Goal: Task Accomplishment & Management: Manage account settings

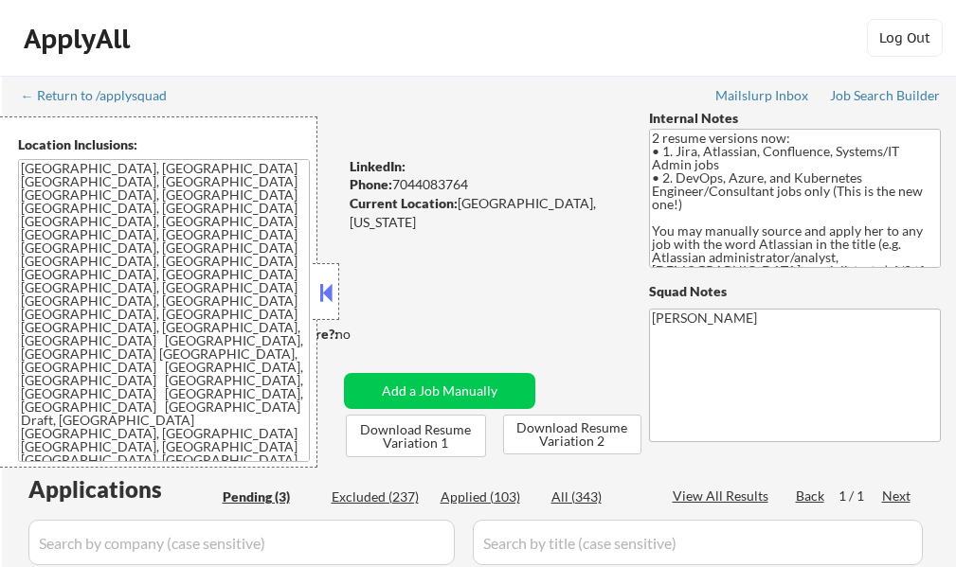
select select ""pending""
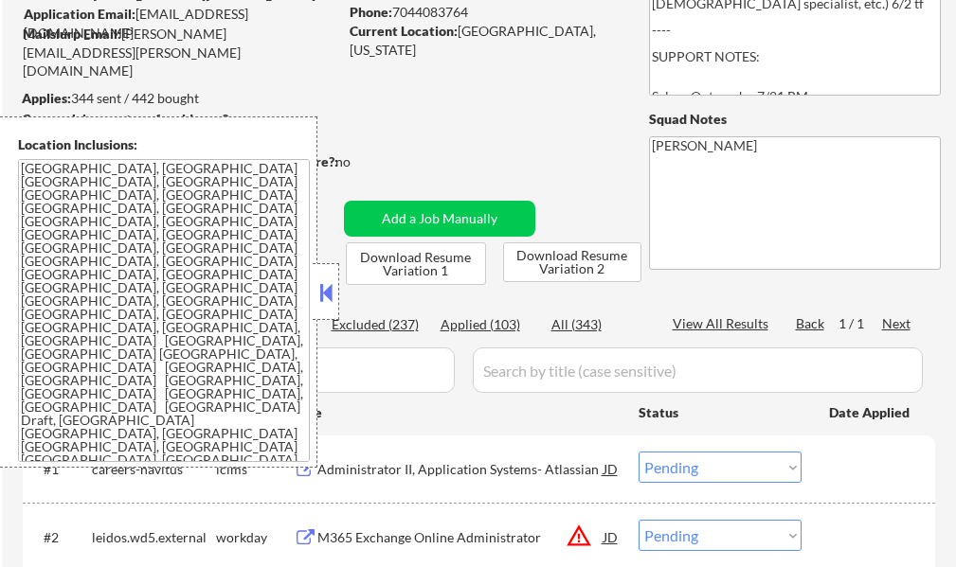
scroll to position [189, 0]
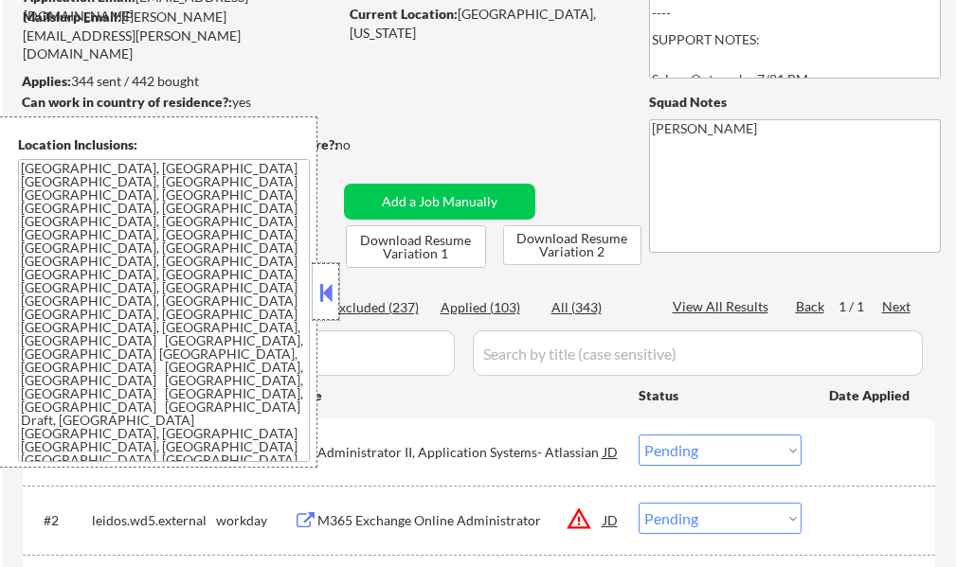
click at [314, 295] on div at bounding box center [326, 291] width 27 height 57
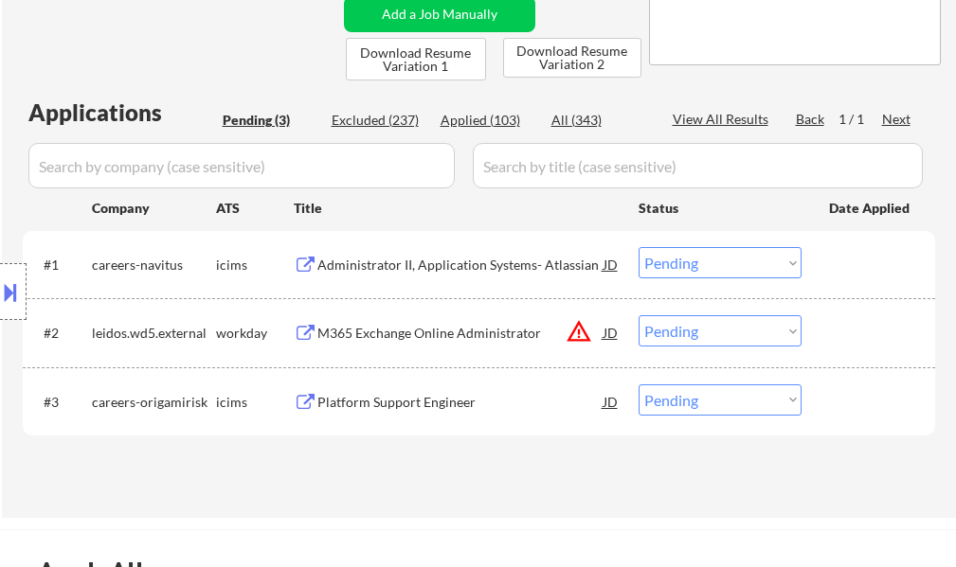
scroll to position [379, 0]
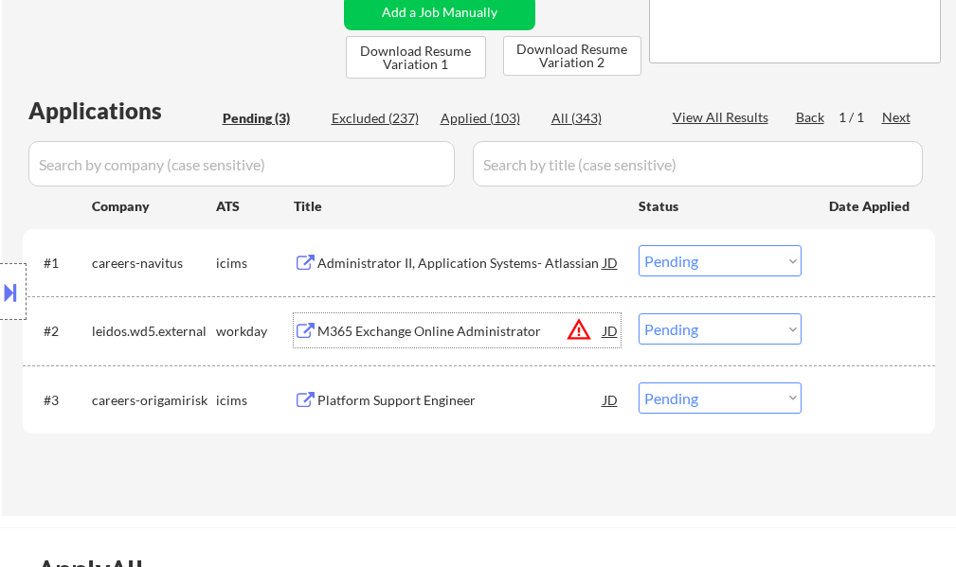
click at [469, 329] on div "M365 Exchange Online Administrator" at bounding box center [460, 331] width 286 height 19
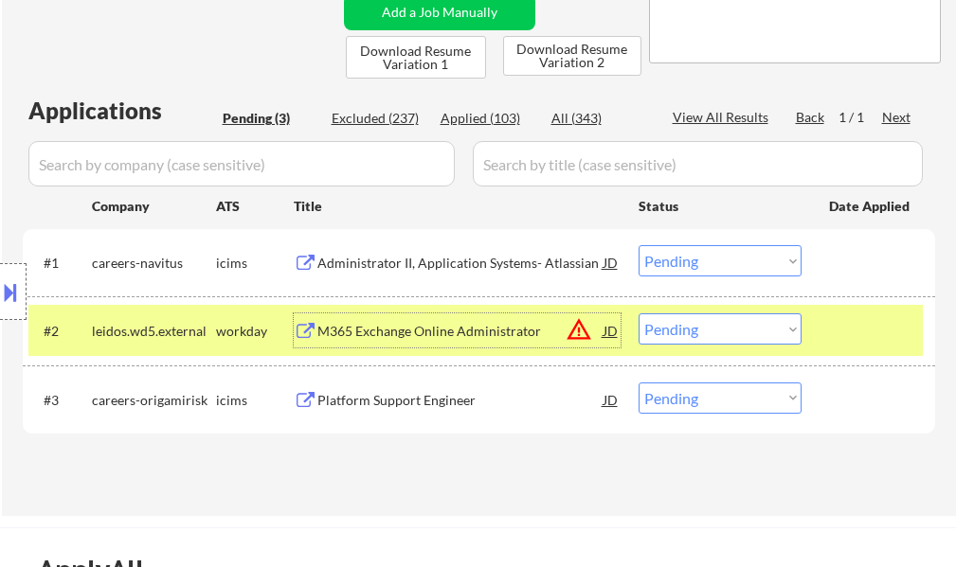
click at [18, 300] on button at bounding box center [10, 292] width 21 height 31
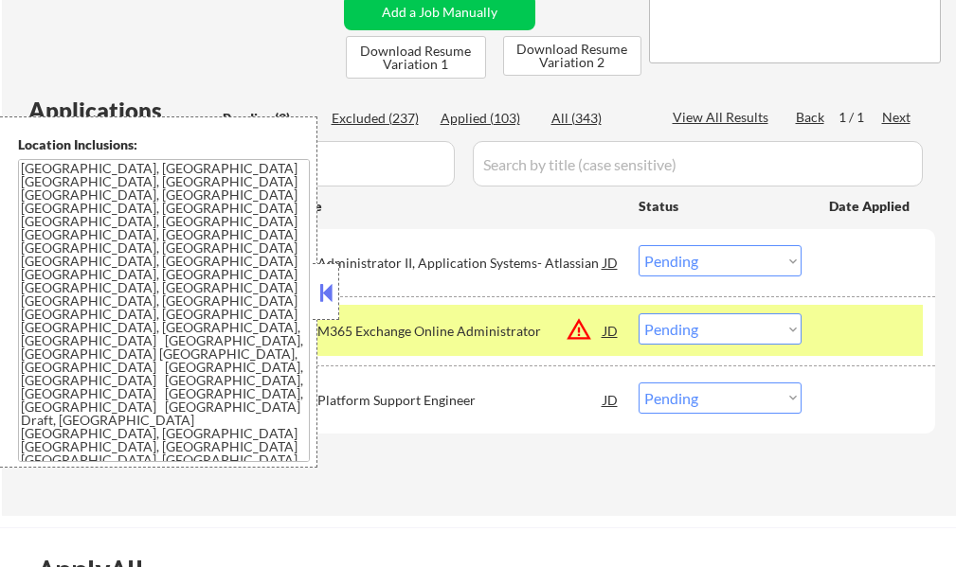
click at [329, 301] on button at bounding box center [325, 292] width 21 height 28
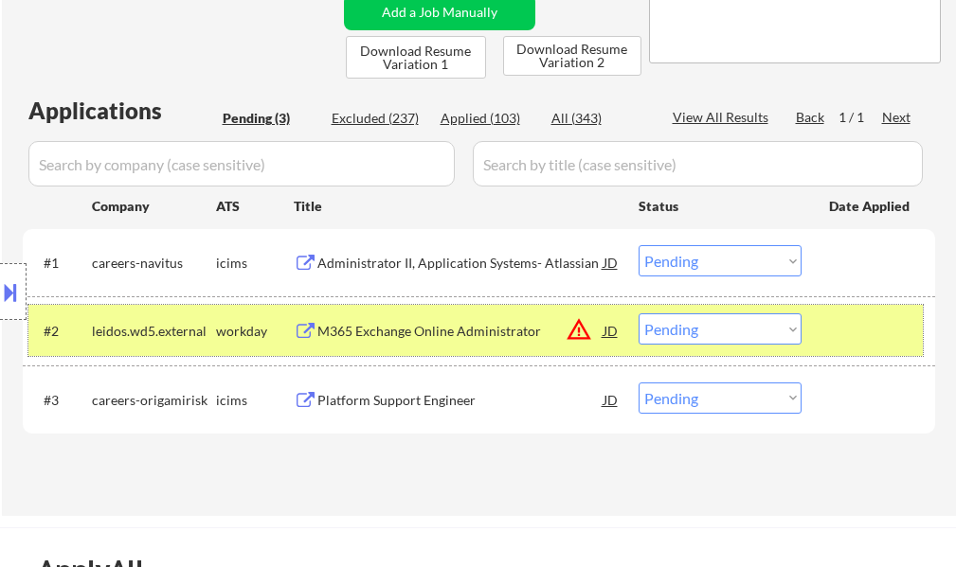
click at [856, 315] on div at bounding box center [870, 331] width 83 height 34
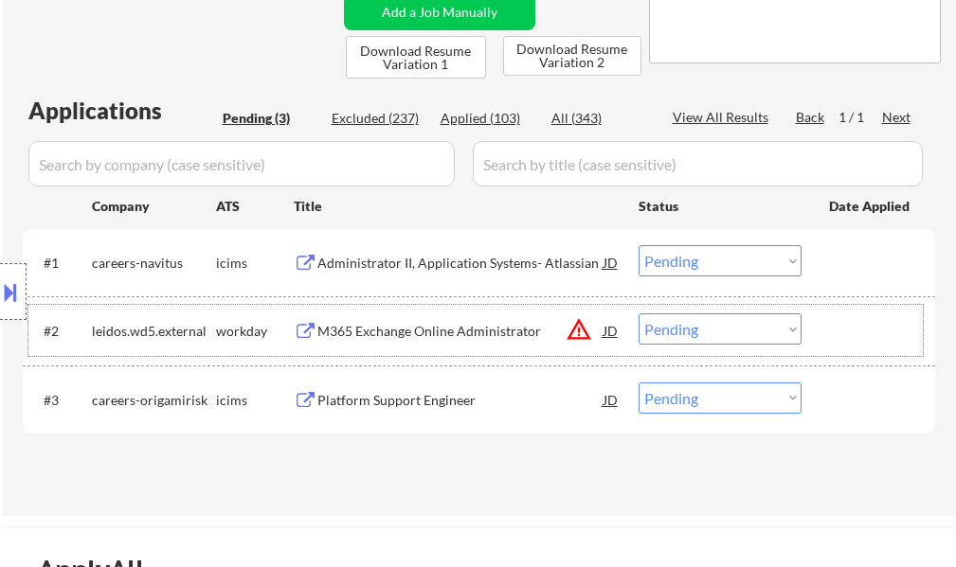
click at [920, 354] on div "#2 leidos.wd5.external workday M365 Exchange Online Administrator JD warning_am…" at bounding box center [475, 330] width 894 height 51
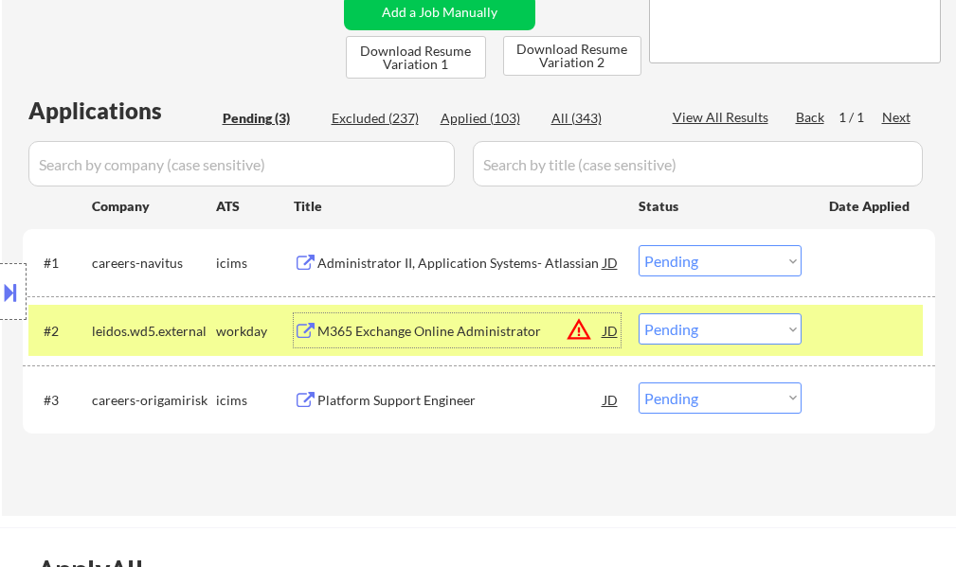
click at [452, 326] on div "M365 Exchange Online Administrator" at bounding box center [460, 331] width 286 height 19
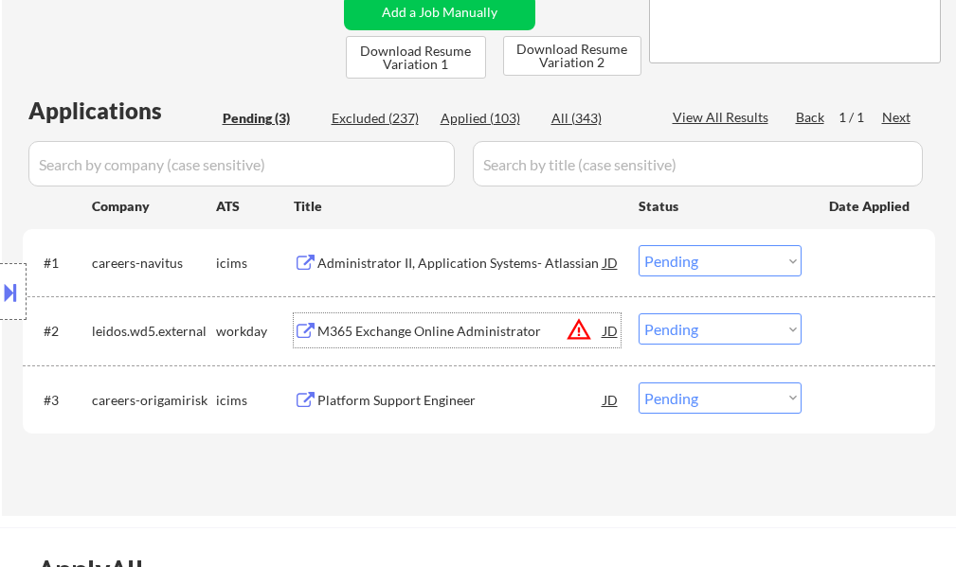
click at [693, 329] on select "Choose an option... Pending Applied Excluded (Questions) Excluded (Expired) Exc…" at bounding box center [719, 329] width 163 height 31
click at [638, 314] on select "Choose an option... Pending Applied Excluded (Questions) Excluded (Expired) Exc…" at bounding box center [719, 329] width 163 height 31
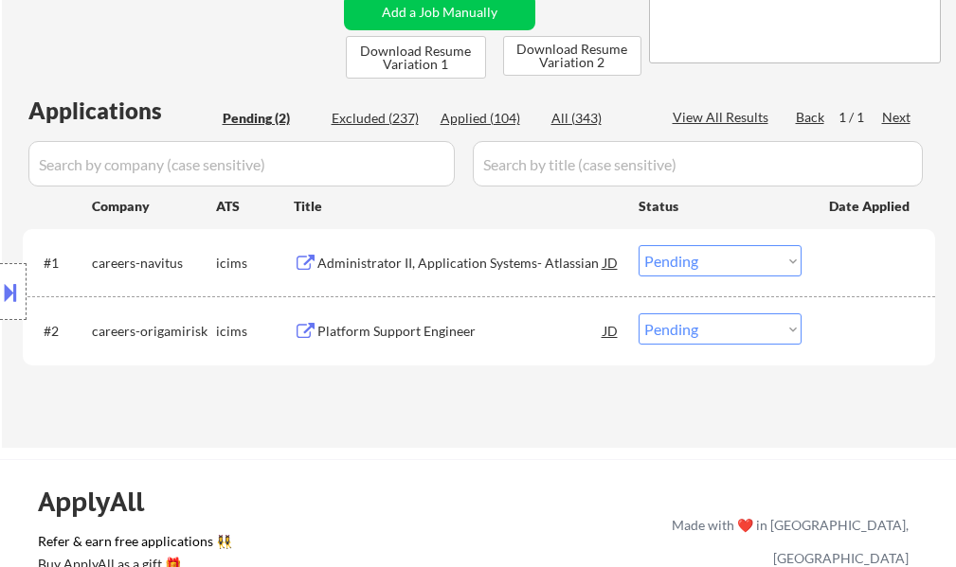
click at [443, 329] on div "Platform Support Engineer" at bounding box center [460, 331] width 286 height 19
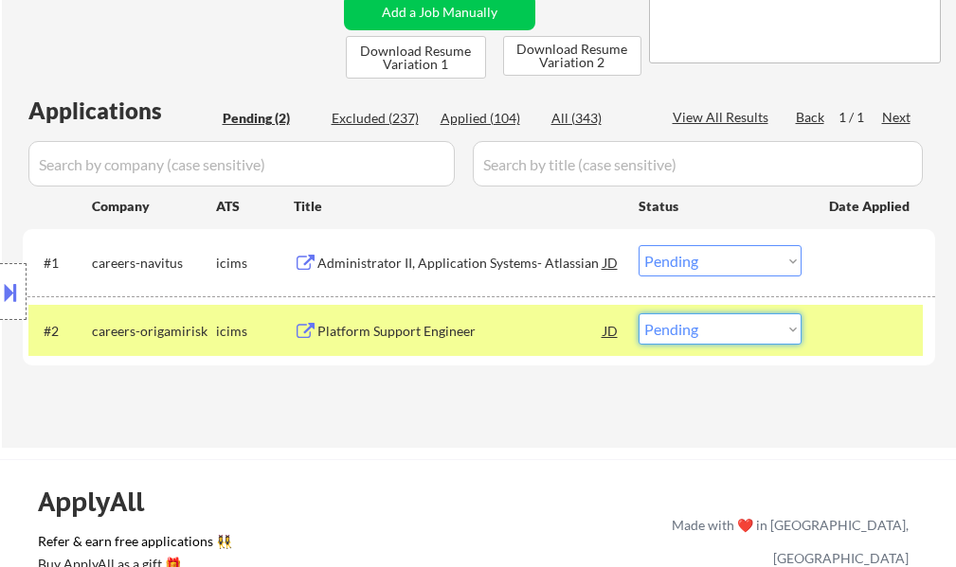
click at [712, 331] on select "Choose an option... Pending Applied Excluded (Questions) Excluded (Expired) Exc…" at bounding box center [719, 329] width 163 height 31
select select ""applied""
click at [638, 314] on select "Choose an option... Pending Applied Excluded (Questions) Excluded (Expired) Exc…" at bounding box center [719, 329] width 163 height 31
click at [825, 324] on div "#2 careers-origamirisk icims Platform Support Engineer JD warning_amber Choose …" at bounding box center [475, 330] width 894 height 51
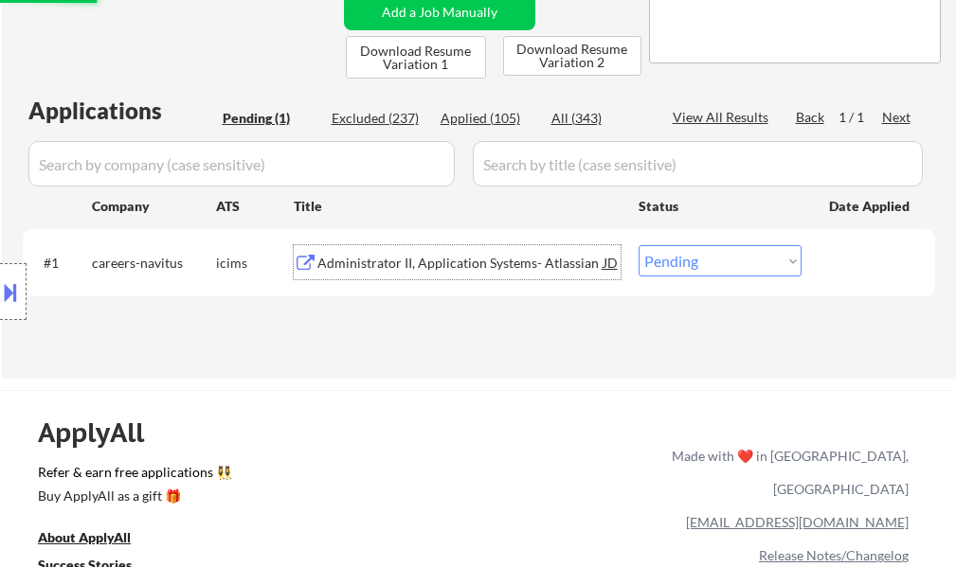
click at [498, 259] on div "Administrator II, Application Systems- Atlassian" at bounding box center [460, 263] width 286 height 19
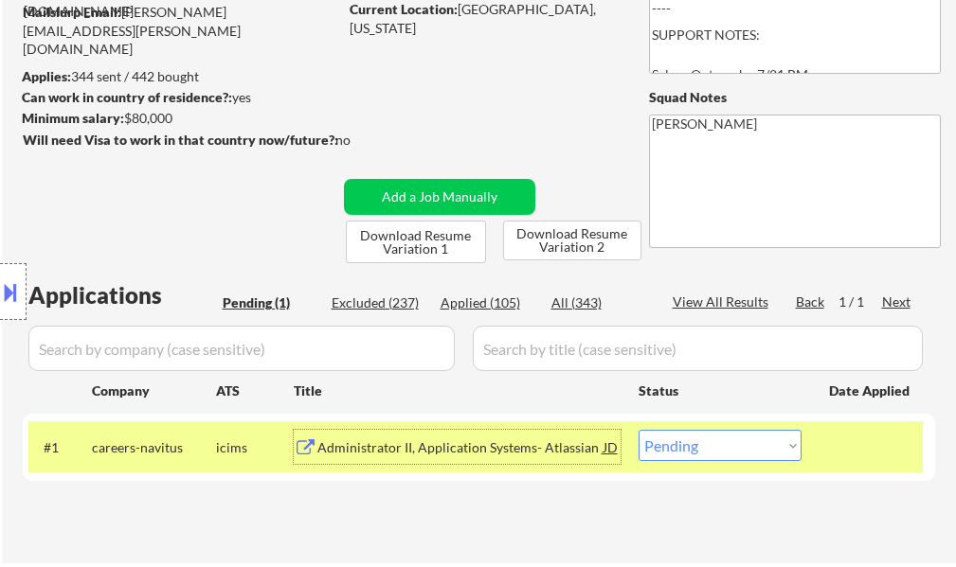
scroll to position [189, 0]
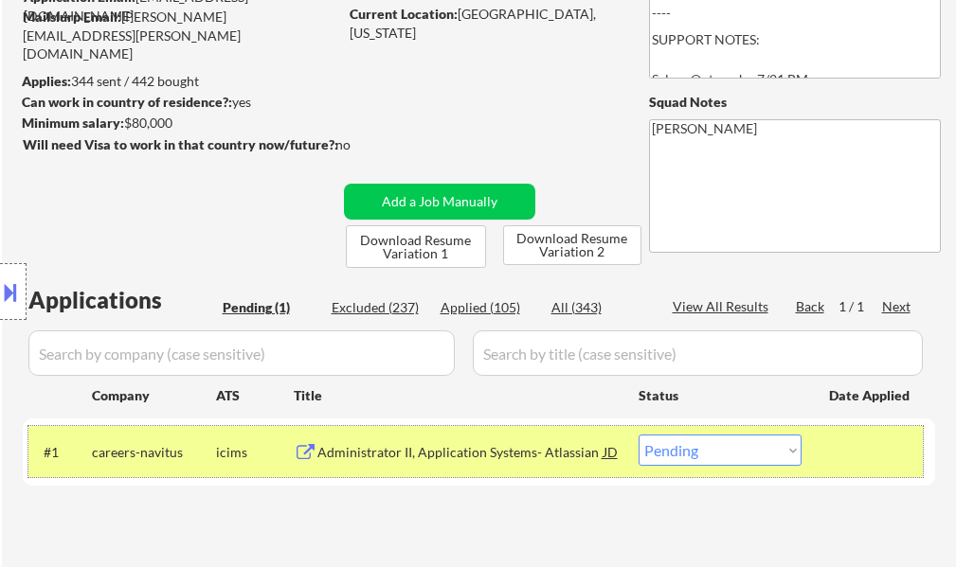
click at [685, 466] on div "#1 careers-navitus icims Administrator II, Application Systems- Atlassian JD Ch…" at bounding box center [475, 451] width 894 height 51
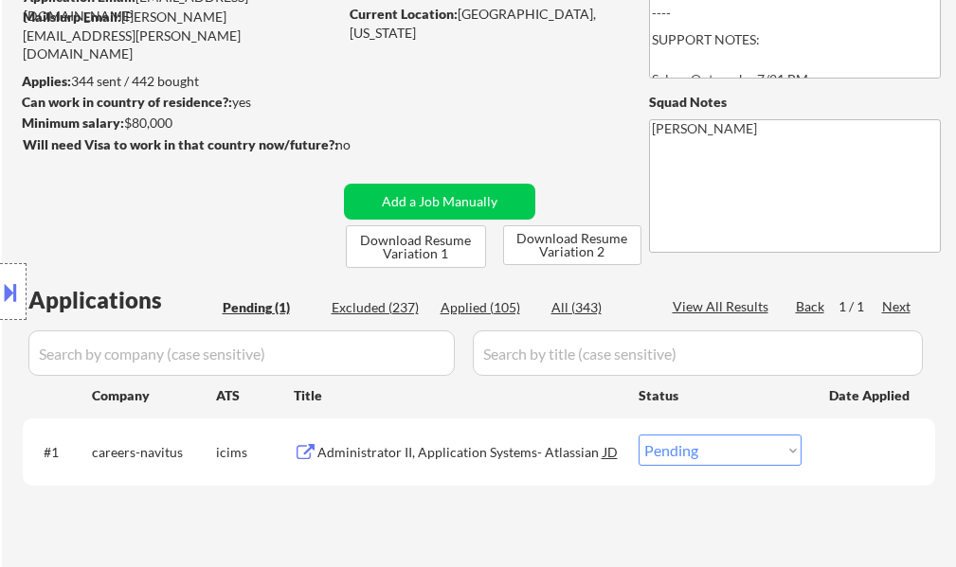
click at [689, 454] on select "Choose an option... Pending Applied Excluded (Questions) Excluded (Expired) Exc…" at bounding box center [719, 450] width 163 height 31
select select ""applied""
click at [638, 435] on select "Choose an option... Pending Applied Excluded (Questions) Excluded (Expired) Exc…" at bounding box center [719, 450] width 163 height 31
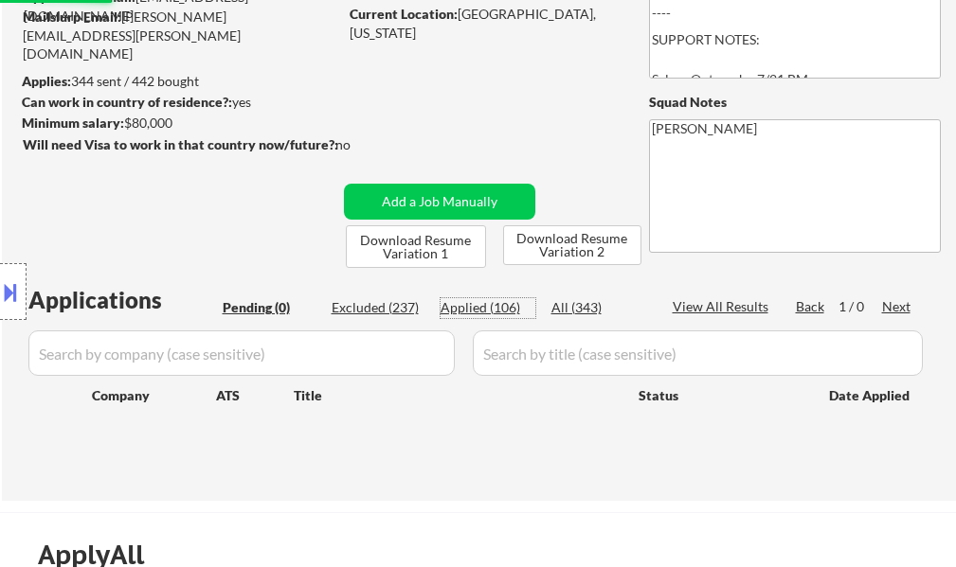
click at [468, 300] on div "Applied (106)" at bounding box center [487, 307] width 95 height 19
select select ""applied""
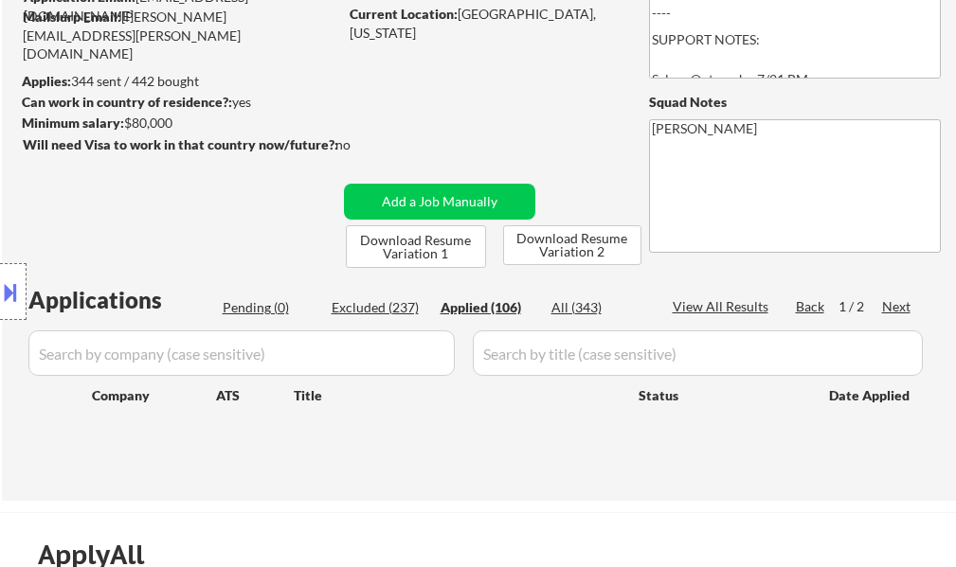
select select ""applied""
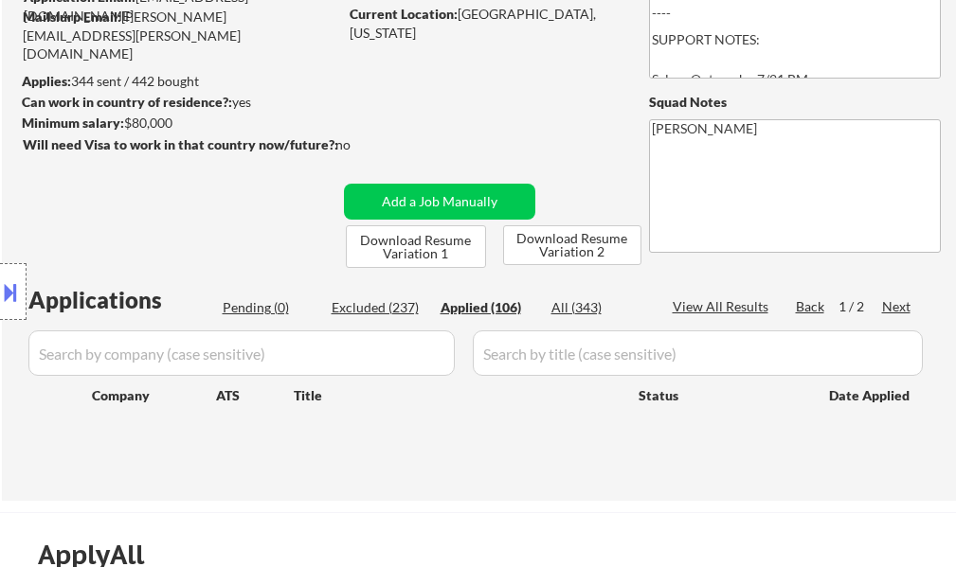
select select ""applied""
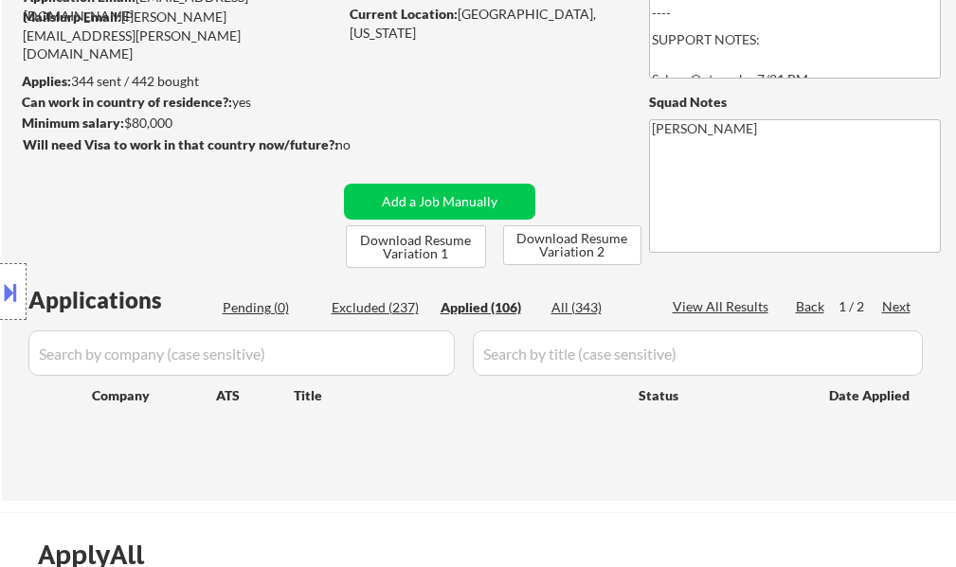
select select ""applied""
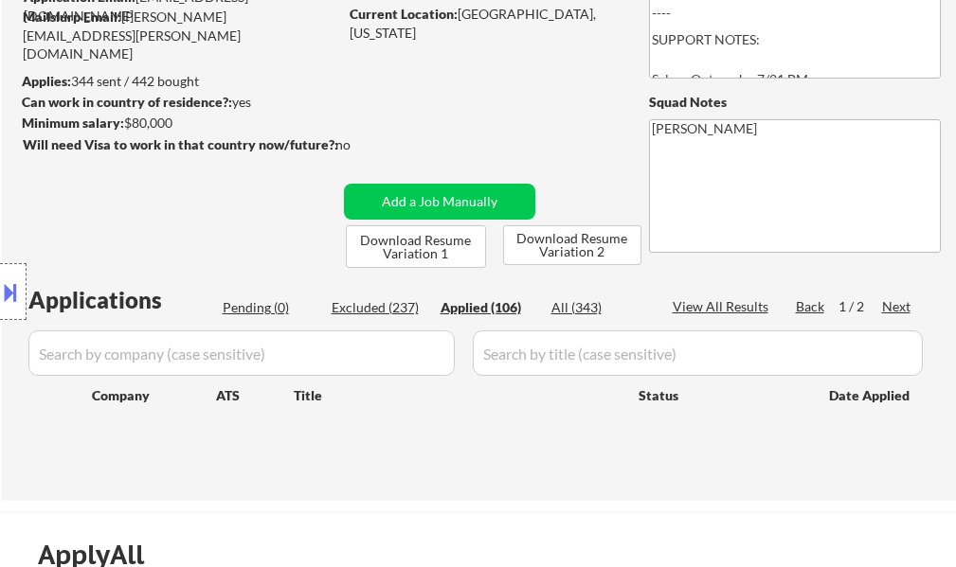
select select ""applied""
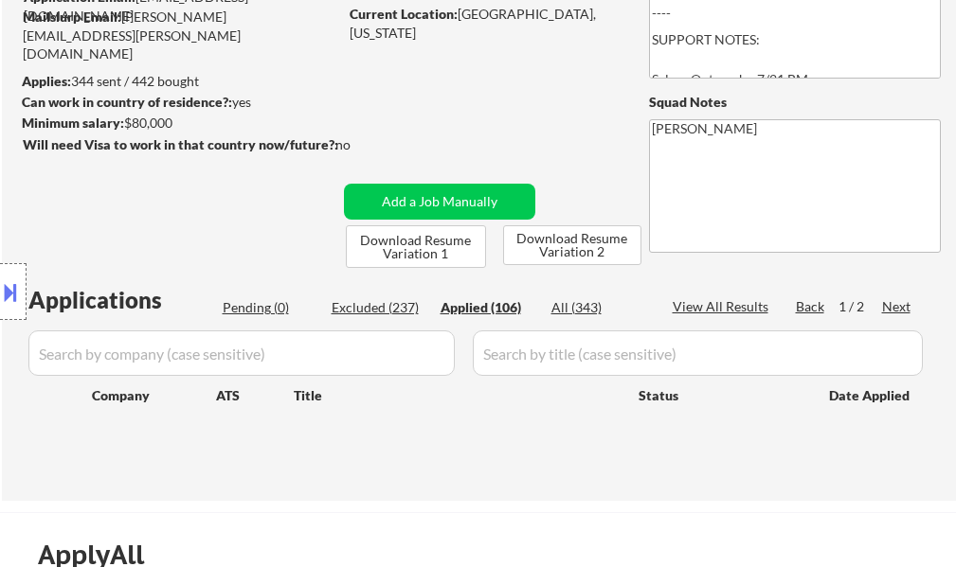
select select ""applied""
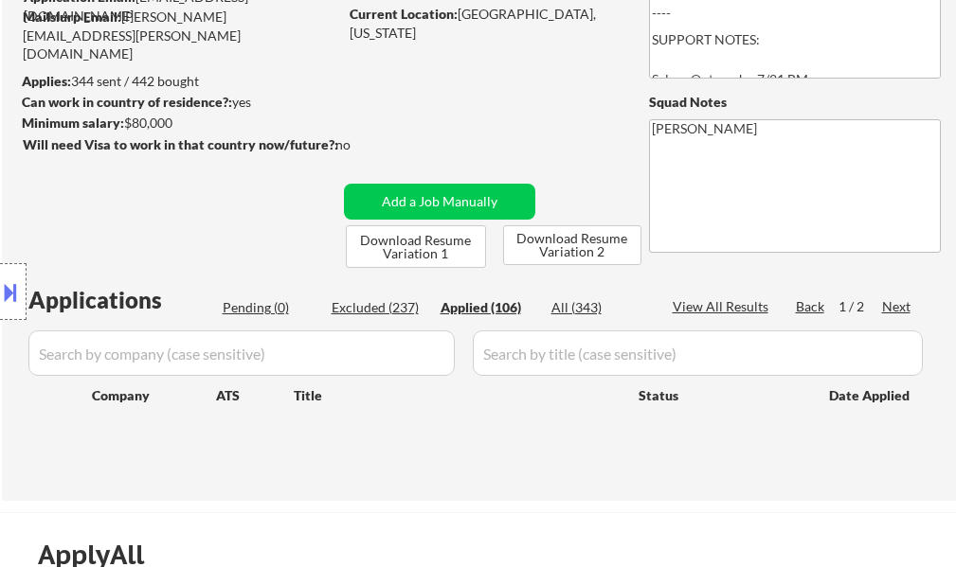
select select ""applied""
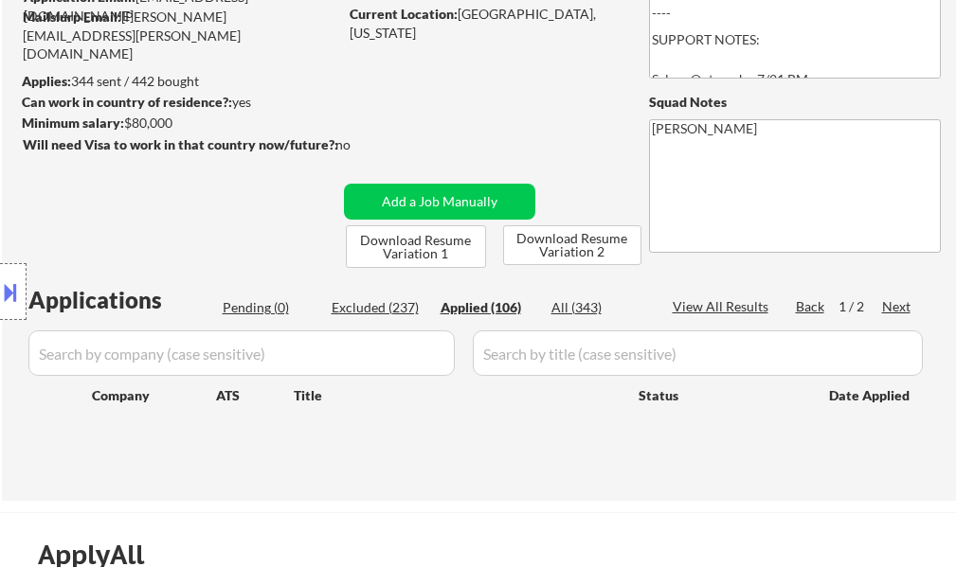
select select ""applied""
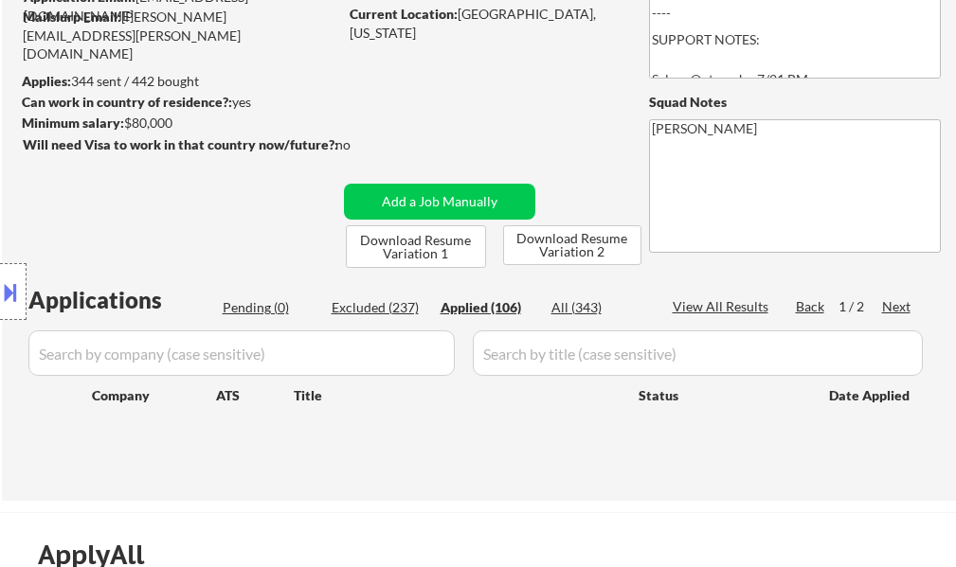
select select ""applied""
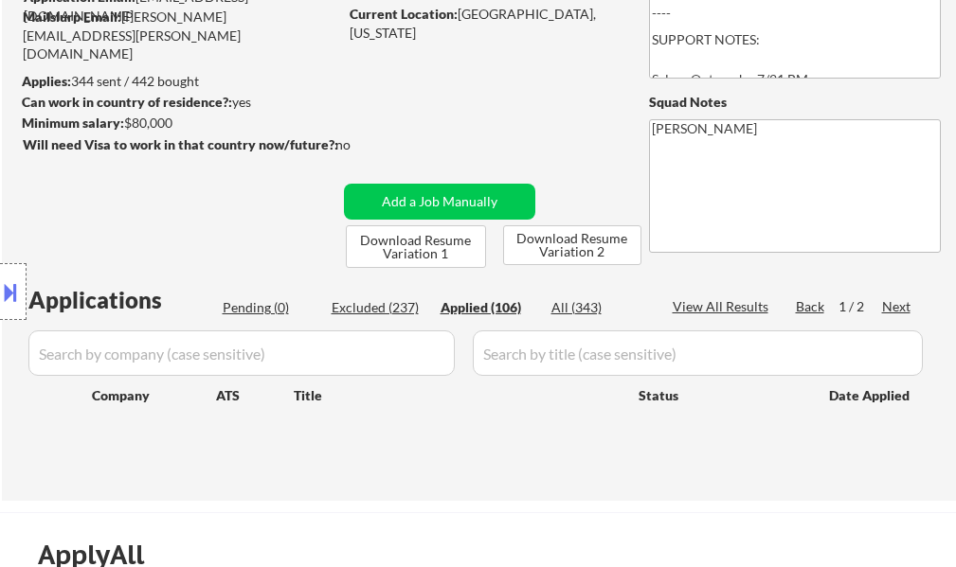
select select ""applied""
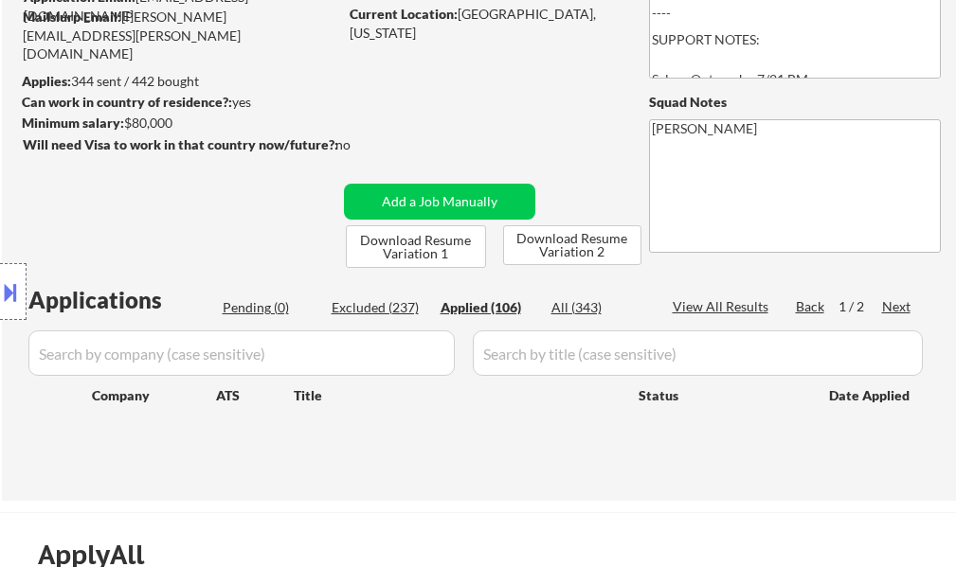
select select ""applied""
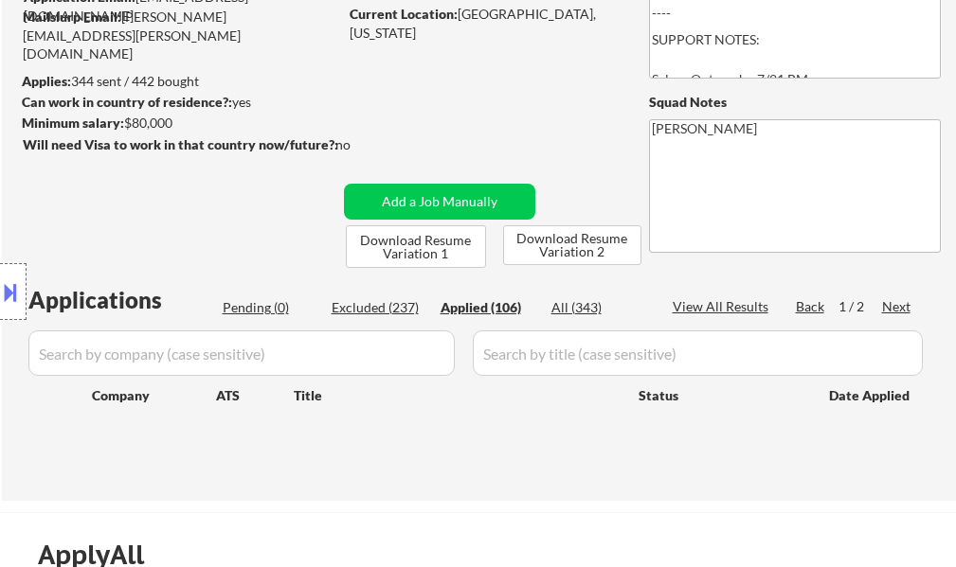
select select ""applied""
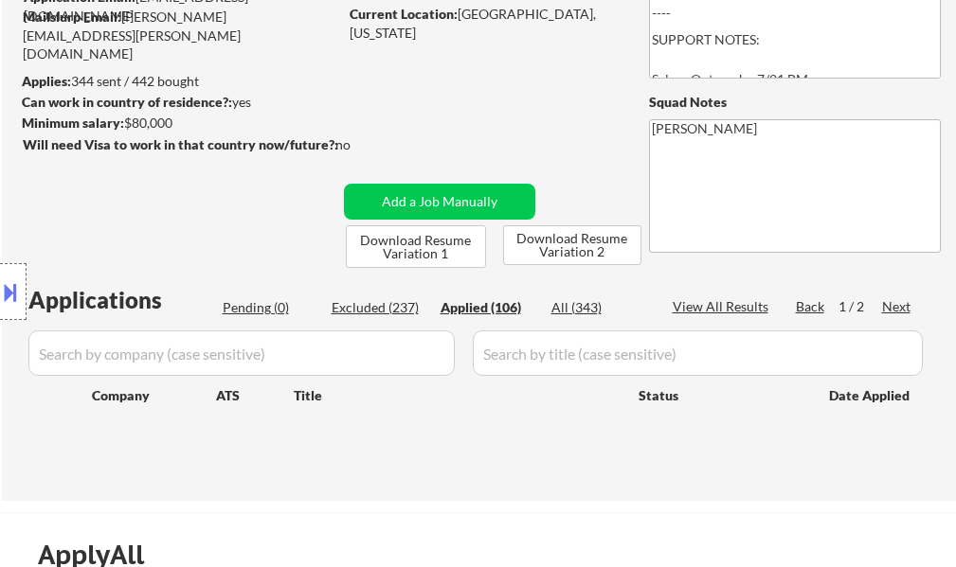
select select ""applied""
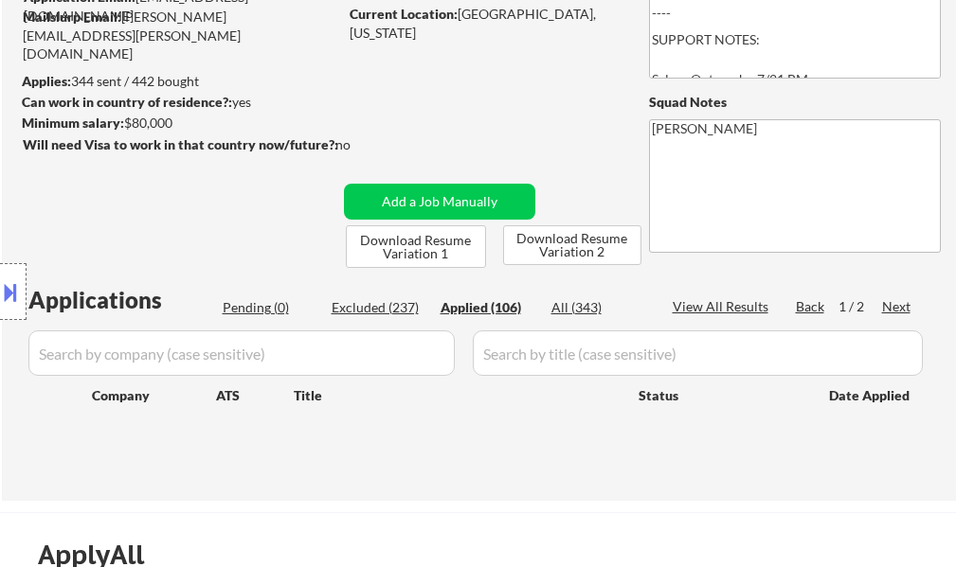
select select ""applied""
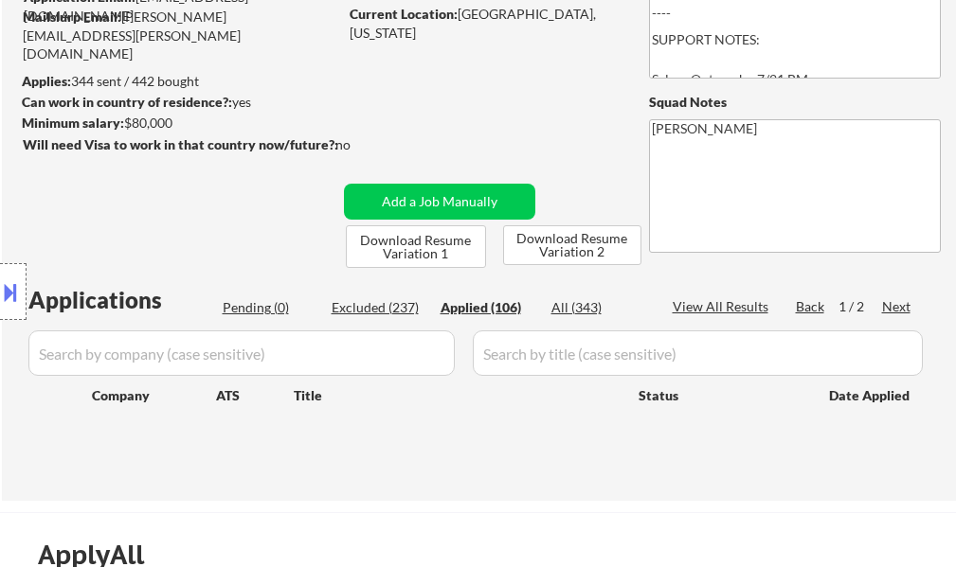
select select ""applied""
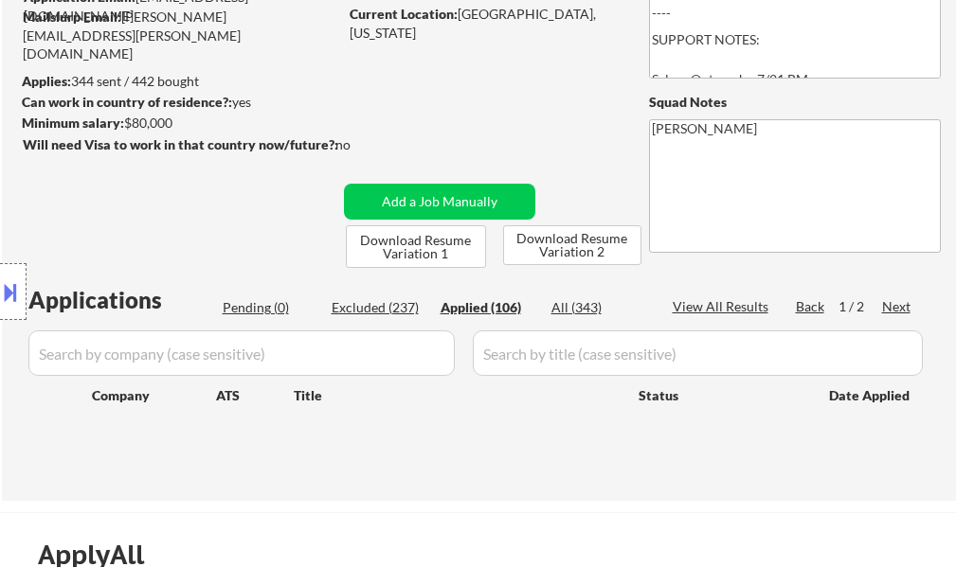
select select ""applied""
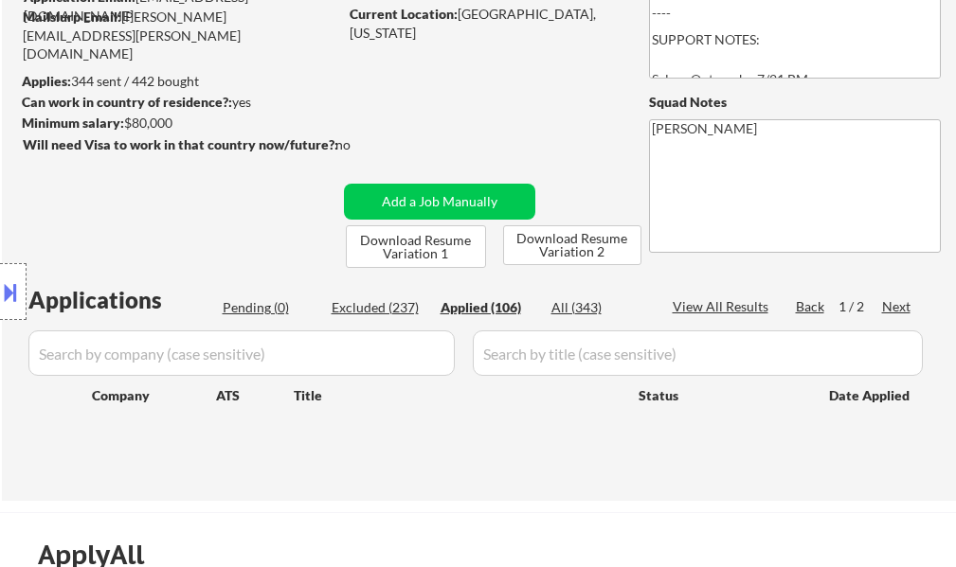
select select ""applied""
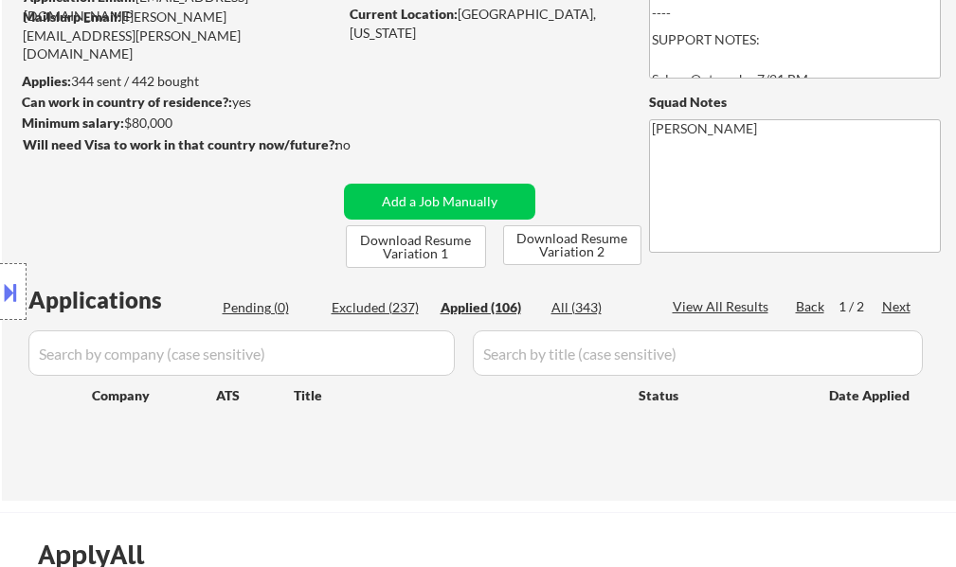
select select ""applied""
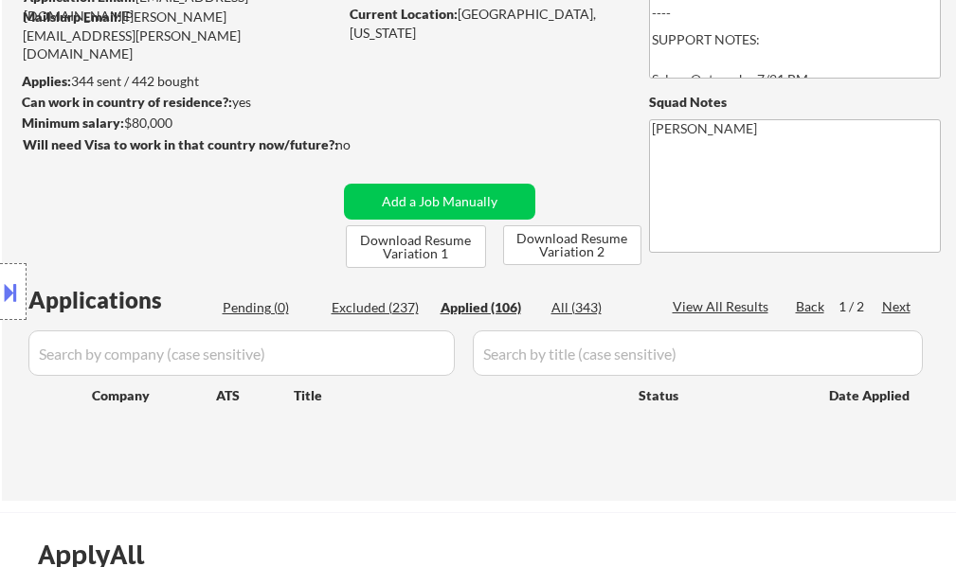
select select ""applied""
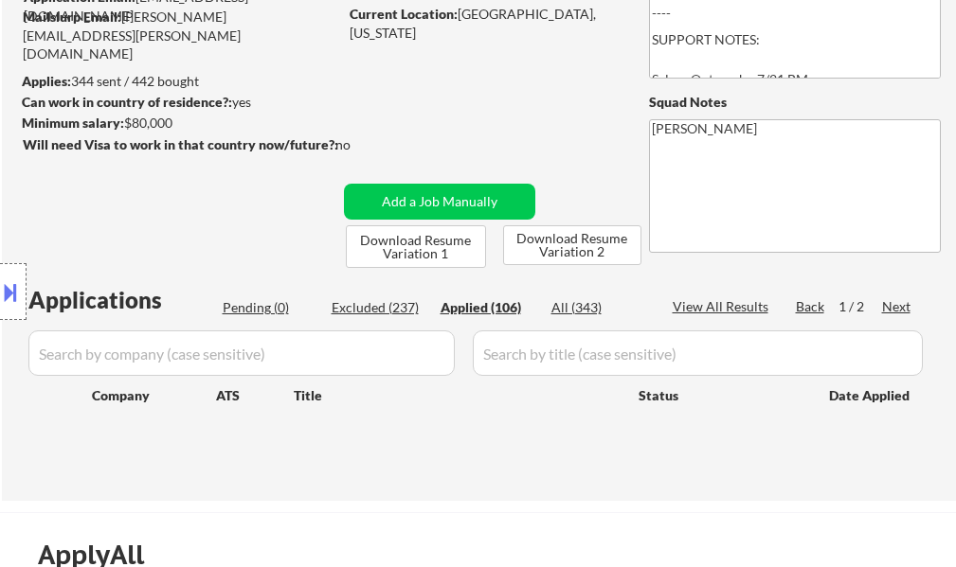
select select ""applied""
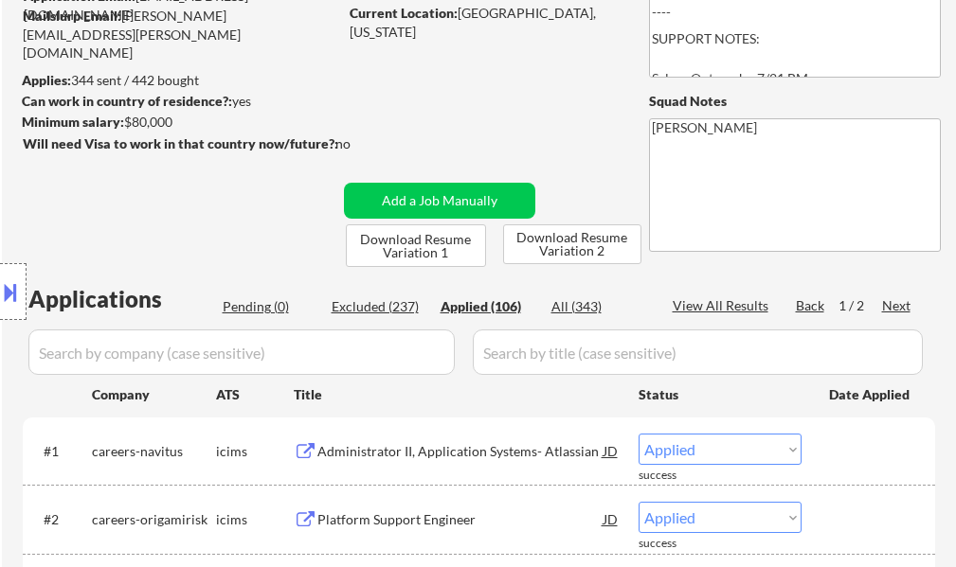
scroll to position [284, 0]
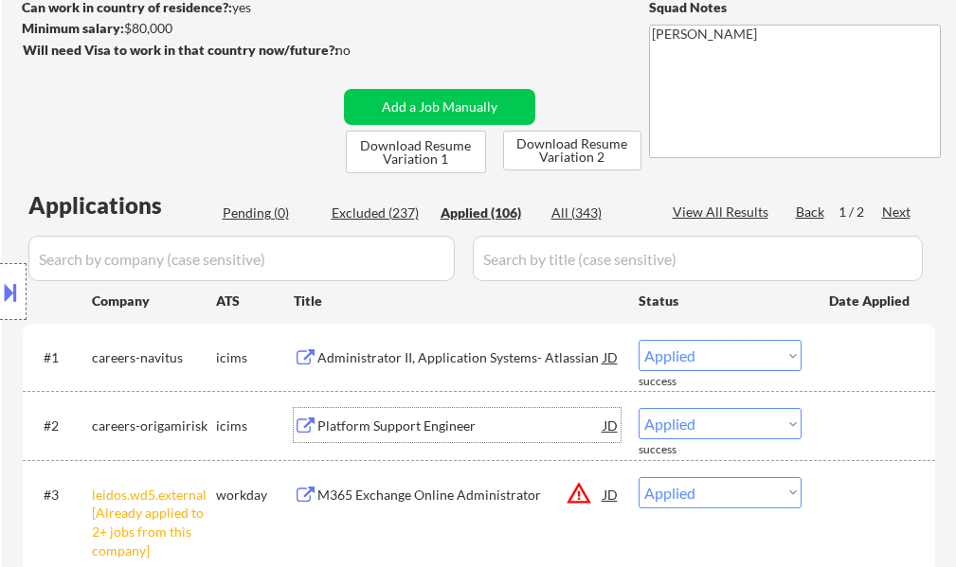
click at [407, 422] on div "Platform Support Engineer" at bounding box center [460, 426] width 286 height 19
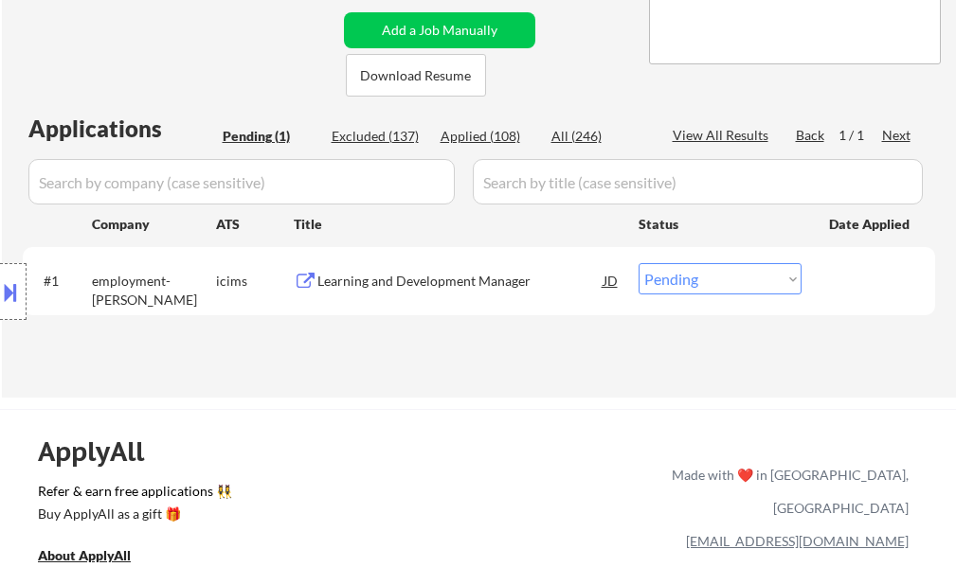
scroll to position [379, 0]
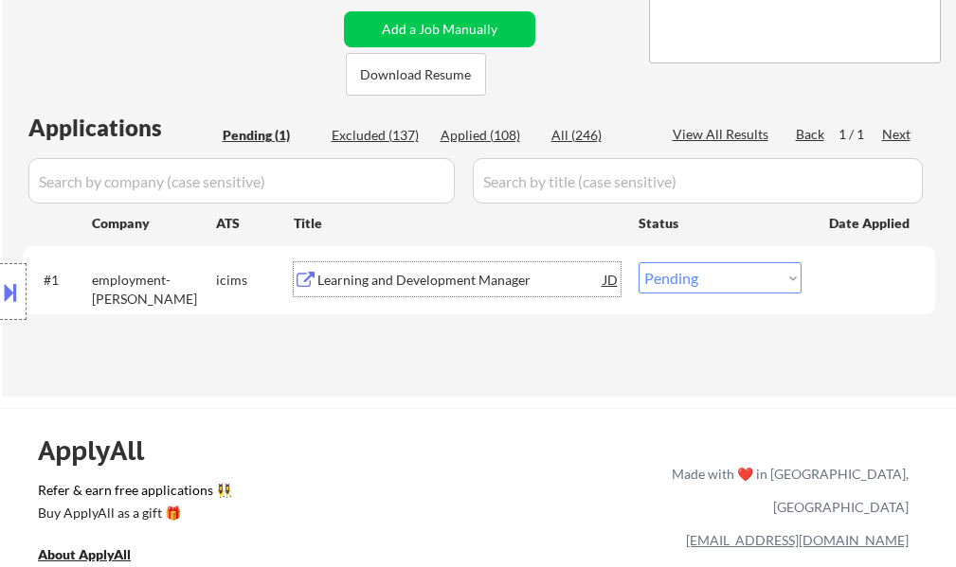
click at [438, 286] on div "Learning and Development Manager" at bounding box center [460, 280] width 286 height 19
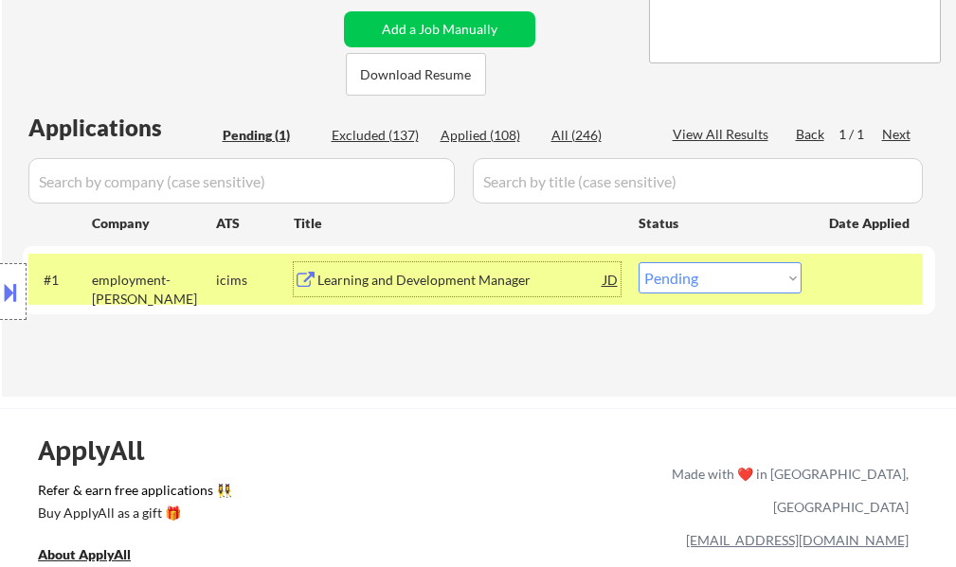
click at [615, 282] on div "JD" at bounding box center [610, 279] width 19 height 34
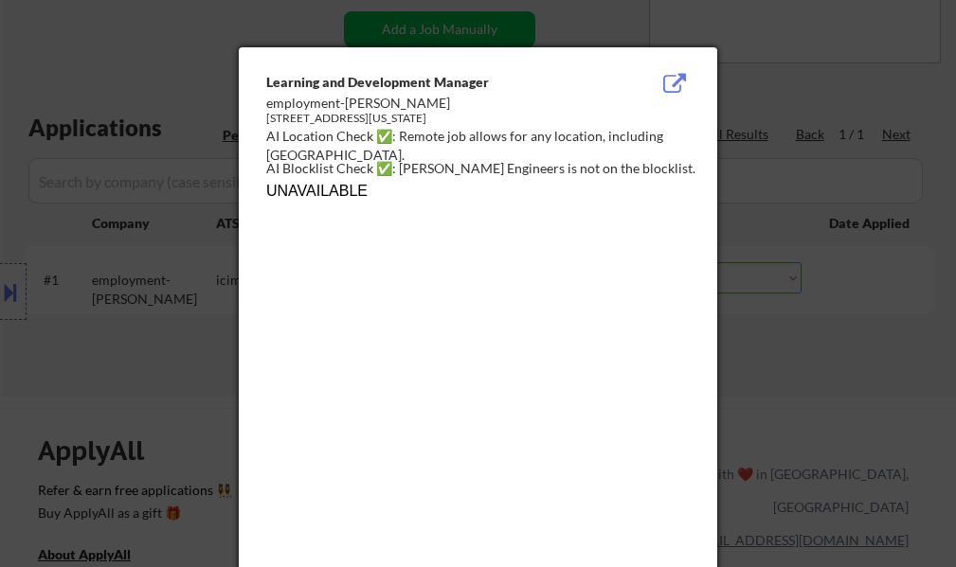
click at [878, 94] on div at bounding box center [478, 283] width 956 height 567
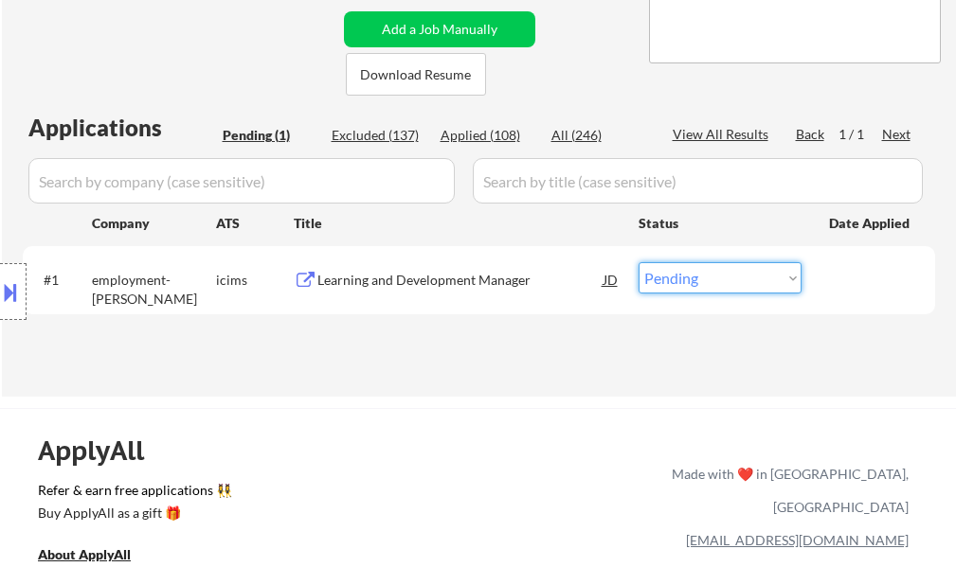
click at [710, 286] on select "Choose an option... Pending Applied Excluded (Questions) Excluded (Expired) Exc…" at bounding box center [719, 277] width 163 height 31
select select ""excluded__other_""
click at [638, 262] on select "Choose an option... Pending Applied Excluded (Questions) Excluded (Expired) Exc…" at bounding box center [719, 277] width 163 height 31
click at [10, 298] on button at bounding box center [10, 292] width 21 height 31
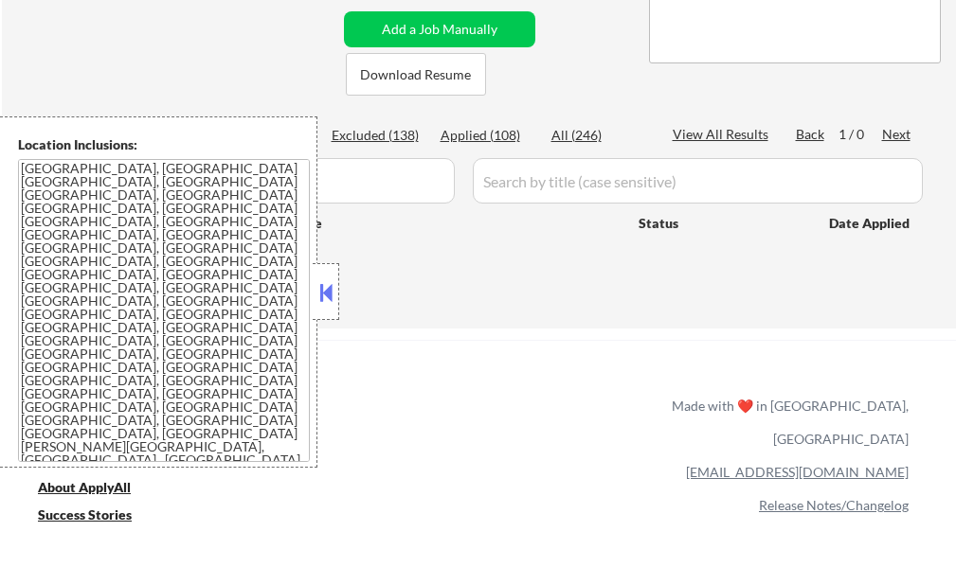
click at [322, 295] on button at bounding box center [325, 292] width 21 height 28
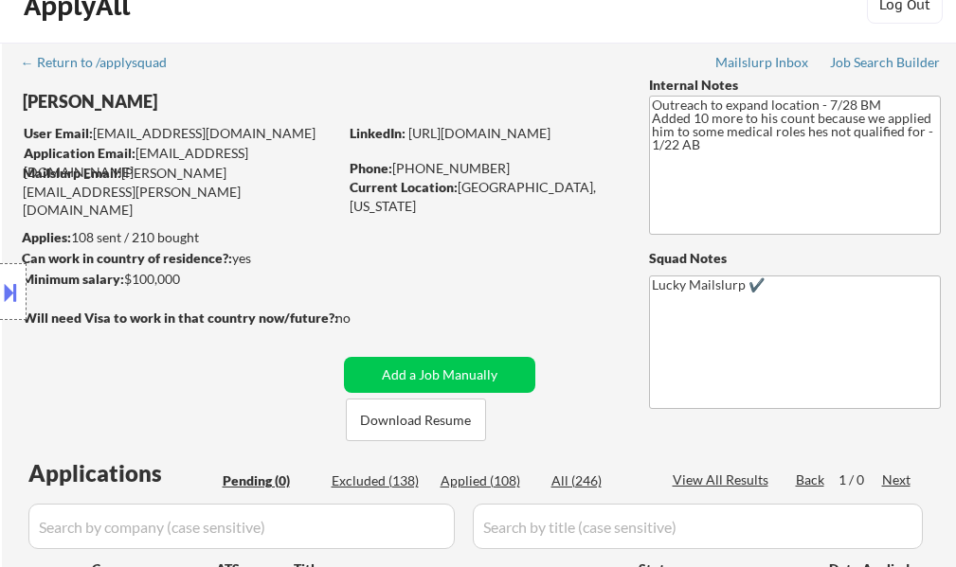
scroll to position [0, 0]
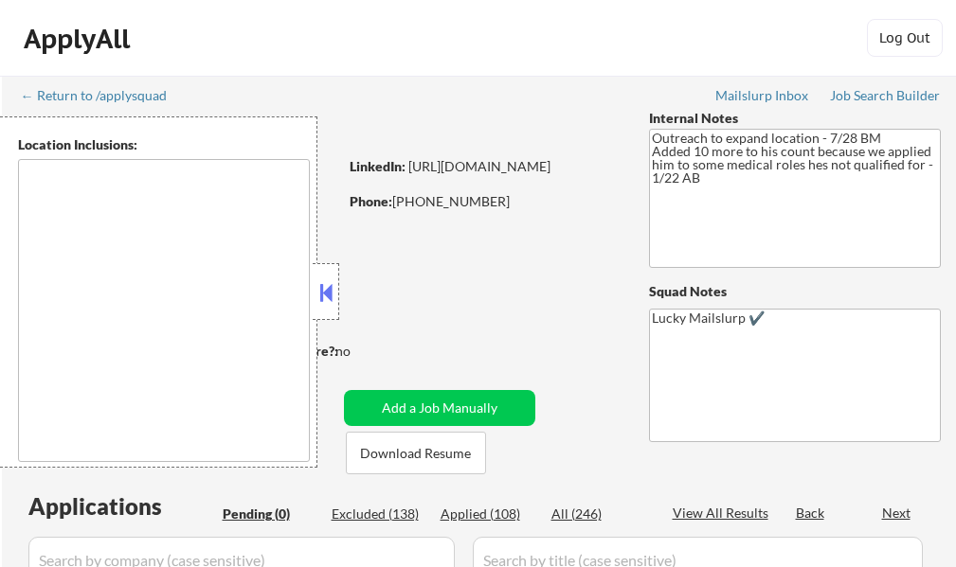
type textarea "[GEOGRAPHIC_DATA], [GEOGRAPHIC_DATA] [GEOGRAPHIC_DATA], [GEOGRAPHIC_DATA] [GEOG…"
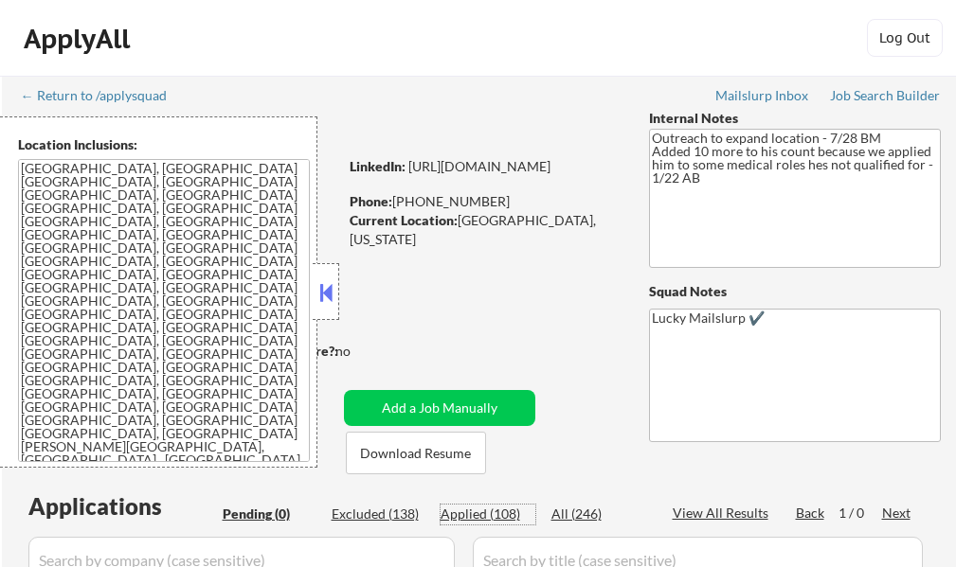
click at [493, 518] on div "Applied (108)" at bounding box center [487, 514] width 95 height 19
select select ""applied""
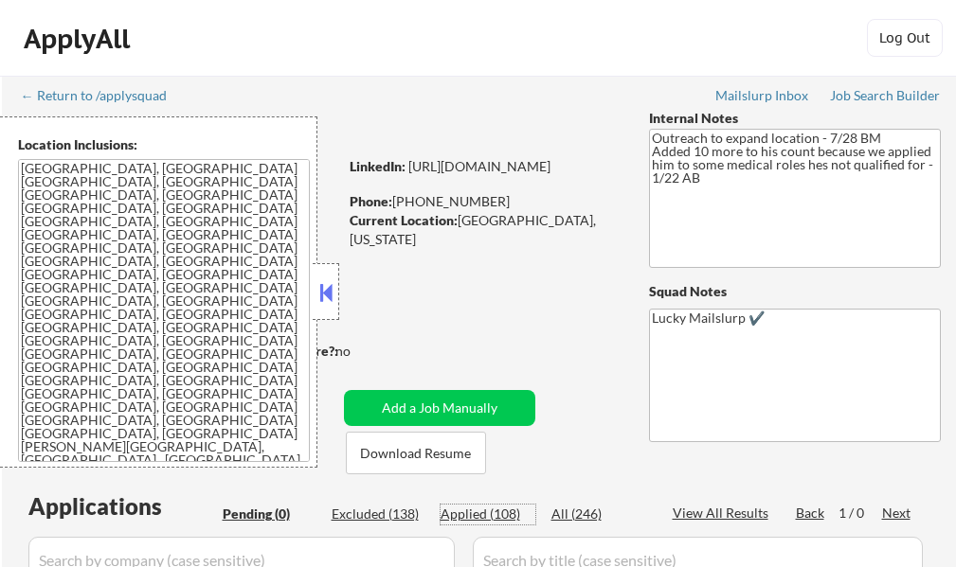
select select ""applied""
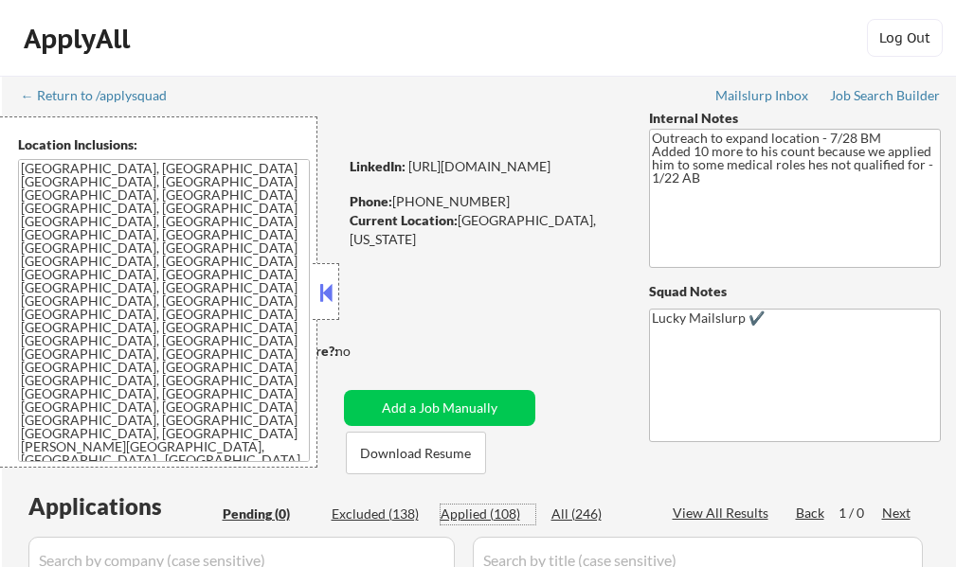
select select ""applied""
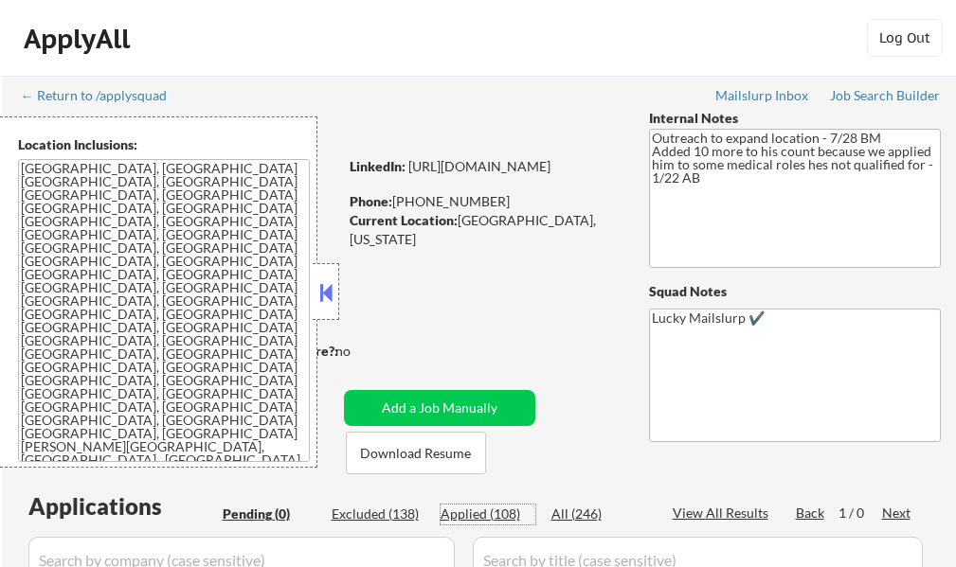
select select ""applied""
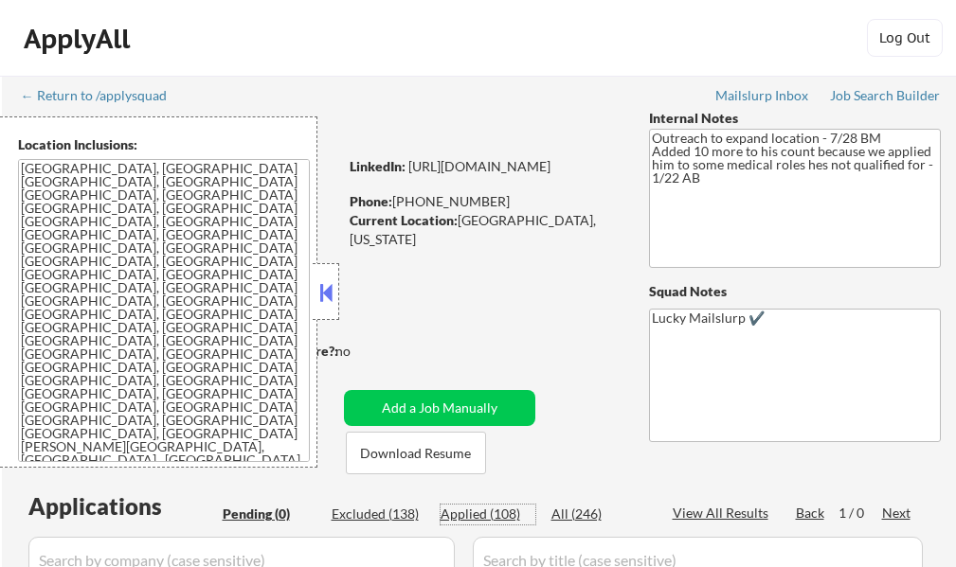
select select ""applied""
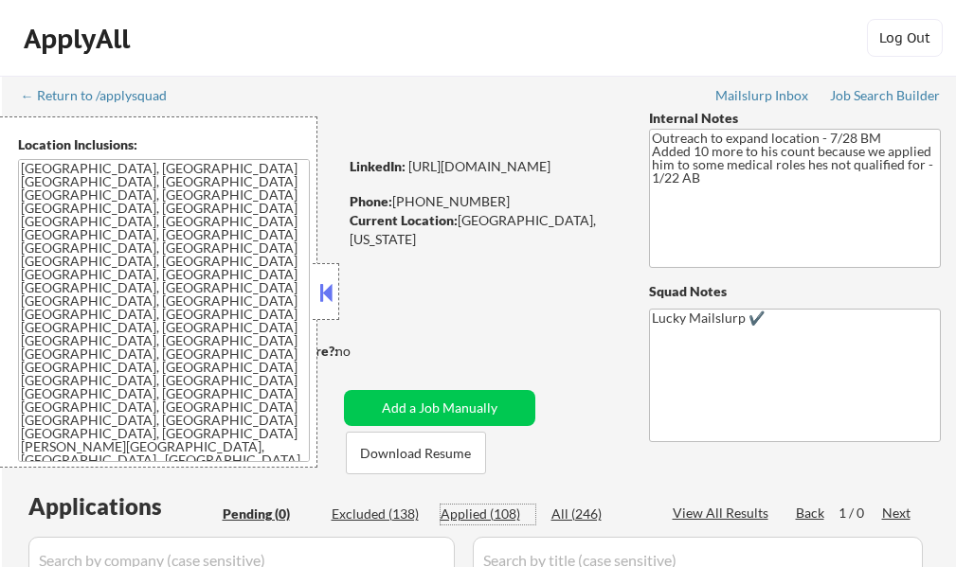
select select ""applied""
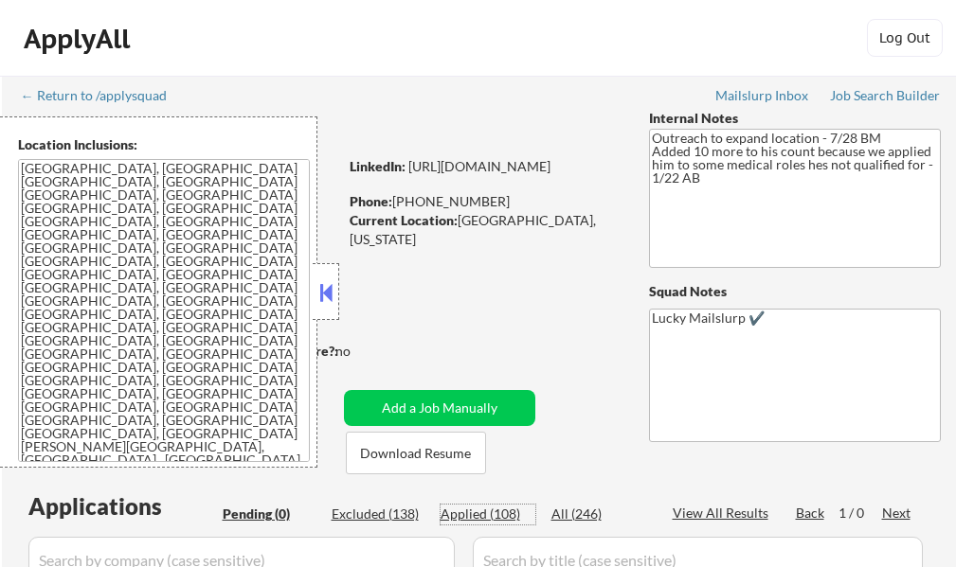
select select ""applied""
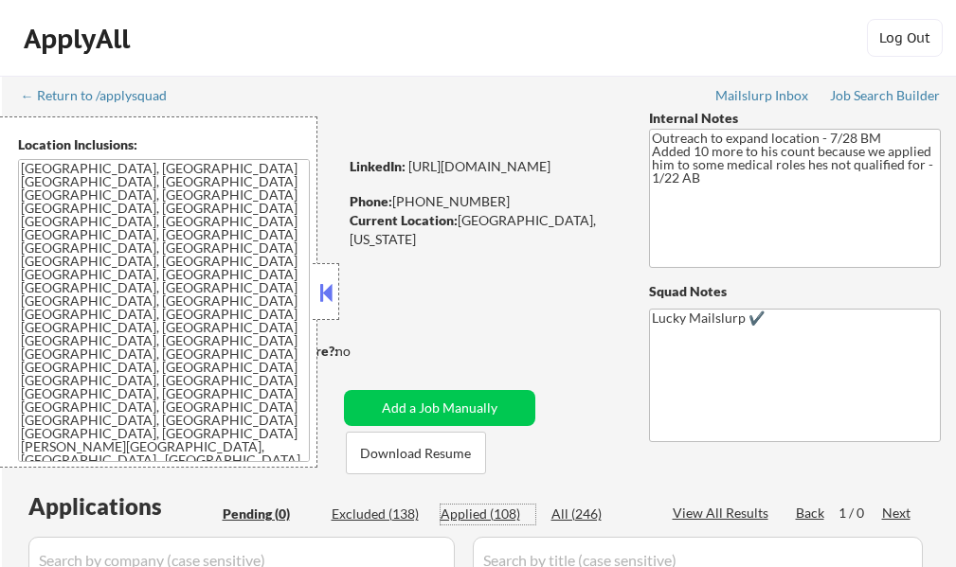
select select ""applied""
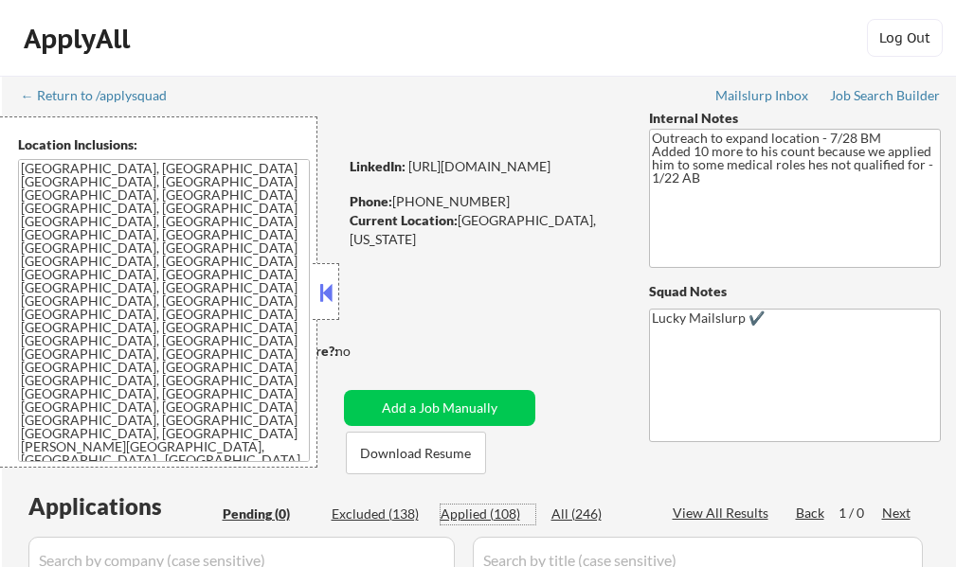
select select ""applied""
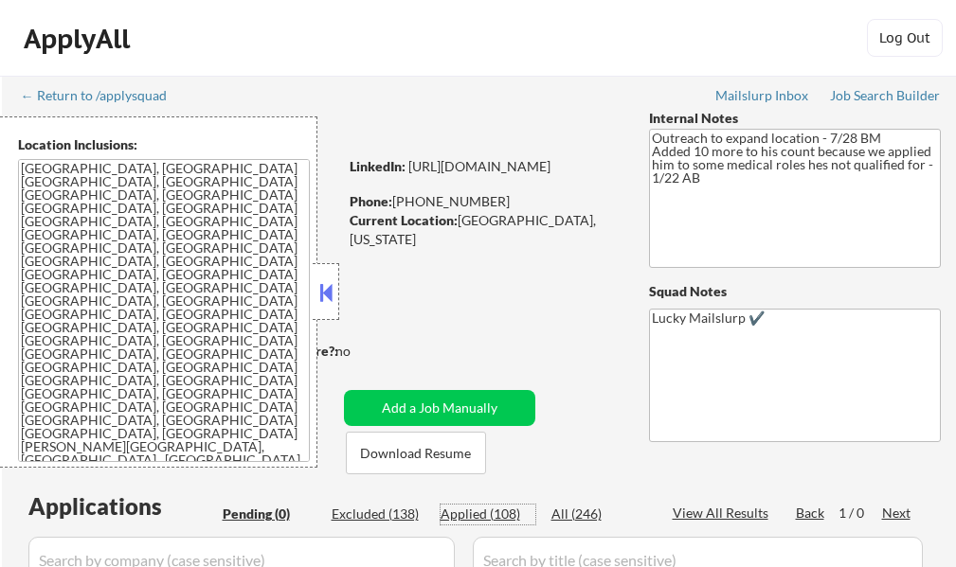
select select ""applied""
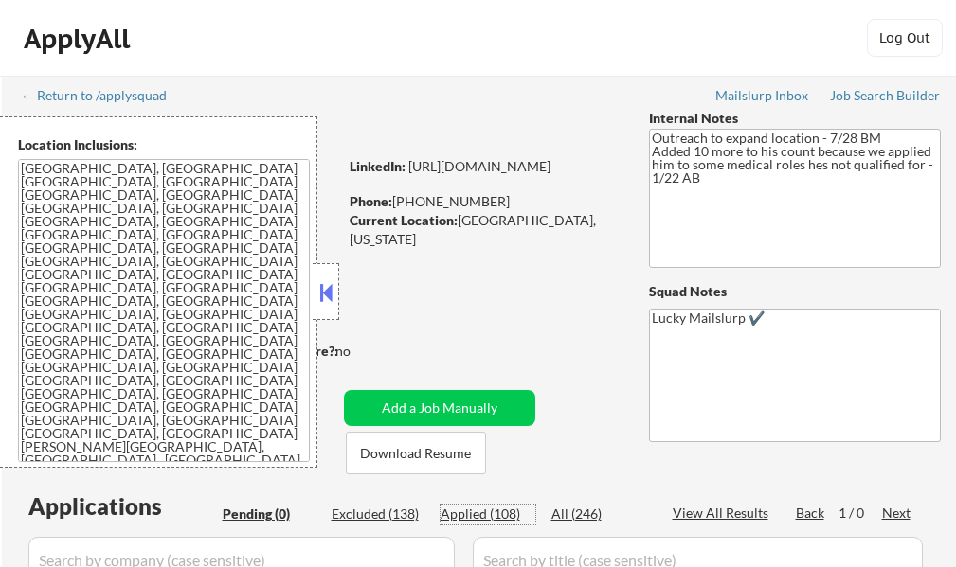
select select ""applied""
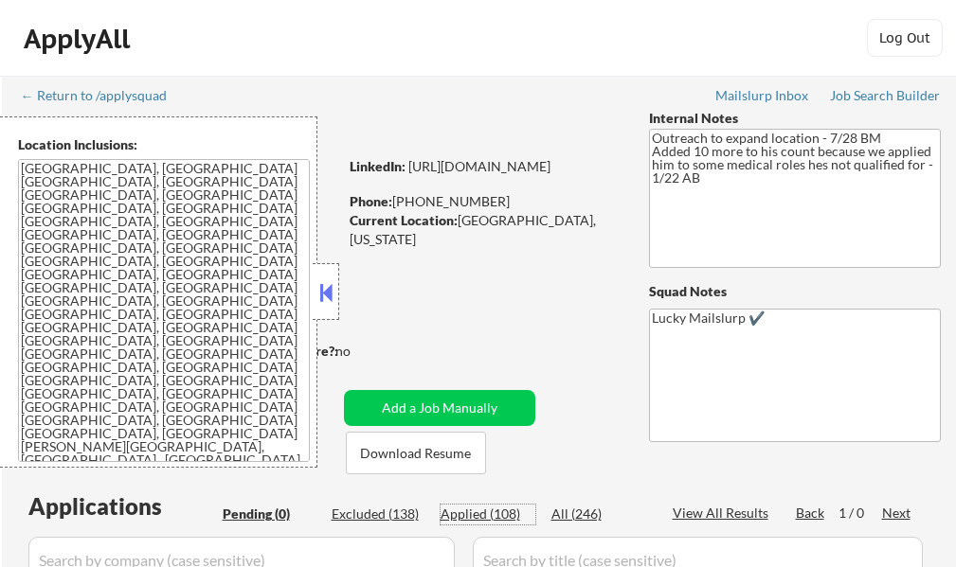
select select ""applied""
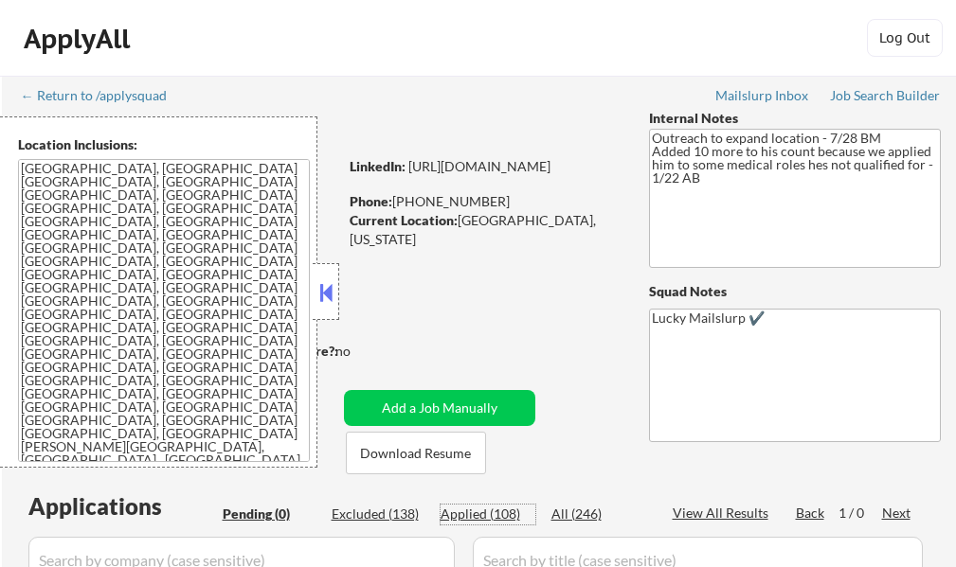
select select ""applied""
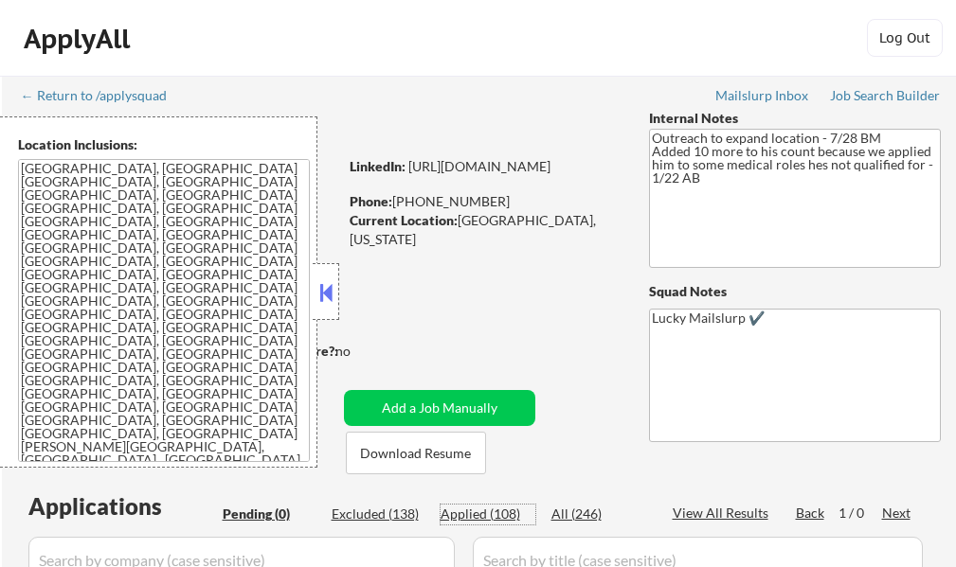
select select ""applied""
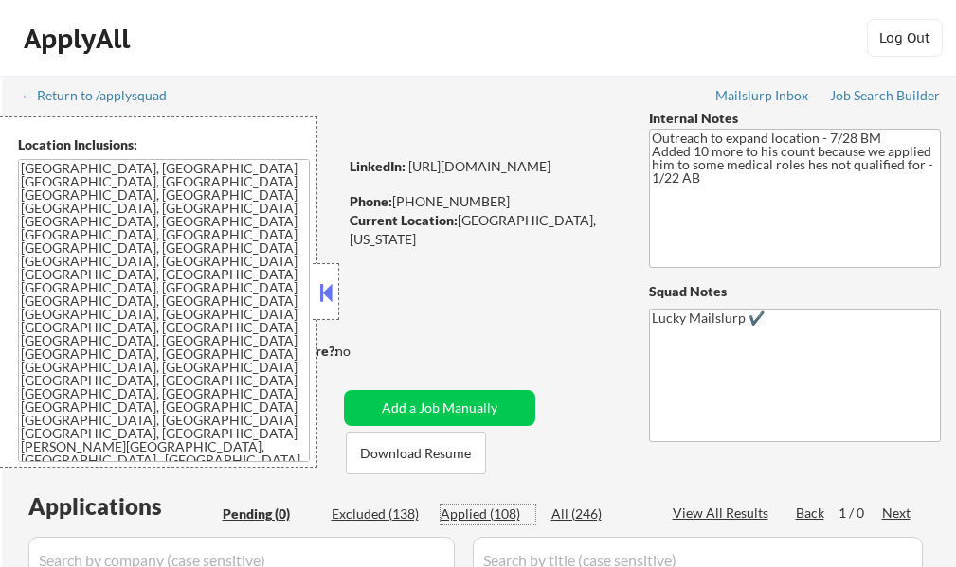
select select ""applied""
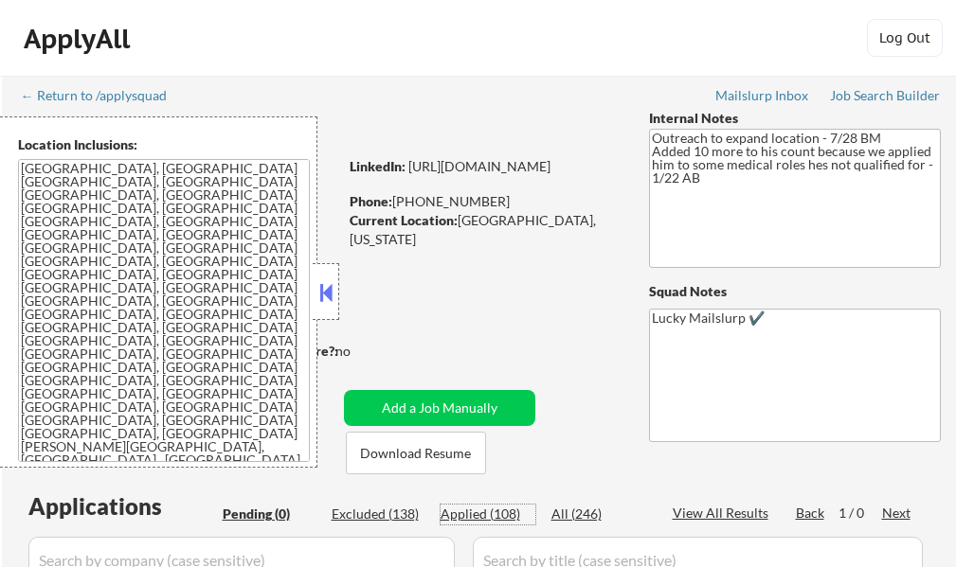
select select ""applied""
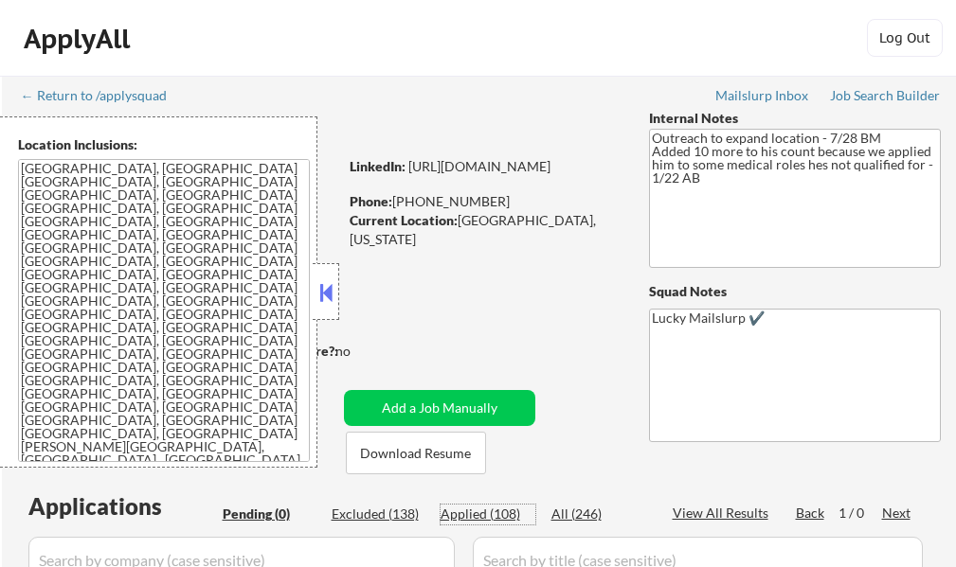
select select ""applied""
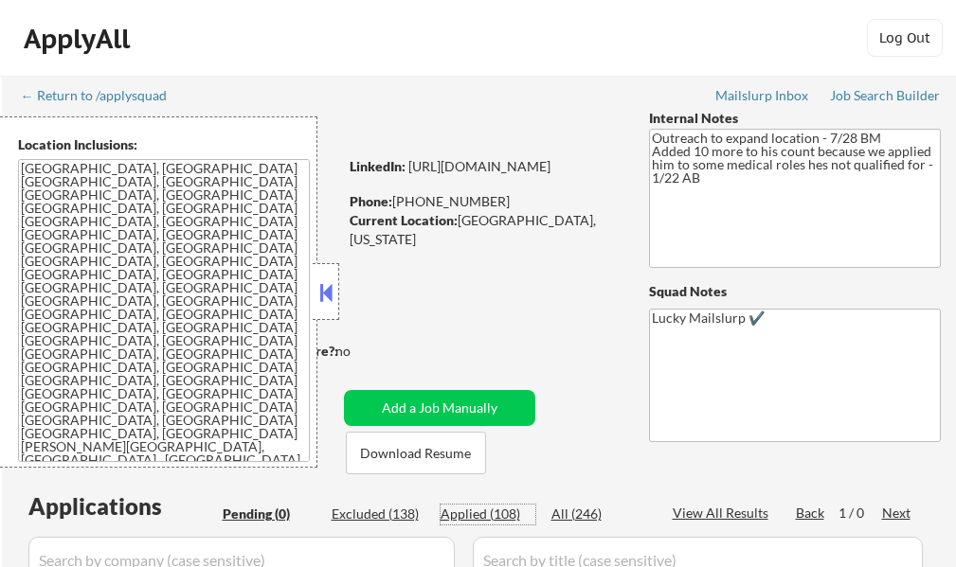
select select ""applied""
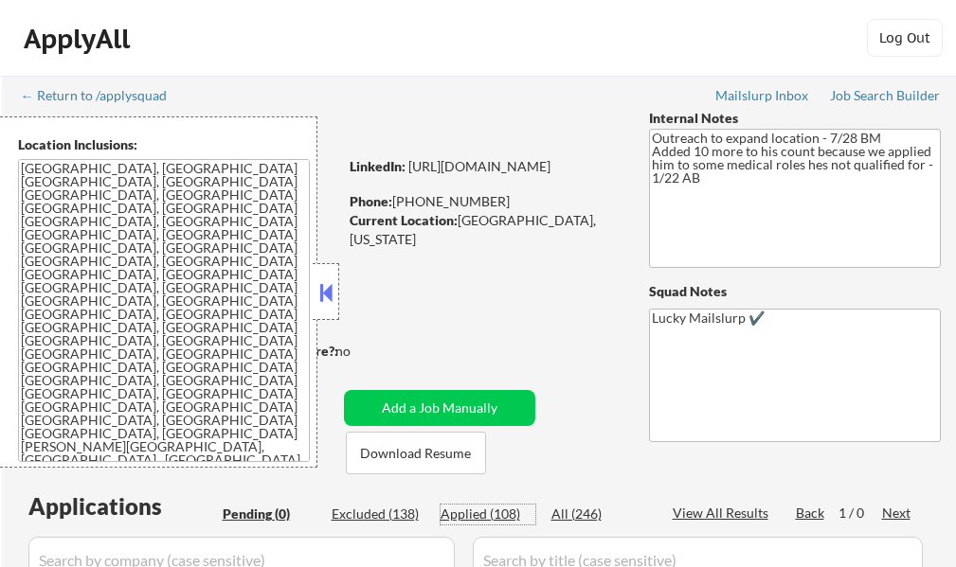
select select ""applied""
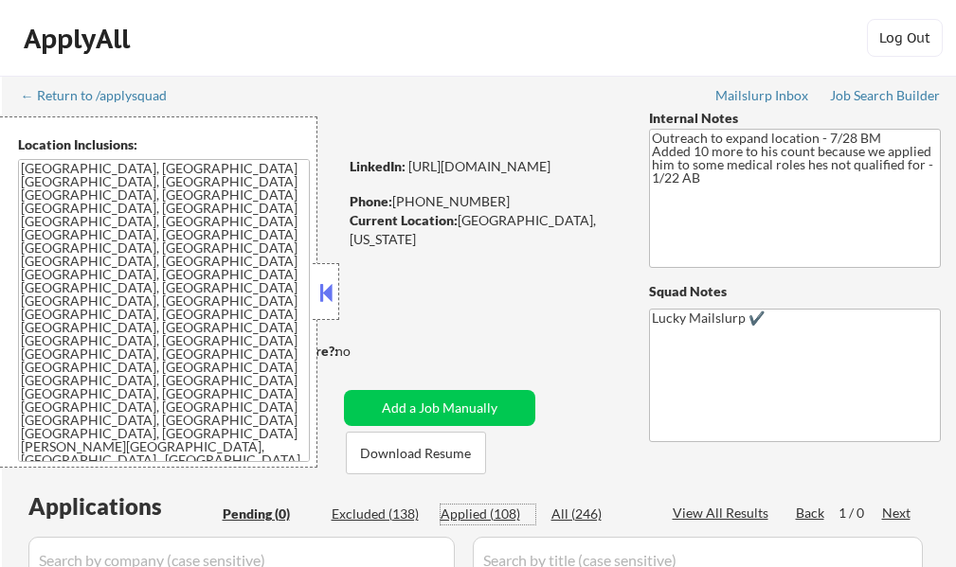
select select ""applied""
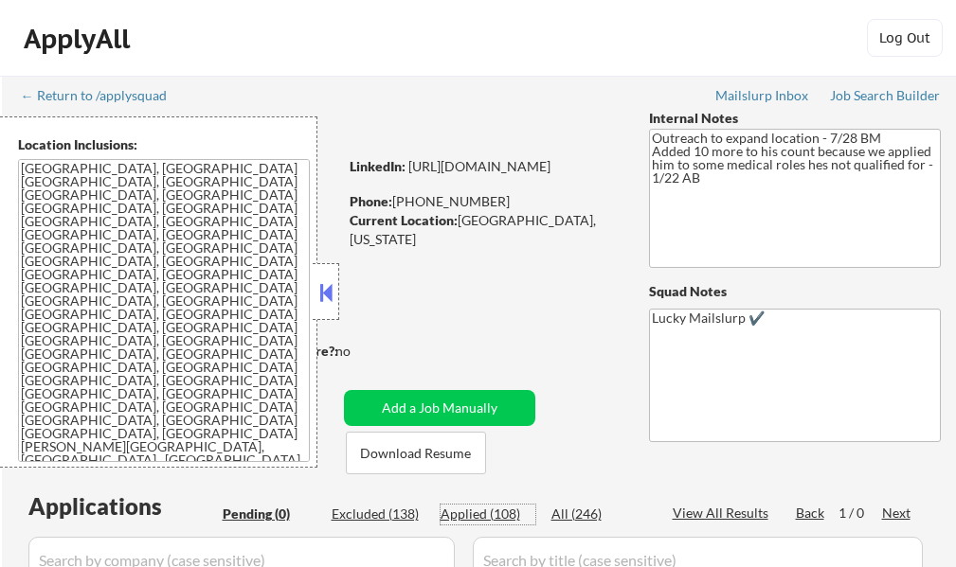
select select ""applied""
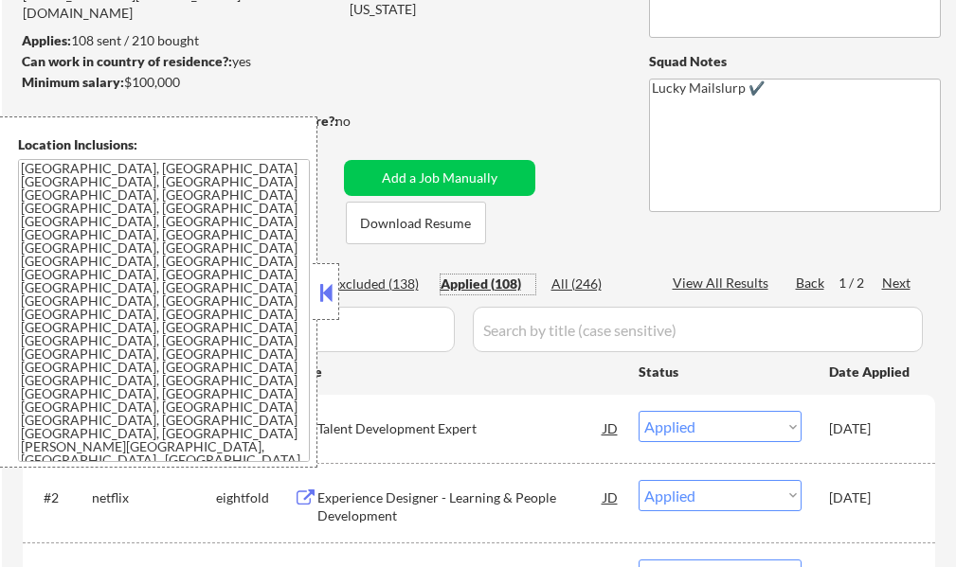
scroll to position [189, 0]
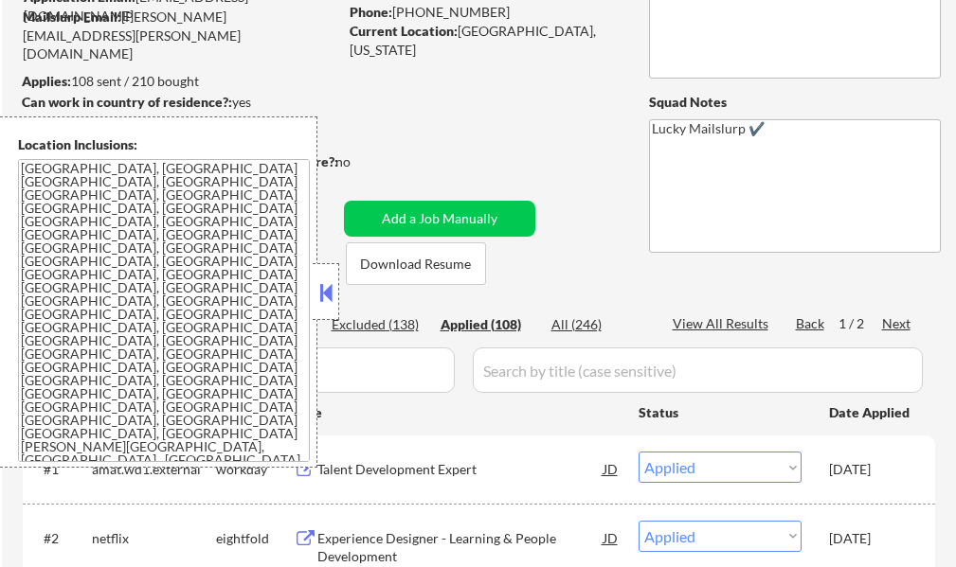
click at [335, 292] on button at bounding box center [325, 292] width 21 height 28
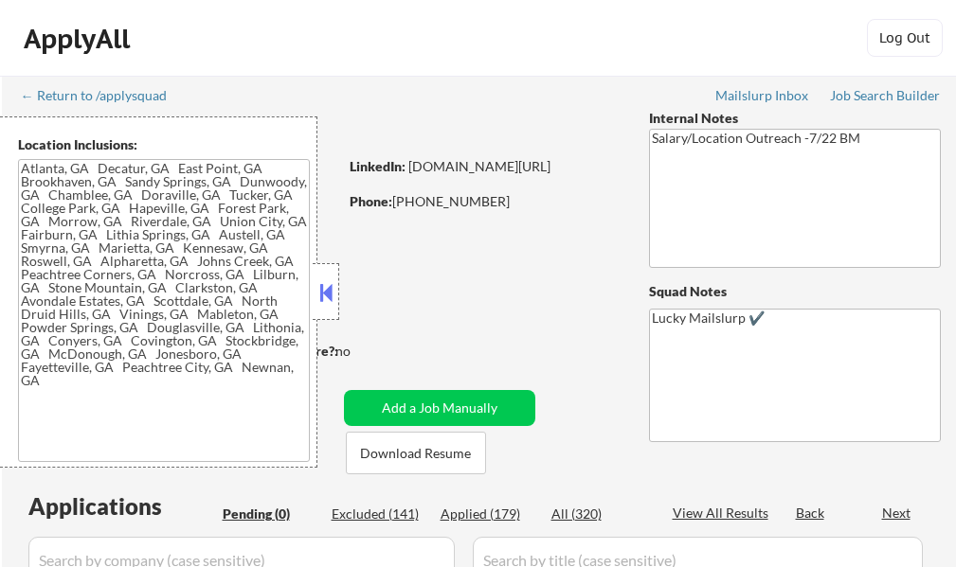
type textarea "Atlanta, GA Decatur, GA East Point, GA Brookhaven, GA Sandy Springs, GA Dunwood…"
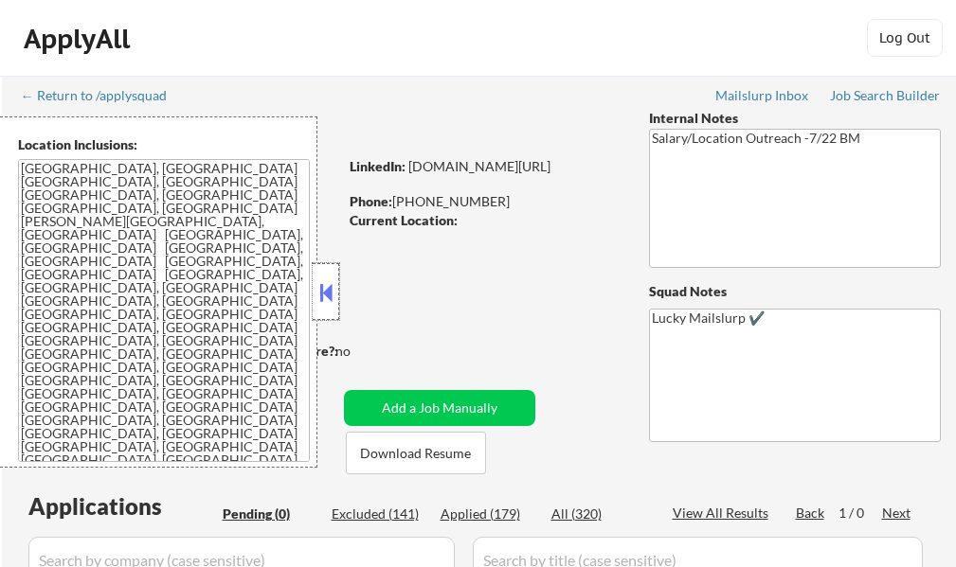
click at [333, 311] on div at bounding box center [326, 291] width 27 height 57
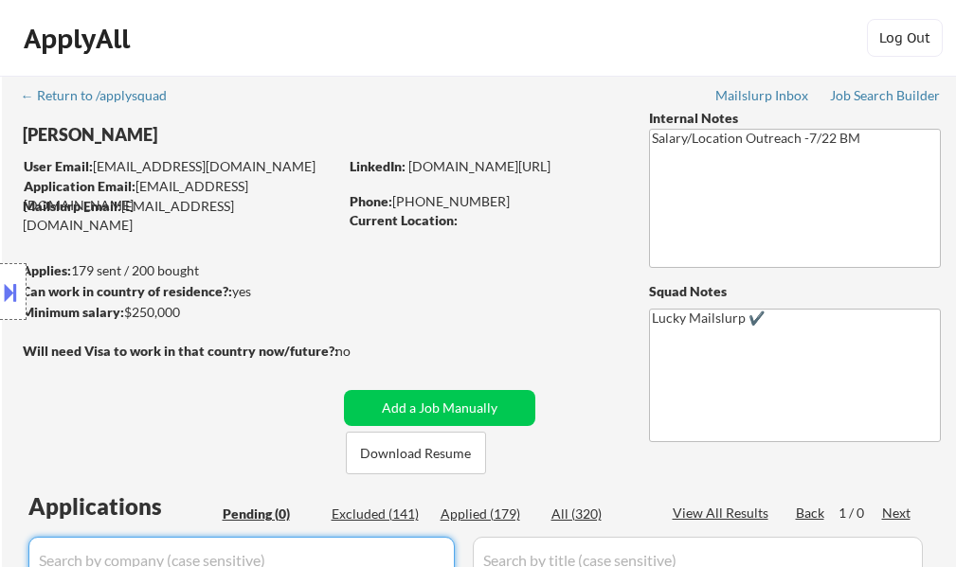
click at [246, 545] on input "input" at bounding box center [241, 559] width 426 height 45
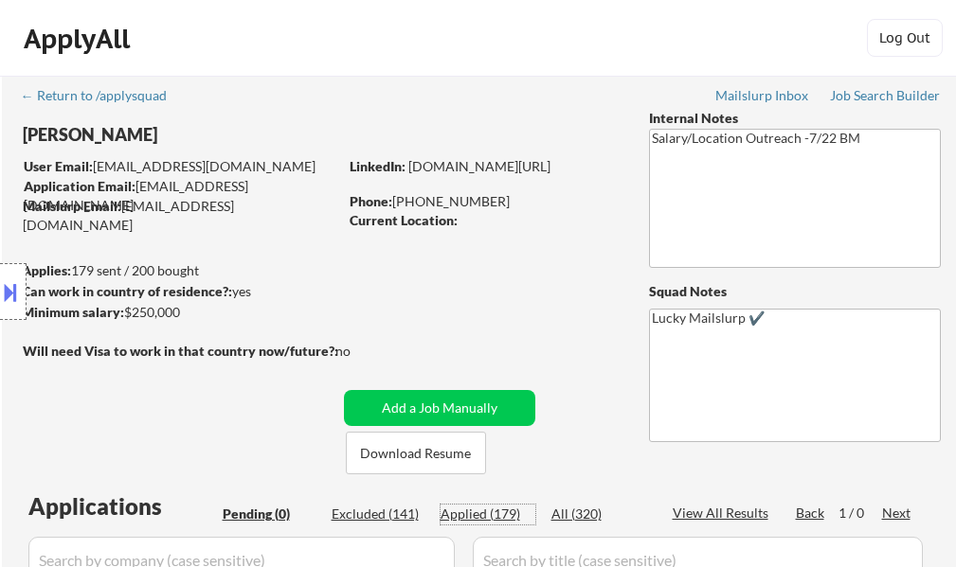
click at [485, 520] on div "Applied (179)" at bounding box center [487, 514] width 95 height 19
click at [0, 300] on button at bounding box center [10, 292] width 21 height 31
select select ""applied""
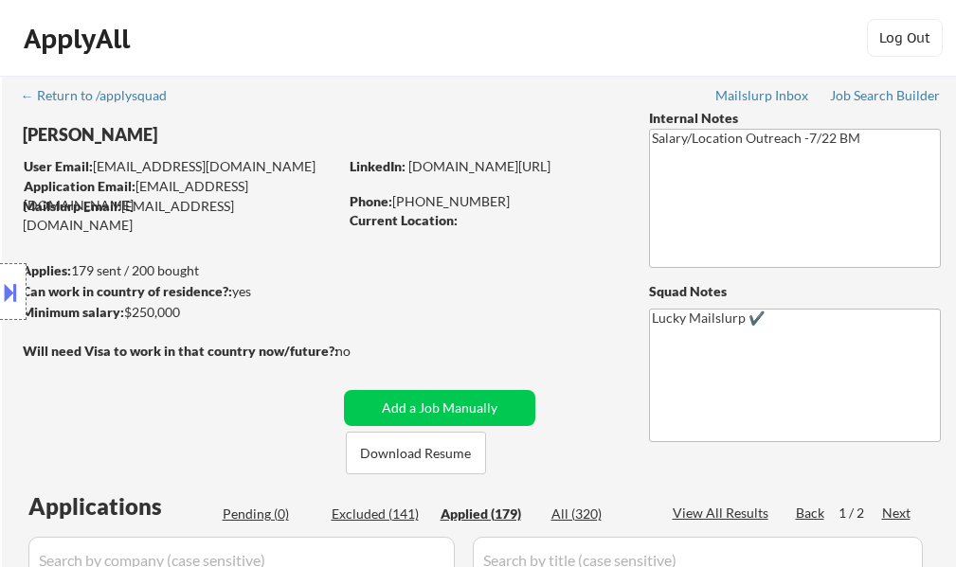
select select ""applied""
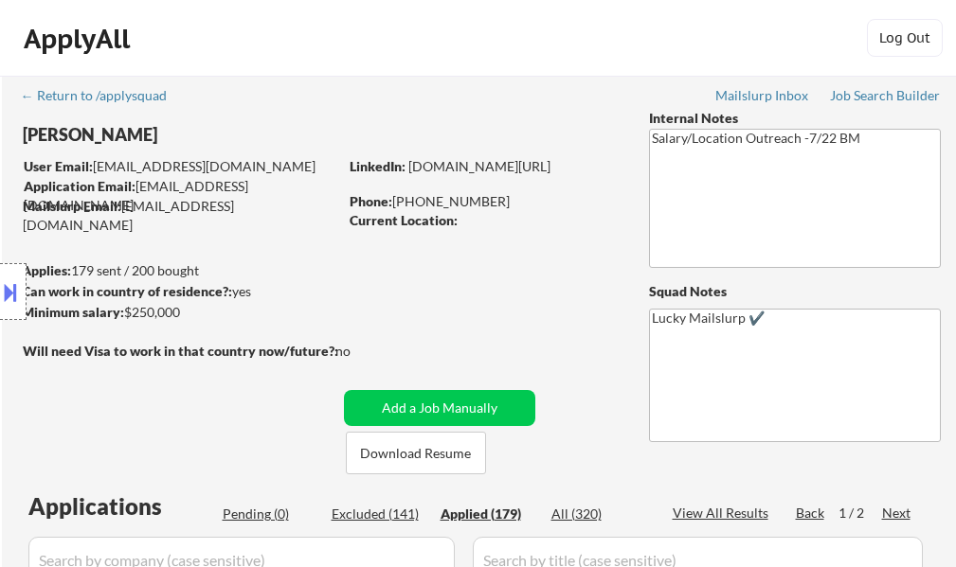
select select ""applied""
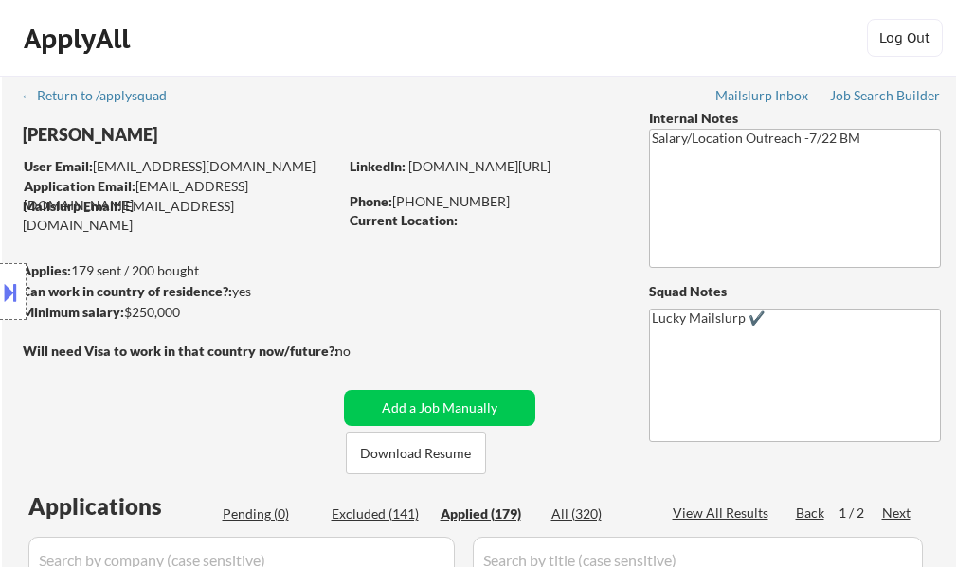
select select ""applied""
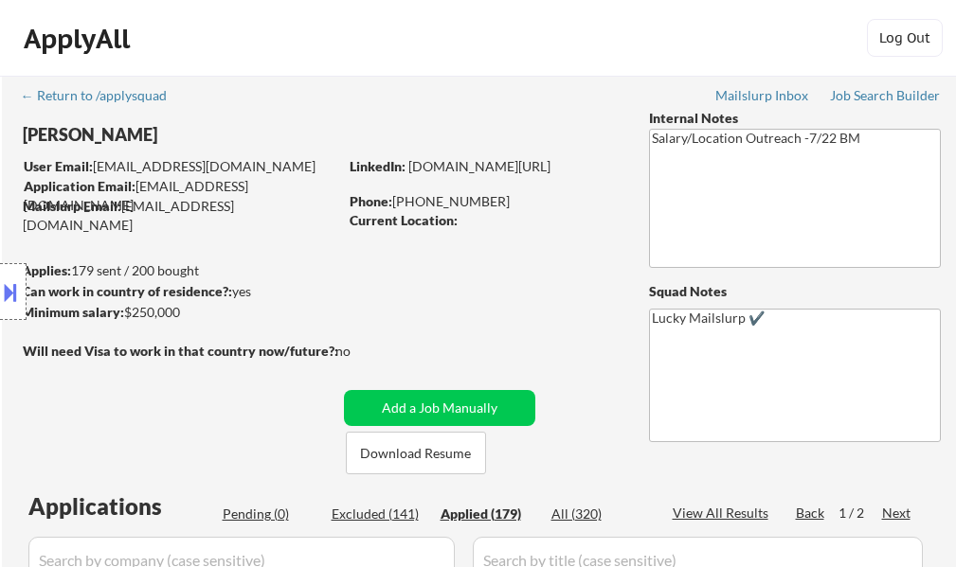
select select ""applied""
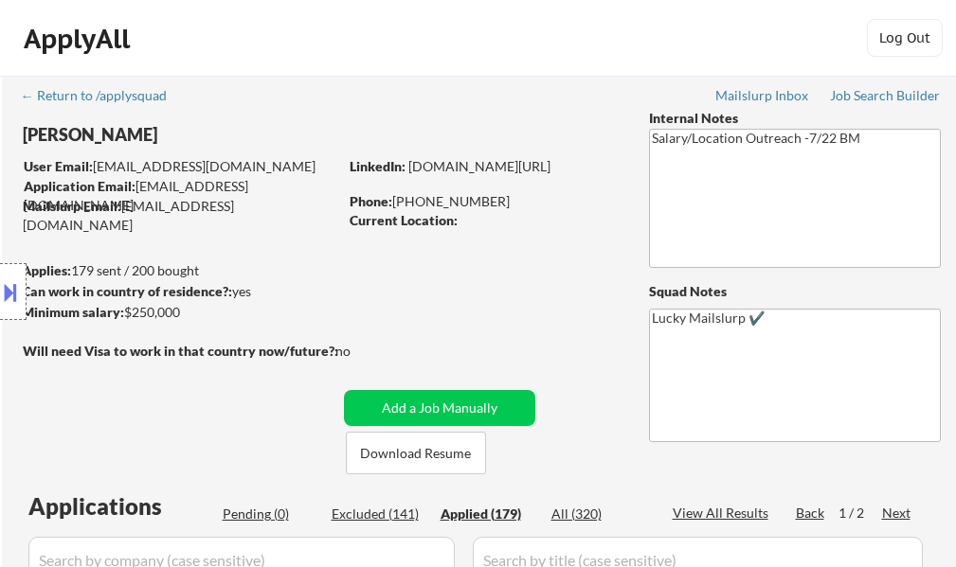
select select ""applied""
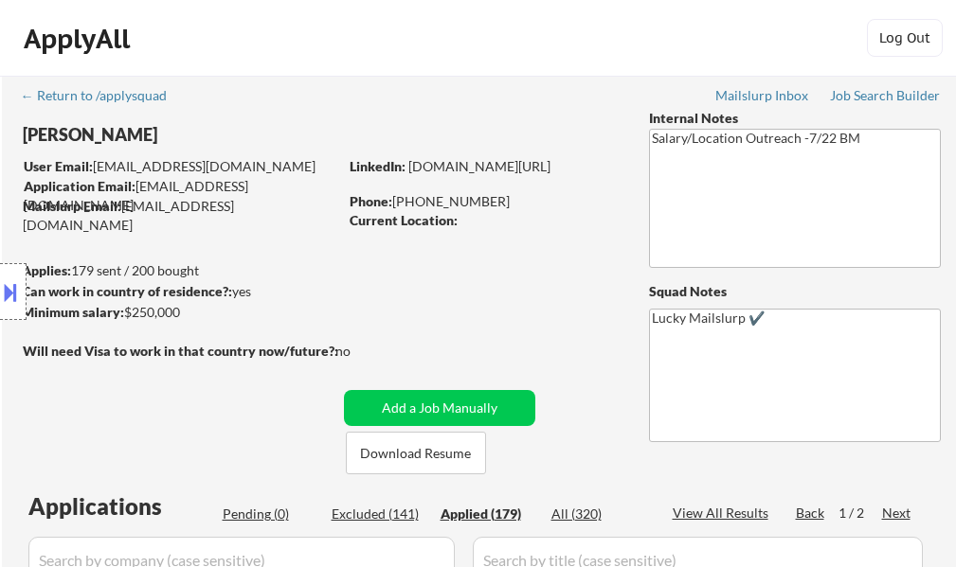
select select ""applied""
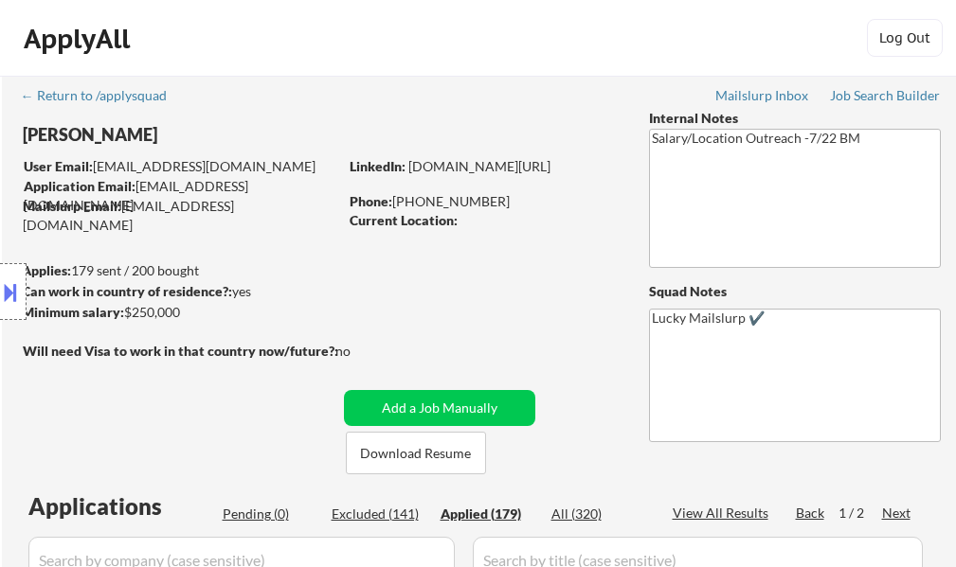
select select ""applied""
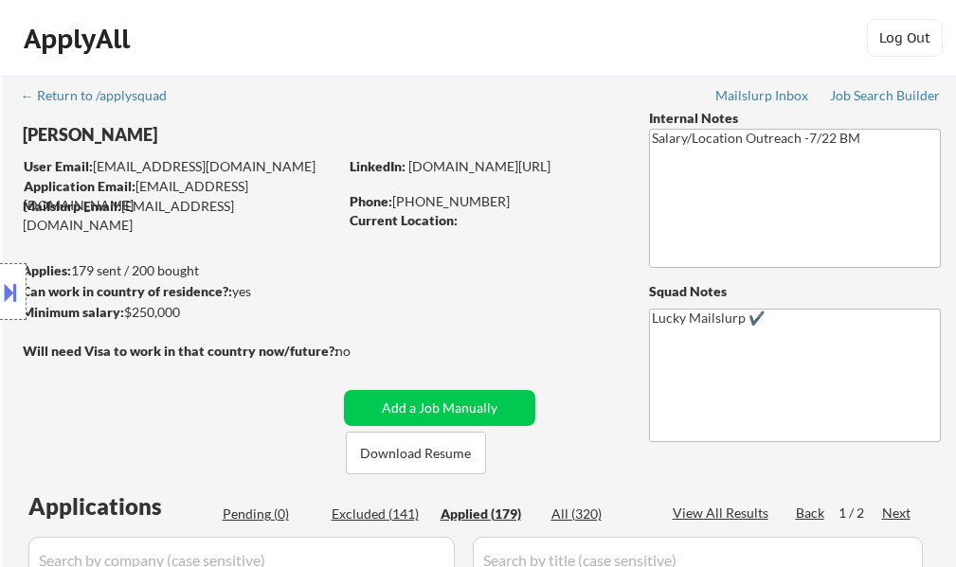
select select ""applied""
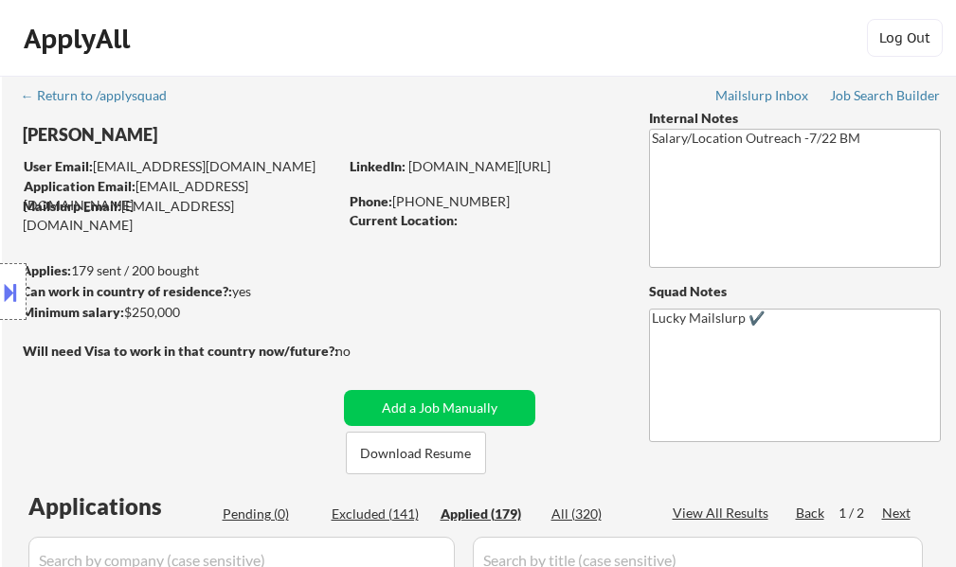
select select ""applied""
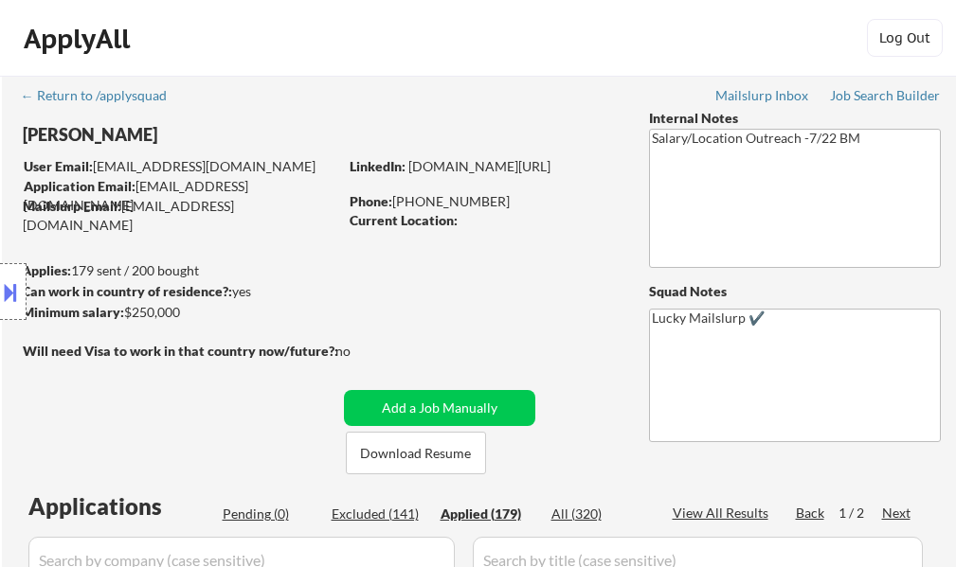
select select ""applied""
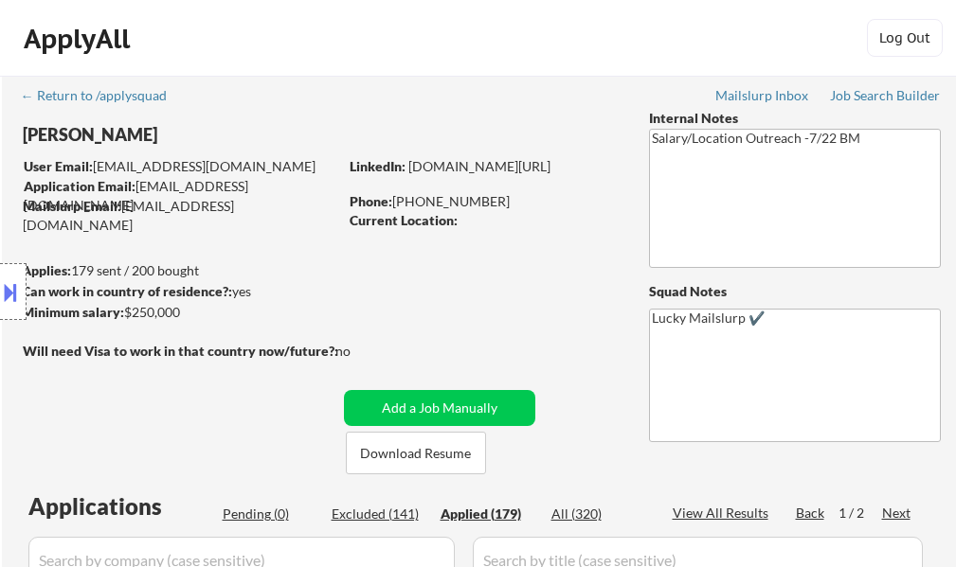
select select ""applied""
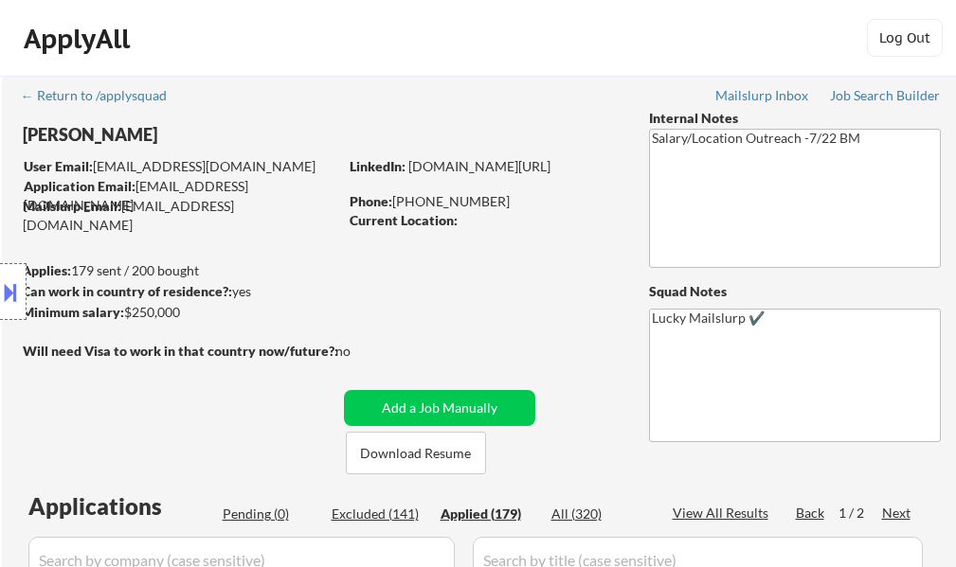
select select ""applied""
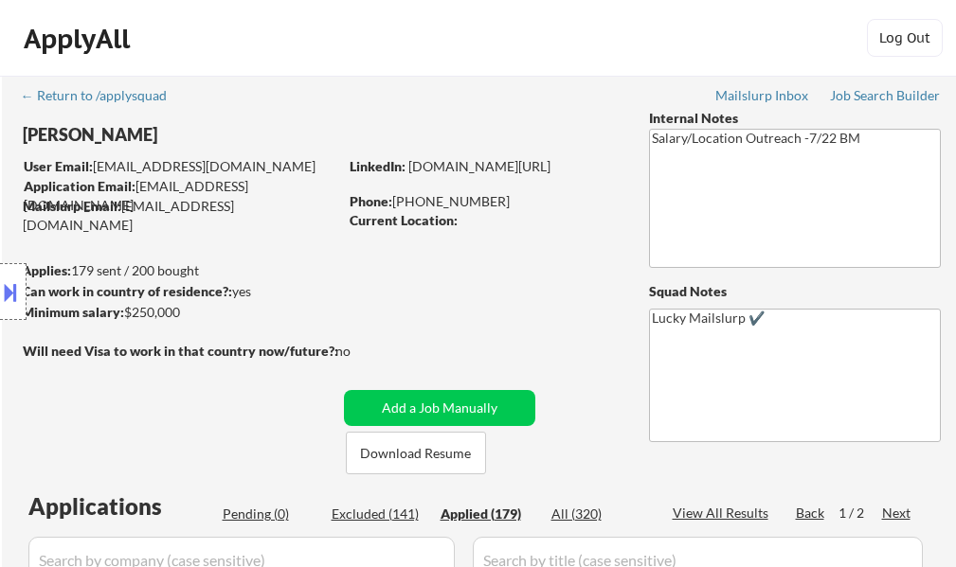
select select ""applied""
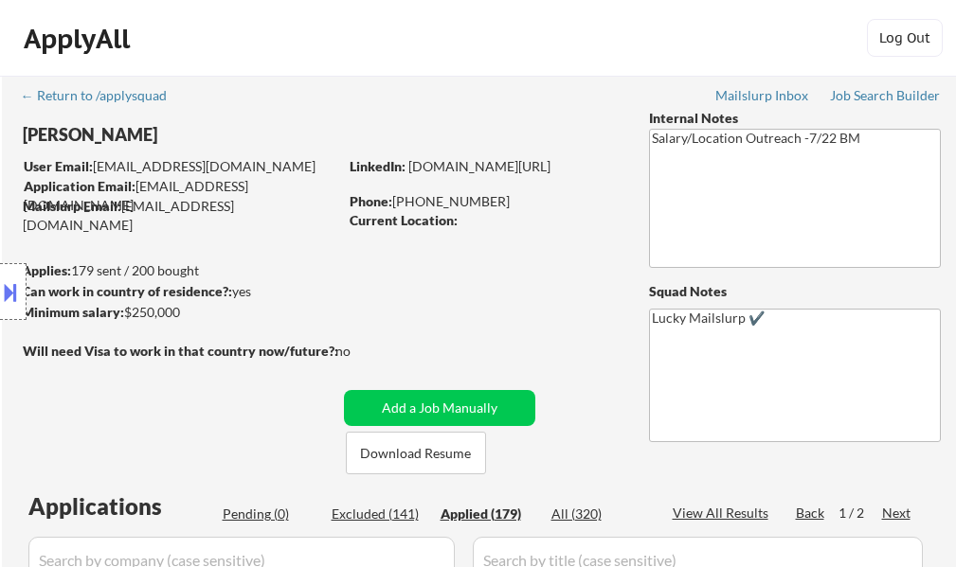
select select ""applied""
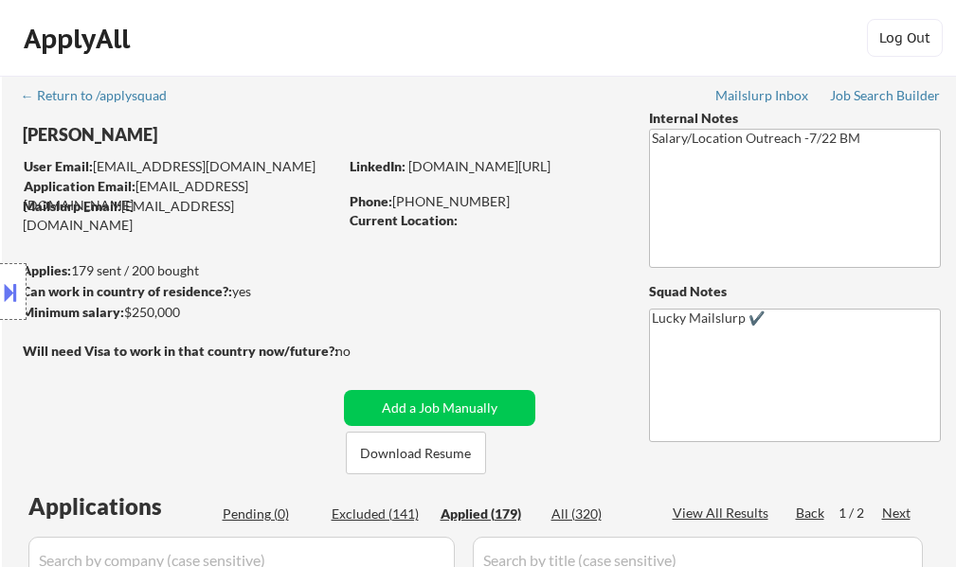
select select ""applied""
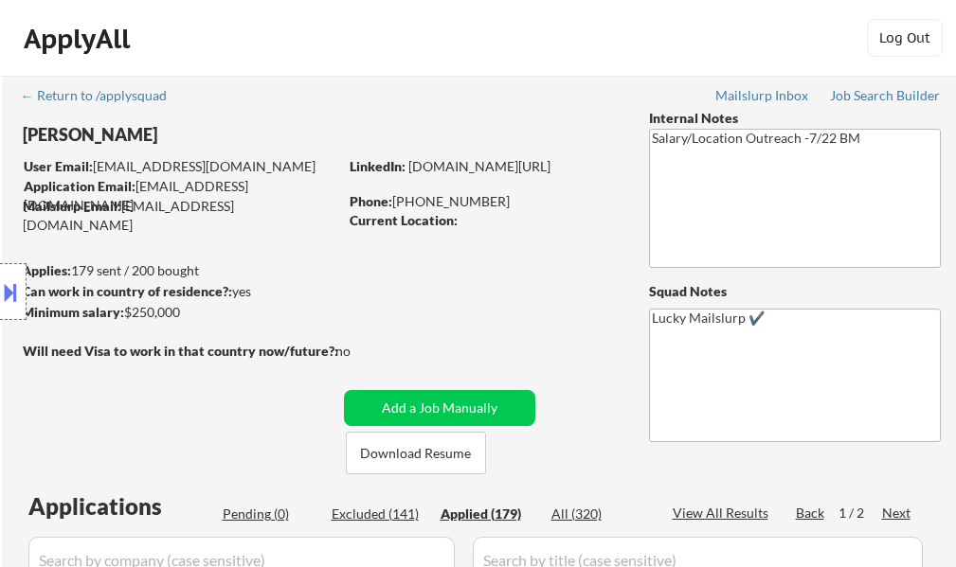
select select ""applied""
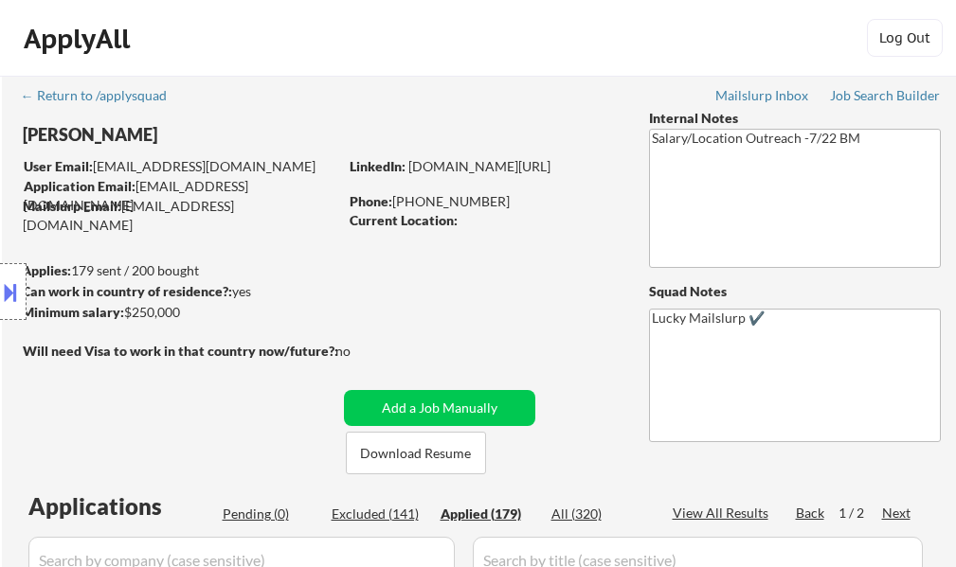
select select ""applied""
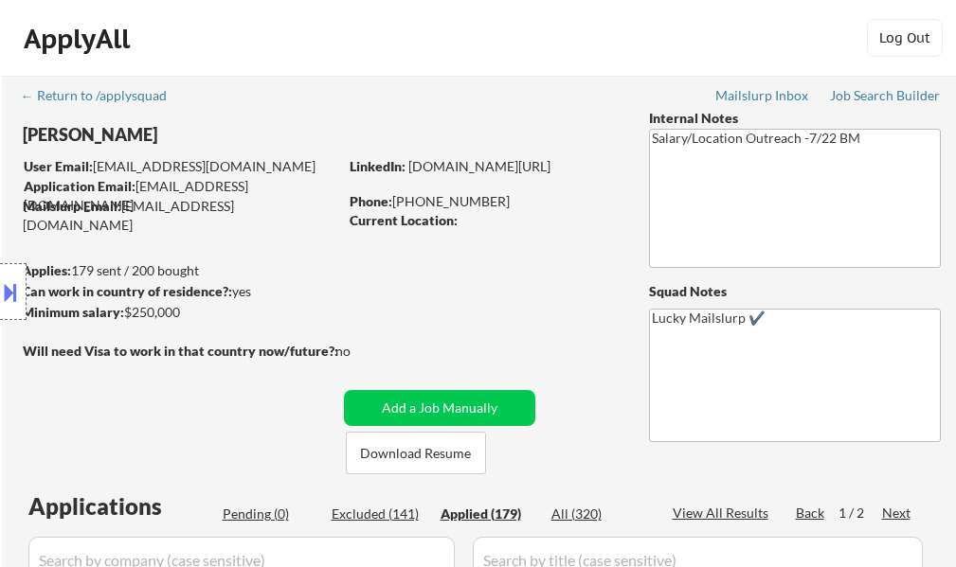
select select ""applied""
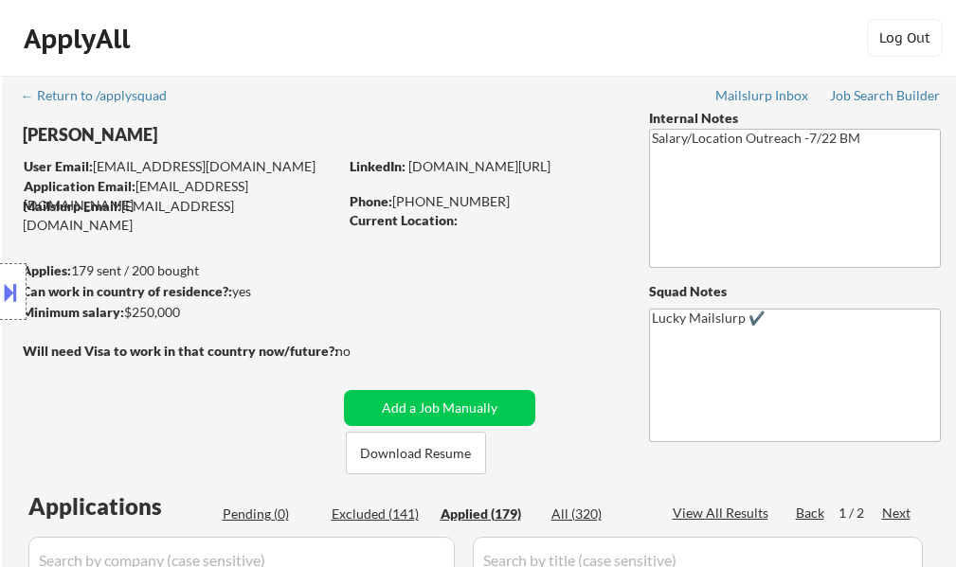
select select ""applied""
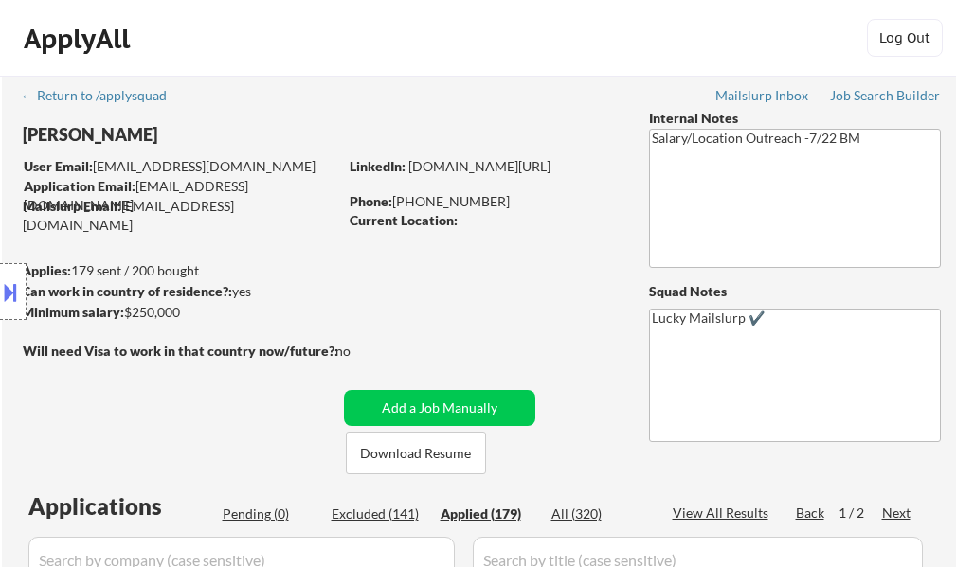
select select ""applied""
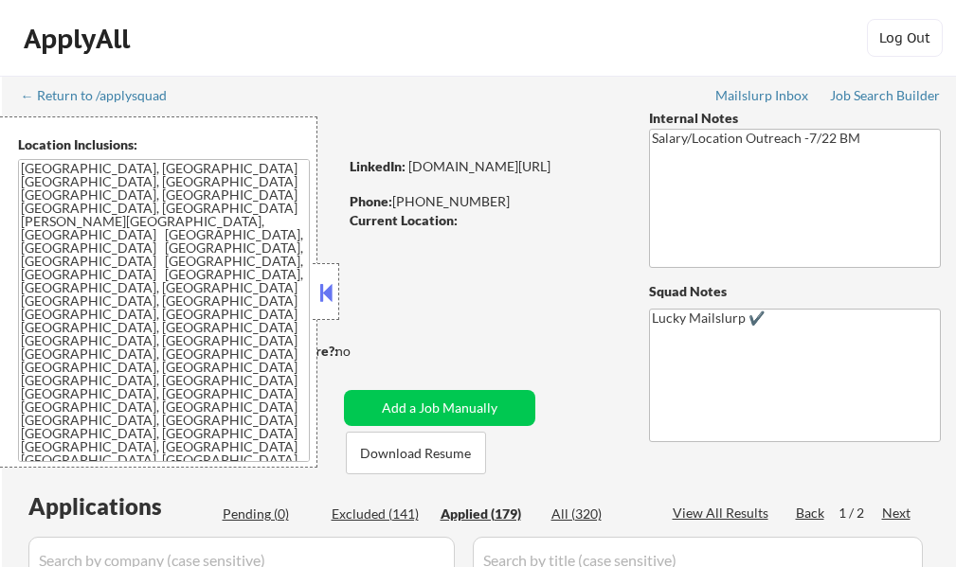
click at [326, 297] on button at bounding box center [325, 292] width 21 height 28
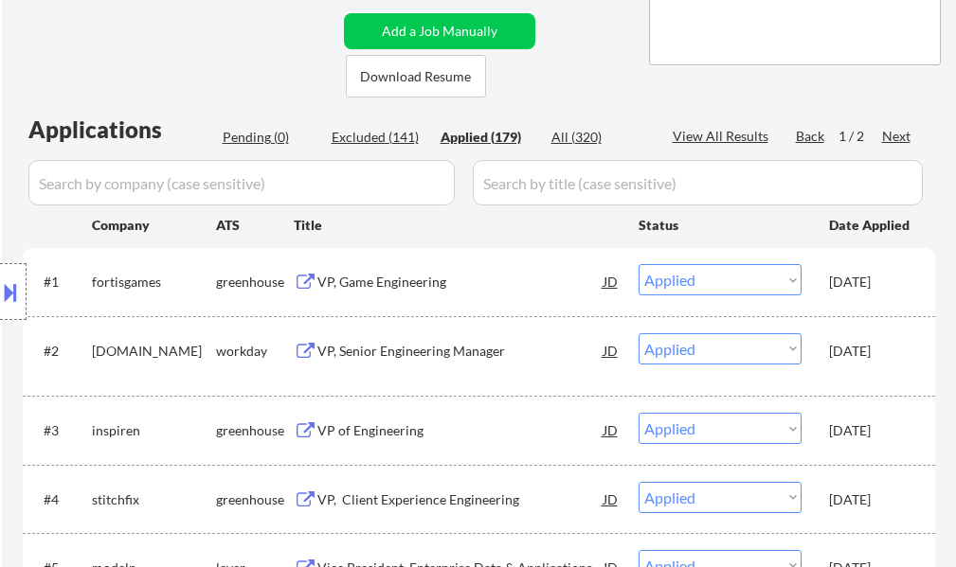
scroll to position [379, 0]
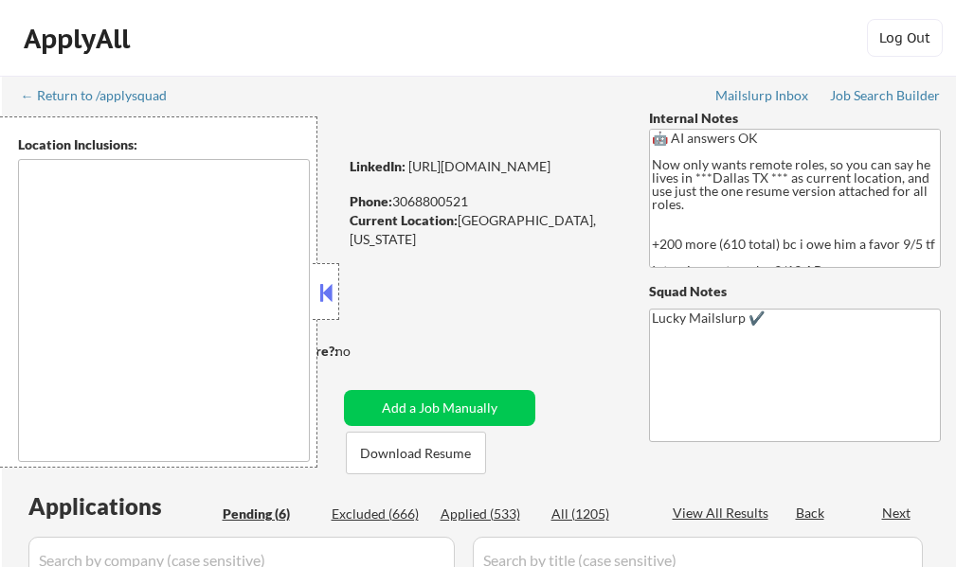
select select ""pending""
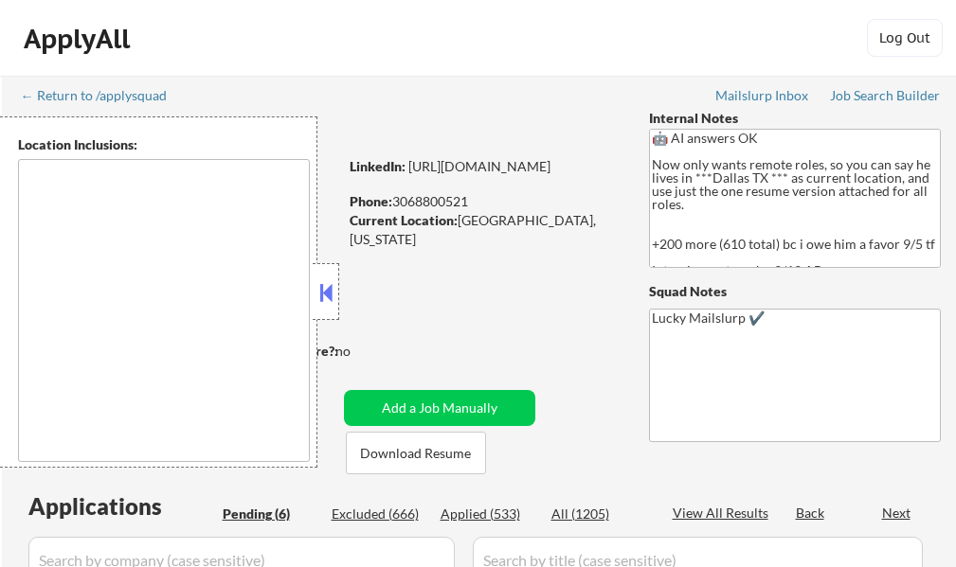
select select ""pending""
click at [327, 296] on button at bounding box center [325, 292] width 21 height 28
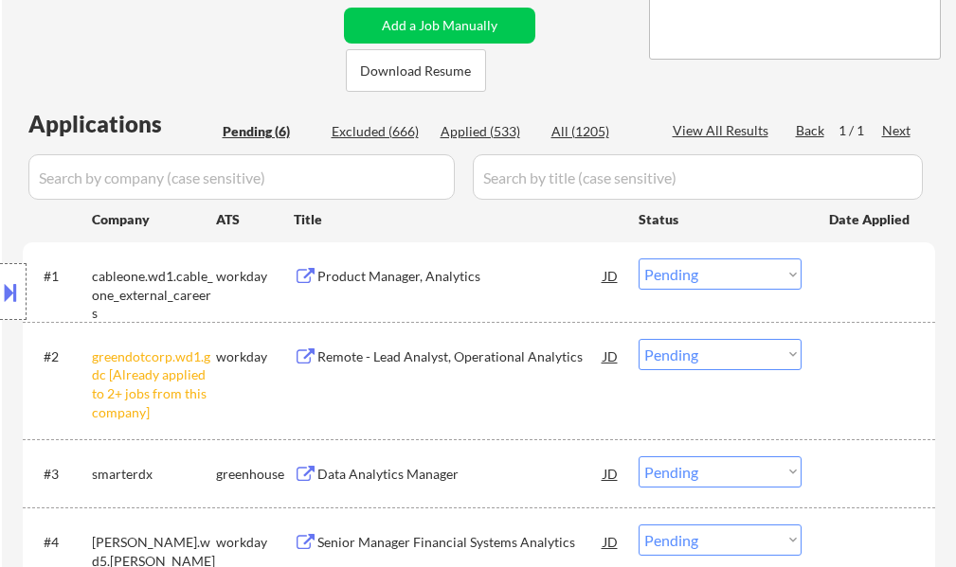
scroll to position [474, 0]
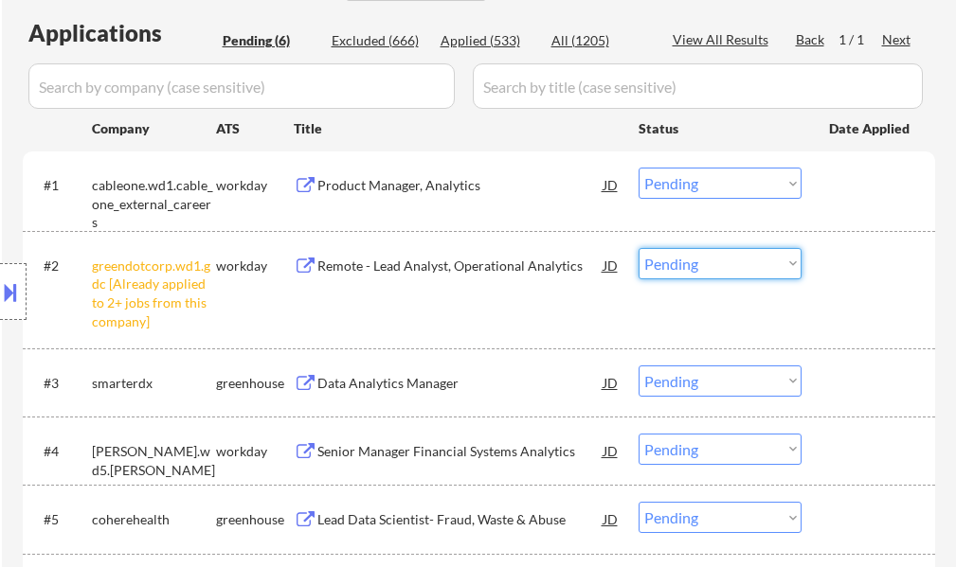
click at [733, 260] on select "Choose an option... Pending Applied Excluded (Questions) Excluded (Expired) Exc…" at bounding box center [719, 263] width 163 height 31
click at [638, 248] on select "Choose an option... Pending Applied Excluded (Questions) Excluded (Expired) Exc…" at bounding box center [719, 263] width 163 height 31
select select ""pending""
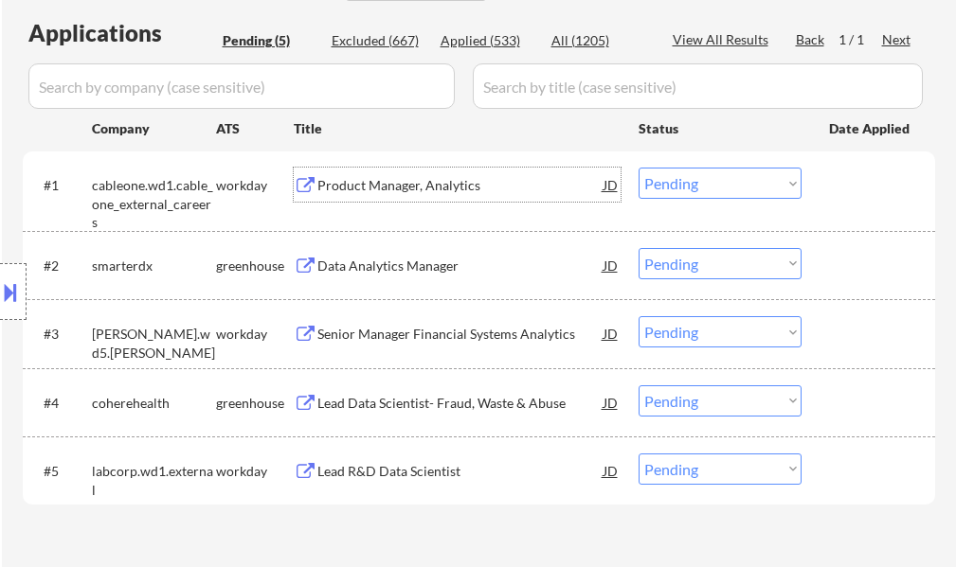
click at [368, 200] on div "Product Manager, Analytics" at bounding box center [460, 185] width 286 height 34
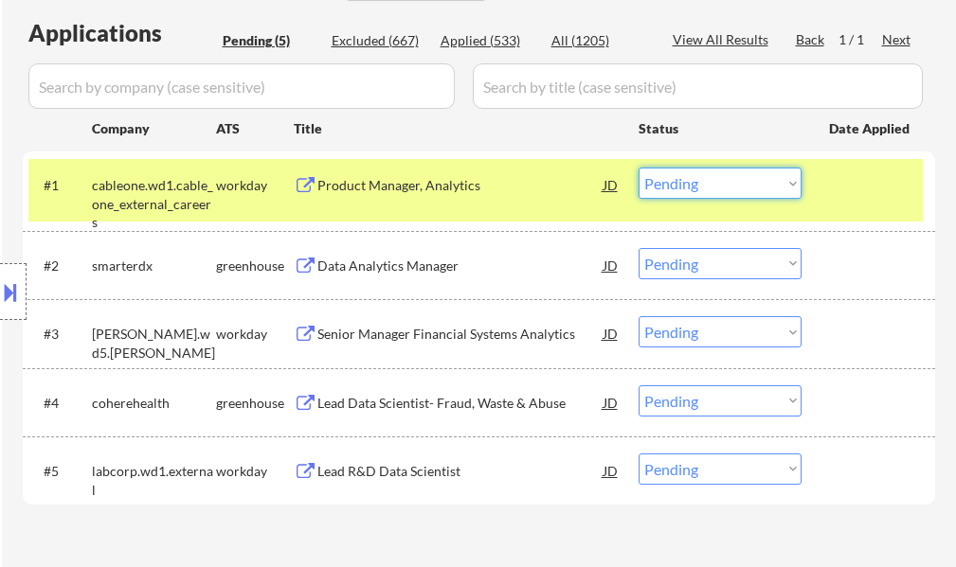
click at [699, 190] on select "Choose an option... Pending Applied Excluded (Questions) Excluded (Expired) Exc…" at bounding box center [719, 183] width 163 height 31
click at [638, 168] on select "Choose an option... Pending Applied Excluded (Questions) Excluded (Expired) Exc…" at bounding box center [719, 183] width 163 height 31
click at [860, 206] on div "#1 cableone.wd1.cable_one_external_careers workday Product Manager, Analytics J…" at bounding box center [475, 190] width 894 height 63
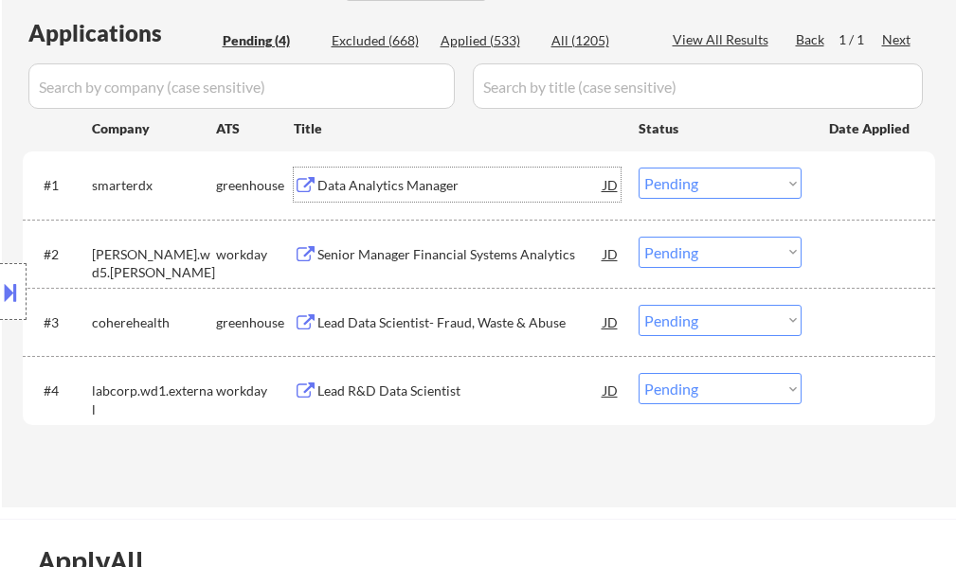
click at [371, 187] on div "Data Analytics Manager" at bounding box center [460, 185] width 286 height 19
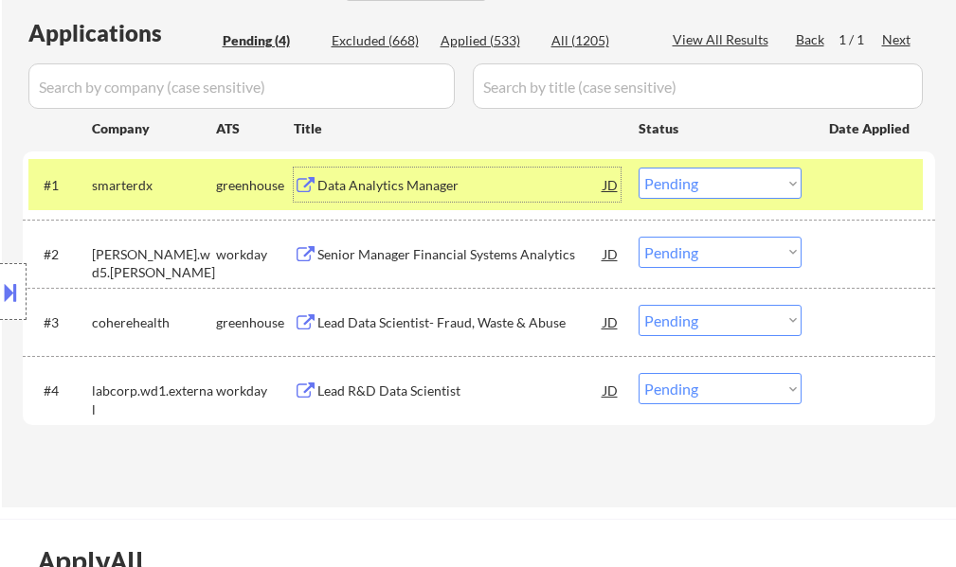
click at [673, 188] on select "Choose an option... Pending Applied Excluded (Questions) Excluded (Expired) Exc…" at bounding box center [719, 183] width 163 height 31
click at [638, 168] on select "Choose an option... Pending Applied Excluded (Questions) Excluded (Expired) Exc…" at bounding box center [719, 183] width 163 height 31
click at [836, 188] on div at bounding box center [870, 185] width 83 height 34
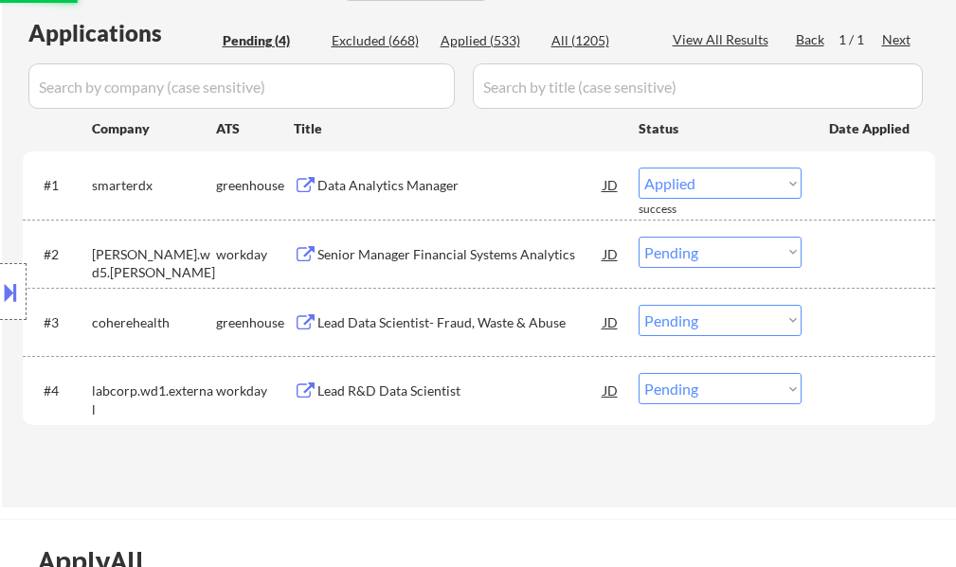
select select ""pending""
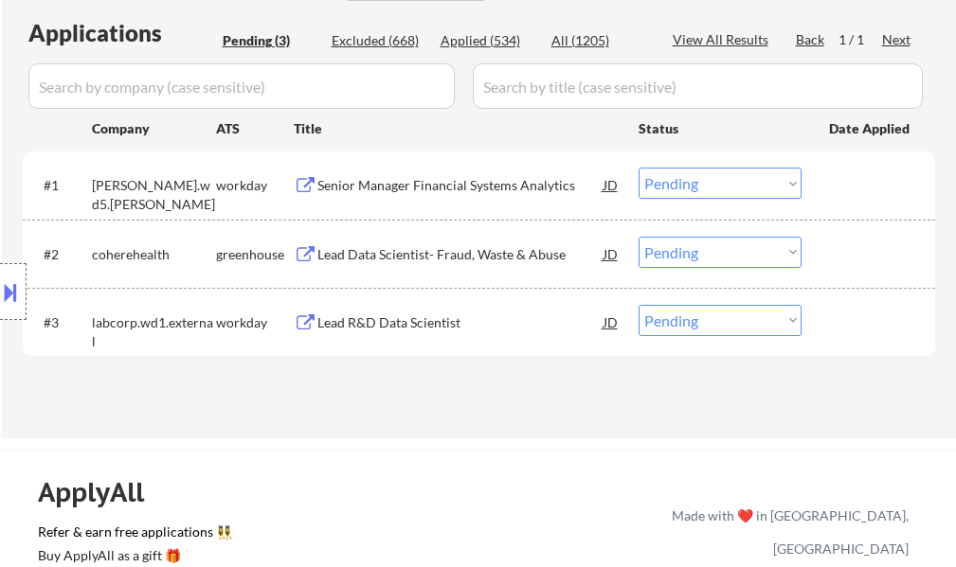
click at [443, 248] on div "Lead Data Scientist- Fraud, Waste & Abuse" at bounding box center [460, 254] width 286 height 19
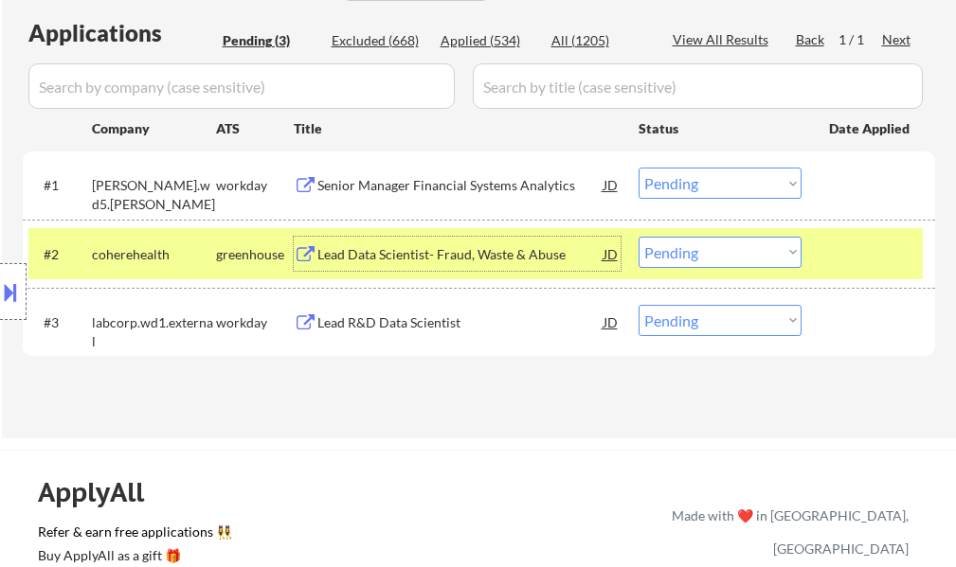
click at [650, 247] on select "Choose an option... Pending Applied Excluded (Questions) Excluded (Expired) Exc…" at bounding box center [719, 252] width 163 height 31
click at [638, 237] on select "Choose an option... Pending Applied Excluded (Questions) Excluded (Expired) Exc…" at bounding box center [719, 252] width 163 height 31
click at [889, 261] on div at bounding box center [870, 254] width 83 height 34
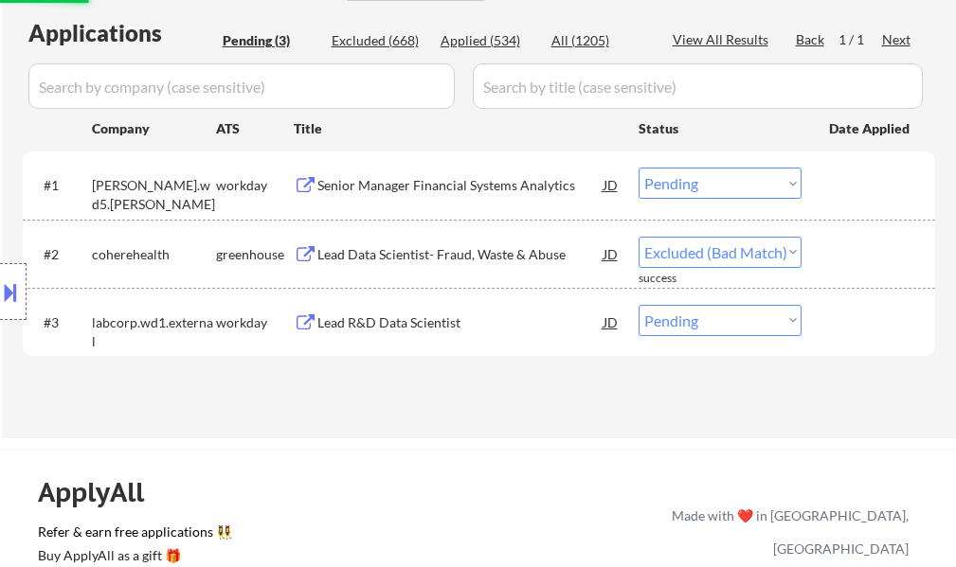
select select ""pending""
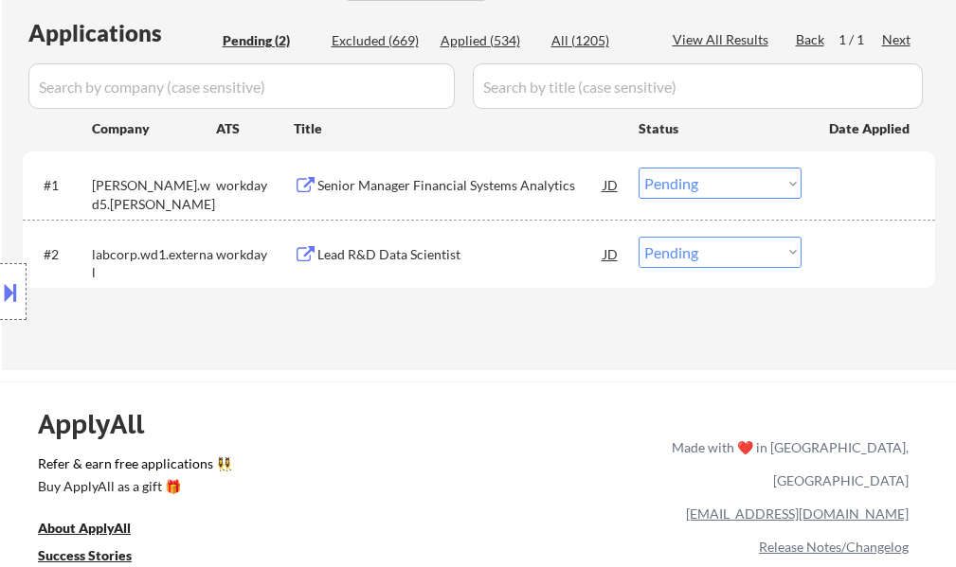
click at [414, 182] on div "Senior Manager Financial Systems Analytics" at bounding box center [460, 185] width 286 height 19
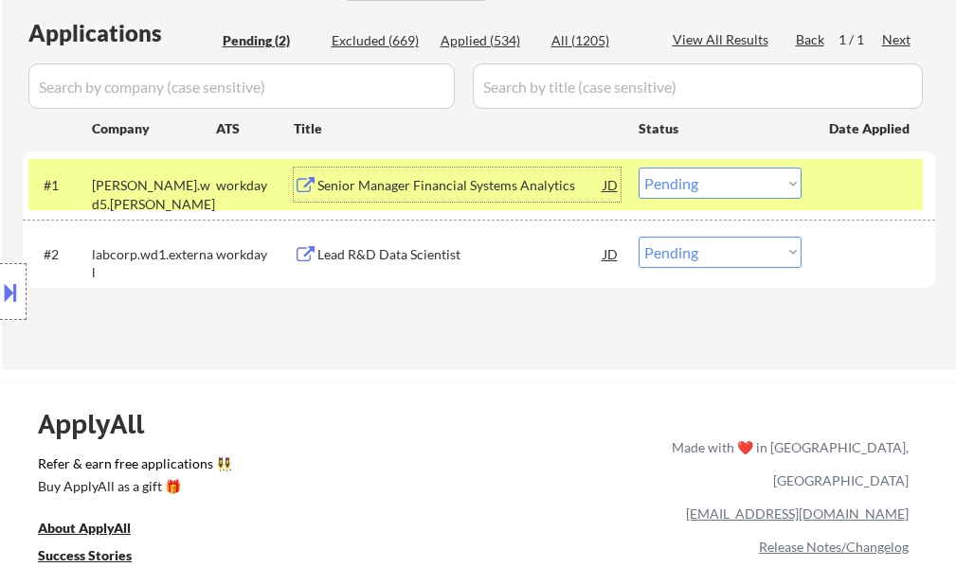
click at [684, 174] on select "Choose an option... Pending Applied Excluded (Questions) Excluded (Expired) Exc…" at bounding box center [719, 183] width 163 height 31
click at [638, 168] on select "Choose an option... Pending Applied Excluded (Questions) Excluded (Expired) Exc…" at bounding box center [719, 183] width 163 height 31
click at [840, 171] on div at bounding box center [870, 185] width 83 height 34
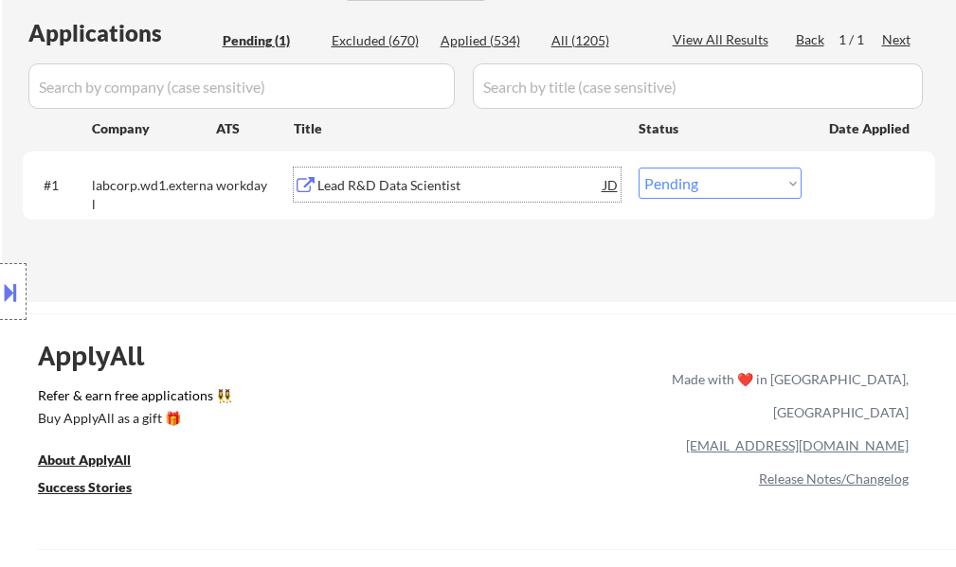
click at [425, 198] on div "Lead R&D Data Scientist" at bounding box center [460, 185] width 286 height 34
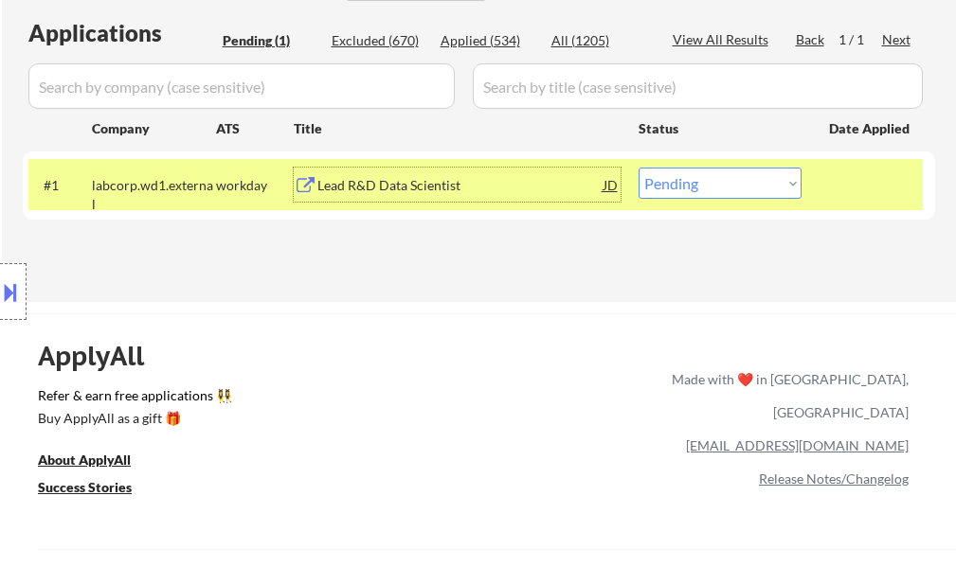
click at [694, 178] on select "Choose an option... Pending Applied Excluded (Questions) Excluded (Expired) Exc…" at bounding box center [719, 183] width 163 height 31
select select ""excluded__bad_match_""
click at [638, 168] on select "Choose an option... Pending Applied Excluded (Questions) Excluded (Expired) Exc…" at bounding box center [719, 183] width 163 height 31
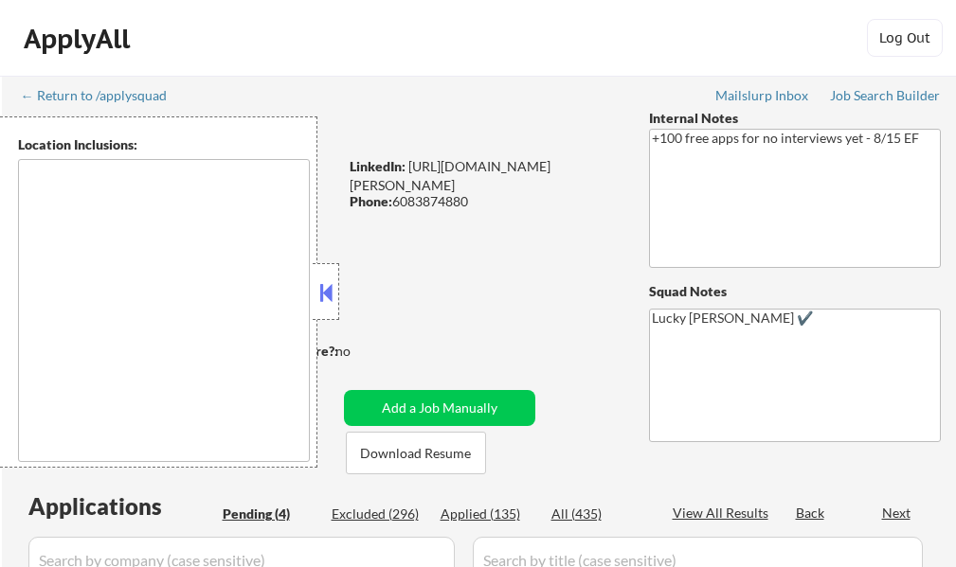
select select ""pending""
type textarea "remote"
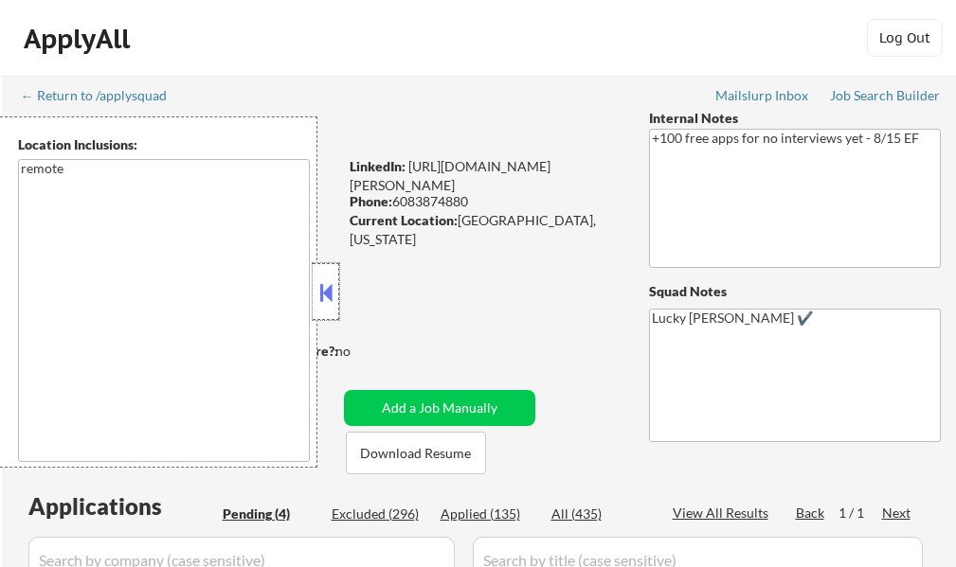
click at [338, 304] on div at bounding box center [326, 291] width 27 height 57
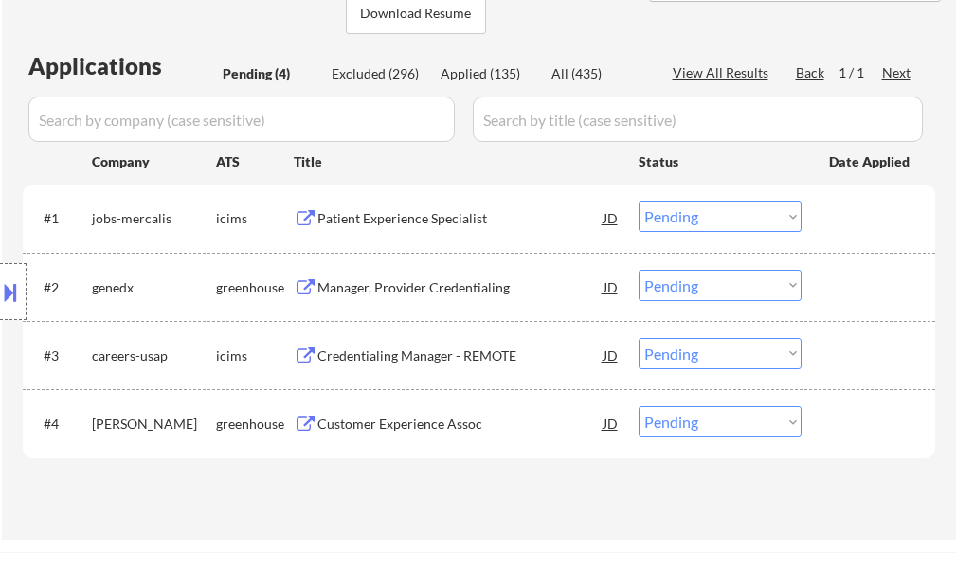
scroll to position [474, 0]
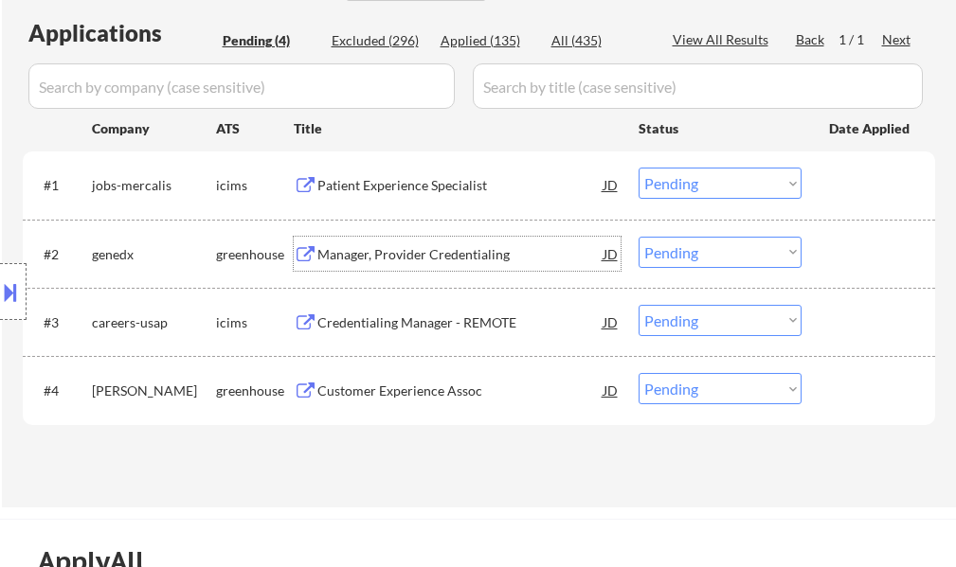
click at [386, 259] on div "Manager, Provider Credentialing" at bounding box center [460, 254] width 286 height 19
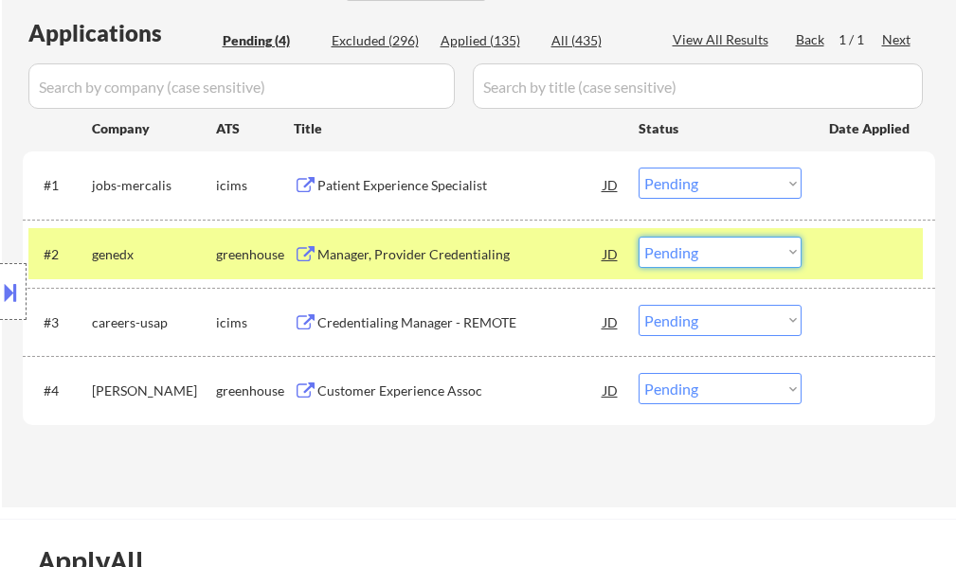
click at [703, 258] on select "Choose an option... Pending Applied Excluded (Questions) Excluded (Expired) Exc…" at bounding box center [719, 252] width 163 height 31
click at [638, 237] on select "Choose an option... Pending Applied Excluded (Questions) Excluded (Expired) Exc…" at bounding box center [719, 252] width 163 height 31
select select ""pending""
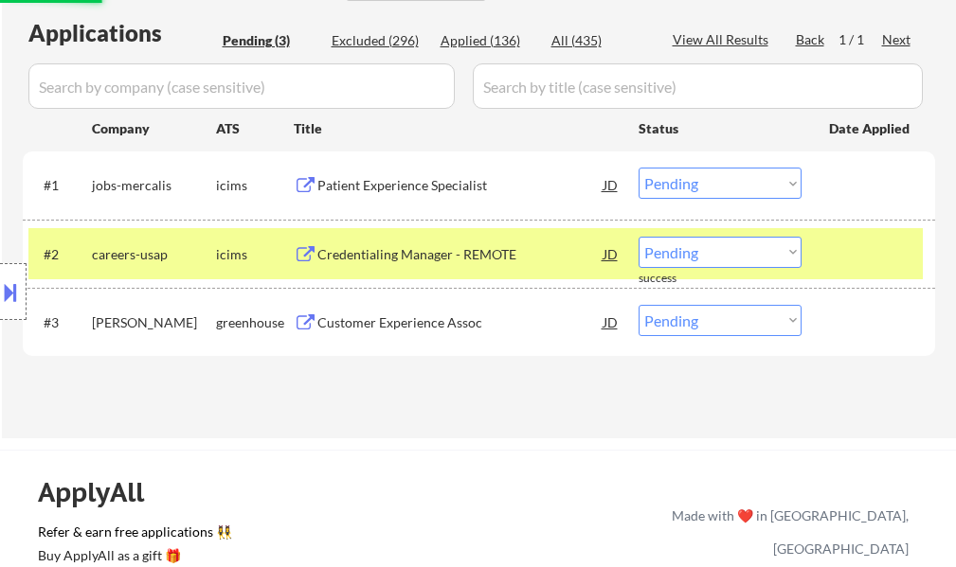
click at [861, 258] on div at bounding box center [870, 254] width 83 height 34
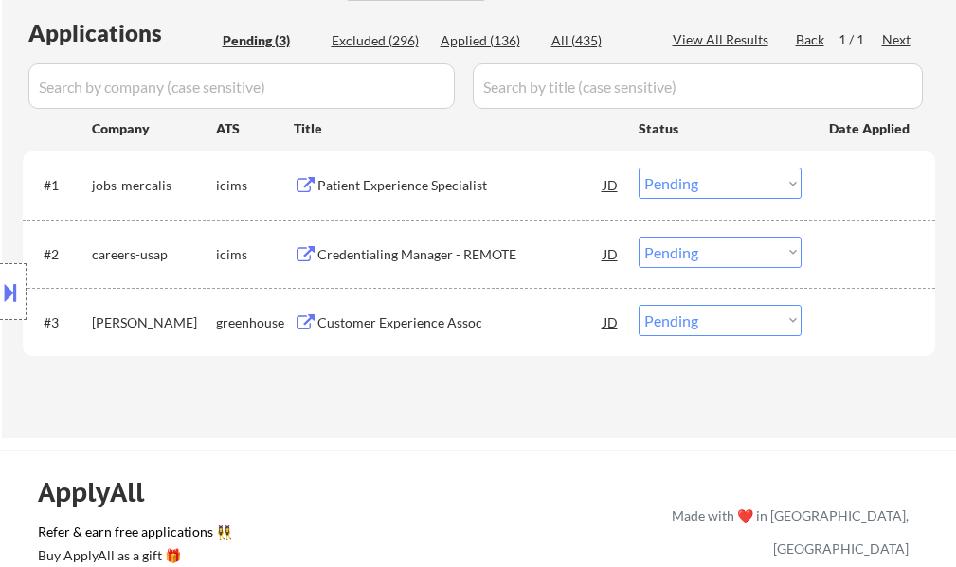
click at [441, 317] on div "Customer Experience Assoc" at bounding box center [460, 323] width 286 height 19
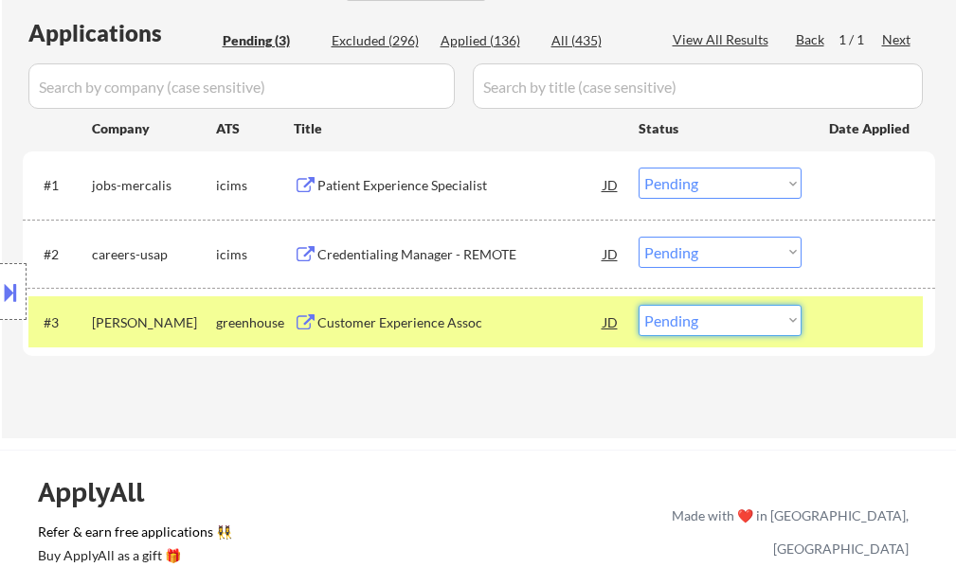
click at [734, 320] on select "Choose an option... Pending Applied Excluded (Questions) Excluded (Expired) Exc…" at bounding box center [719, 320] width 163 height 31
select select ""excluded__bad_match_""
click at [638, 305] on select "Choose an option... Pending Applied Excluded (Questions) Excluded (Expired) Exc…" at bounding box center [719, 320] width 163 height 31
click at [856, 314] on div at bounding box center [870, 322] width 83 height 34
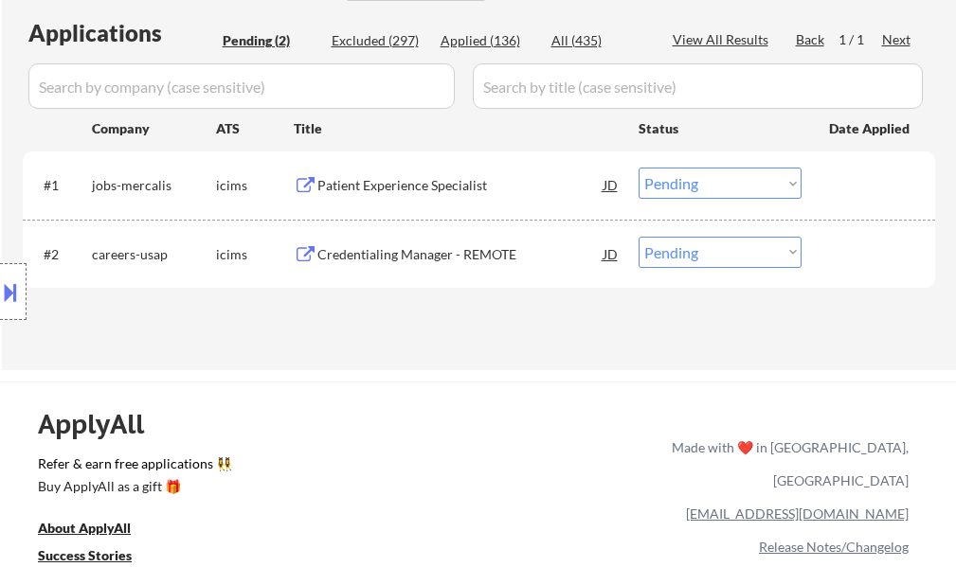
click at [440, 190] on div "Patient Experience Specialist" at bounding box center [460, 185] width 286 height 19
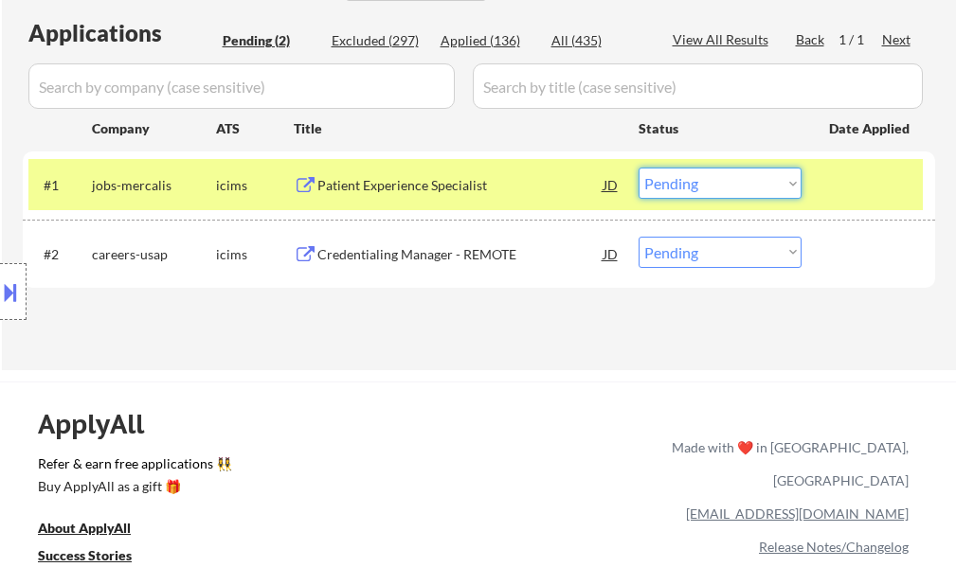
click at [744, 187] on select "Choose an option... Pending Applied Excluded (Questions) Excluded (Expired) Exc…" at bounding box center [719, 183] width 163 height 31
click at [638, 168] on select "Choose an option... Pending Applied Excluded (Questions) Excluded (Expired) Exc…" at bounding box center [719, 183] width 163 height 31
click at [854, 181] on div at bounding box center [870, 185] width 83 height 34
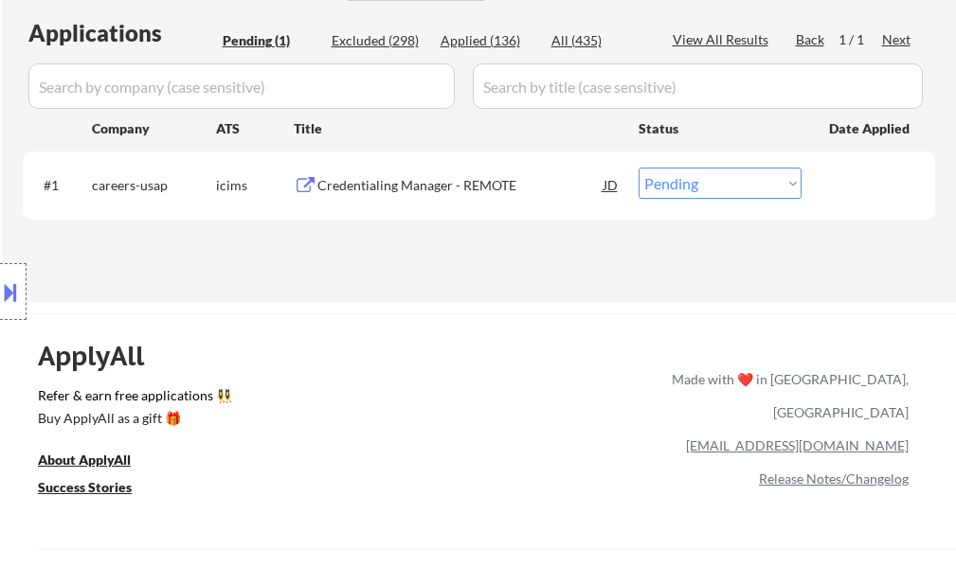
click at [433, 180] on div "Credentialing Manager - REMOTE" at bounding box center [460, 185] width 286 height 19
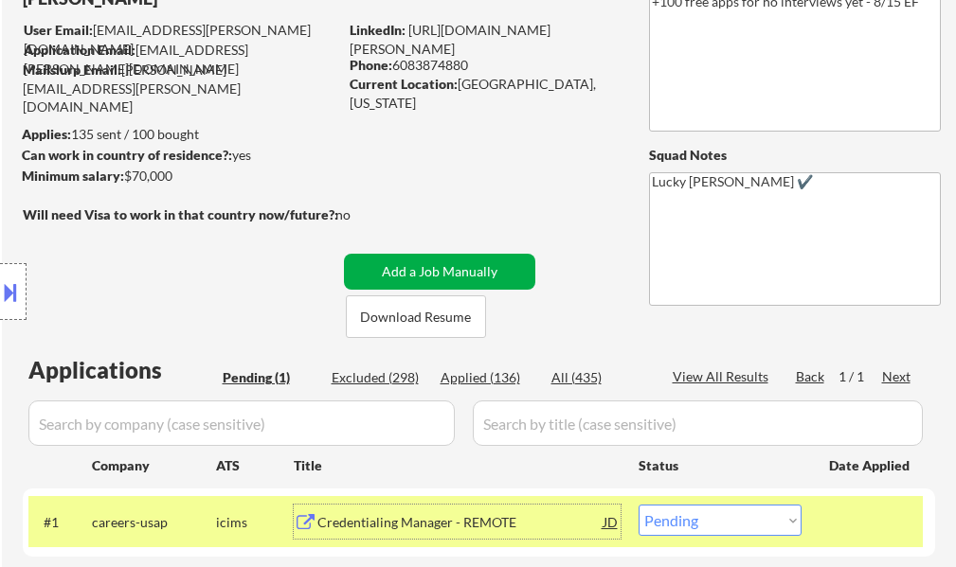
scroll to position [284, 0]
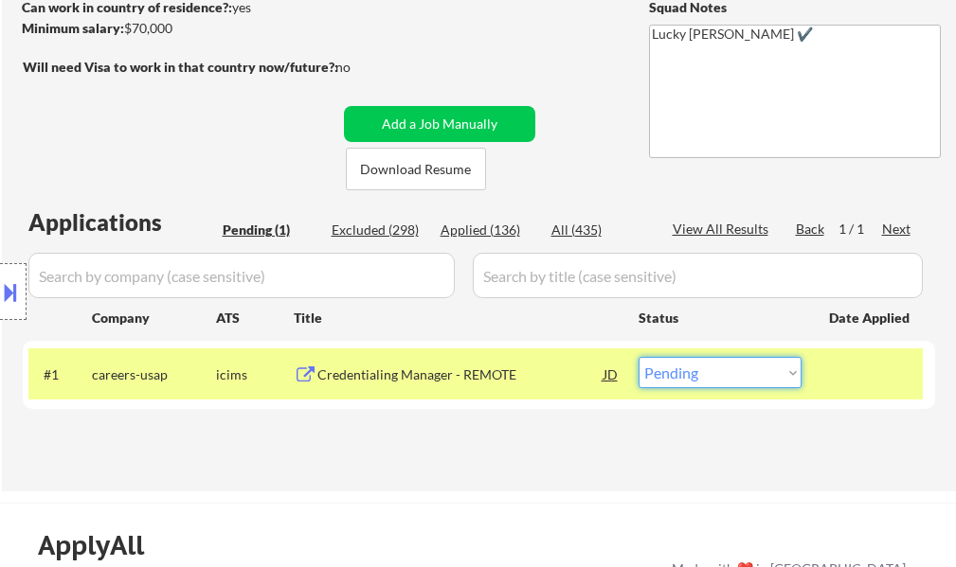
click at [744, 379] on select "Choose an option... Pending Applied Excluded (Questions) Excluded (Expired) Exc…" at bounding box center [719, 372] width 163 height 31
select select ""excluded__expired_""
click at [638, 357] on select "Choose an option... Pending Applied Excluded (Questions) Excluded (Expired) Exc…" at bounding box center [719, 372] width 163 height 31
click at [868, 380] on div at bounding box center [870, 374] width 83 height 34
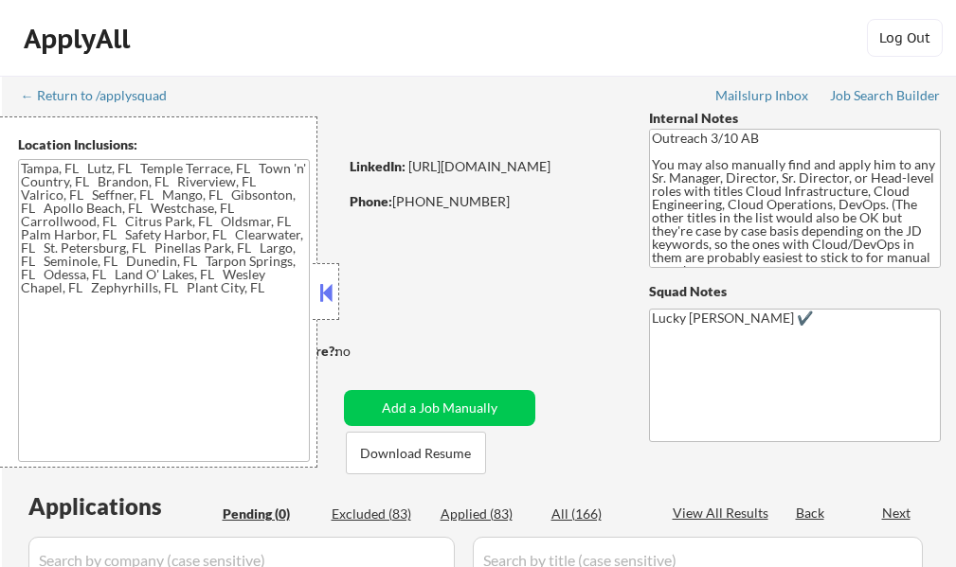
type textarea "[GEOGRAPHIC_DATA], [GEOGRAPHIC_DATA] [GEOGRAPHIC_DATA], [GEOGRAPHIC_DATA] [GEOG…"
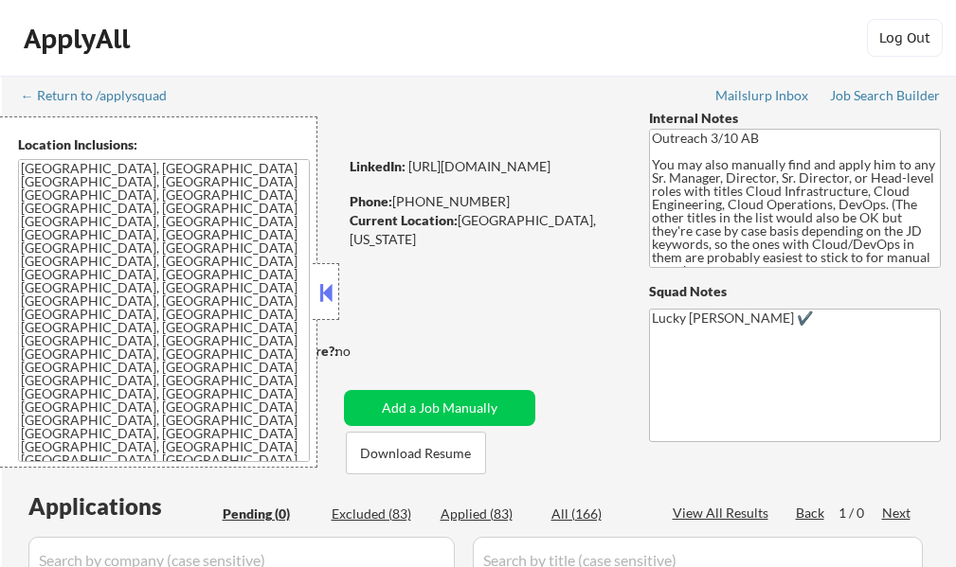
click at [332, 296] on button at bounding box center [325, 292] width 21 height 28
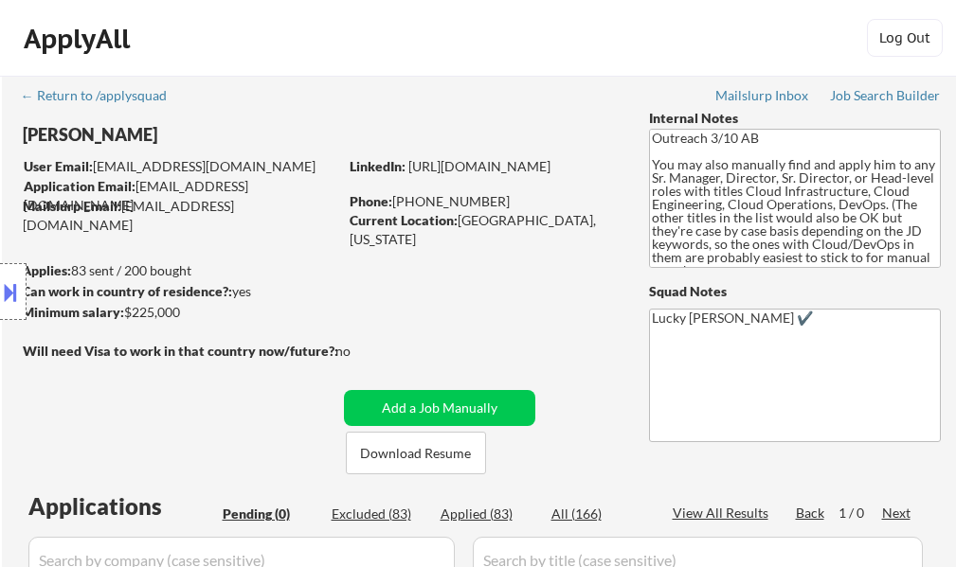
scroll to position [95, 0]
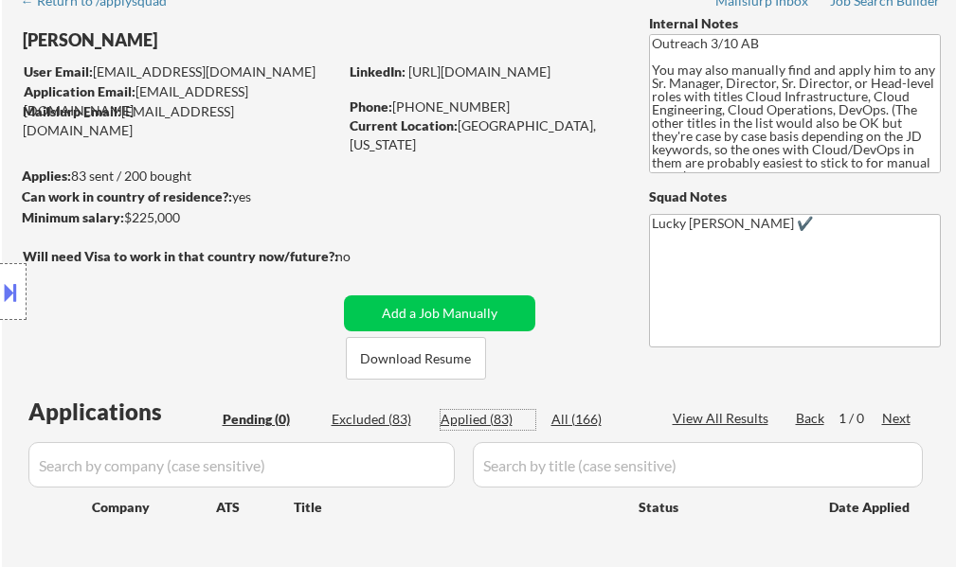
click at [493, 422] on div "Applied (83)" at bounding box center [487, 419] width 95 height 19
select select ""applied""
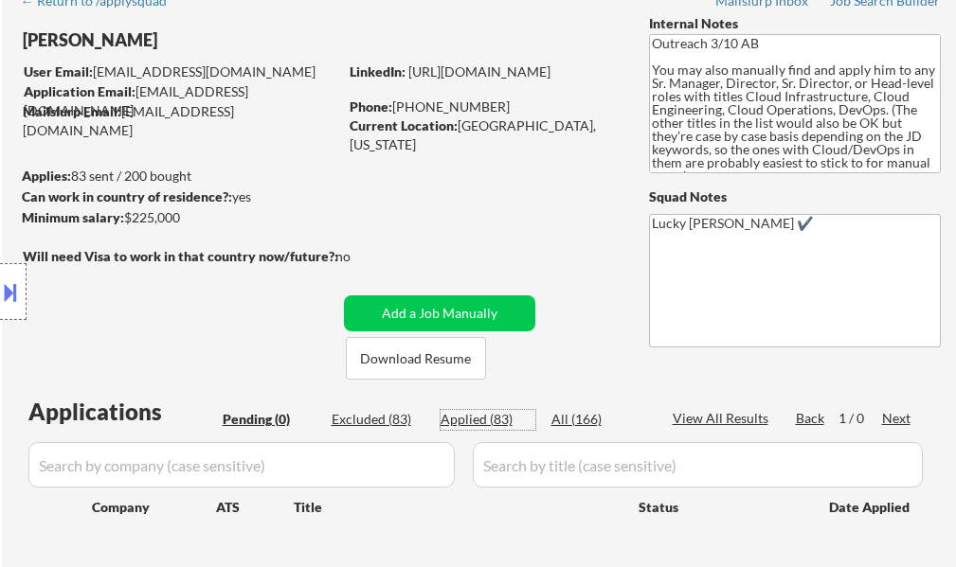
select select ""applied""
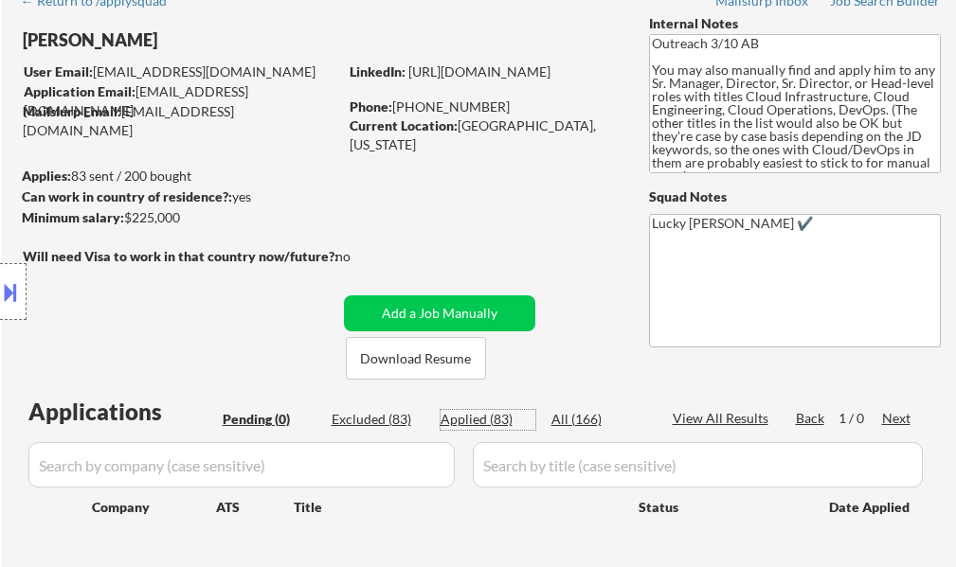
select select ""applied""
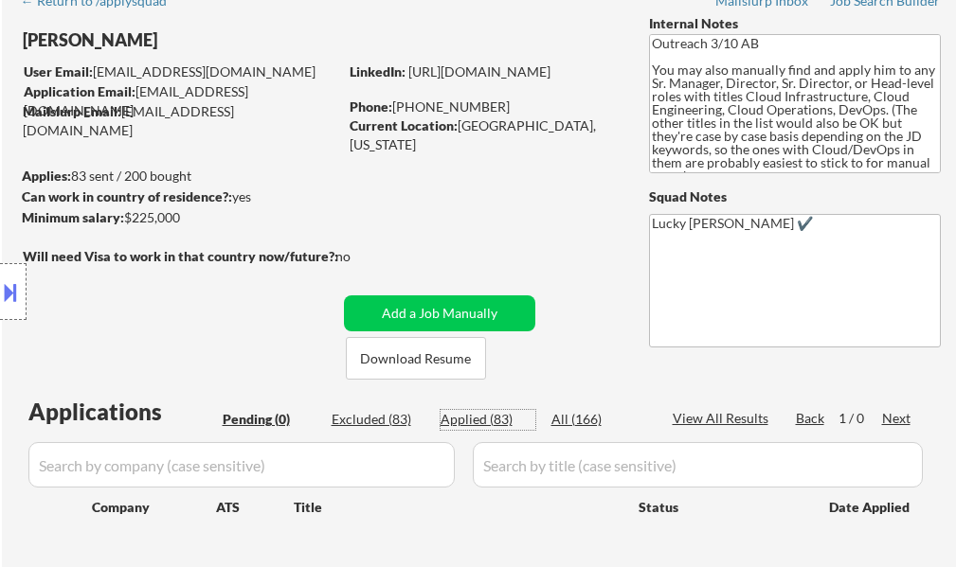
select select ""applied""
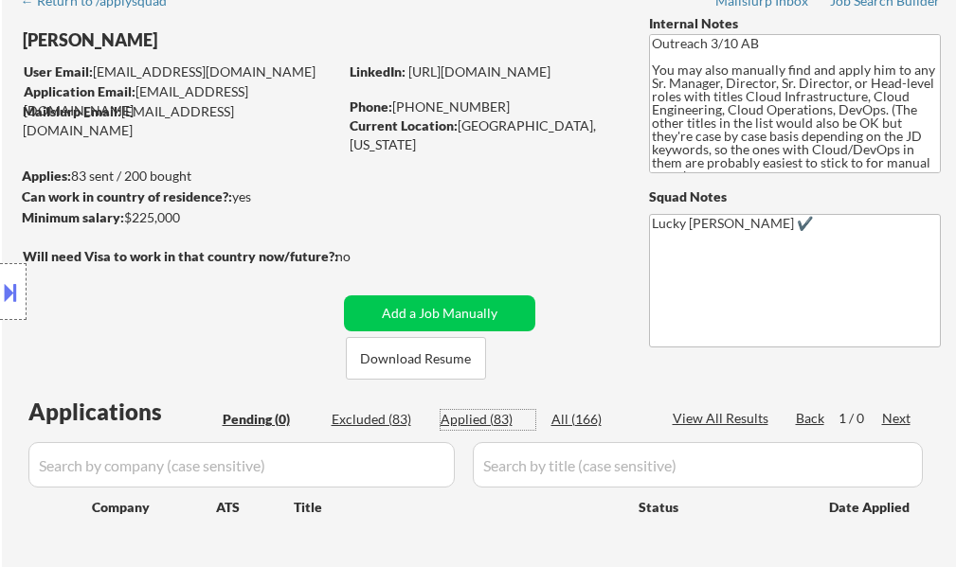
select select ""applied""
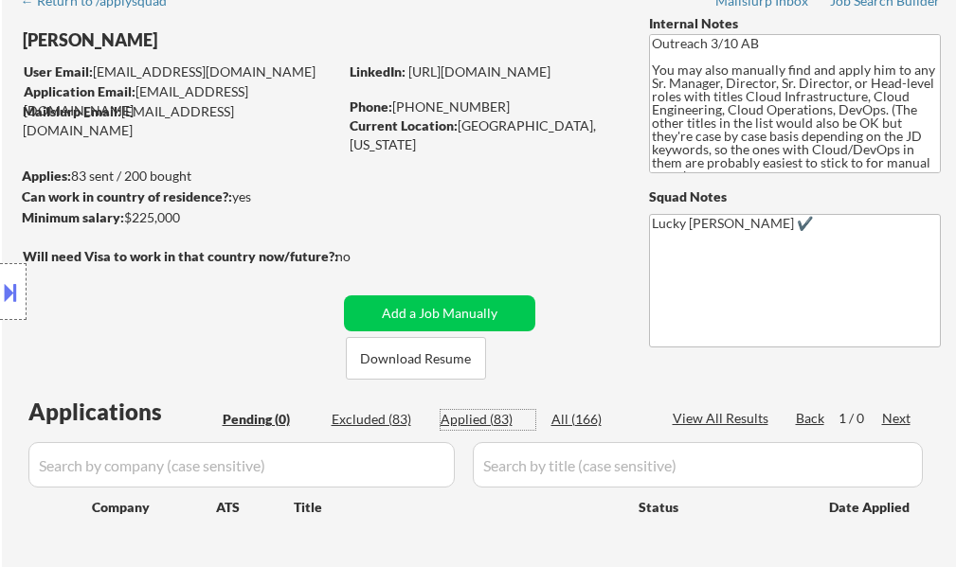
select select ""applied""
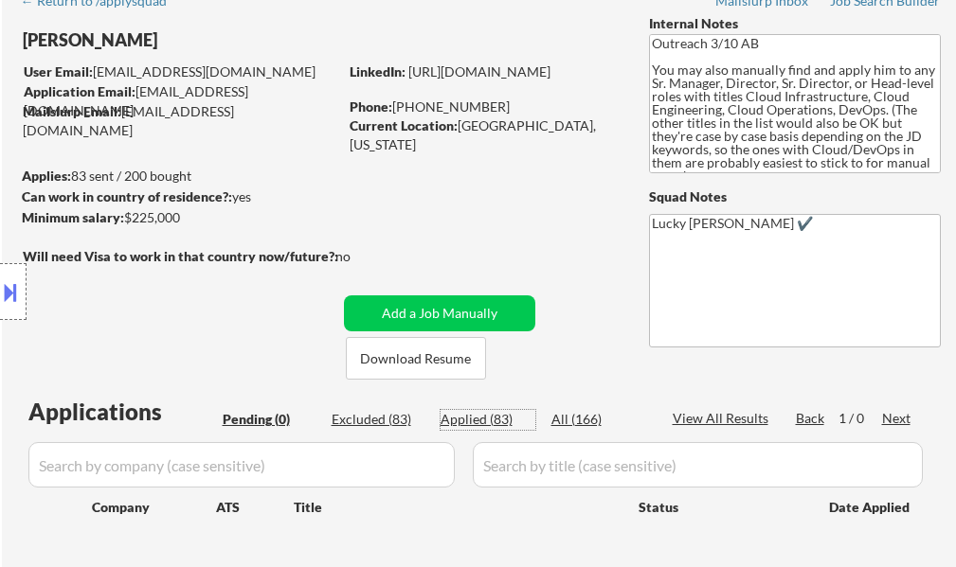
select select ""applied""
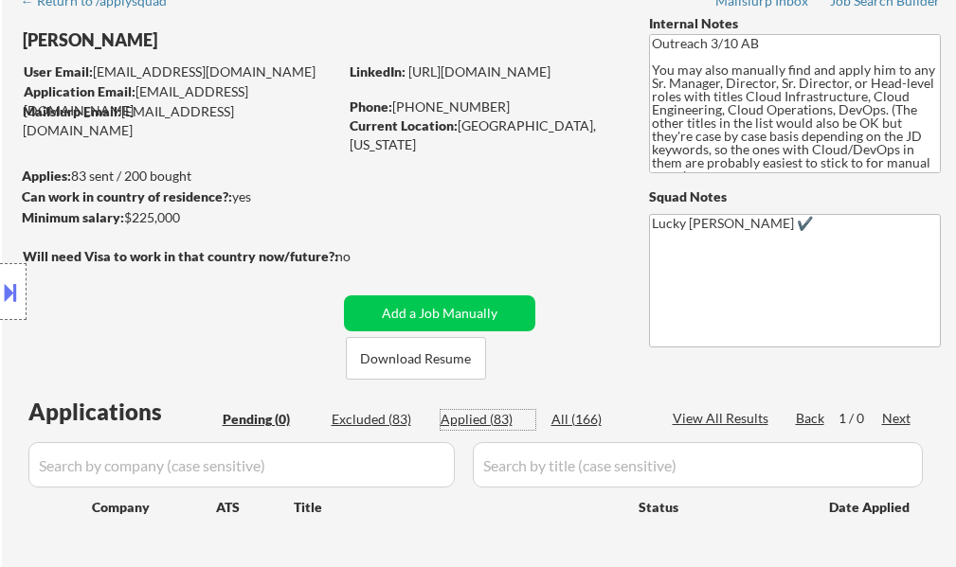
select select ""applied""
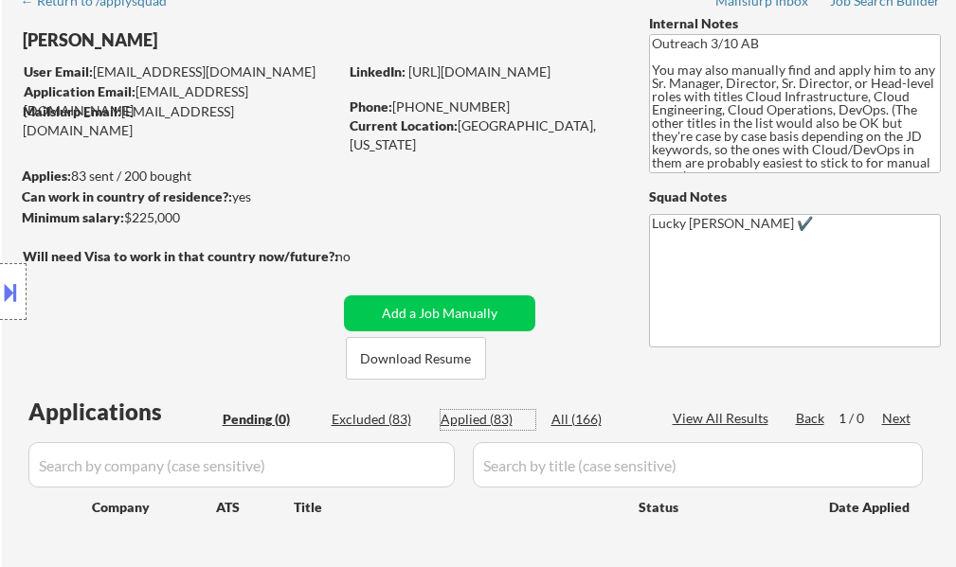
select select ""applied""
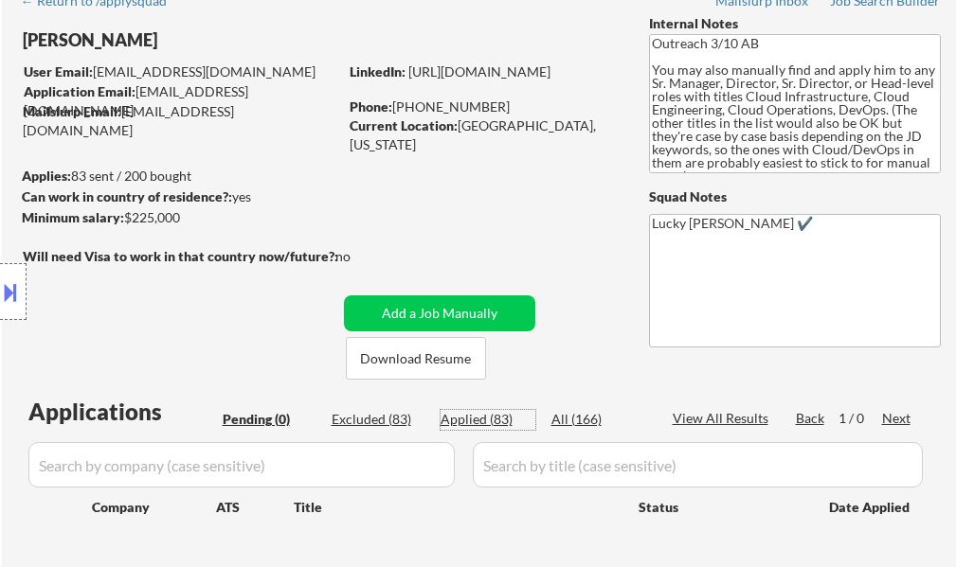
select select ""applied""
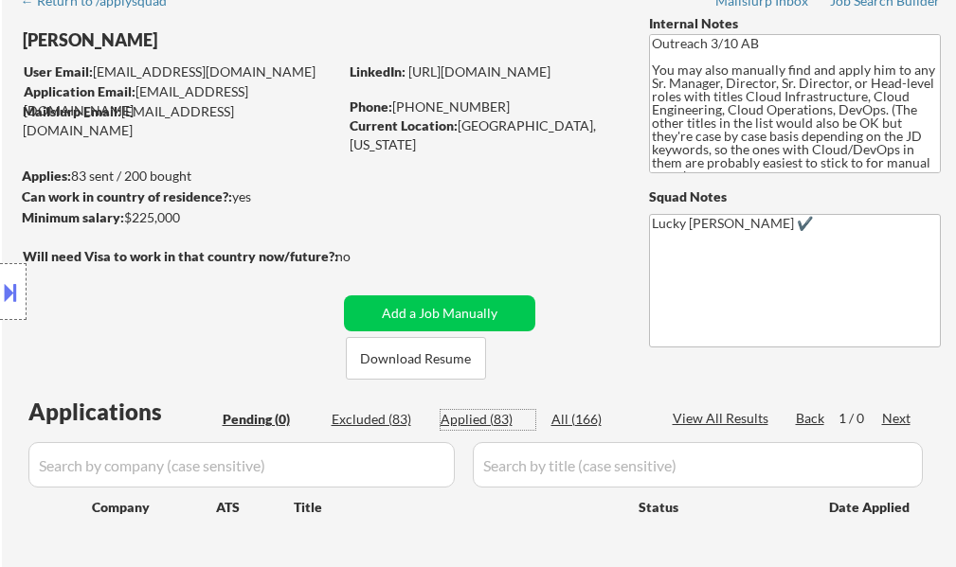
select select ""applied""
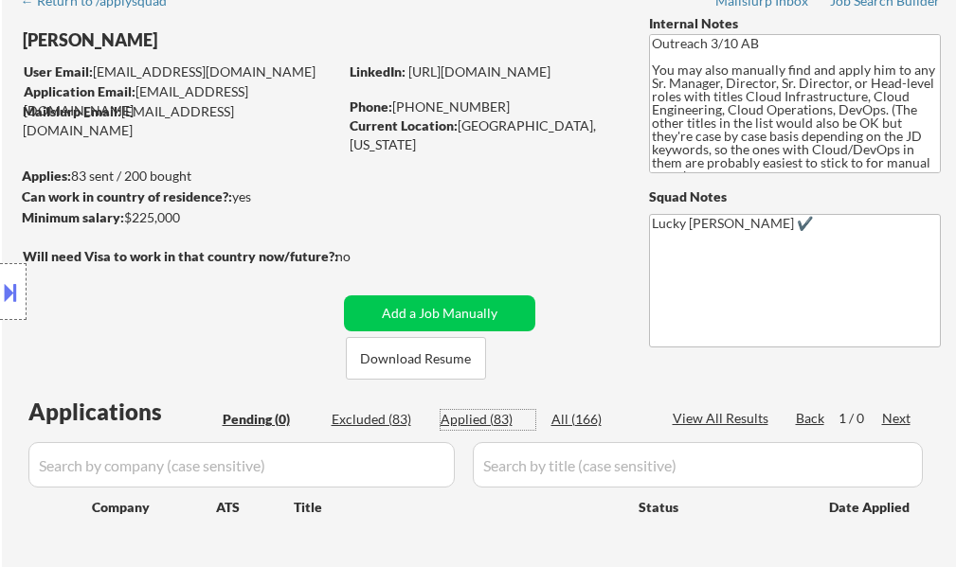
select select ""applied""
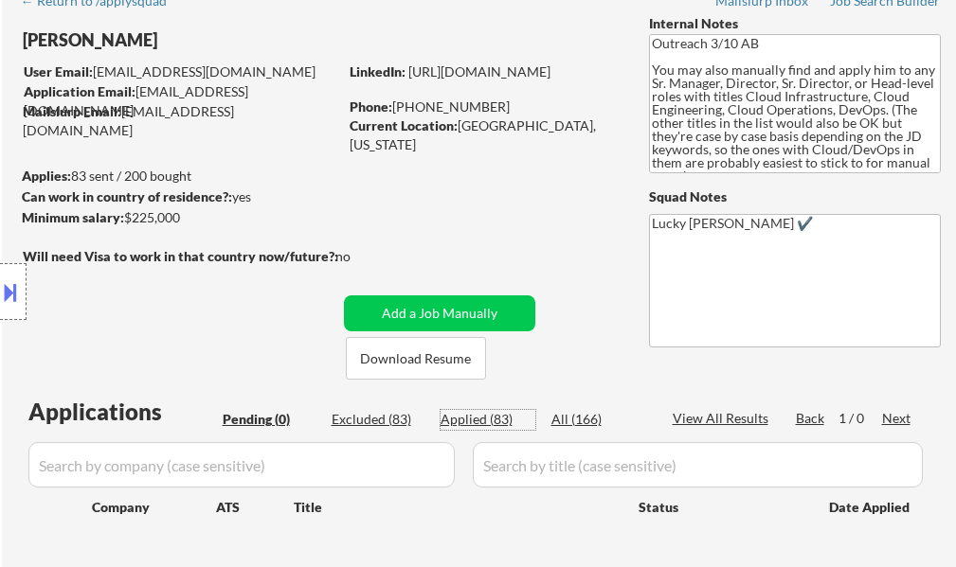
select select ""applied""
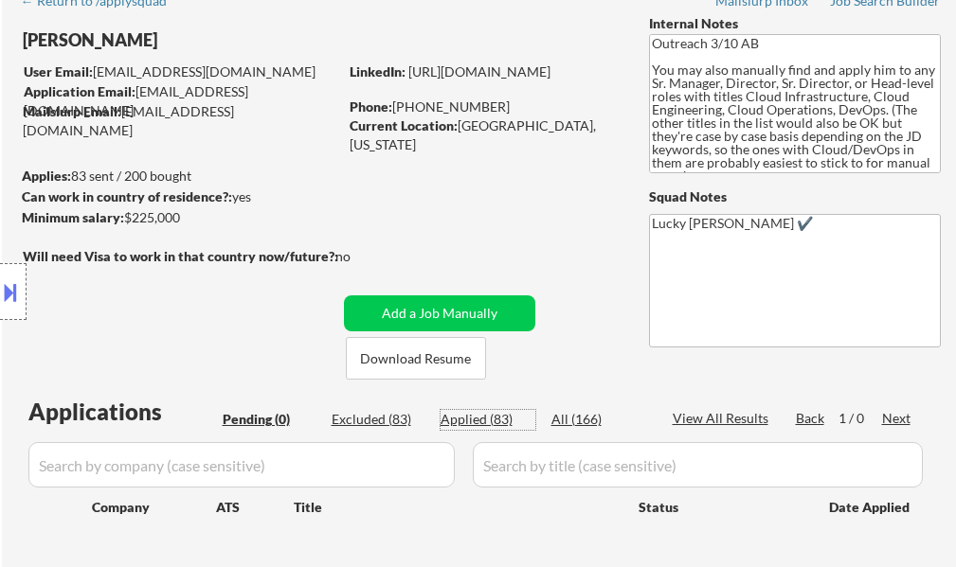
select select ""applied""
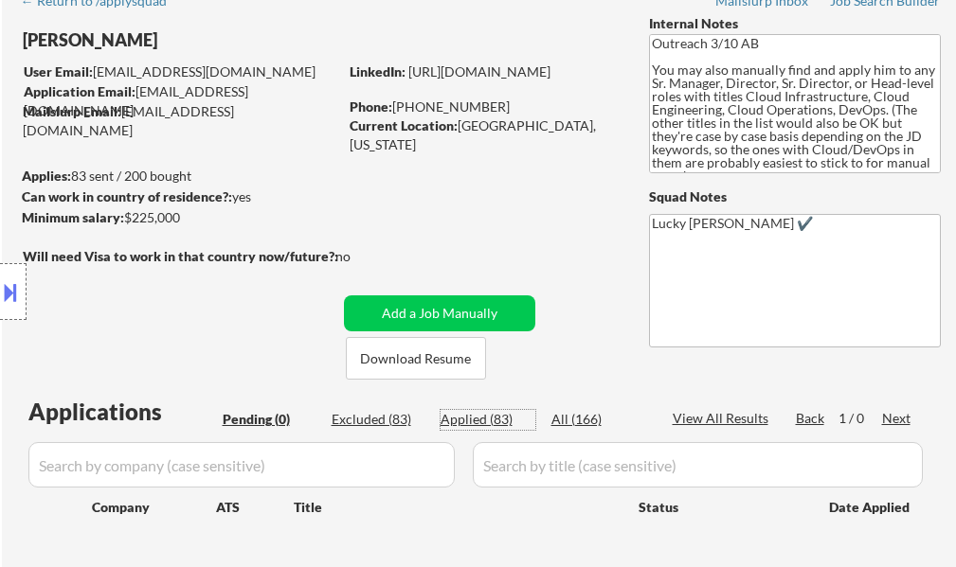
select select ""applied""
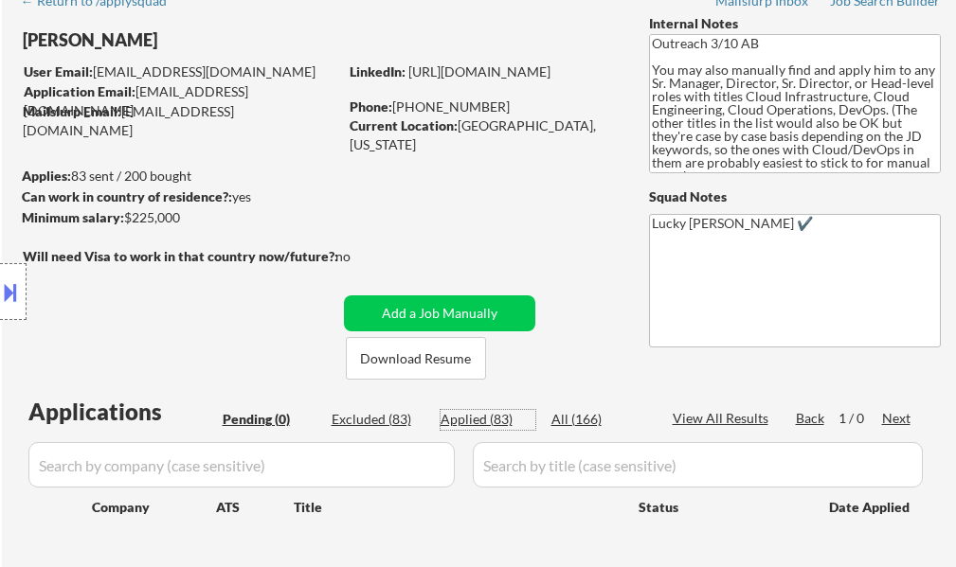
select select ""applied""
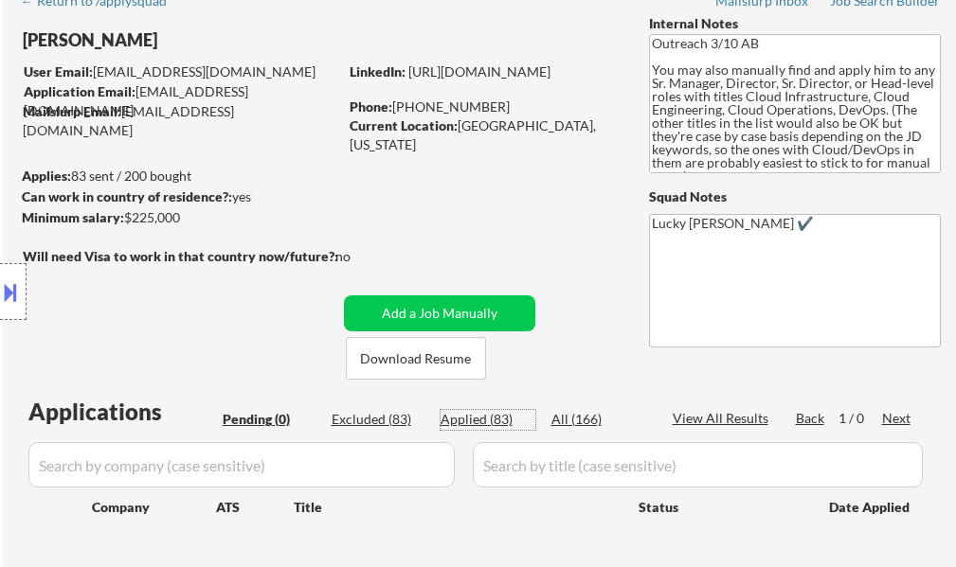
select select ""applied""
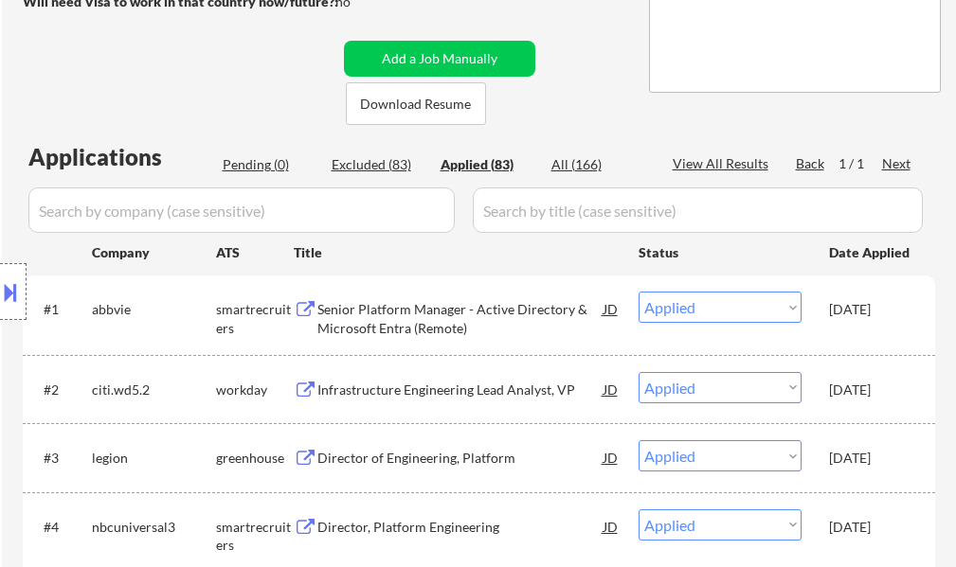
scroll to position [379, 0]
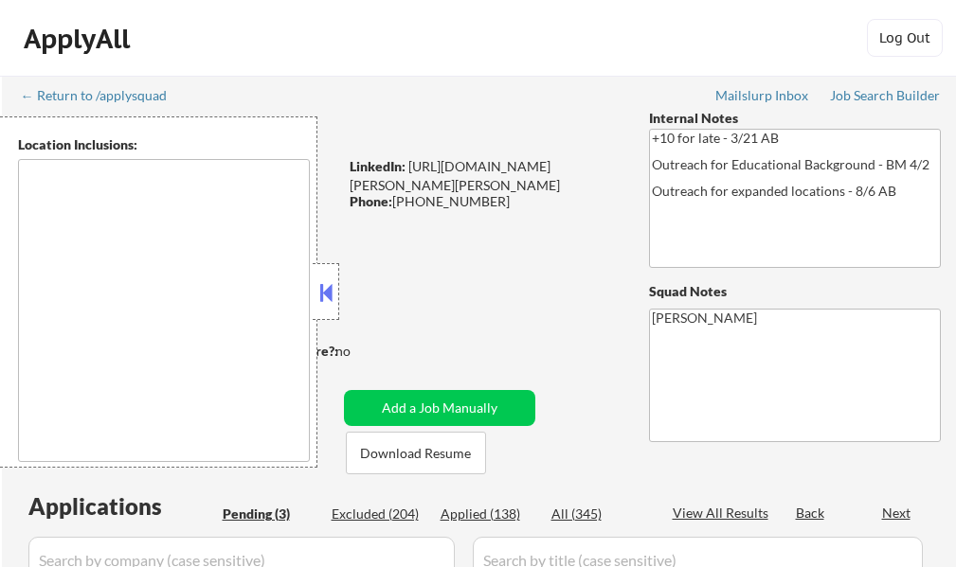
select select ""pending""
type textarea "St. Louis, MO East St. Louis, IL Clayton, MO University City, MO Maplewood, MO …"
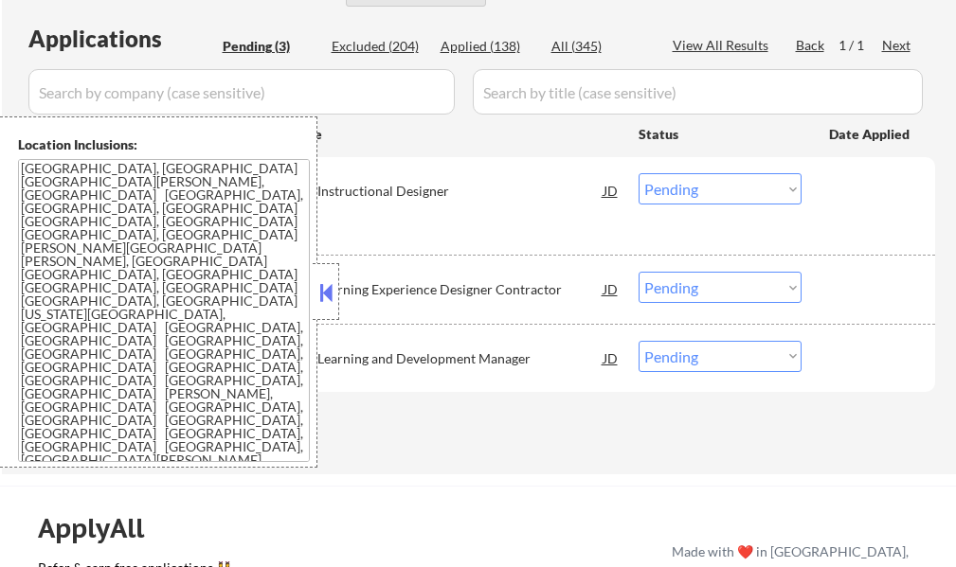
scroll to position [474, 0]
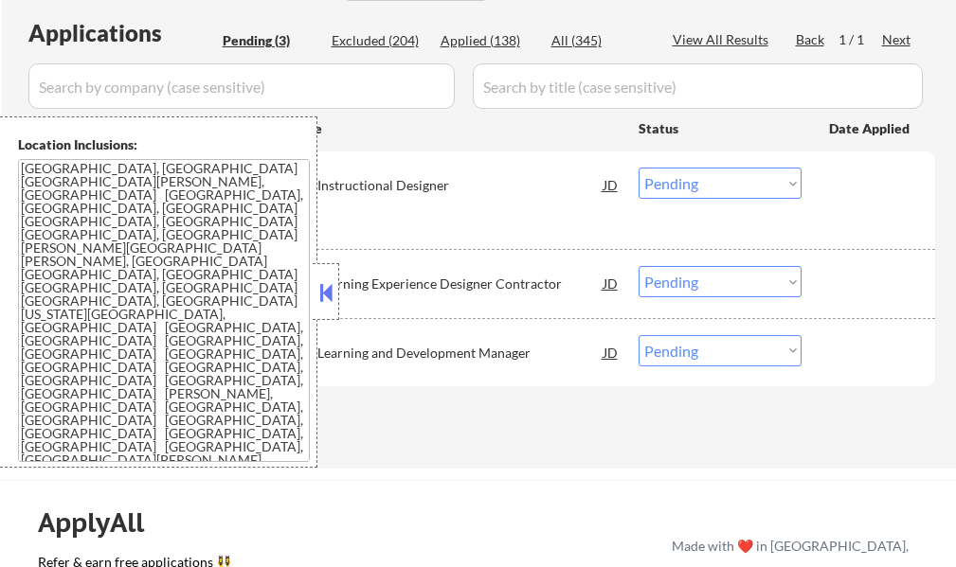
click at [332, 302] on button at bounding box center [325, 292] width 21 height 28
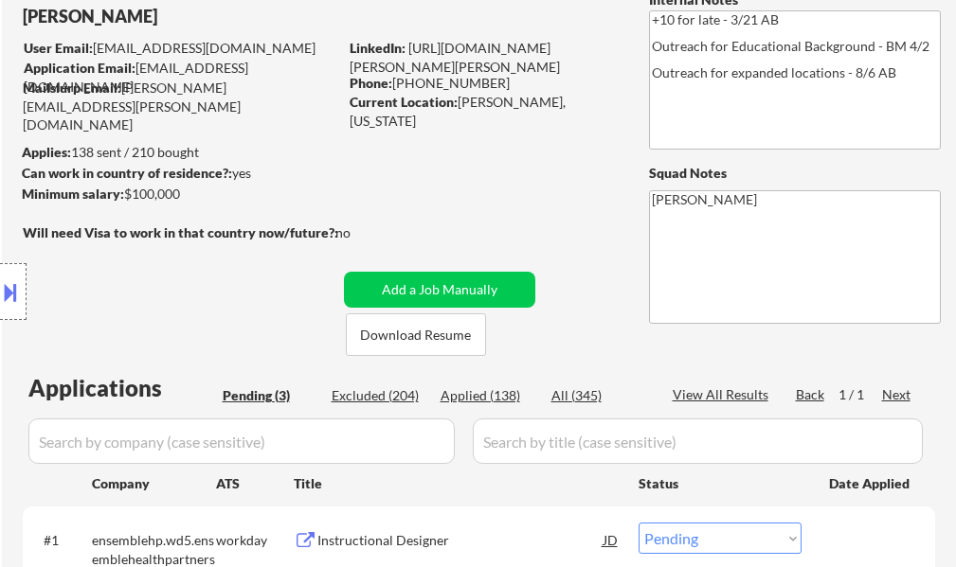
scroll to position [379, 0]
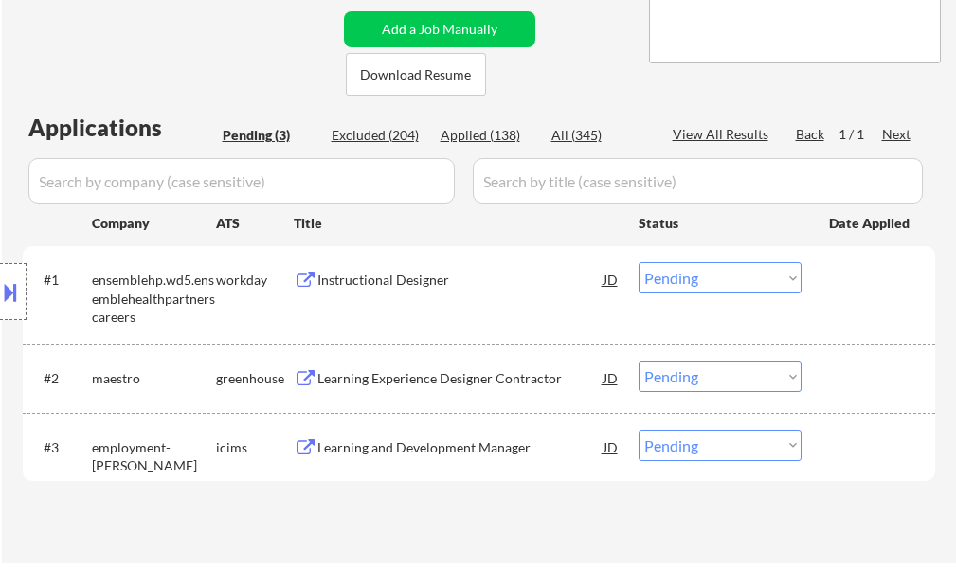
click at [352, 273] on div "Instructional Designer" at bounding box center [460, 280] width 286 height 19
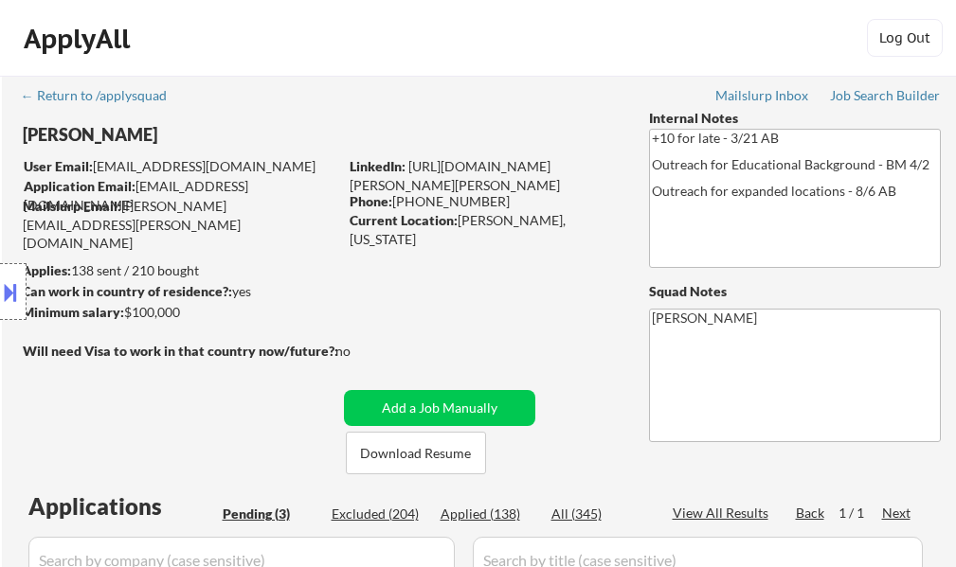
scroll to position [284, 0]
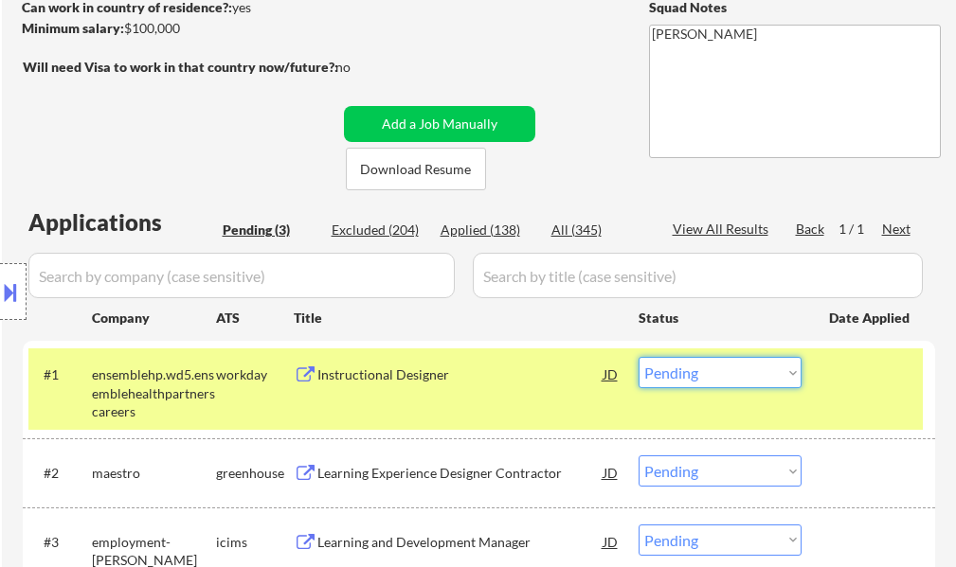
click at [674, 380] on select "Choose an option... Pending Applied Excluded (Questions) Excluded (Expired) Exc…" at bounding box center [719, 372] width 163 height 31
click at [638, 357] on select "Choose an option... Pending Applied Excluded (Questions) Excluded (Expired) Exc…" at bounding box center [719, 372] width 163 height 31
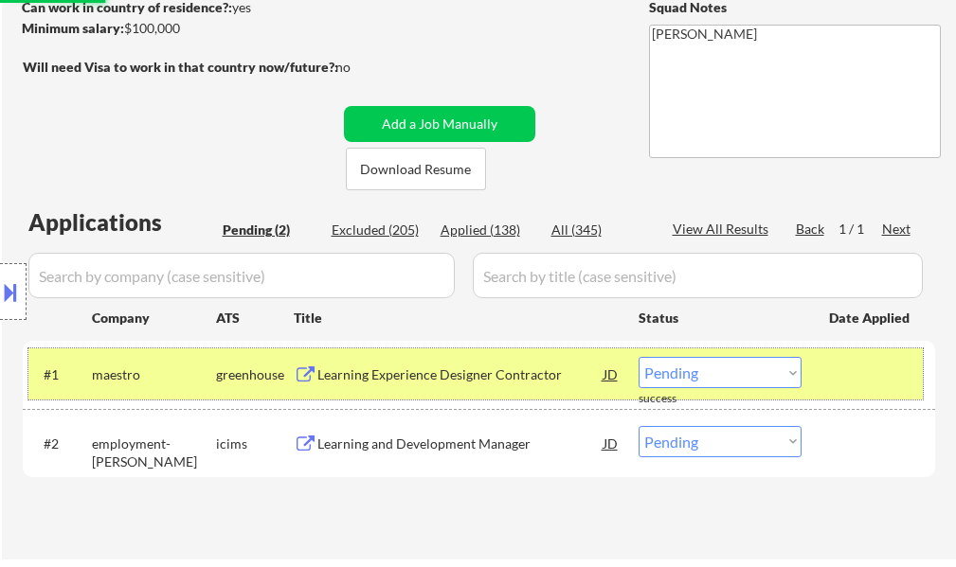
click at [889, 388] on div at bounding box center [870, 374] width 83 height 34
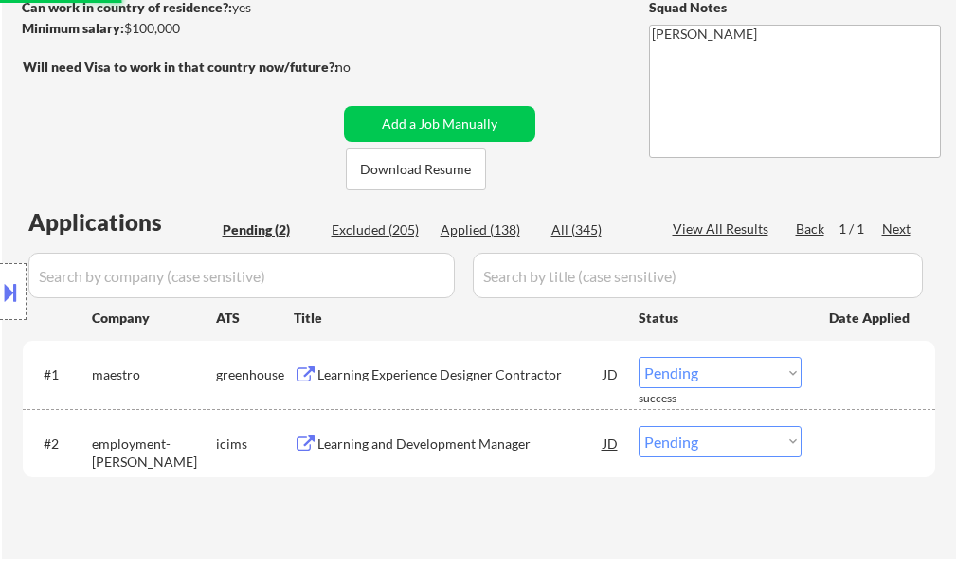
click at [458, 374] on div "Learning Experience Designer Contractor" at bounding box center [460, 375] width 286 height 19
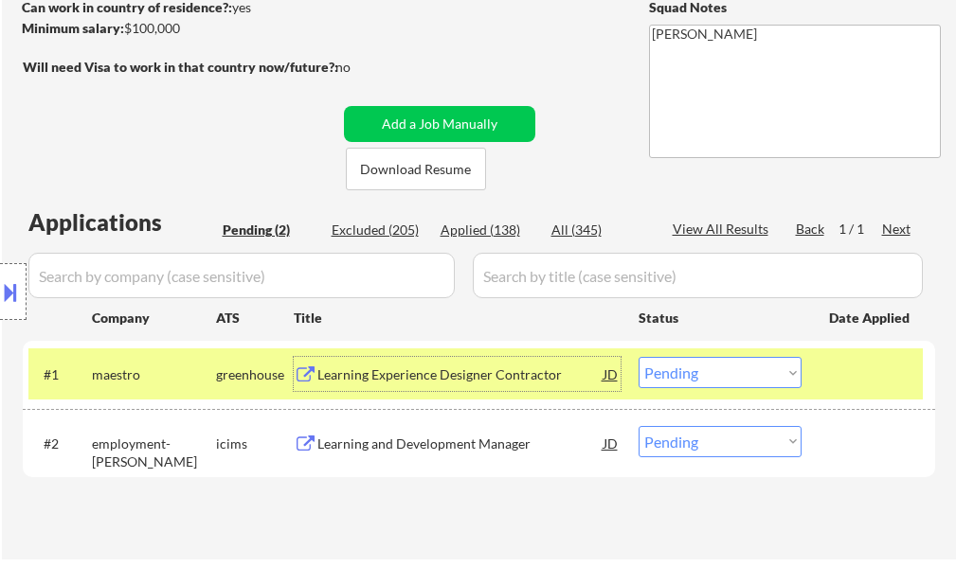
click at [673, 375] on select "Choose an option... Pending Applied Excluded (Questions) Excluded (Expired) Exc…" at bounding box center [719, 372] width 163 height 31
click at [638, 357] on select "Choose an option... Pending Applied Excluded (Questions) Excluded (Expired) Exc…" at bounding box center [719, 372] width 163 height 31
click at [835, 353] on div "#1 maestro greenhouse Learning Experience Designer Contractor JD Choose an opti…" at bounding box center [475, 374] width 894 height 51
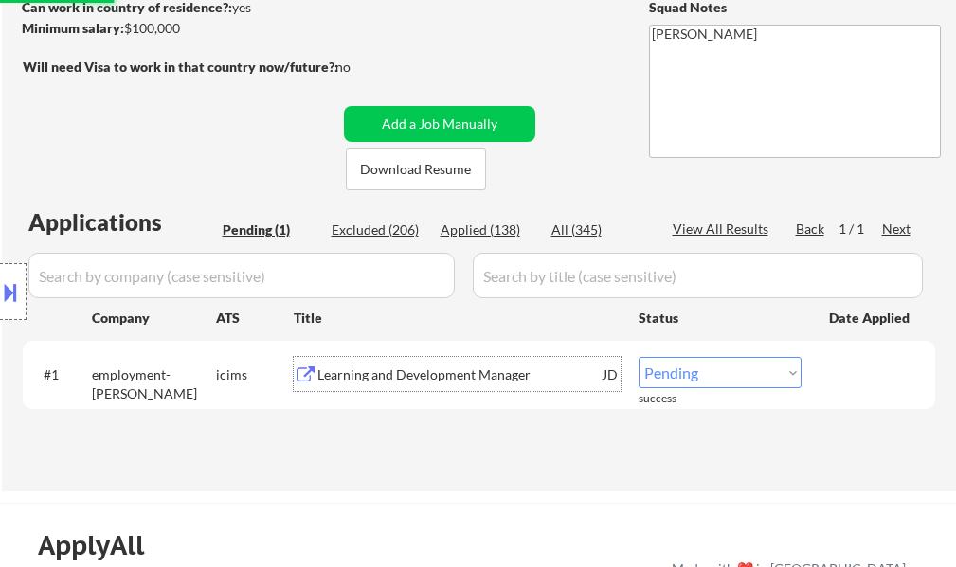
click at [495, 377] on div "Learning and Development Manager" at bounding box center [460, 375] width 286 height 19
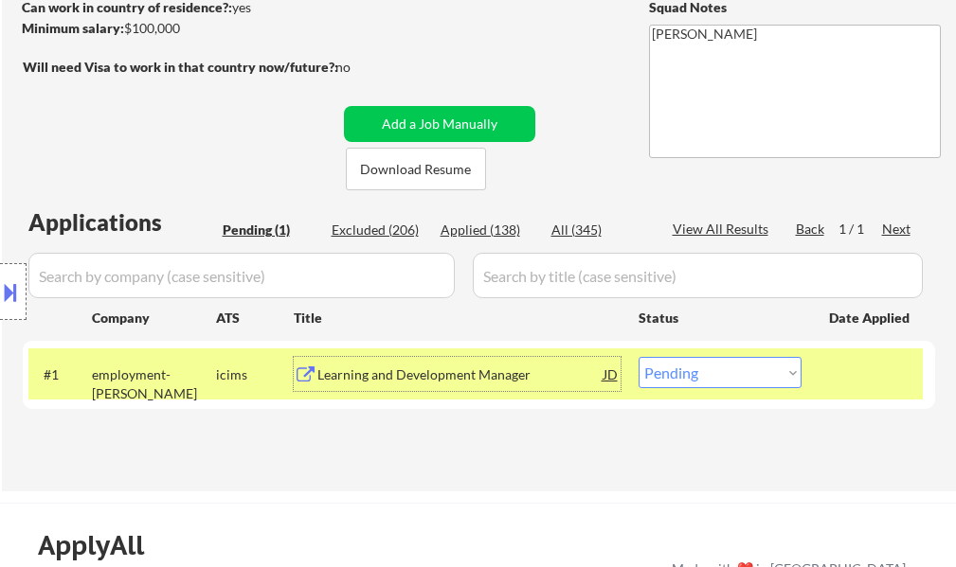
click at [678, 372] on select "Choose an option... Pending Applied Excluded (Questions) Excluded (Expired) Exc…" at bounding box center [719, 372] width 163 height 31
select select ""excluded__other_""
click at [638, 357] on select "Choose an option... Pending Applied Excluded (Questions) Excluded (Expired) Exc…" at bounding box center [719, 372] width 163 height 31
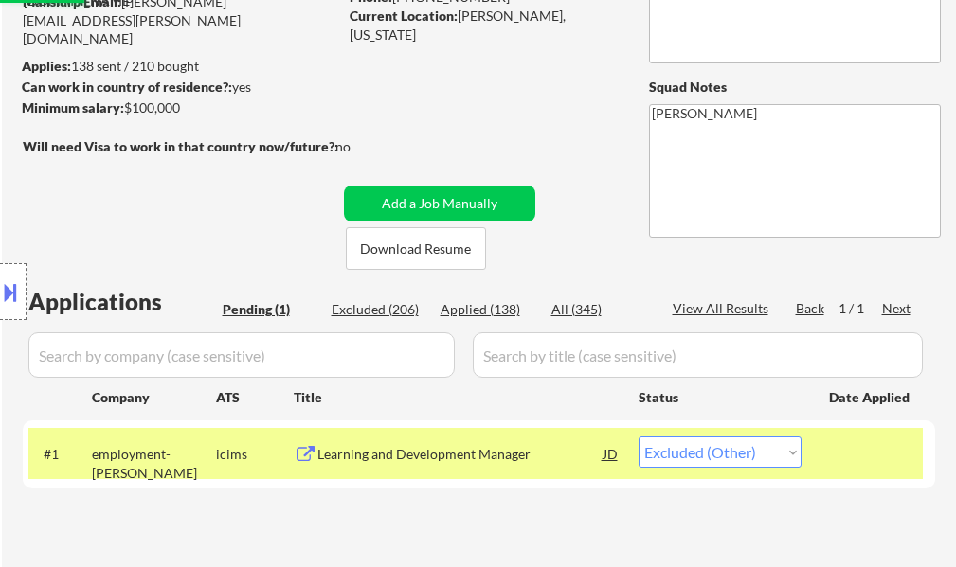
scroll to position [95, 0]
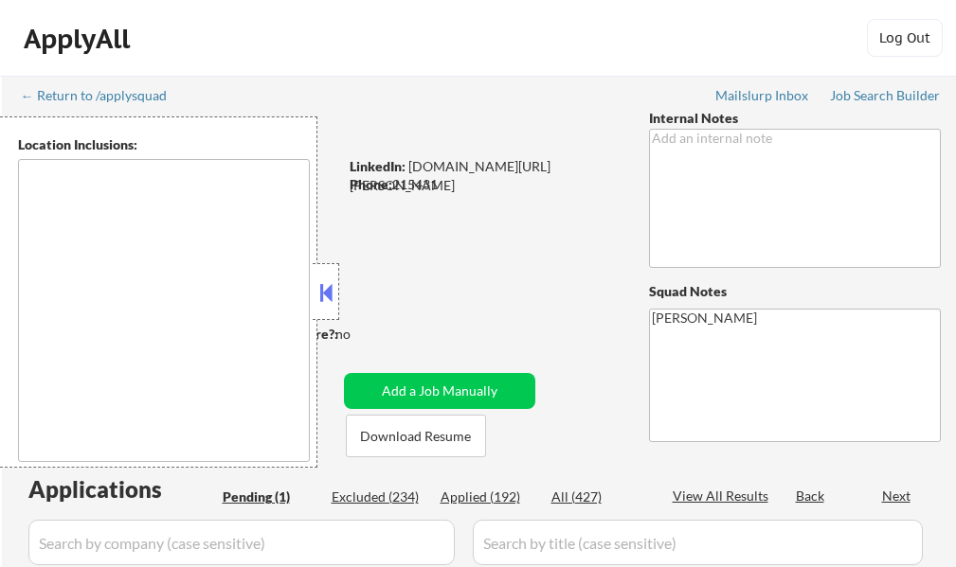
click at [319, 299] on button at bounding box center [325, 292] width 21 height 28
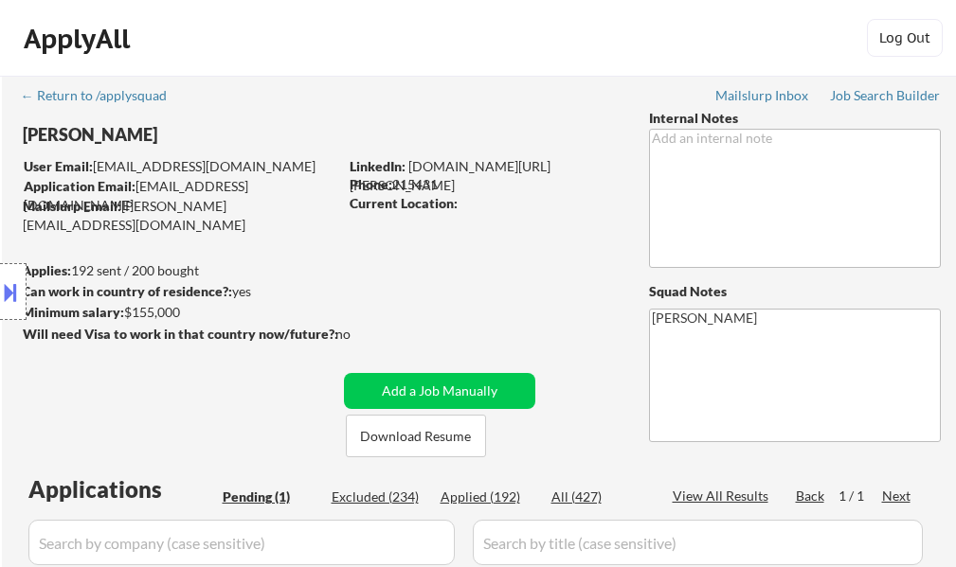
click at [2, 283] on button at bounding box center [10, 292] width 21 height 31
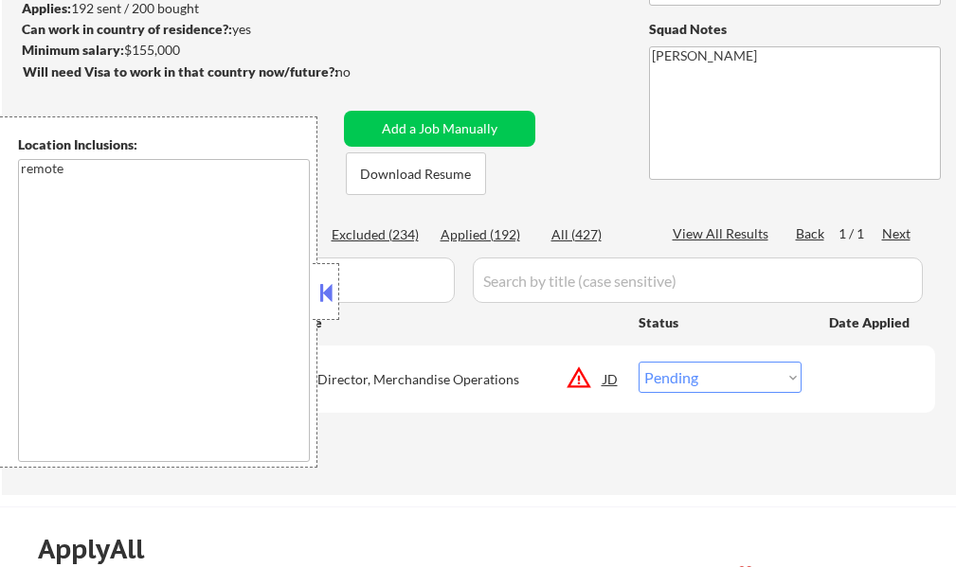
scroll to position [284, 0]
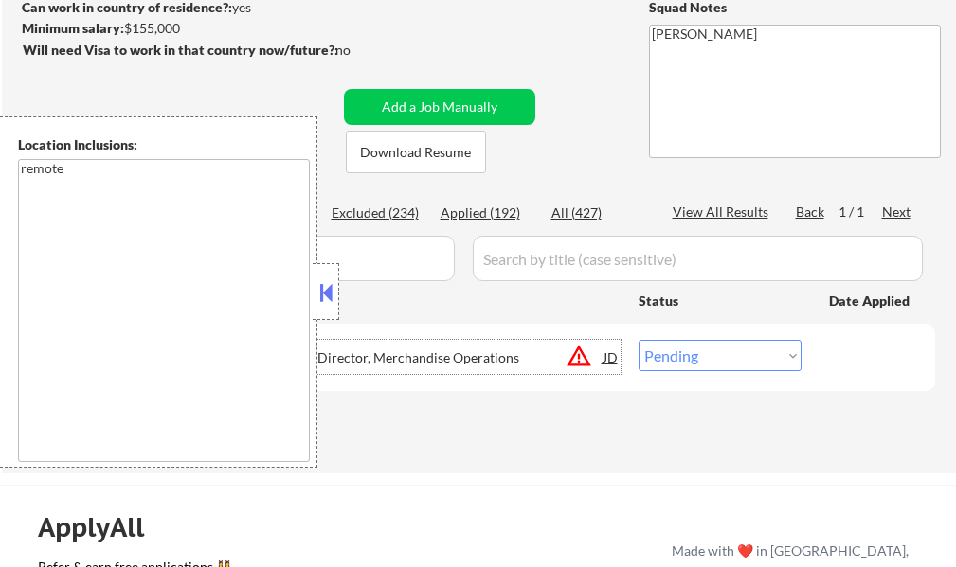
click at [481, 364] on div "Director, Merchandise Operations" at bounding box center [460, 358] width 286 height 19
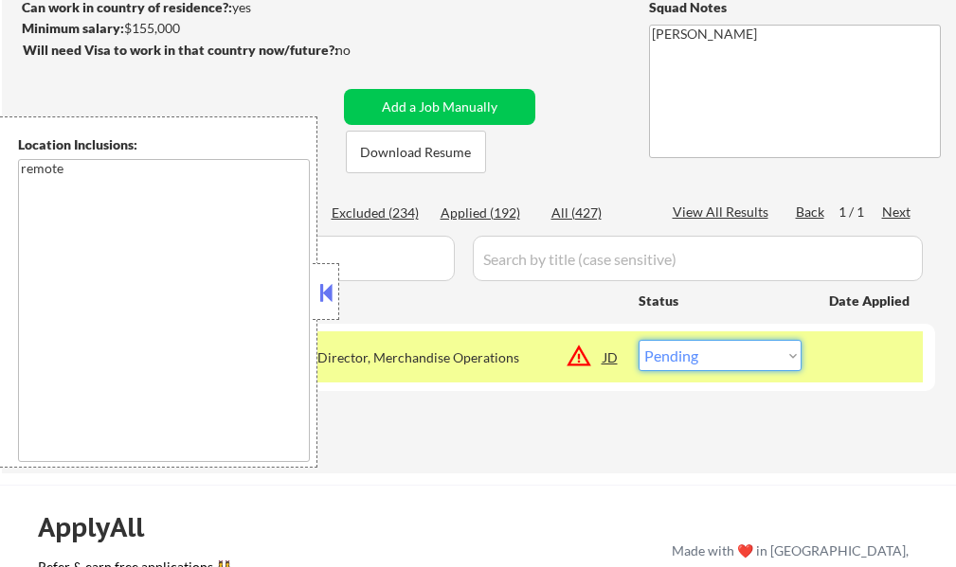
click at [661, 360] on select "Choose an option... Pending Applied Excluded (Questions) Excluded (Expired) Exc…" at bounding box center [719, 355] width 163 height 31
select select ""excluded__location_""
click at [638, 340] on select "Choose an option... Pending Applied Excluded (Questions) Excluded (Expired) Exc…" at bounding box center [719, 355] width 163 height 31
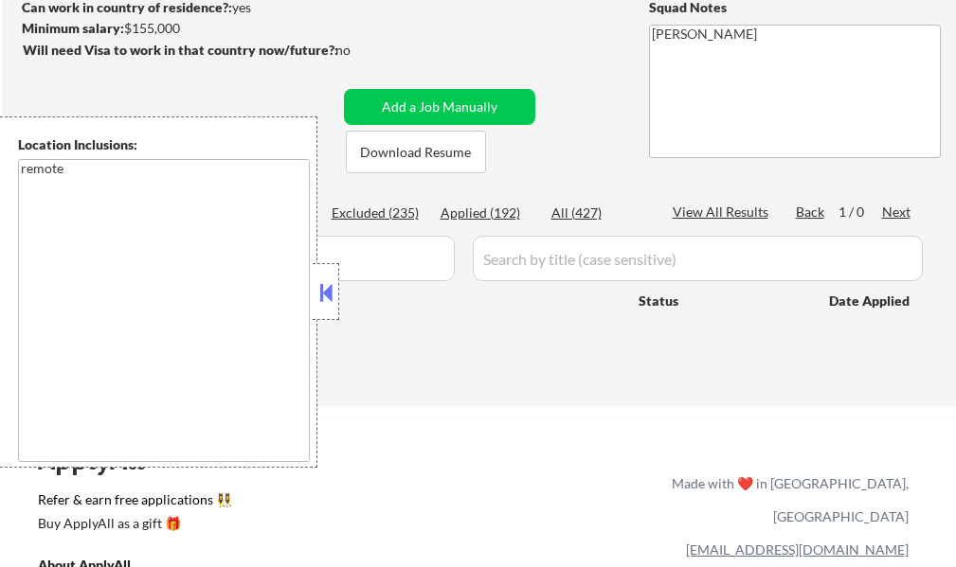
click at [321, 297] on button at bounding box center [325, 292] width 21 height 28
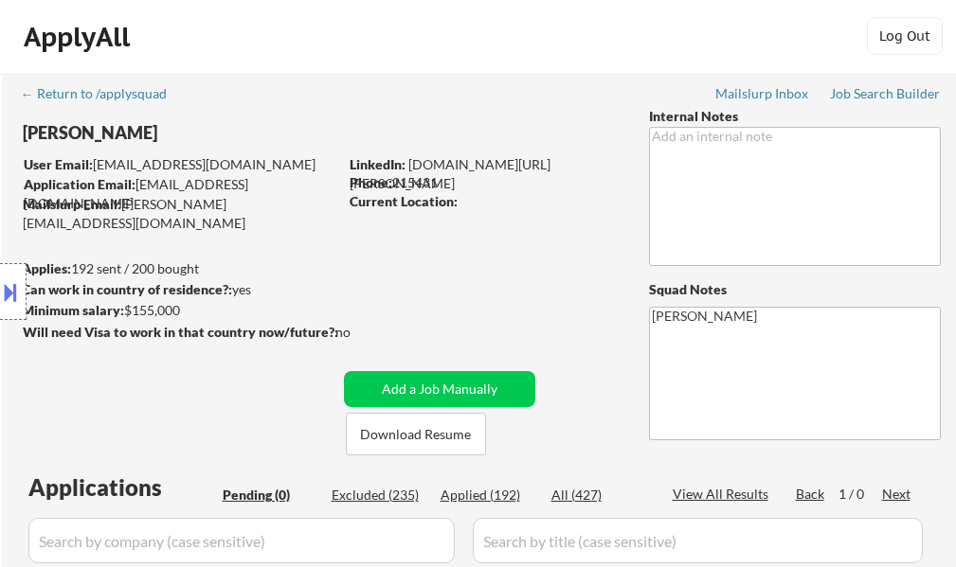
scroll to position [0, 0]
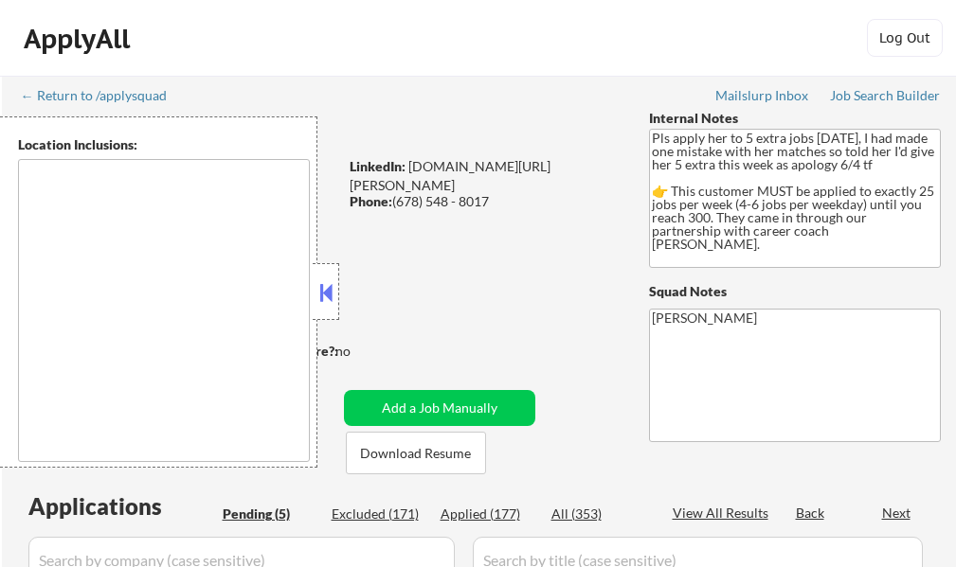
select select ""pending""
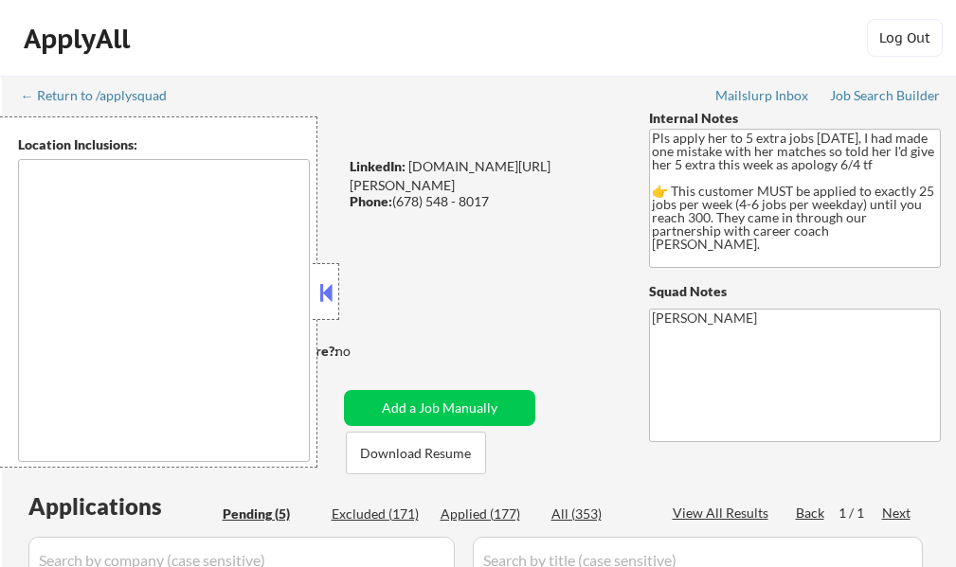
type textarea "[GEOGRAPHIC_DATA], [GEOGRAPHIC_DATA] [GEOGRAPHIC_DATA], [GEOGRAPHIC_DATA] [GEOG…"
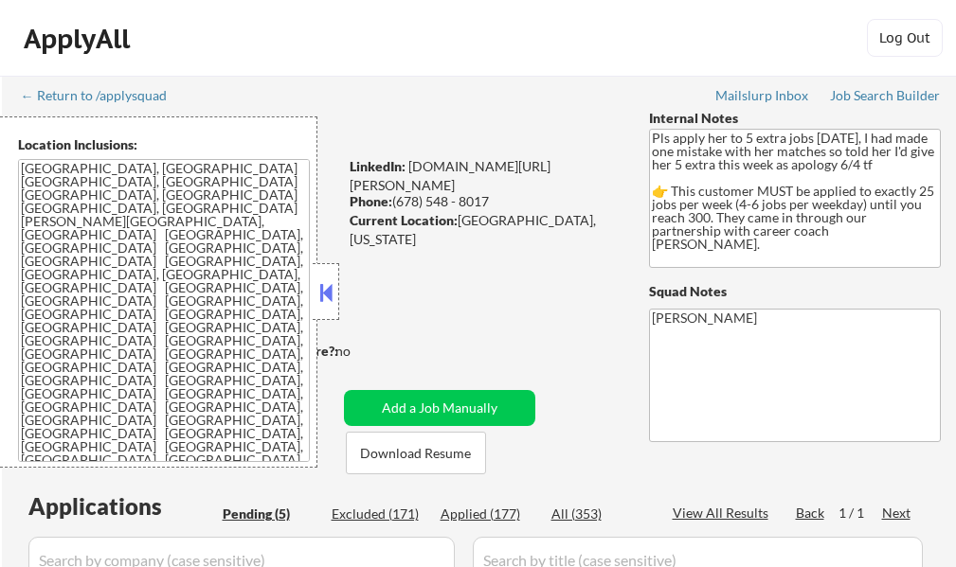
click at [320, 291] on button at bounding box center [325, 292] width 21 height 28
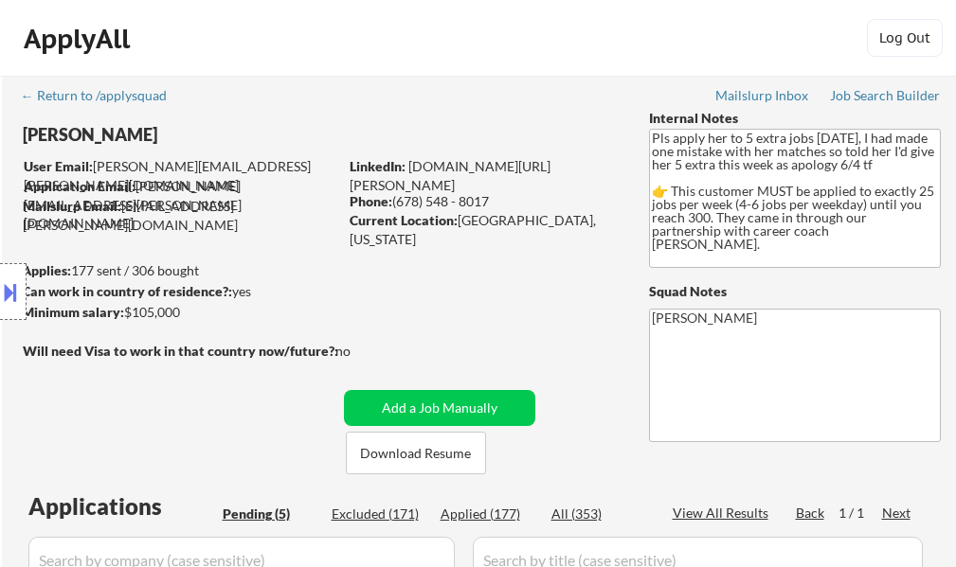
click at [13, 303] on button at bounding box center [10, 292] width 21 height 31
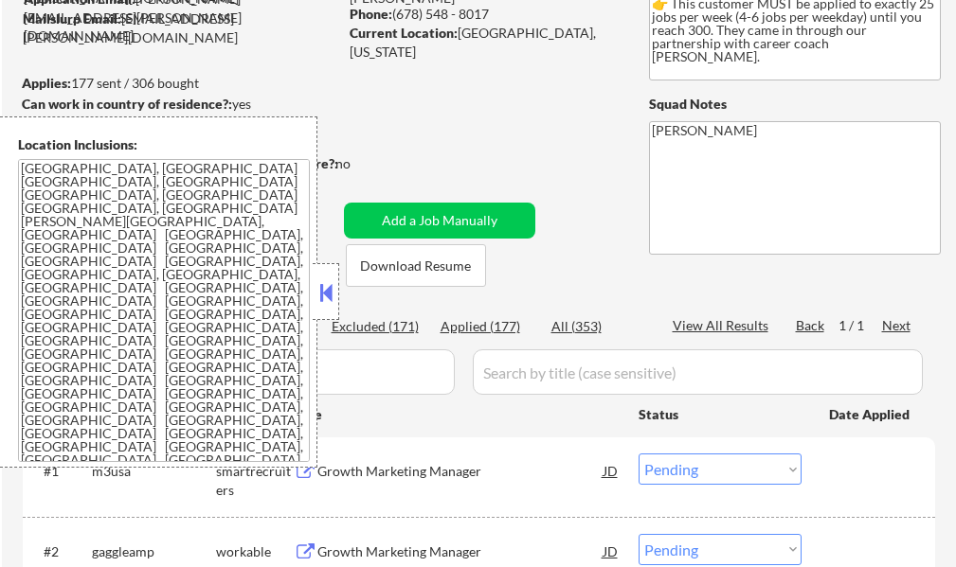
scroll to position [189, 0]
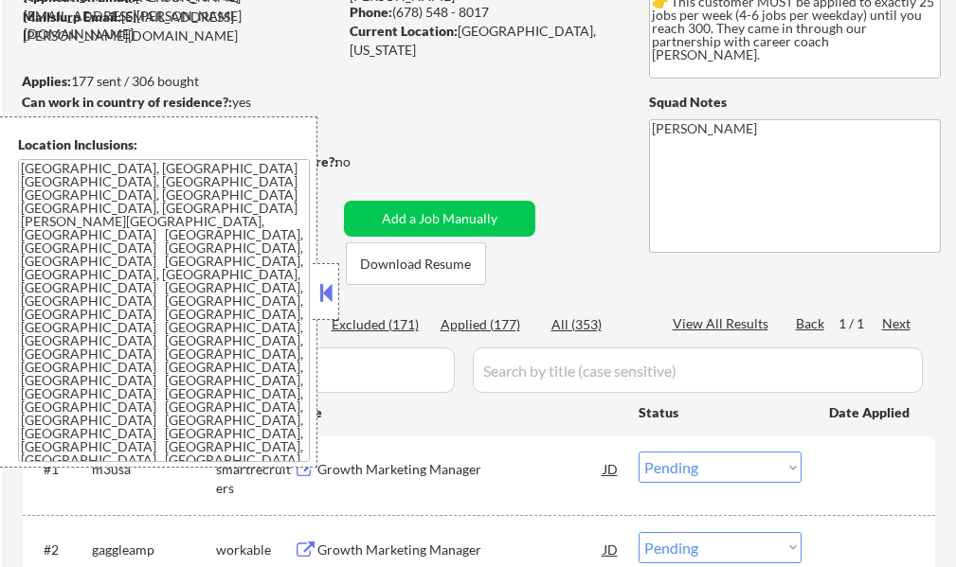
click at [314, 299] on div at bounding box center [326, 291] width 27 height 57
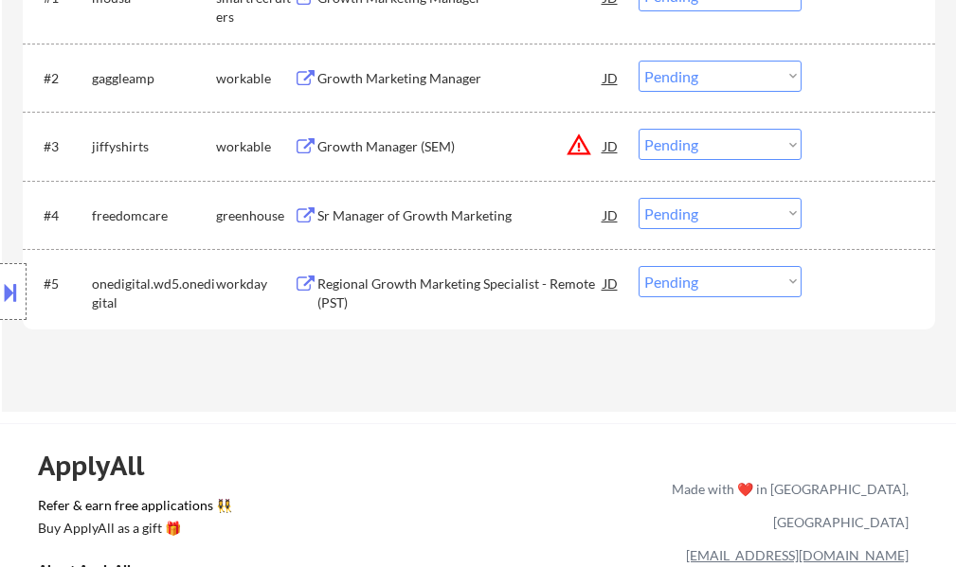
scroll to position [663, 0]
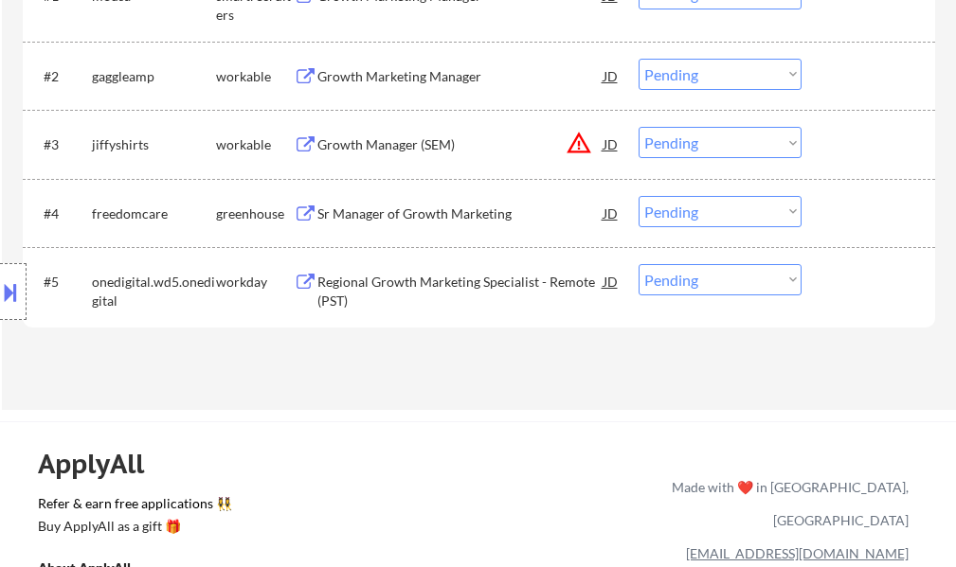
click at [392, 281] on div "Regional Growth Marketing Specialist - Remote (PST)" at bounding box center [460, 291] width 286 height 37
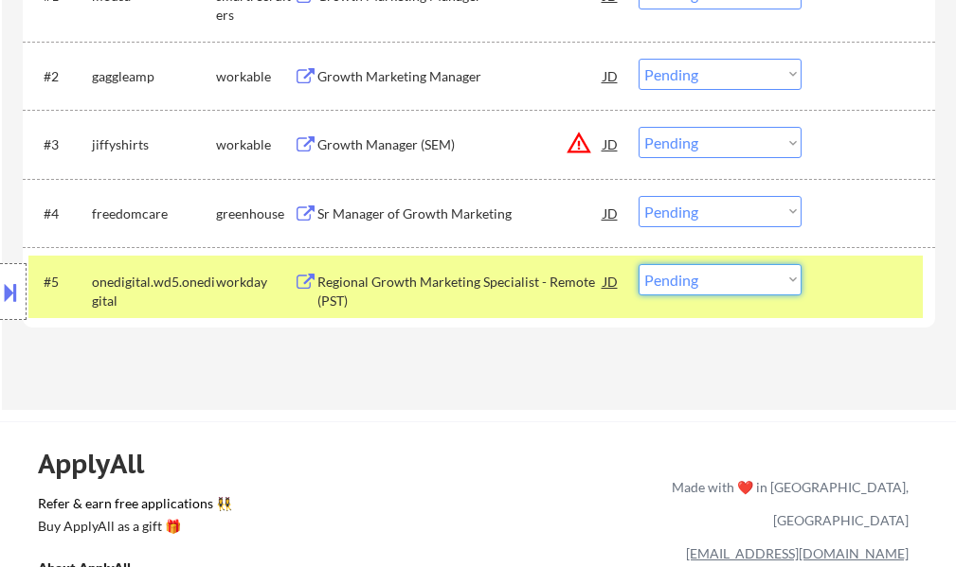
click at [691, 286] on select "Choose an option... Pending Applied Excluded (Questions) Excluded (Expired) Exc…" at bounding box center [719, 279] width 163 height 31
select select ""excluded__salary_""
click at [638, 264] on select "Choose an option... Pending Applied Excluded (Questions) Excluded (Expired) Exc…" at bounding box center [719, 279] width 163 height 31
click at [826, 293] on div "#5 onedigital.wd5.onedigital workday Regional Growth Marketing Specialist - Rem…" at bounding box center [475, 287] width 894 height 63
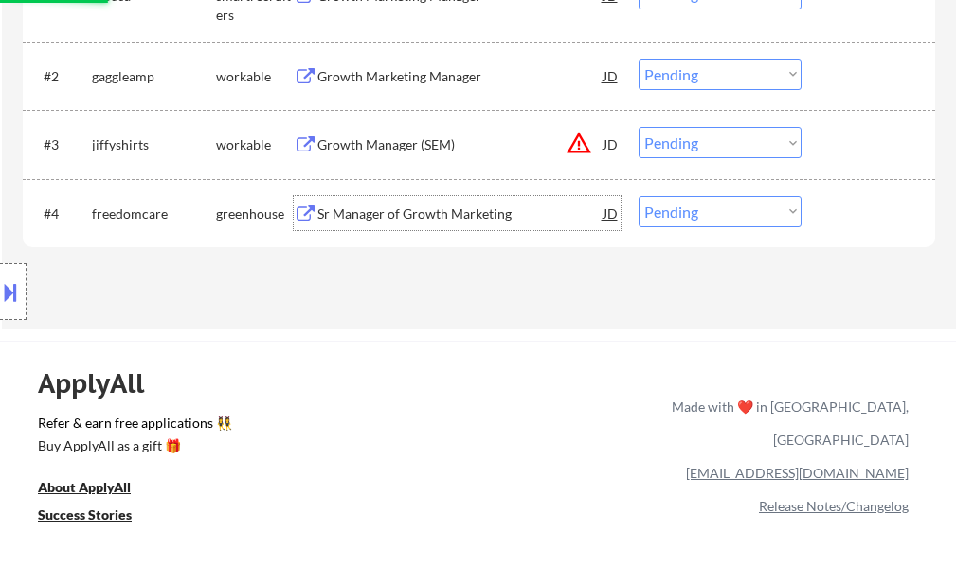
click at [441, 220] on div "Sr Manager of Growth Marketing" at bounding box center [460, 214] width 286 height 19
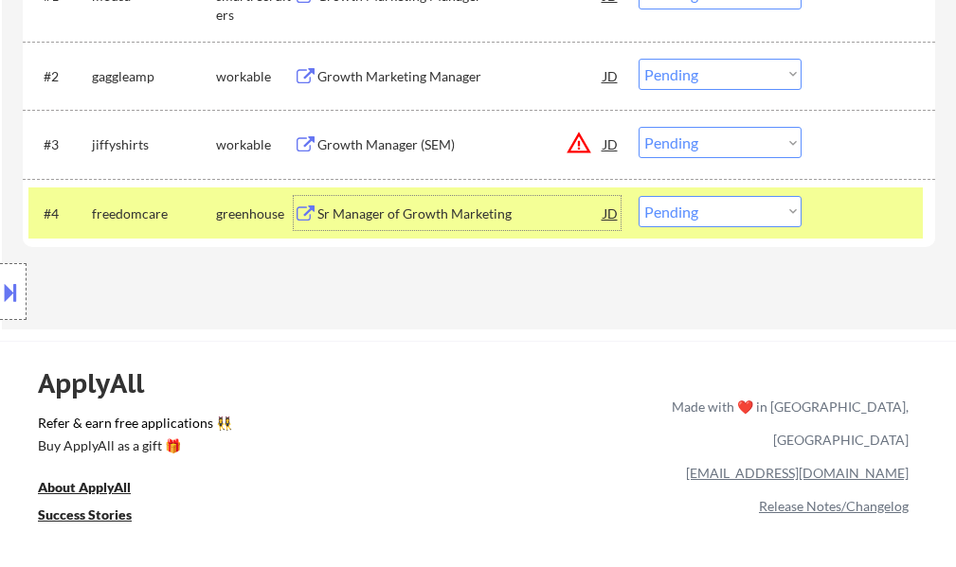
click at [668, 217] on select "Choose an option... Pending Applied Excluded (Questions) Excluded (Expired) Exc…" at bounding box center [719, 211] width 163 height 31
select select ""applied""
click at [638, 196] on select "Choose an option... Pending Applied Excluded (Questions) Excluded (Expired) Exc…" at bounding box center [719, 211] width 163 height 31
click at [852, 238] on div "#4 freedomcare greenhouse Sr Manager of Growth Marketing JD Choose an option...…" at bounding box center [475, 213] width 894 height 51
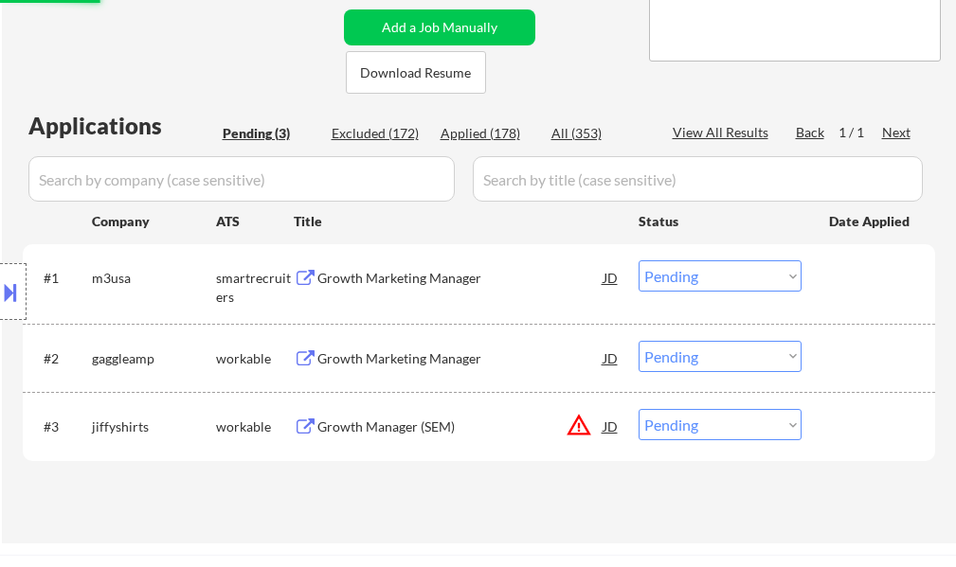
scroll to position [379, 0]
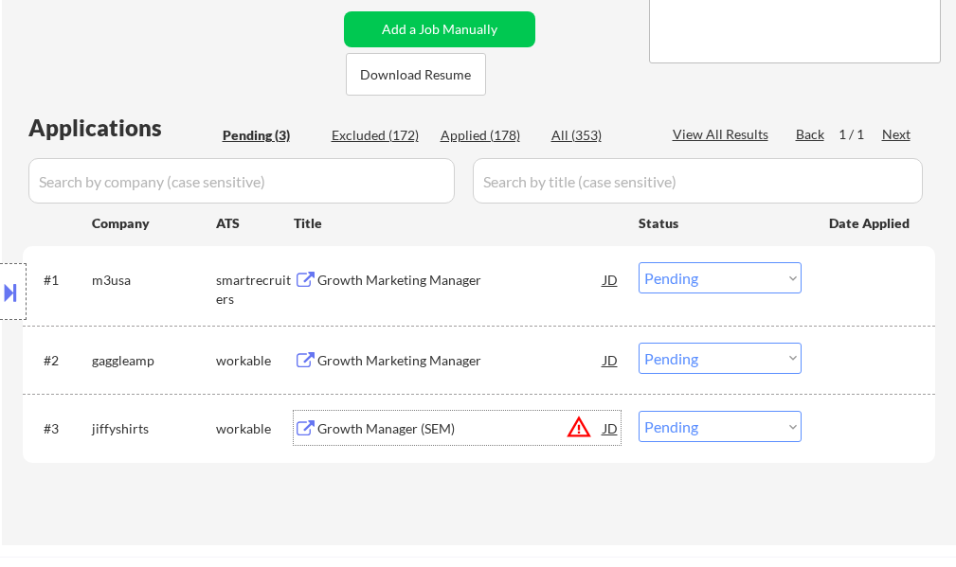
click at [406, 421] on div "Growth Manager (SEM)" at bounding box center [460, 429] width 286 height 19
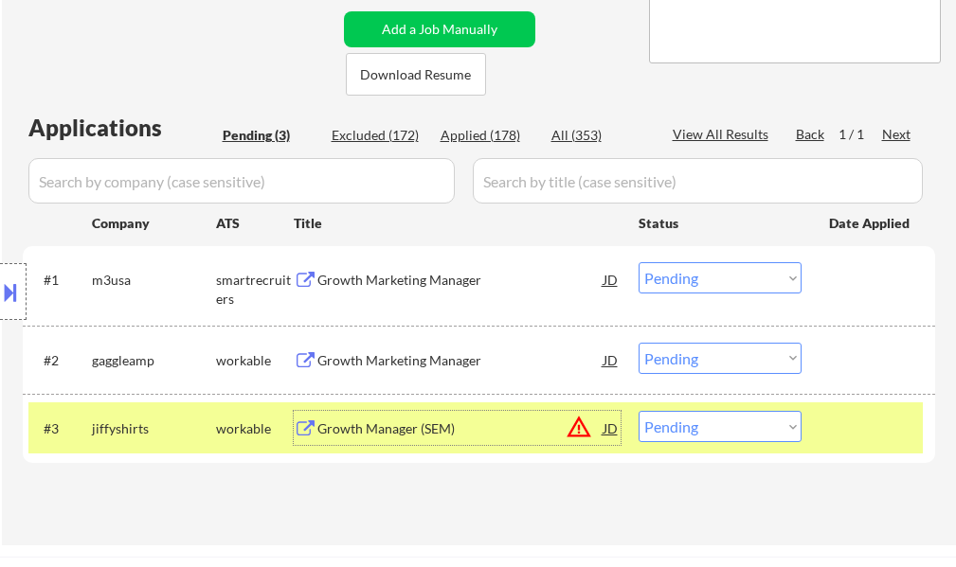
click at [702, 430] on select "Choose an option... Pending Applied Excluded (Questions) Excluded (Expired) Exc…" at bounding box center [719, 426] width 163 height 31
select select ""applied""
click at [638, 411] on select "Choose an option... Pending Applied Excluded (Questions) Excluded (Expired) Exc…" at bounding box center [719, 426] width 163 height 31
click at [834, 434] on div at bounding box center [870, 428] width 83 height 34
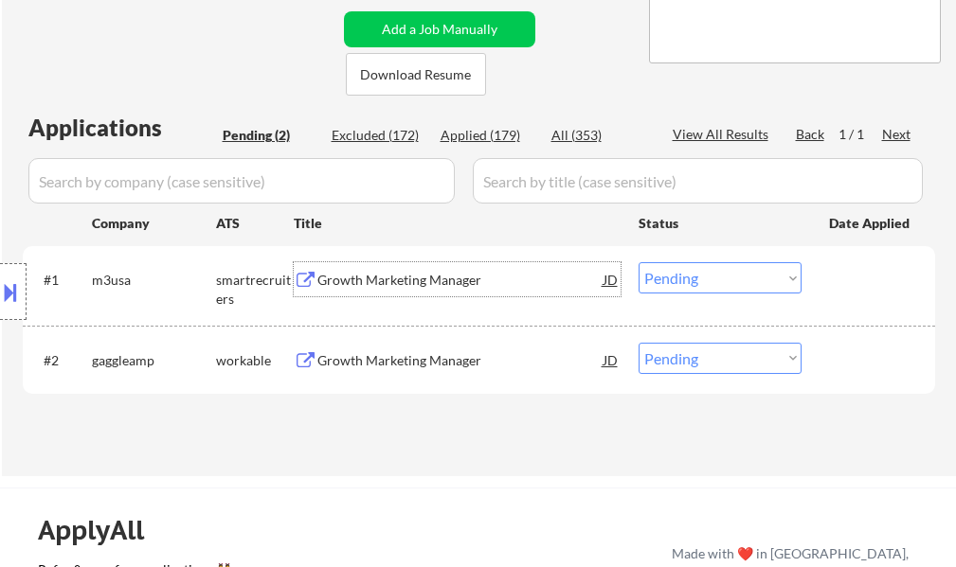
click at [343, 287] on div "Growth Marketing Manager" at bounding box center [460, 280] width 286 height 19
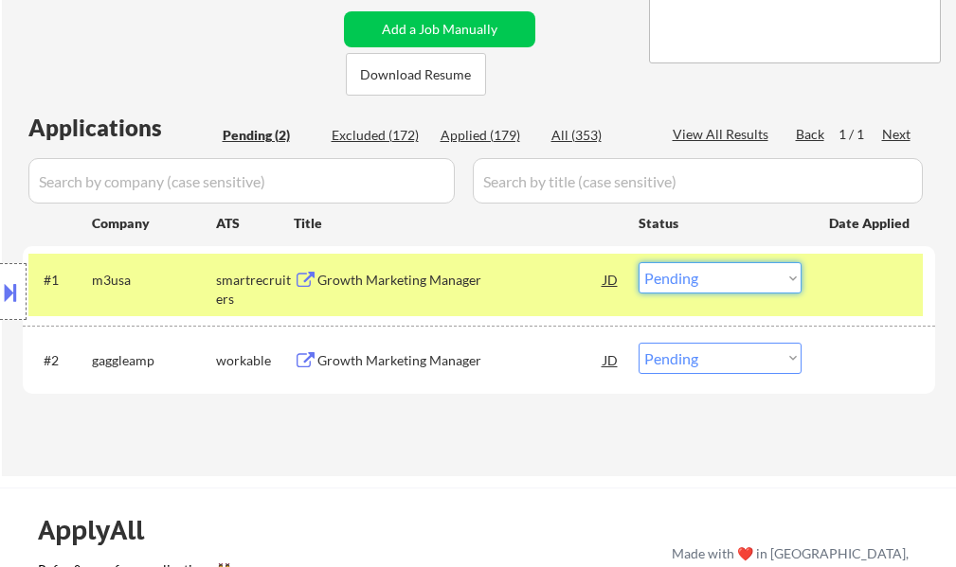
click at [712, 284] on select "Choose an option... Pending Applied Excluded (Questions) Excluded (Expired) Exc…" at bounding box center [719, 277] width 163 height 31
click at [638, 262] on select "Choose an option... Pending Applied Excluded (Questions) Excluded (Expired) Exc…" at bounding box center [719, 277] width 163 height 31
click at [864, 293] on div at bounding box center [870, 279] width 83 height 34
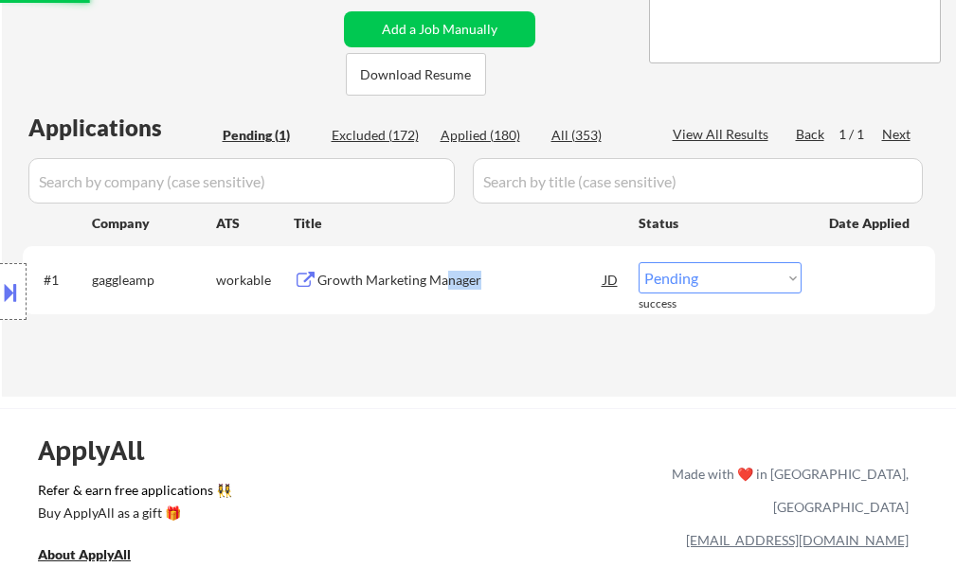
click at [492, 266] on div "Growth Marketing Manager" at bounding box center [460, 279] width 286 height 34
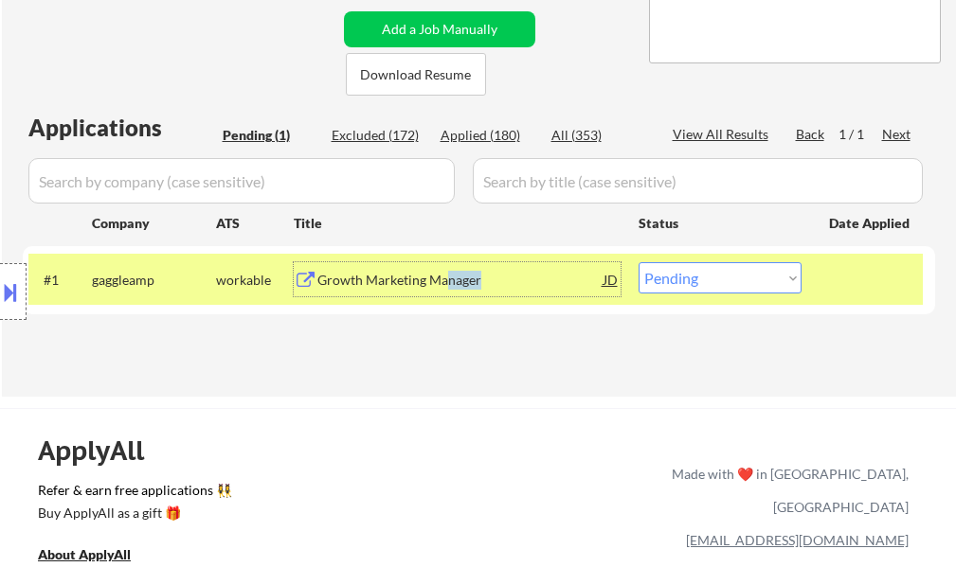
click at [679, 279] on select "Choose an option... Pending Applied Excluded (Questions) Excluded (Expired) Exc…" at bounding box center [719, 277] width 163 height 31
select select ""excluded__salary_""
click at [638, 262] on select "Choose an option... Pending Applied Excluded (Questions) Excluded (Expired) Exc…" at bounding box center [719, 277] width 163 height 31
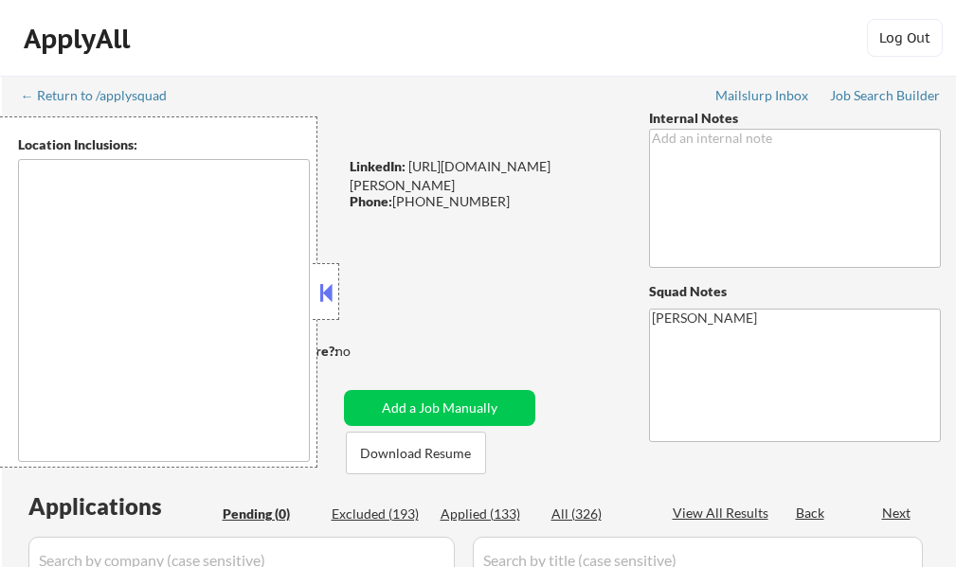
type textarea "[GEOGRAPHIC_DATA], [GEOGRAPHIC_DATA], [GEOGRAPHIC_DATA] [GEOGRAPHIC_DATA], [GEO…"
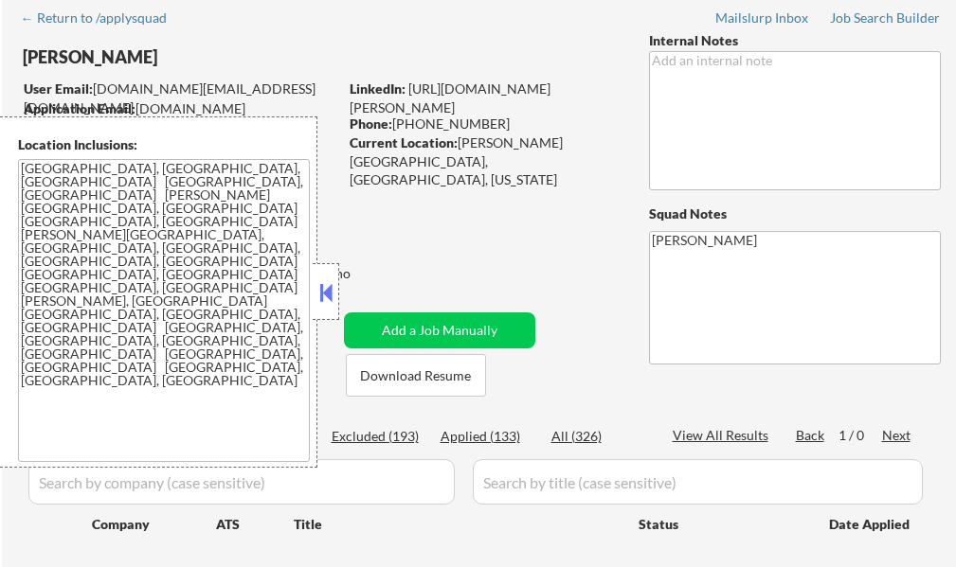
scroll to position [189, 0]
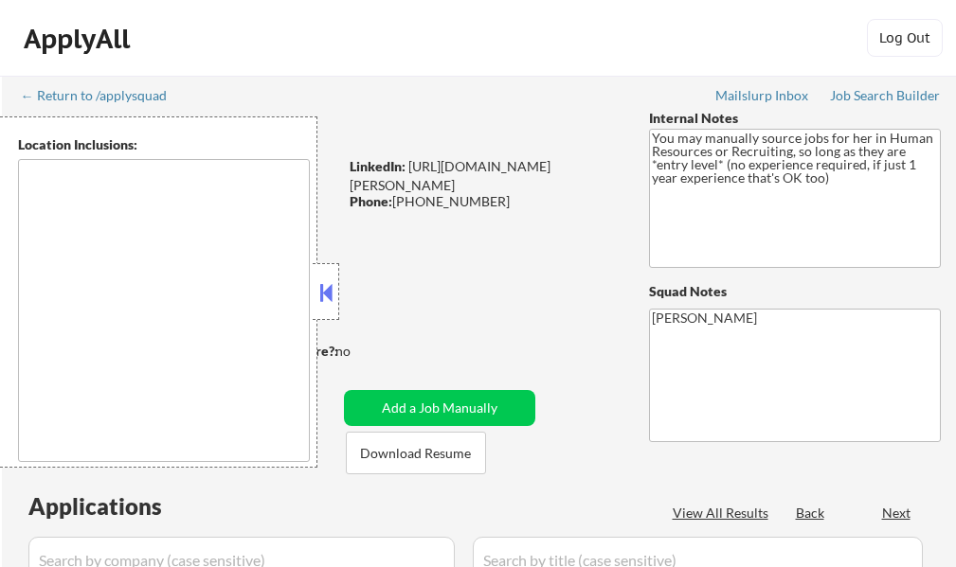
select select ""pending""
type textarea "It seems there is a misunderstanding in the location specified as "Remote." "Re…"
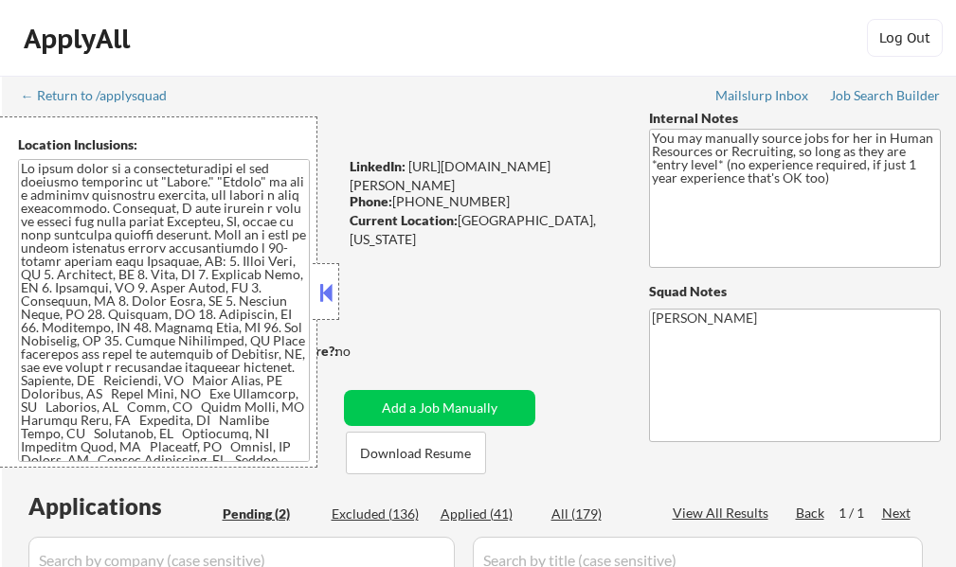
click at [331, 286] on button at bounding box center [325, 292] width 21 height 28
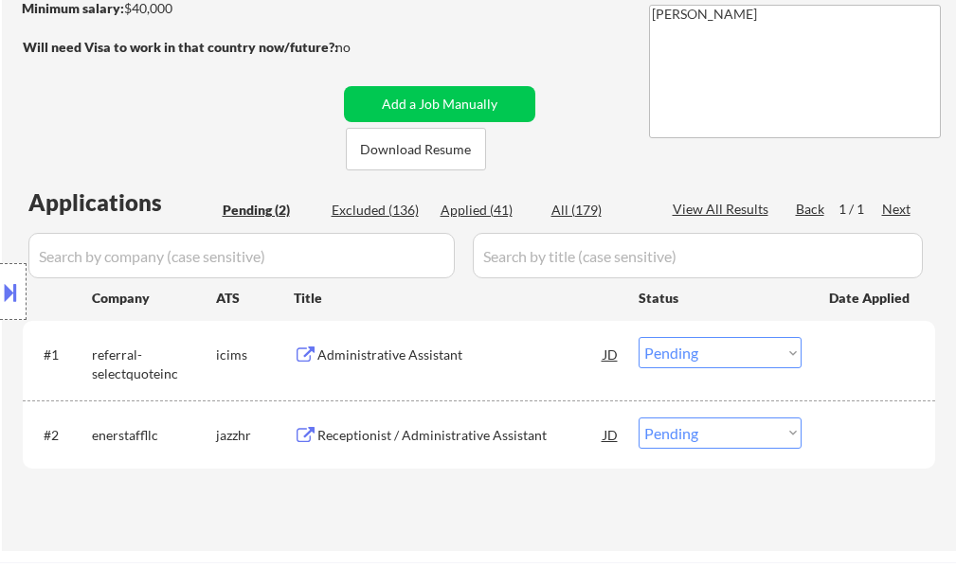
scroll to position [379, 0]
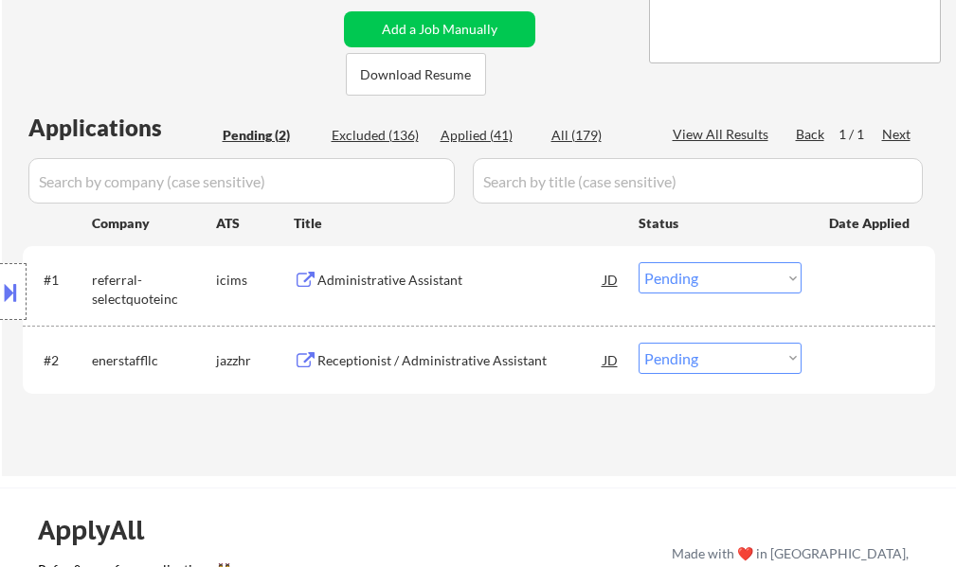
click at [427, 361] on div "Receptionist / Administrative Assistant" at bounding box center [460, 360] width 286 height 19
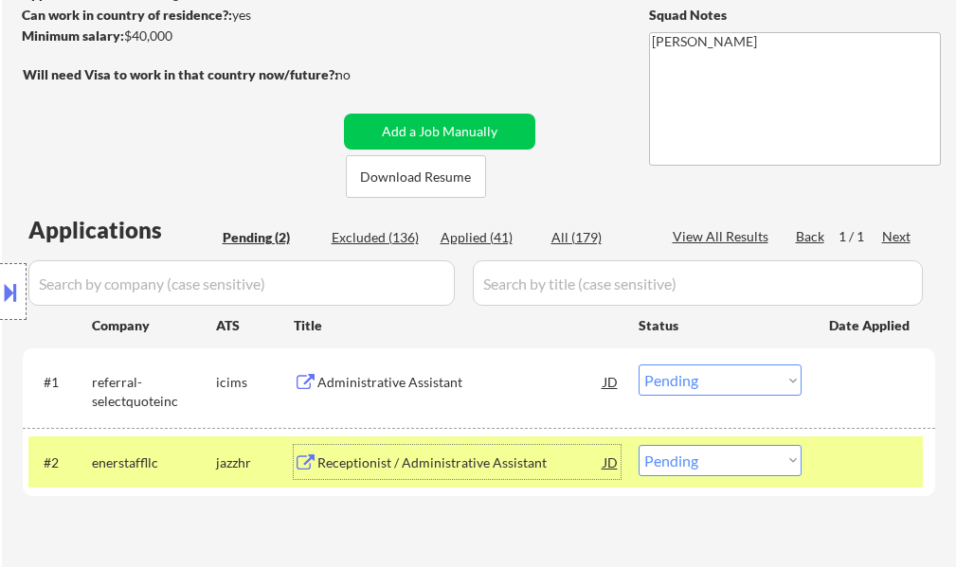
scroll to position [284, 0]
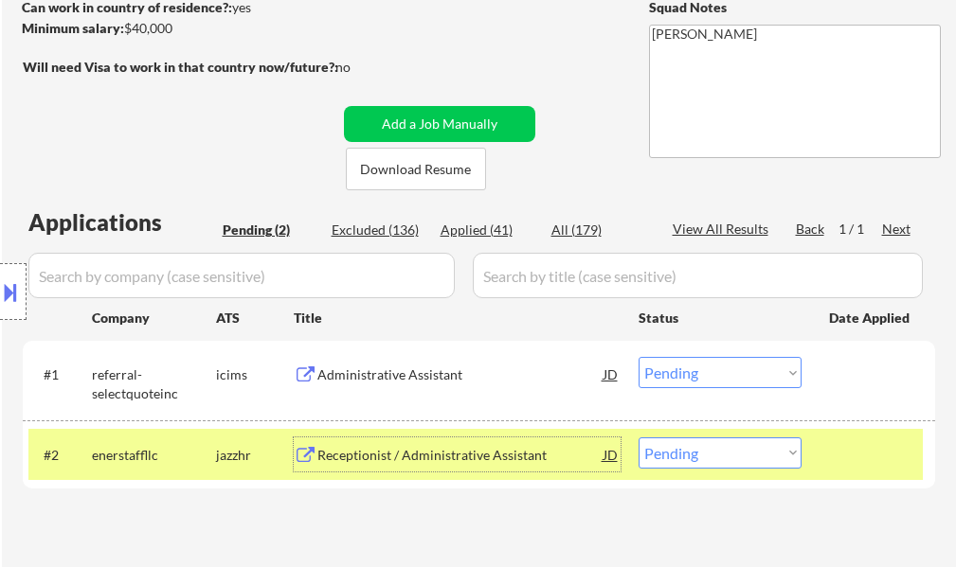
click at [690, 460] on select "Choose an option... Pending Applied Excluded (Questions) Excluded (Expired) Exc…" at bounding box center [719, 453] width 163 height 31
select select ""applied""
click at [638, 438] on select "Choose an option... Pending Applied Excluded (Questions) Excluded (Expired) Exc…" at bounding box center [719, 453] width 163 height 31
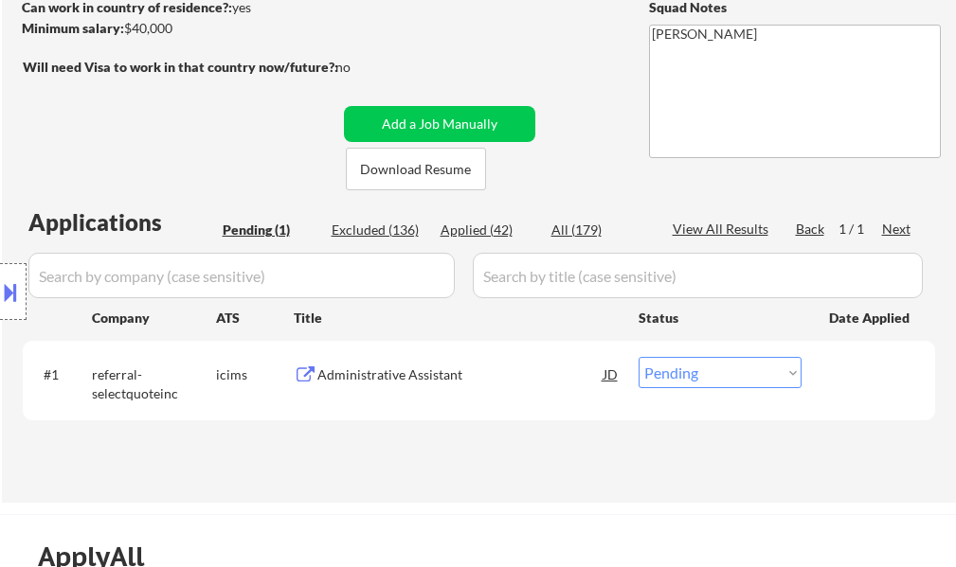
click at [415, 415] on div "#1 referral-selectquoteinc icims Administrative Assistant JD Choose an option..…" at bounding box center [479, 381] width 912 height 80
click at [421, 381] on div "Administrative Assistant" at bounding box center [460, 375] width 286 height 19
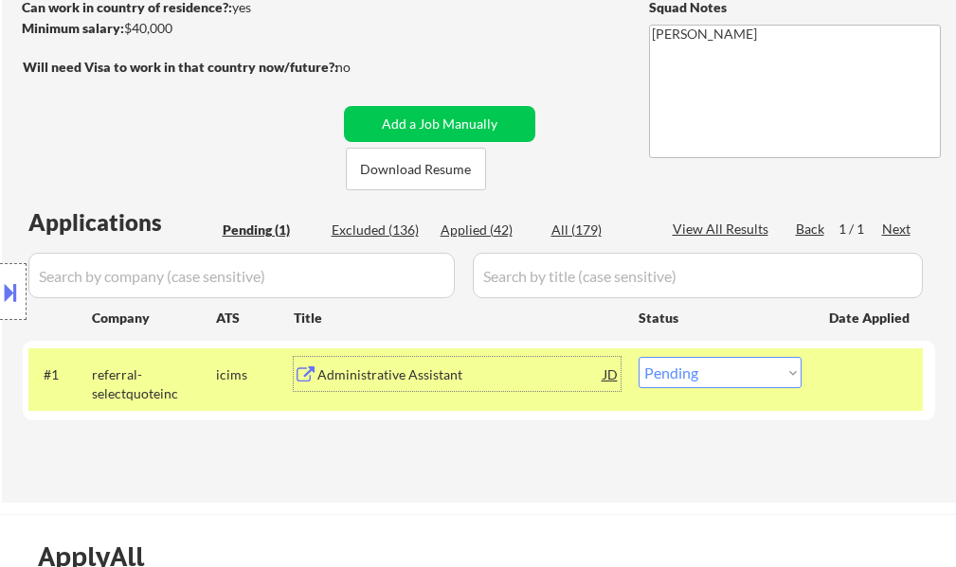
click at [709, 366] on select "Choose an option... Pending Applied Excluded (Questions) Excluded (Expired) Exc…" at bounding box center [719, 372] width 163 height 31
select select ""applied""
click at [638, 357] on select "Choose an option... Pending Applied Excluded (Questions) Excluded (Expired) Exc…" at bounding box center [719, 372] width 163 height 31
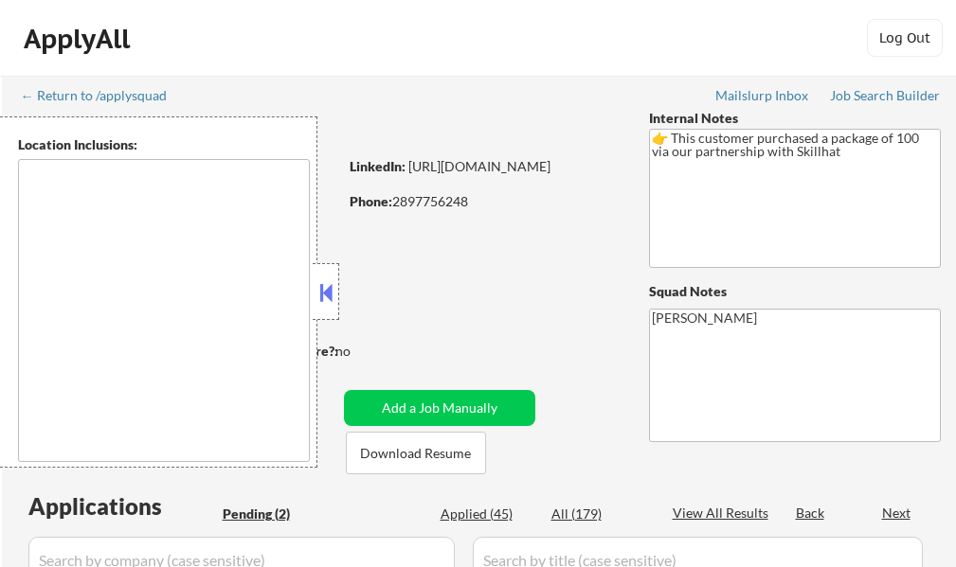
type textarea "Toronto, ON Etobicoke, ON Scarborough, ON North York, ON East York, ON York, ON…"
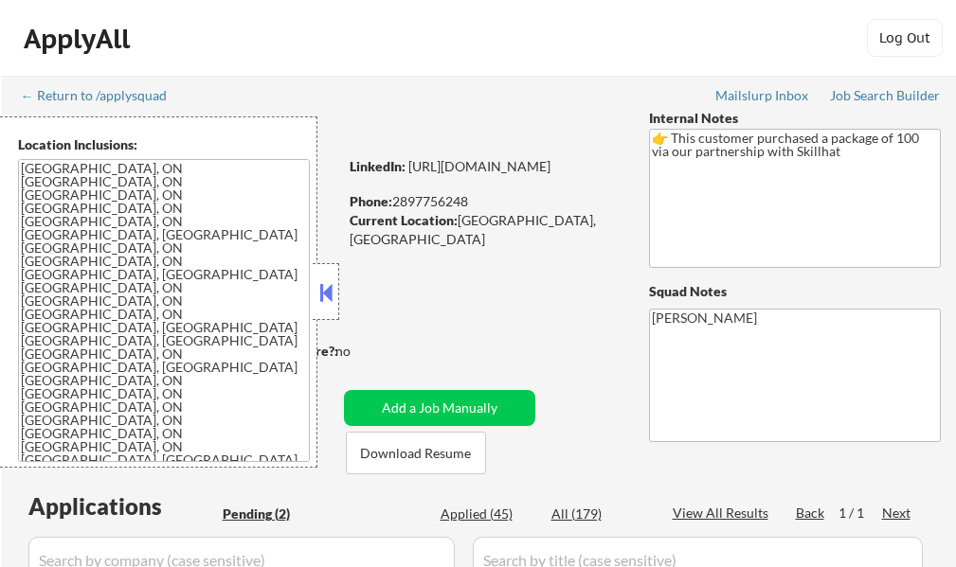
select select ""pending""
click at [318, 292] on button at bounding box center [325, 292] width 21 height 28
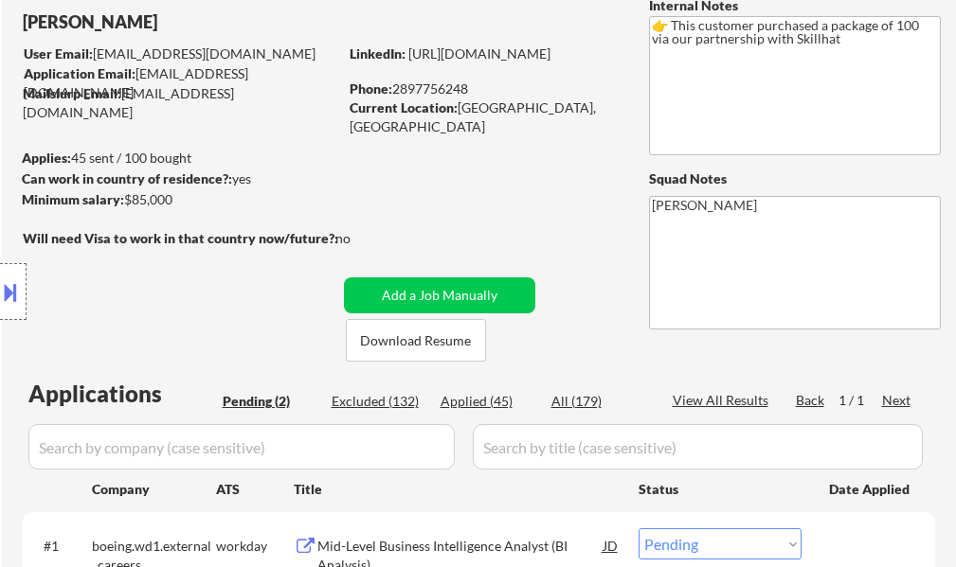
scroll to position [284, 0]
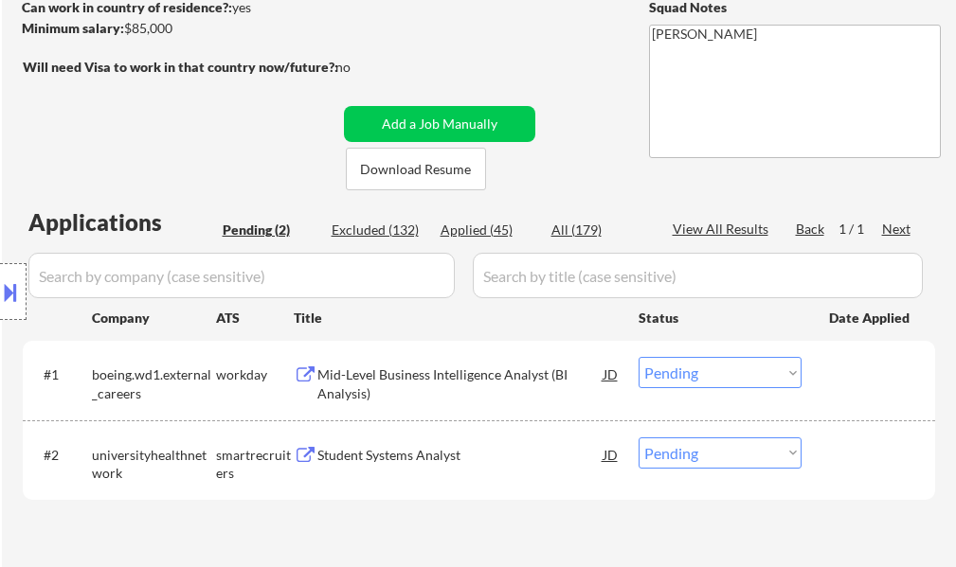
click at [405, 373] on div "Mid-Level Business Intelligence Analyst (BI Analysis)" at bounding box center [460, 384] width 286 height 37
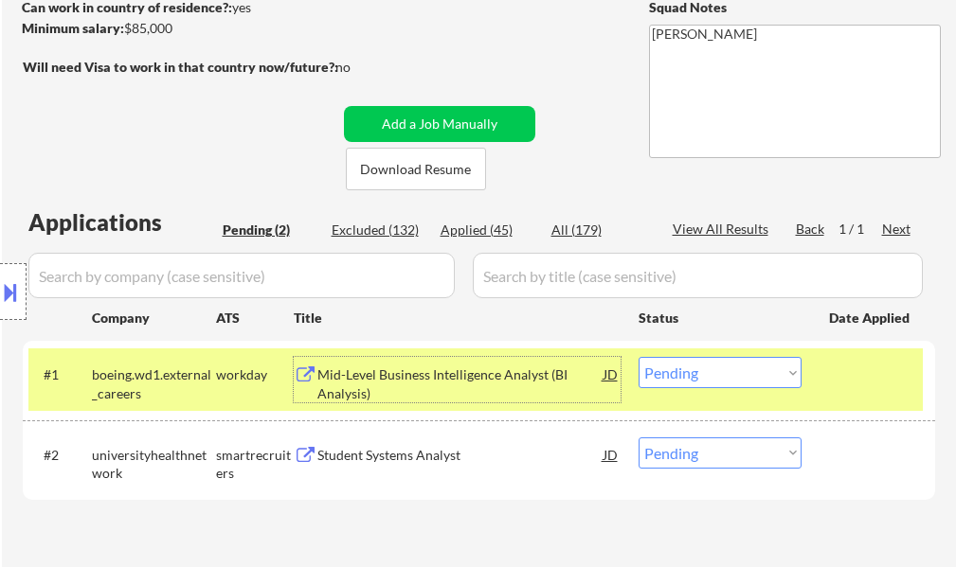
click at [699, 368] on select "Choose an option... Pending Applied Excluded (Questions) Excluded (Expired) Exc…" at bounding box center [719, 372] width 163 height 31
click at [638, 357] on select "Choose an option... Pending Applied Excluded (Questions) Excluded (Expired) Exc…" at bounding box center [719, 372] width 163 height 31
click at [877, 381] on div at bounding box center [870, 374] width 83 height 34
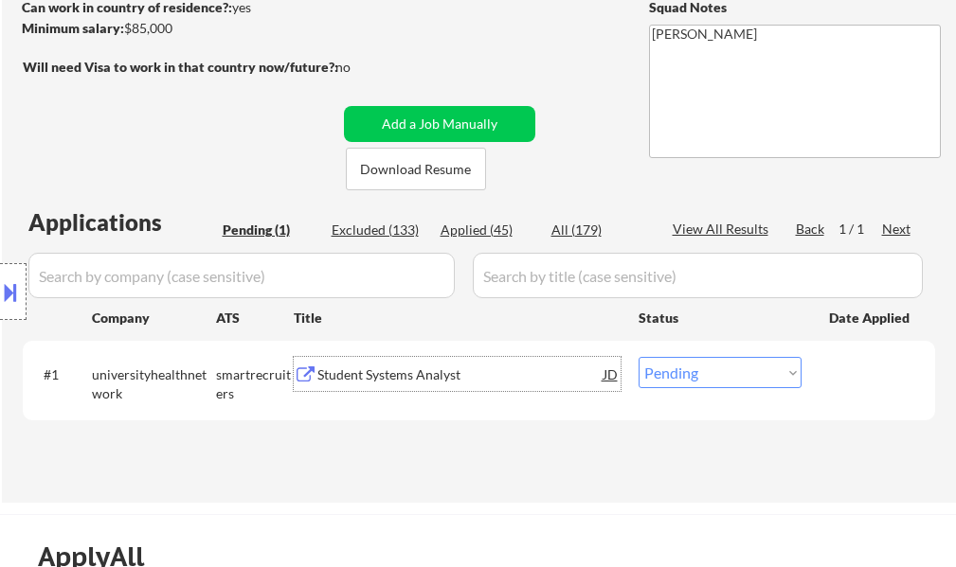
click at [425, 375] on div "Student Systems Analyst" at bounding box center [460, 375] width 286 height 19
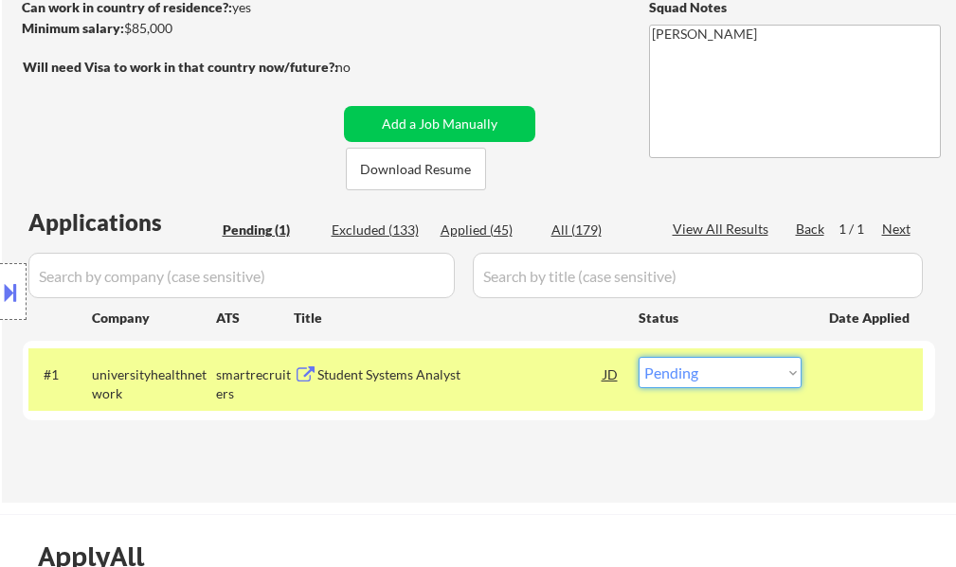
click at [663, 371] on select "Choose an option... Pending Applied Excluded (Questions) Excluded (Expired) Exc…" at bounding box center [719, 372] width 163 height 31
select select ""excluded__salary_""
click at [638, 357] on select "Choose an option... Pending Applied Excluded (Questions) Excluded (Expired) Exc…" at bounding box center [719, 372] width 163 height 31
click at [812, 381] on div "#1 universityhealthnetwork smartrecruiters Student Systems Analyst JD Choose an…" at bounding box center [475, 380] width 894 height 63
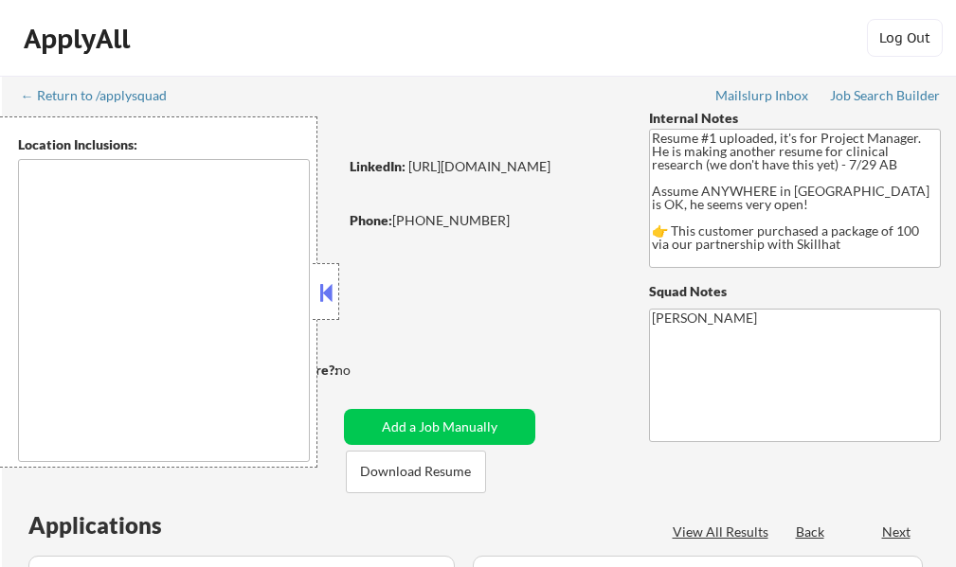
type textarea "country:[GEOGRAPHIC_DATA]"
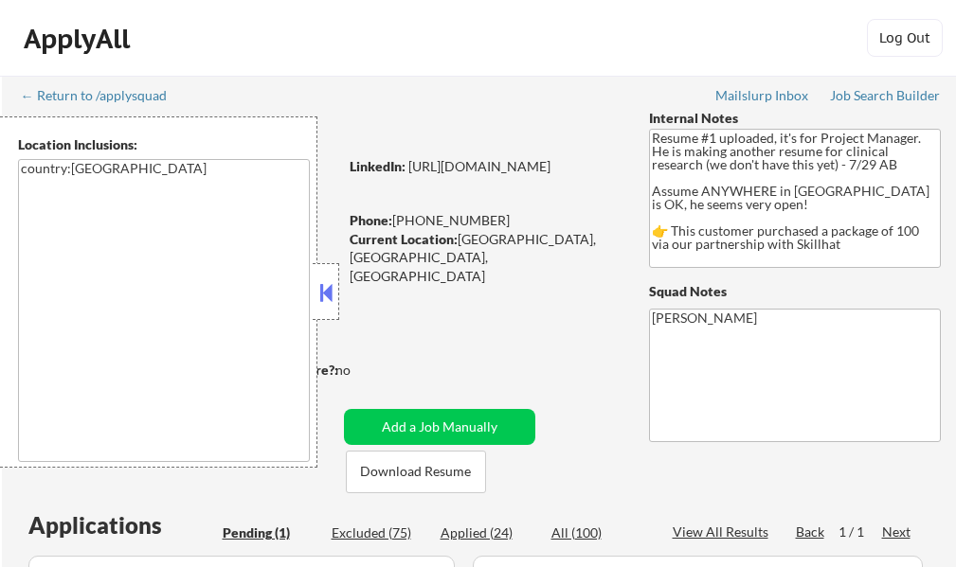
click at [330, 291] on button at bounding box center [325, 292] width 21 height 28
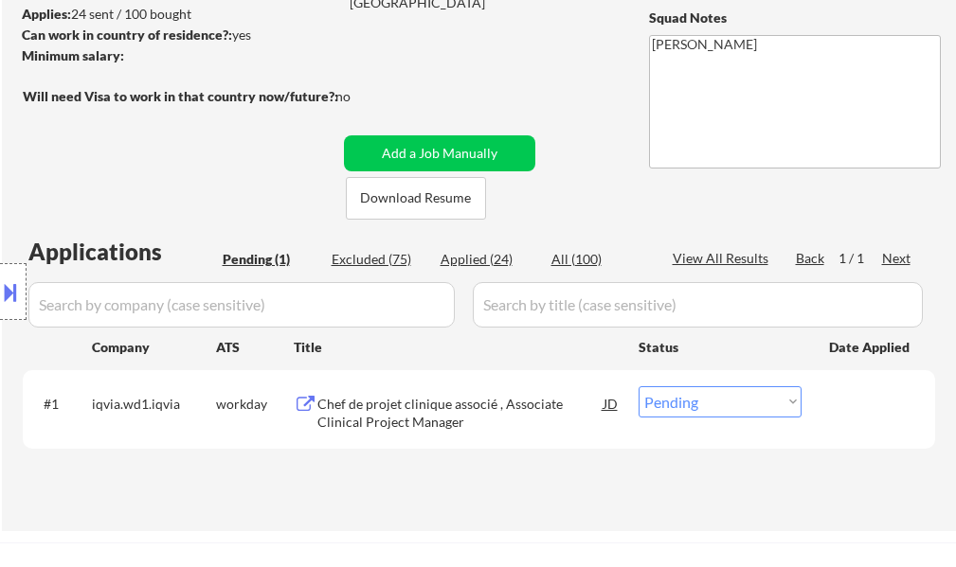
scroll to position [379, 0]
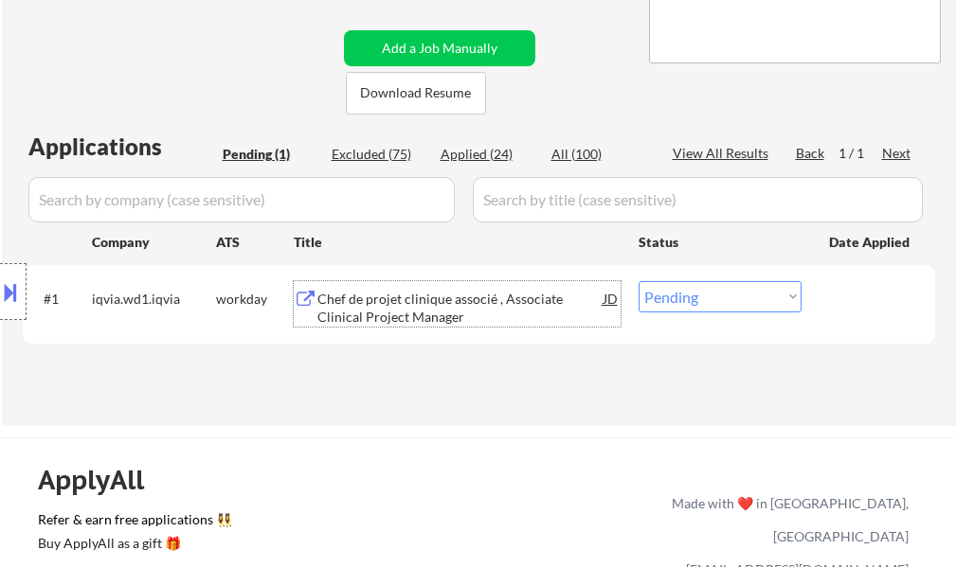
click at [470, 304] on div "Chef de projet clinique associé , Associate Clinical Project Manager" at bounding box center [460, 308] width 286 height 37
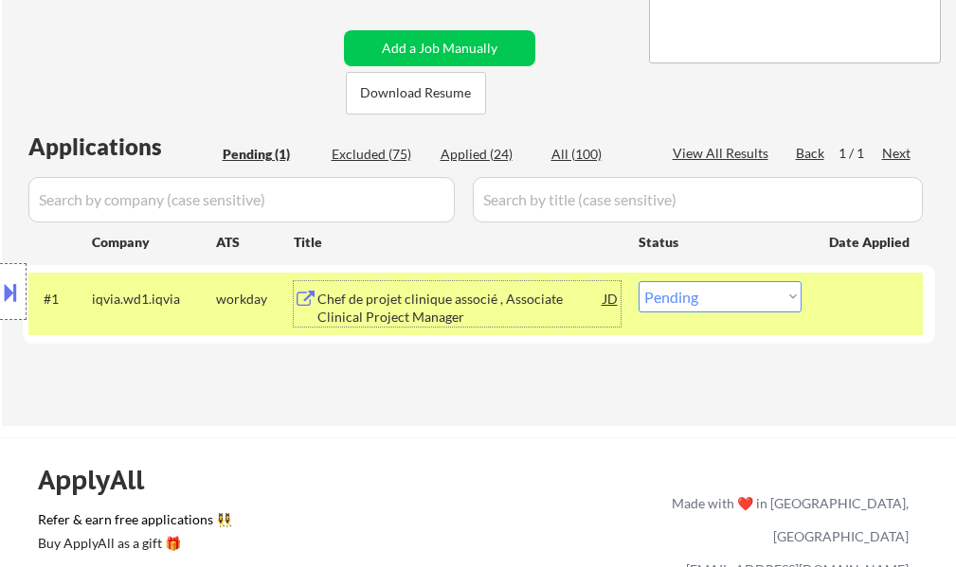
click at [838, 305] on div at bounding box center [870, 298] width 83 height 34
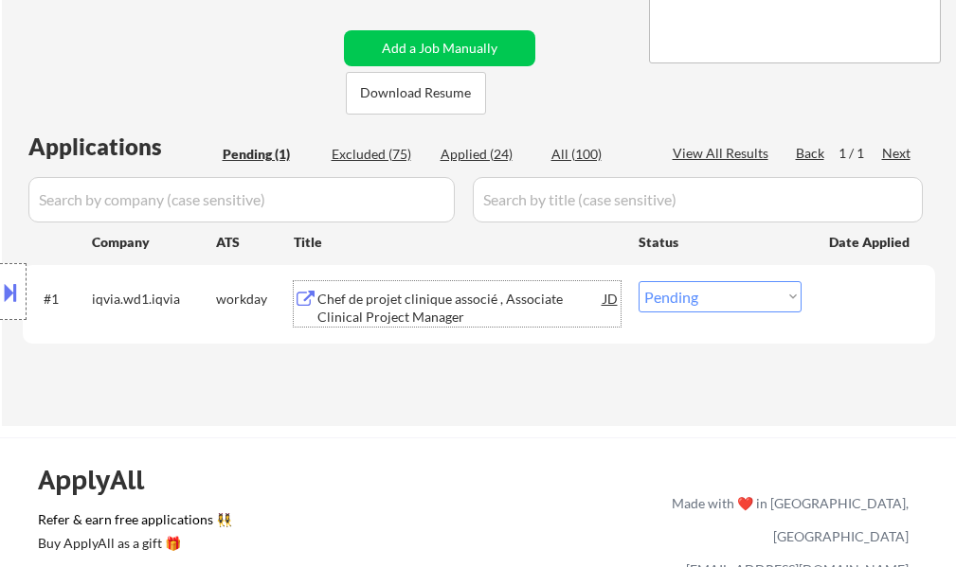
click at [518, 301] on div "Chef de projet clinique associé , Associate Clinical Project Manager" at bounding box center [460, 308] width 286 height 37
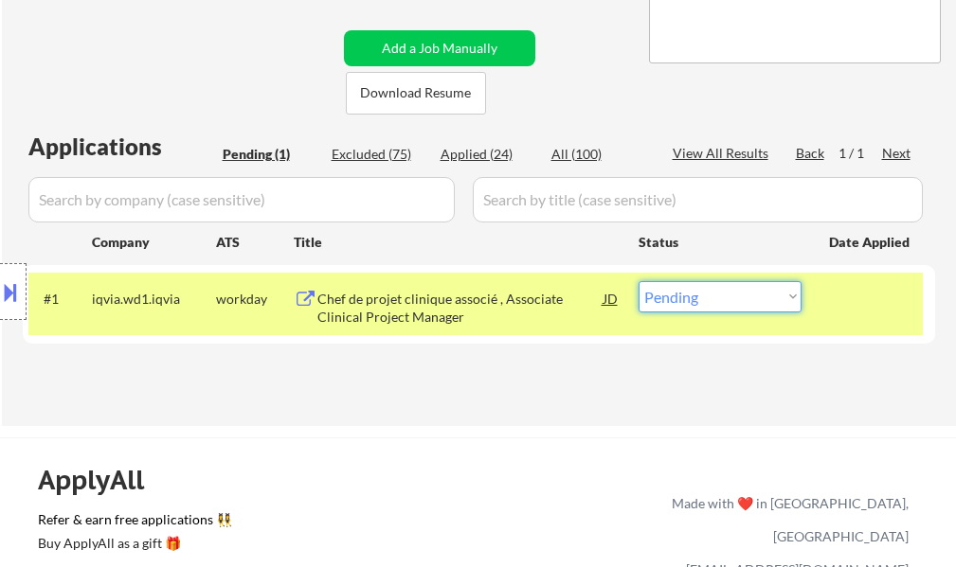
click at [672, 301] on select "Choose an option... Pending Applied Excluded (Questions) Excluded (Expired) Exc…" at bounding box center [719, 296] width 163 height 31
select select ""applied""
click at [638, 281] on select "Choose an option... Pending Applied Excluded (Questions) Excluded (Expired) Exc…" at bounding box center [719, 296] width 163 height 31
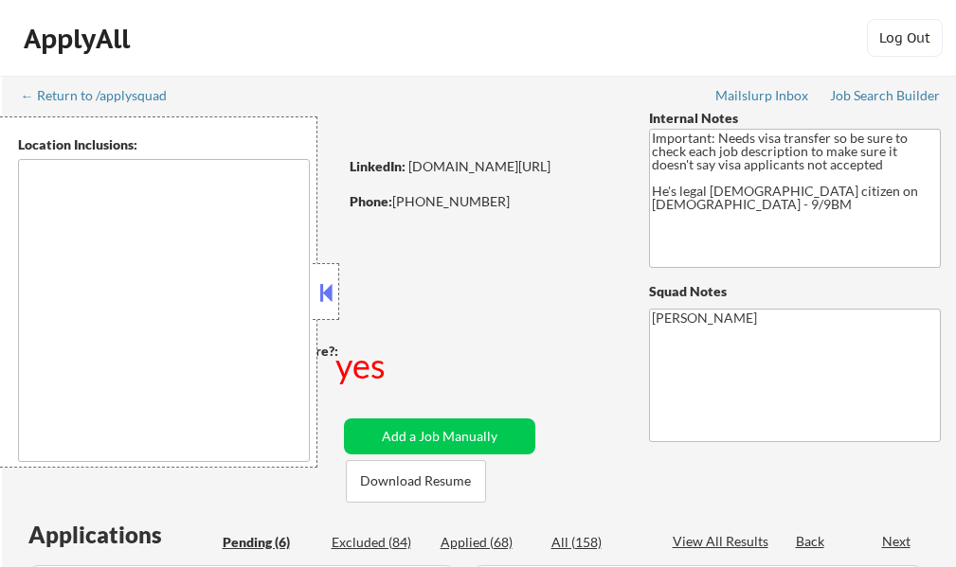
type textarea "[GEOGRAPHIC_DATA], [GEOGRAPHIC_DATA] [GEOGRAPHIC_DATA], [GEOGRAPHIC_DATA] [GEOG…"
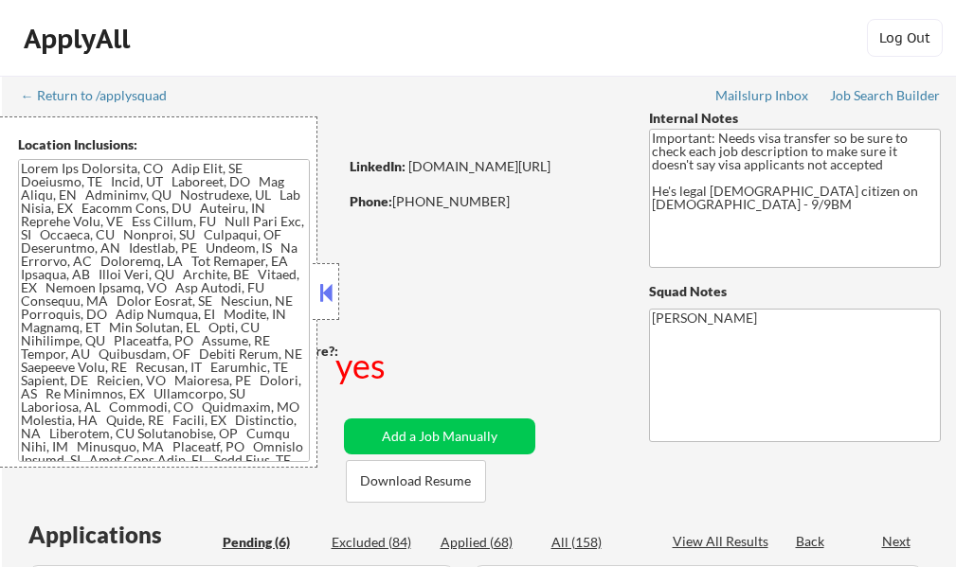
select select ""pending""
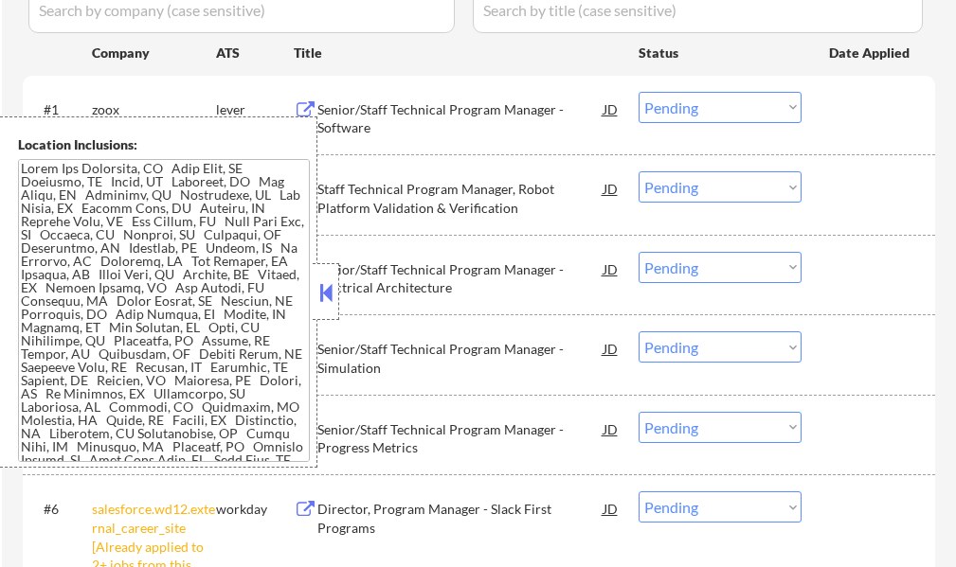
scroll to position [663, 0]
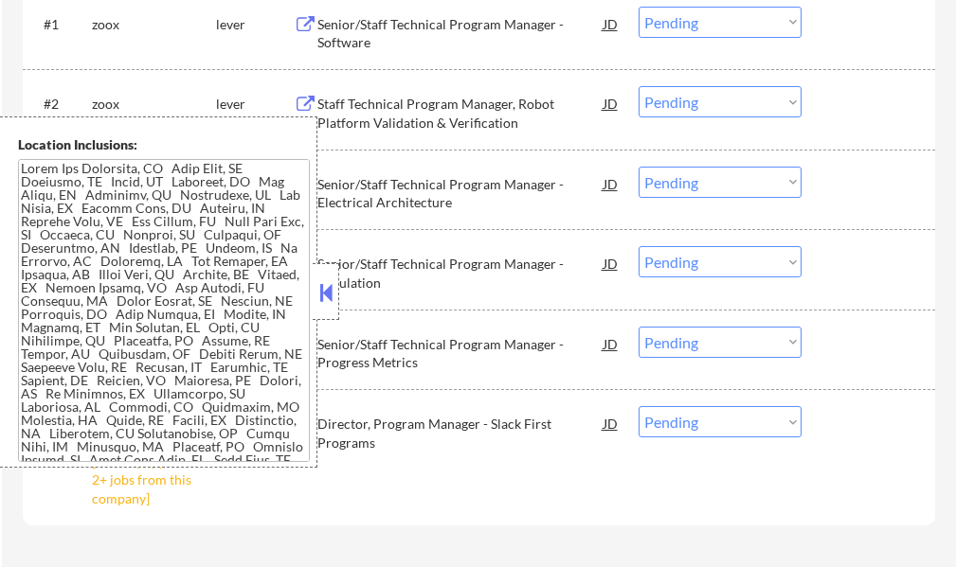
click at [676, 430] on select "Choose an option... Pending Applied Excluded (Questions) Excluded (Expired) Exc…" at bounding box center [719, 421] width 163 height 31
select select ""excluded__other_""
click at [638, 406] on select "Choose an option... Pending Applied Excluded (Questions) Excluded (Expired) Exc…" at bounding box center [719, 421] width 163 height 31
click at [321, 293] on button at bounding box center [325, 292] width 21 height 28
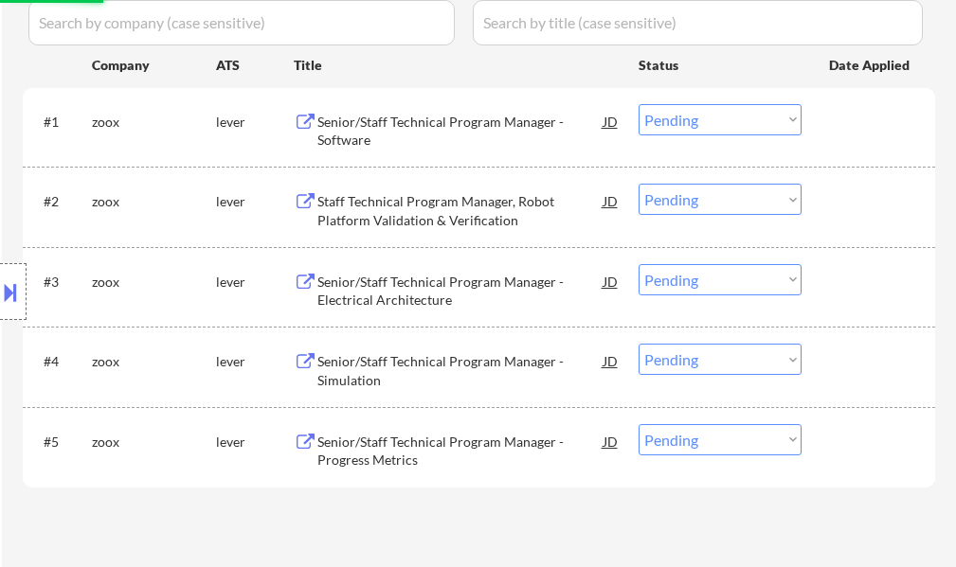
scroll to position [474, 0]
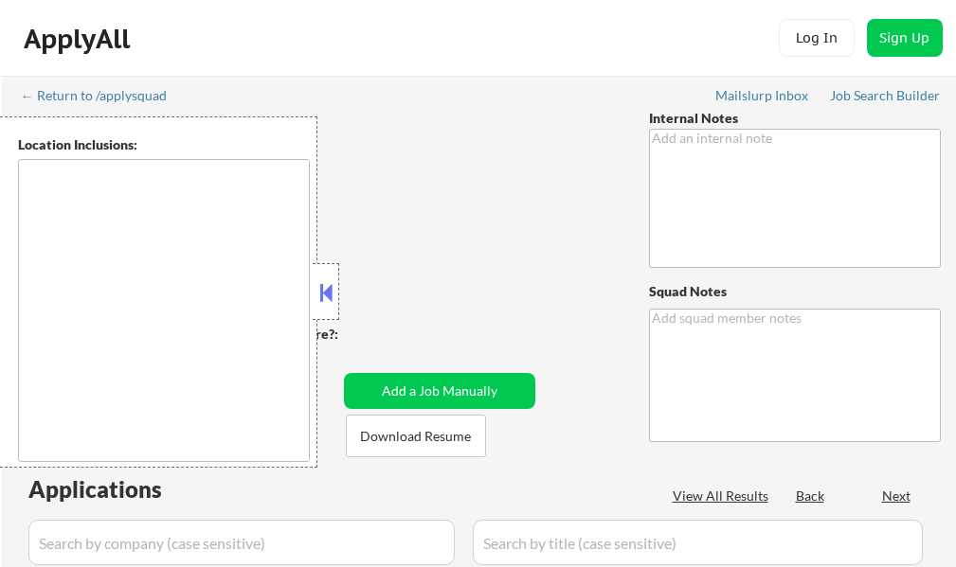
type textarea "[PERSON_NAME]"
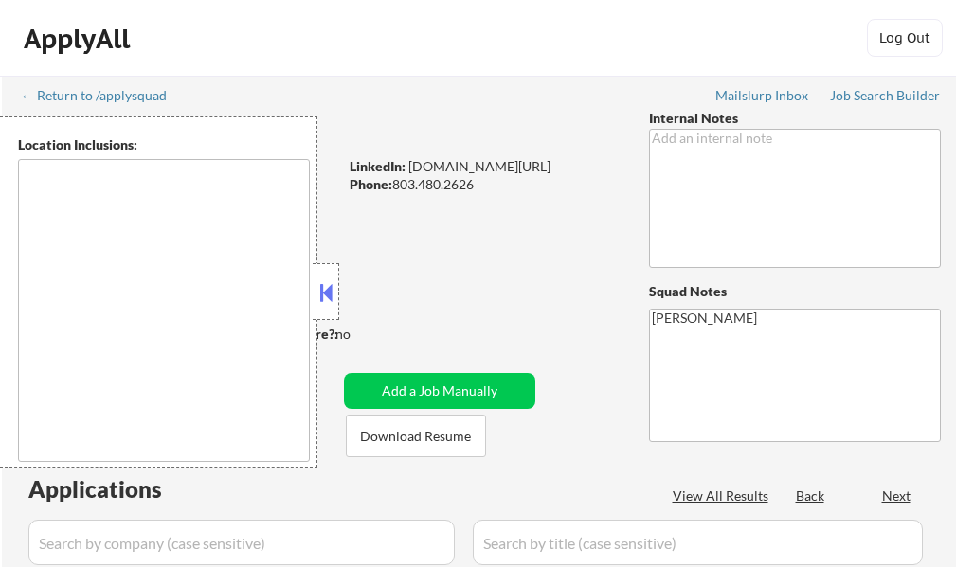
select select ""pending""
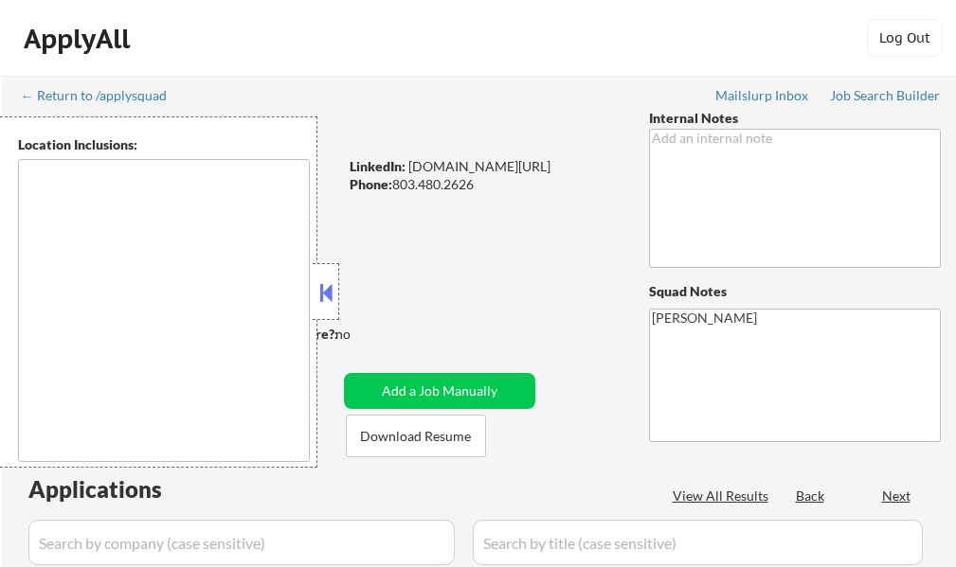
select select ""pending""
type textarea "[GEOGRAPHIC_DATA], [GEOGRAPHIC_DATA] [GEOGRAPHIC_DATA], [GEOGRAPHIC_DATA] [GEOG…"
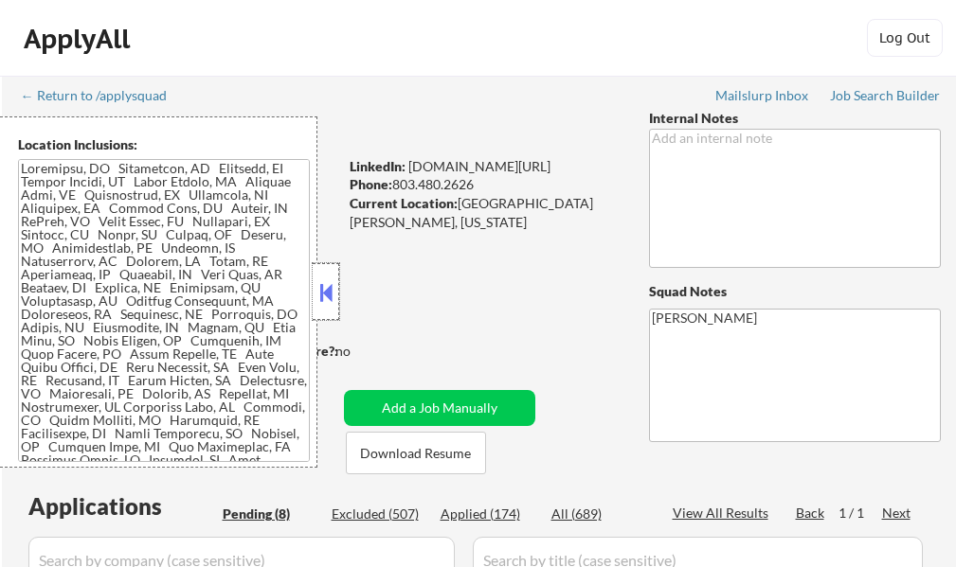
click at [326, 308] on div at bounding box center [326, 291] width 27 height 57
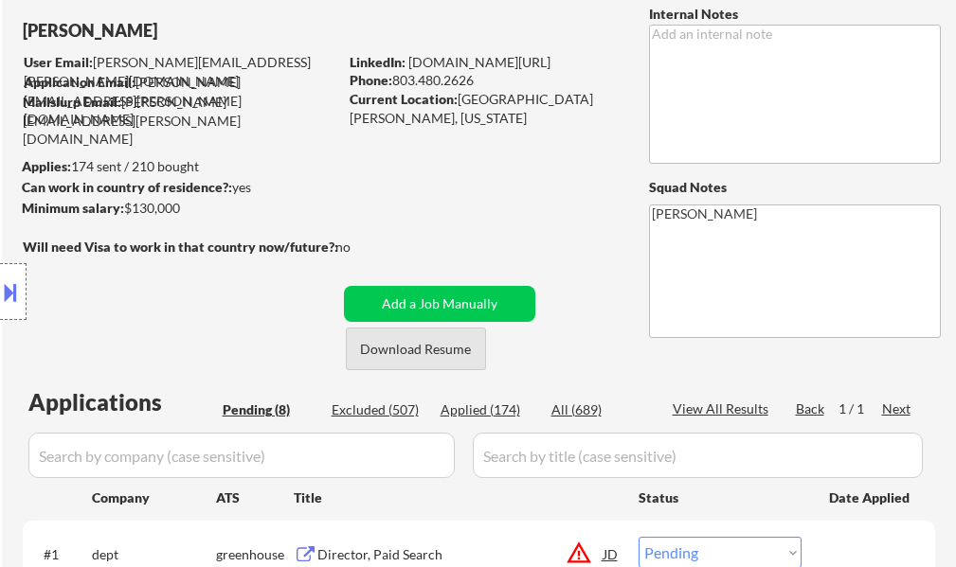
scroll to position [95, 0]
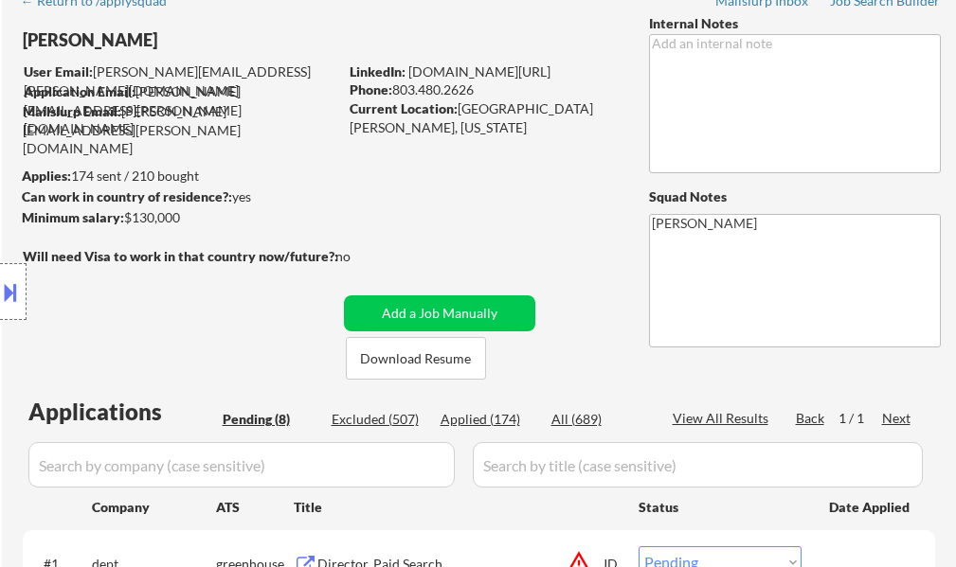
click at [13, 285] on button at bounding box center [10, 292] width 21 height 31
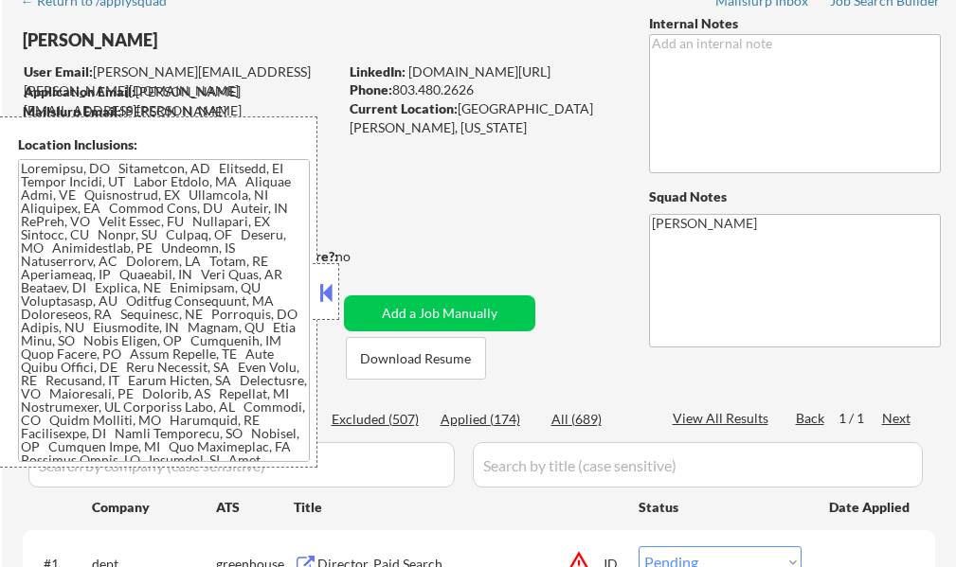
click at [327, 298] on button at bounding box center [325, 292] width 21 height 28
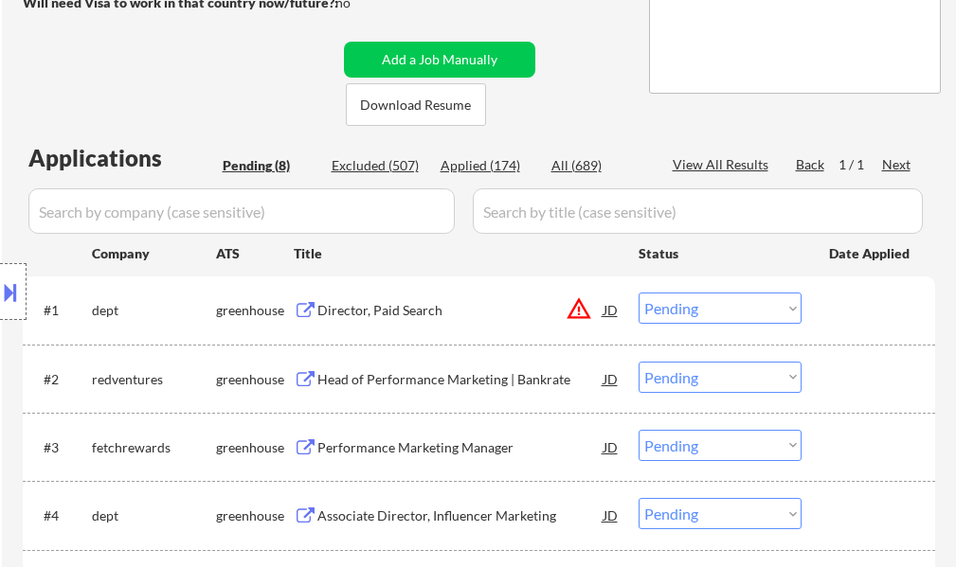
scroll to position [379, 0]
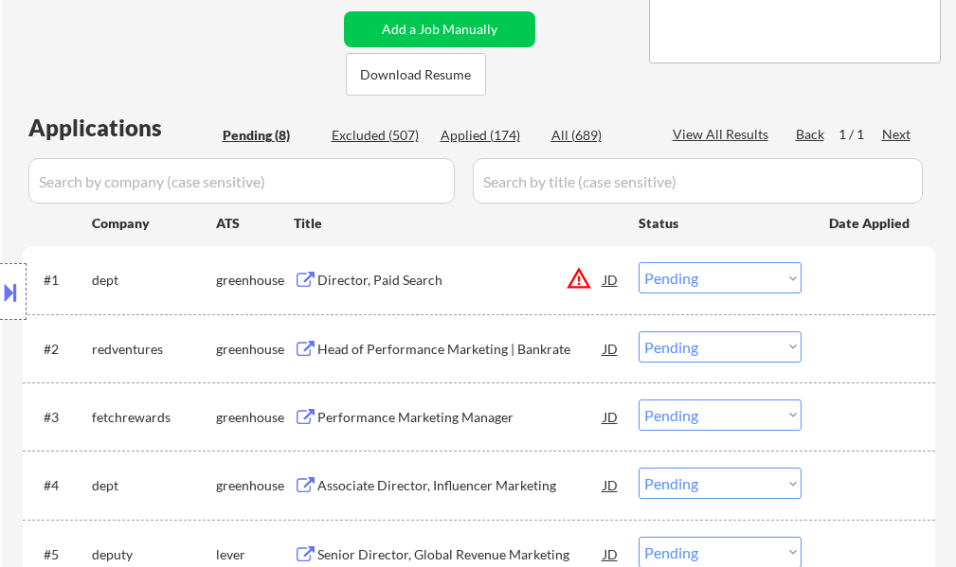
click at [352, 289] on div "Director, Paid Search" at bounding box center [460, 280] width 286 height 19
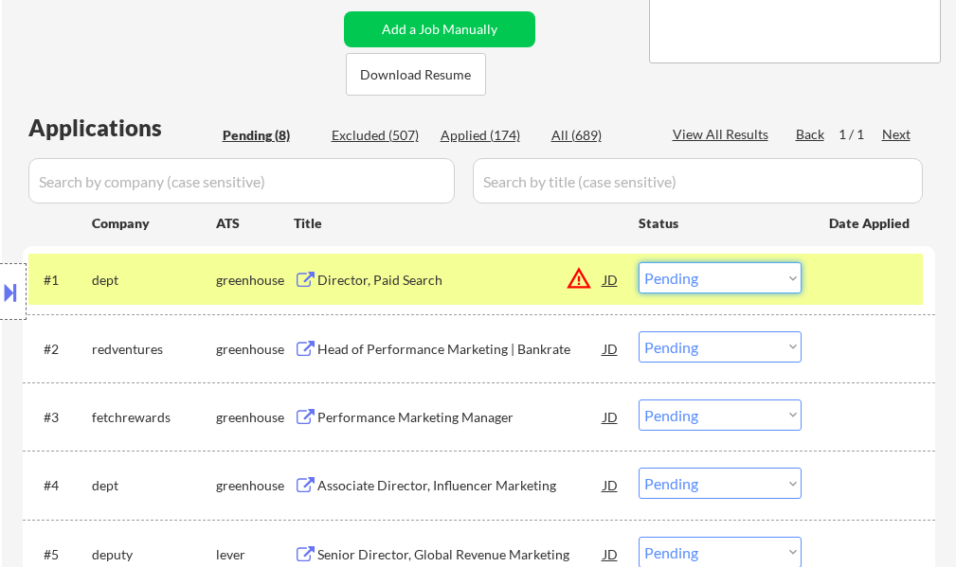
click at [699, 285] on select "Choose an option... Pending Applied Excluded (Questions) Excluded (Expired) Exc…" at bounding box center [719, 277] width 163 height 31
click at [638, 262] on select "Choose an option... Pending Applied Excluded (Questions) Excluded (Expired) Exc…" at bounding box center [719, 277] width 163 height 31
click at [832, 277] on div at bounding box center [870, 279] width 83 height 34
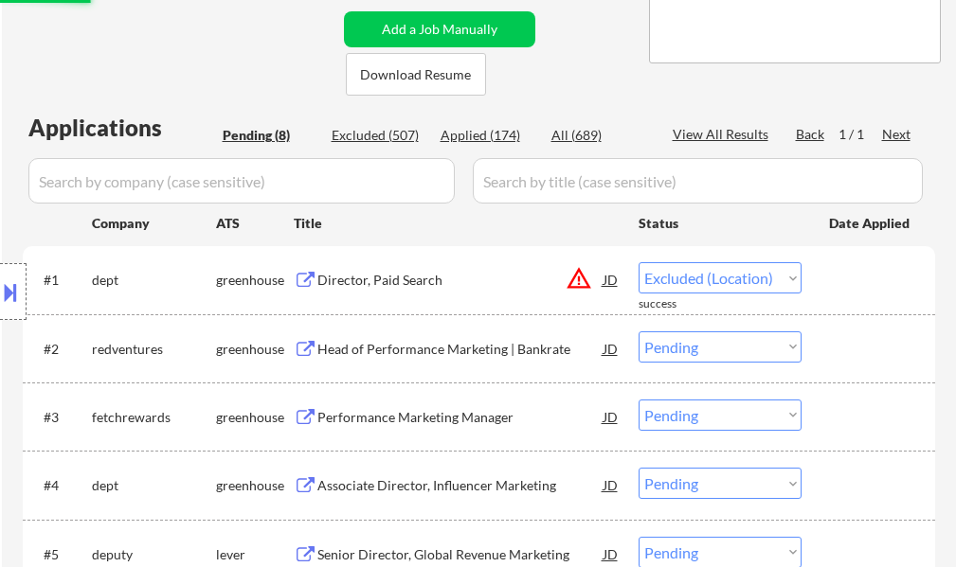
select select ""pending""
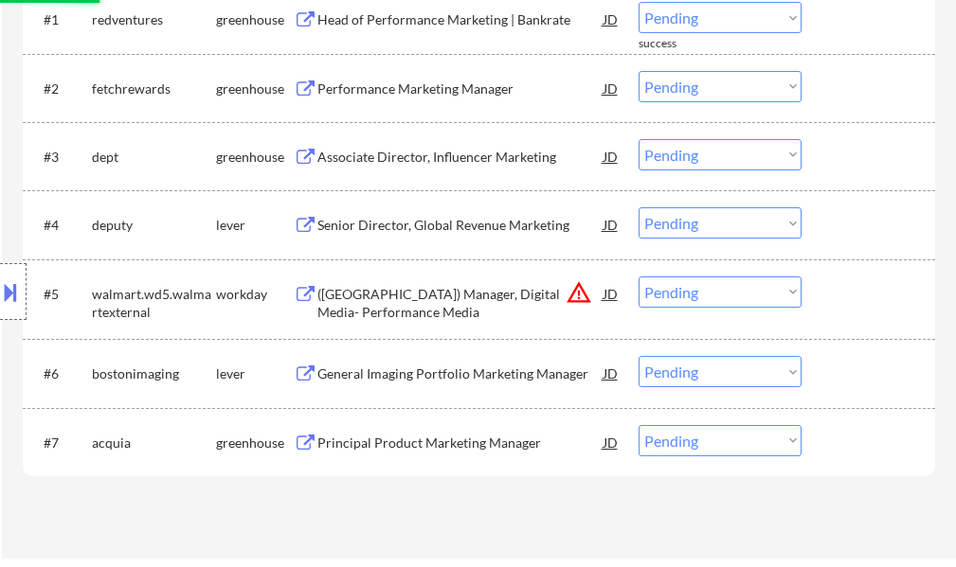
scroll to position [663, 0]
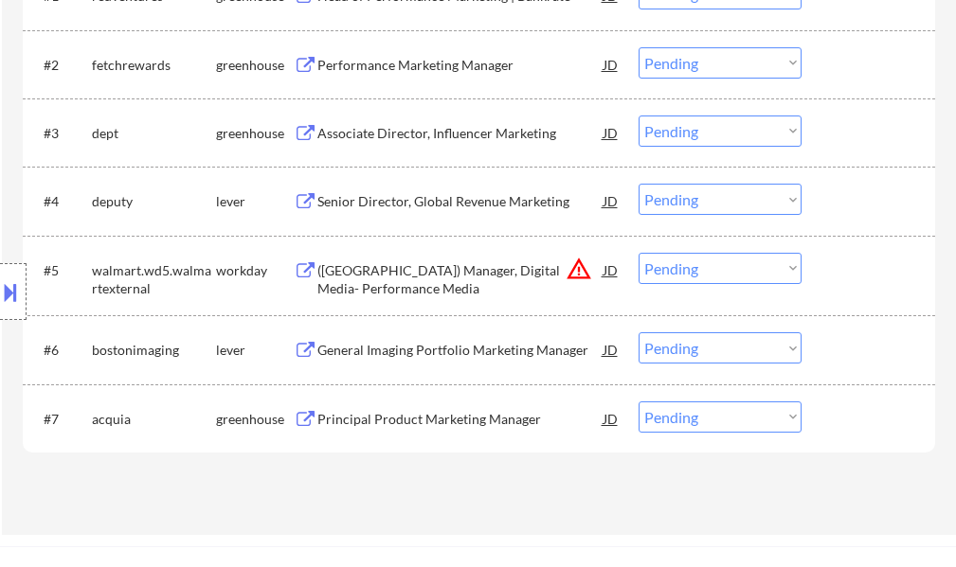
click at [407, 278] on div "([GEOGRAPHIC_DATA]) Manager, Digital Media- Performance Media" at bounding box center [460, 279] width 286 height 37
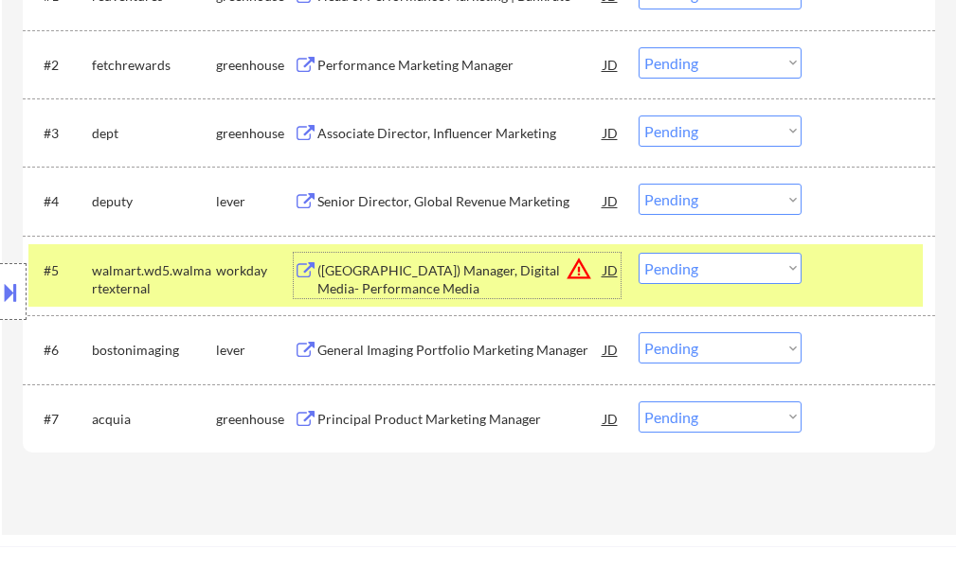
click at [679, 277] on select "Choose an option... Pending Applied Excluded (Questions) Excluded (Expired) Exc…" at bounding box center [719, 268] width 163 height 31
click at [638, 253] on select "Choose an option... Pending Applied Excluded (Questions) Excluded (Expired) Exc…" at bounding box center [719, 268] width 163 height 31
click at [10, 282] on button at bounding box center [10, 292] width 21 height 31
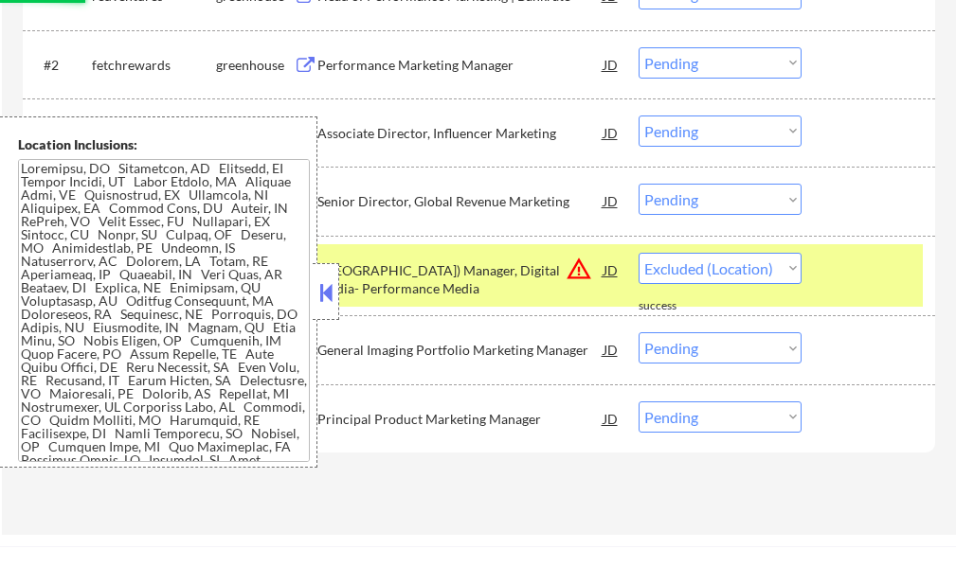
select select ""pending""
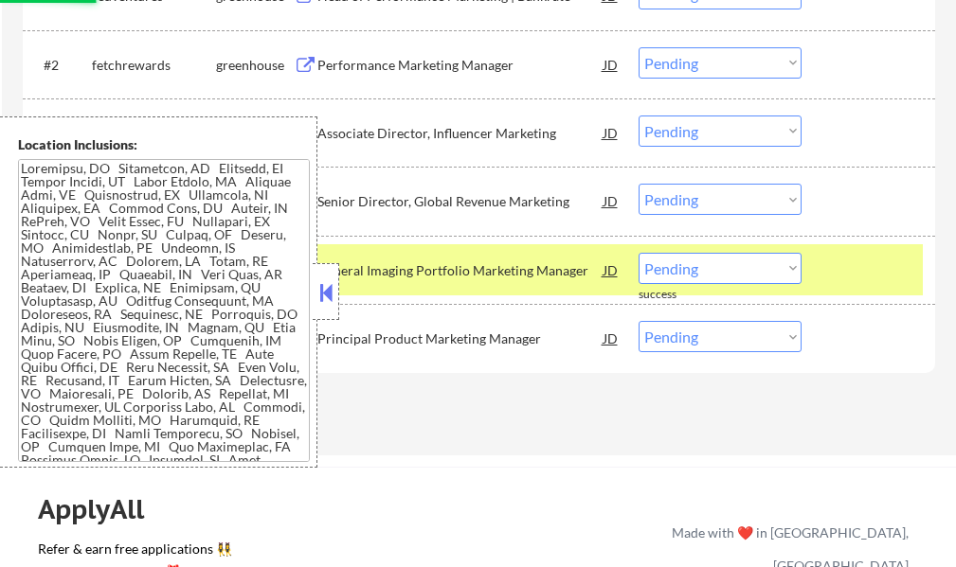
click at [318, 302] on button at bounding box center [325, 292] width 21 height 28
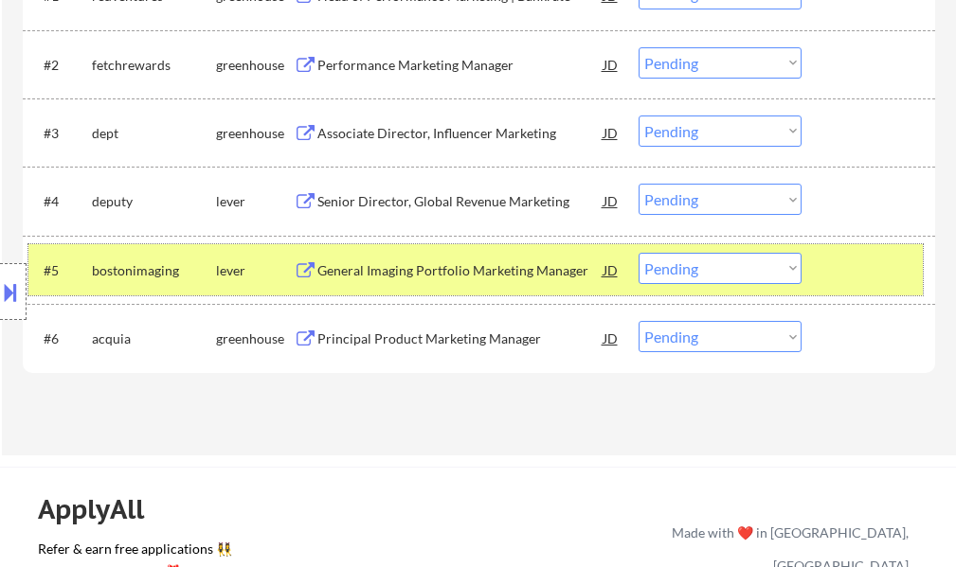
click at [846, 276] on div at bounding box center [870, 270] width 83 height 34
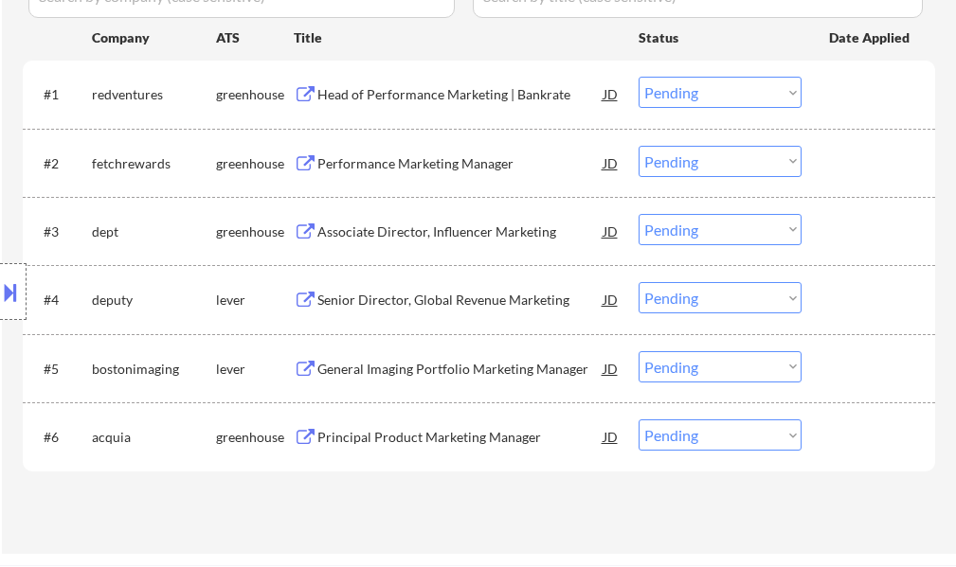
scroll to position [474, 0]
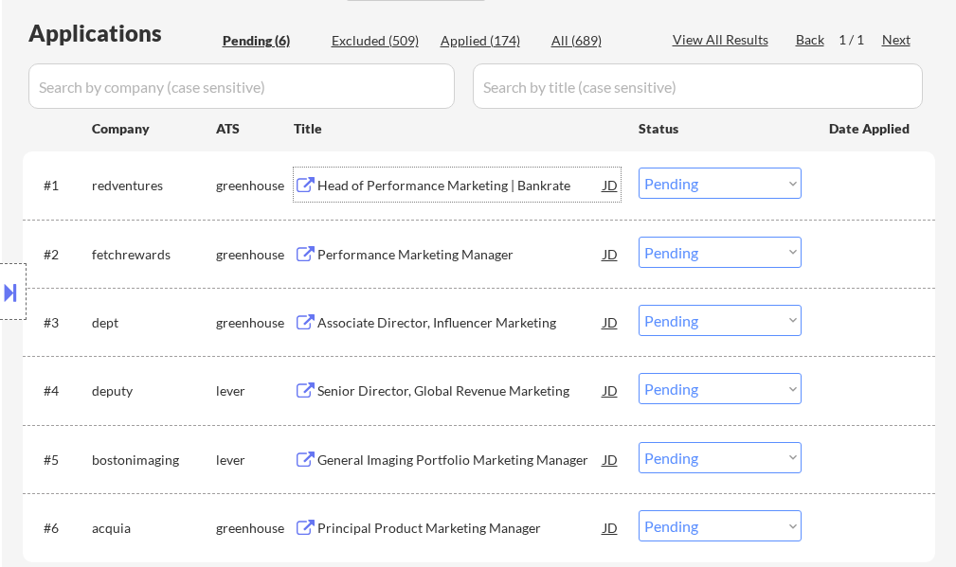
click at [428, 188] on div "Head of Performance Marketing | Bankrate" at bounding box center [460, 185] width 286 height 19
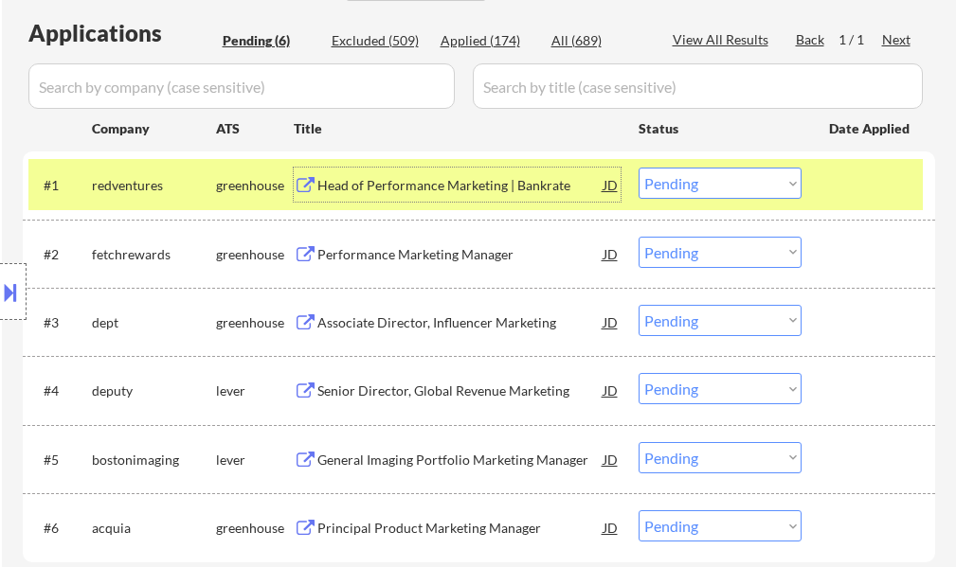
click at [652, 178] on select "Choose an option... Pending Applied Excluded (Questions) Excluded (Expired) Exc…" at bounding box center [719, 183] width 163 height 31
click at [638, 168] on select "Choose an option... Pending Applied Excluded (Questions) Excluded (Expired) Exc…" at bounding box center [719, 183] width 163 height 31
click at [833, 180] on div at bounding box center [870, 185] width 83 height 34
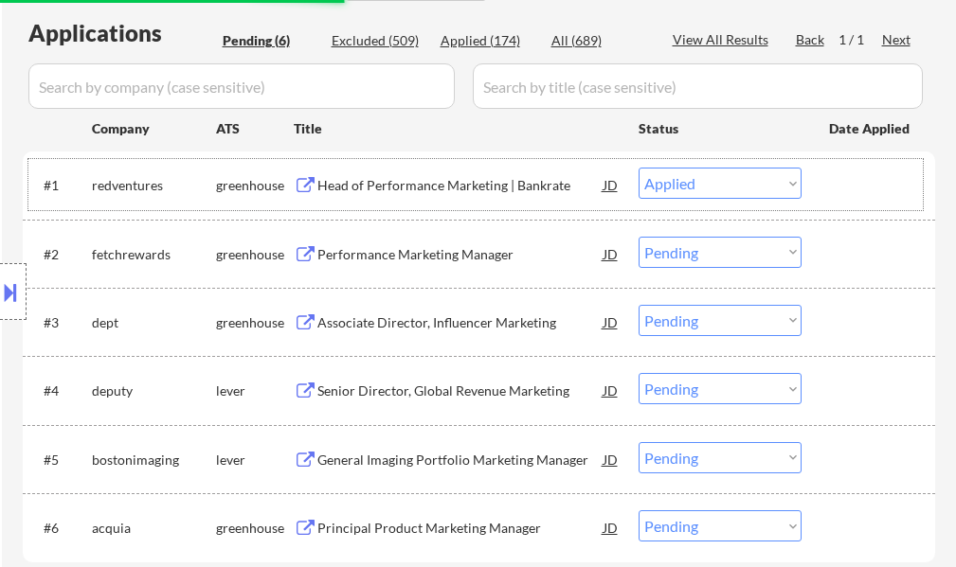
click at [478, 260] on div "Performance Marketing Manager" at bounding box center [460, 254] width 286 height 19
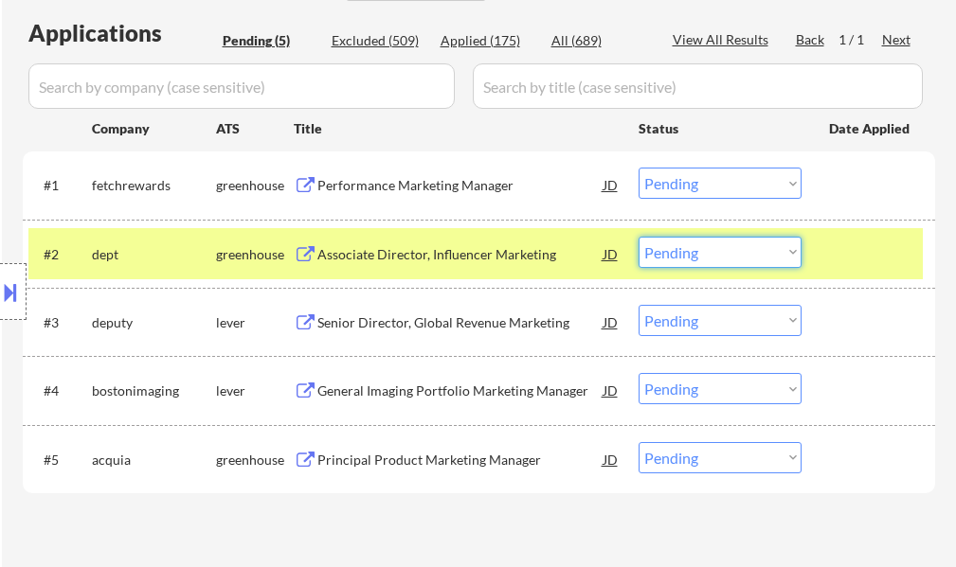
click at [726, 258] on select "Choose an option... Pending Applied Excluded (Questions) Excluded (Expired) Exc…" at bounding box center [719, 252] width 163 height 31
click at [848, 253] on div at bounding box center [870, 254] width 83 height 34
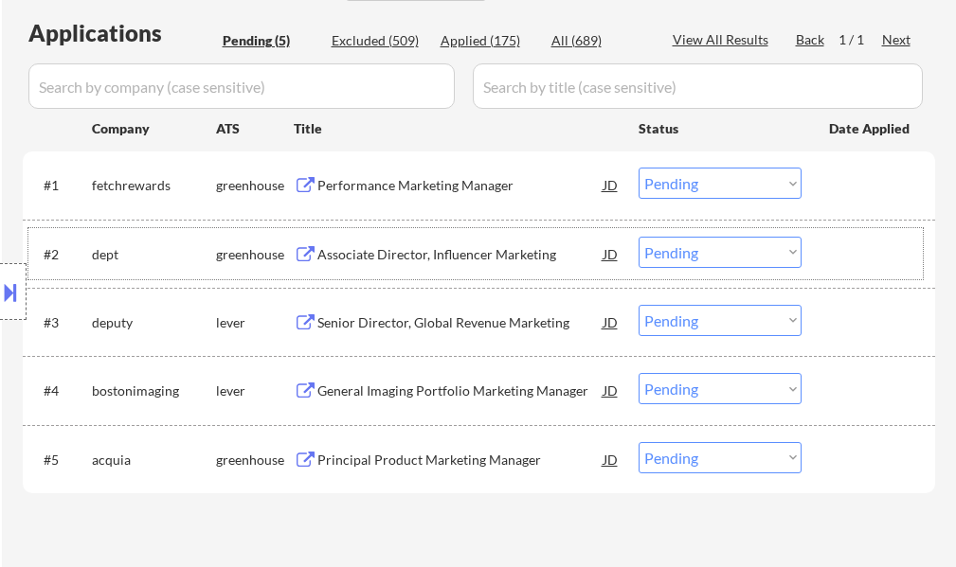
click at [672, 185] on select "Choose an option... Pending Applied Excluded (Questions) Excluded (Expired) Exc…" at bounding box center [719, 183] width 163 height 31
click at [638, 168] on select "Choose an option... Pending Applied Excluded (Questions) Excluded (Expired) Exc…" at bounding box center [719, 183] width 163 height 31
click at [854, 188] on div at bounding box center [870, 185] width 83 height 34
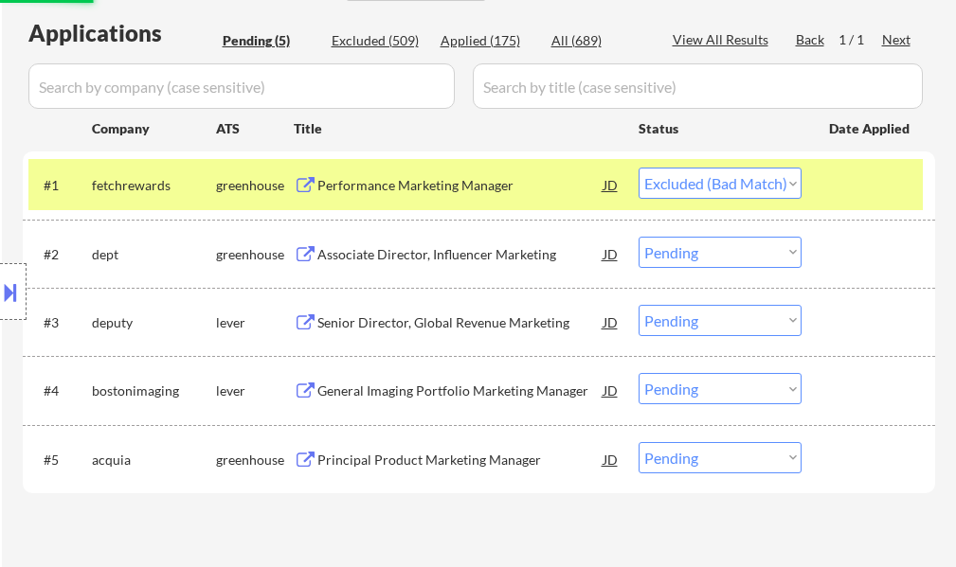
click at [861, 195] on div at bounding box center [870, 185] width 83 height 34
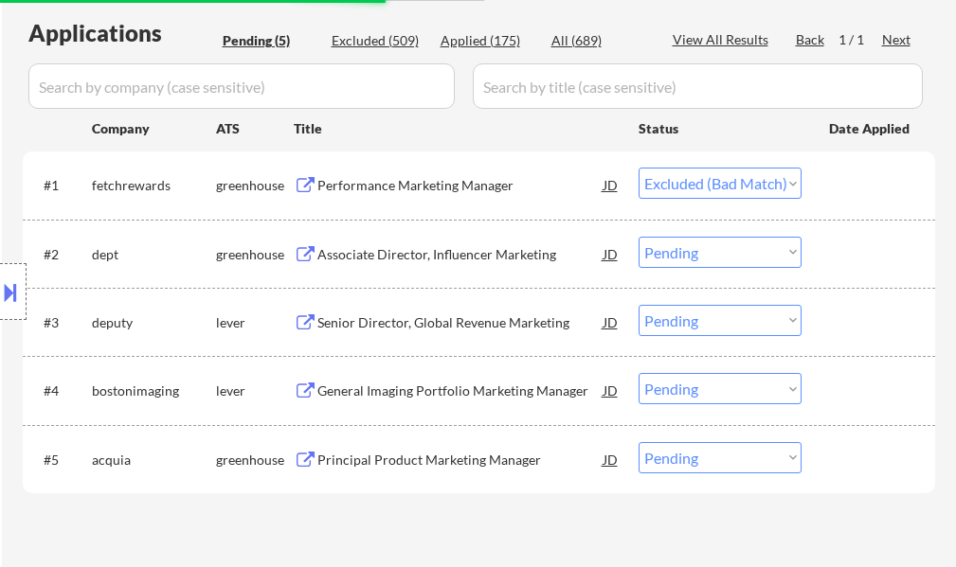
click at [546, 143] on div "Title" at bounding box center [457, 128] width 327 height 34
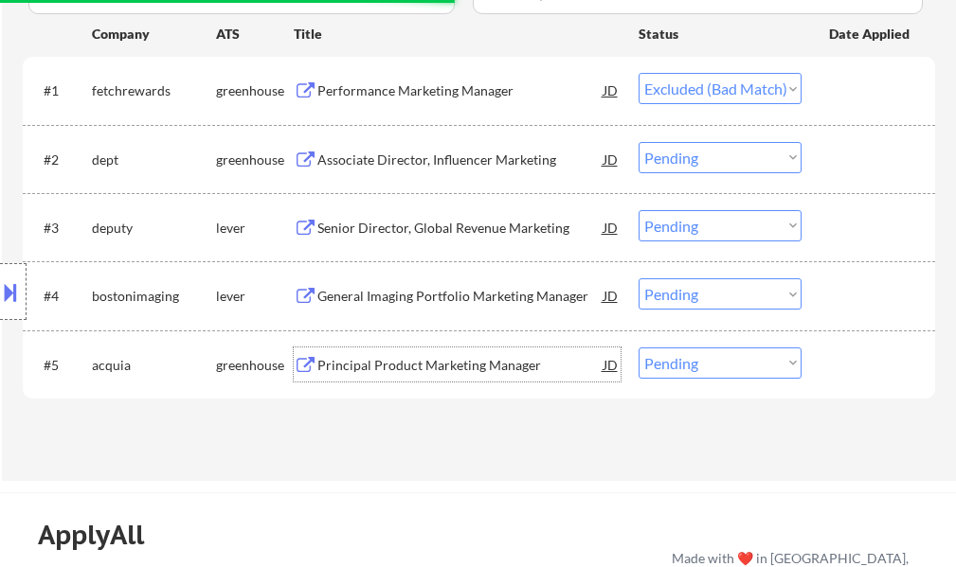
click at [375, 361] on div "Principal Product Marketing Manager" at bounding box center [460, 365] width 286 height 19
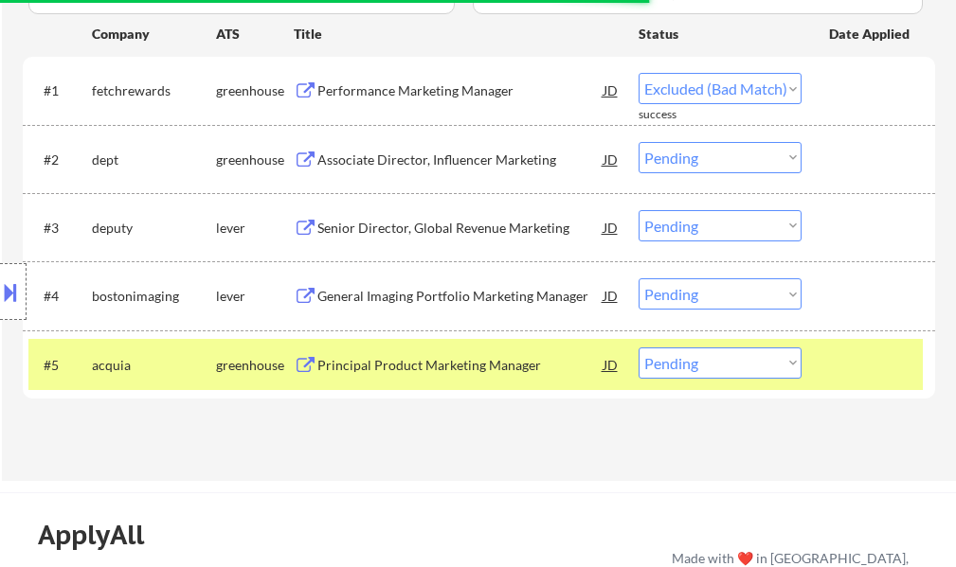
select select ""pending""
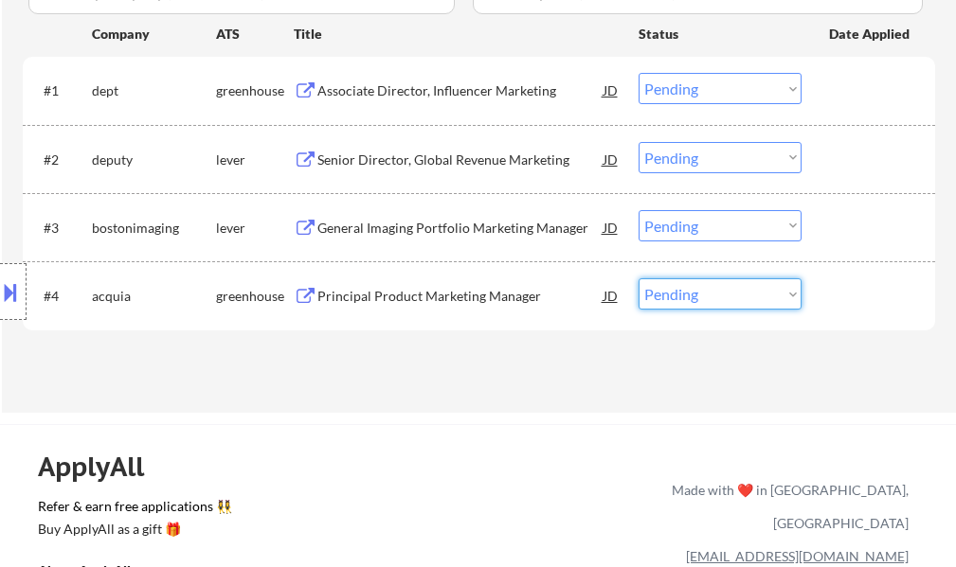
click at [744, 297] on select "Choose an option... Pending Applied Excluded (Questions) Excluded (Expired) Exc…" at bounding box center [719, 293] width 163 height 31
select select ""applied""
click at [638, 278] on select "Choose an option... Pending Applied Excluded (Questions) Excluded (Expired) Exc…" at bounding box center [719, 293] width 163 height 31
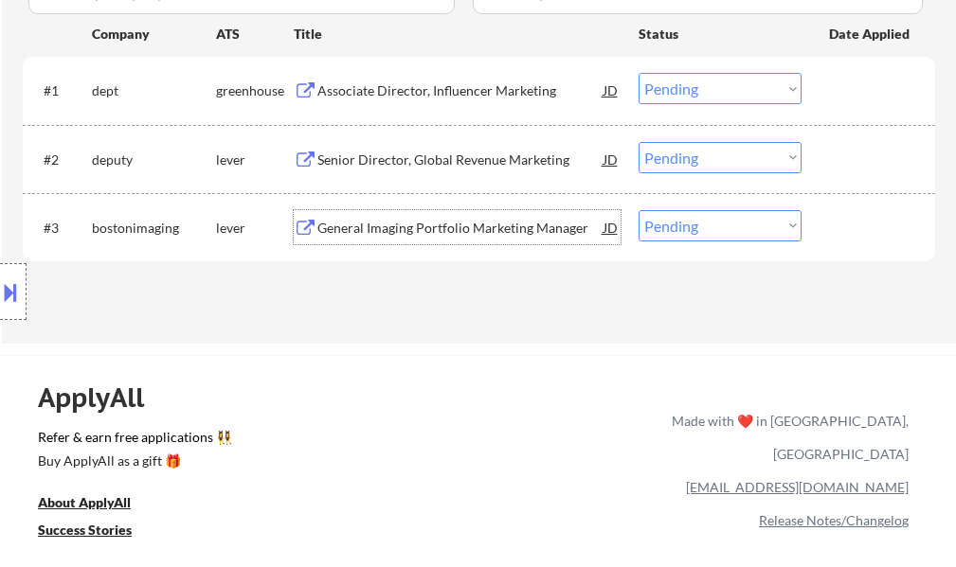
click at [503, 232] on div "General Imaging Portfolio Marketing Manager" at bounding box center [460, 228] width 286 height 19
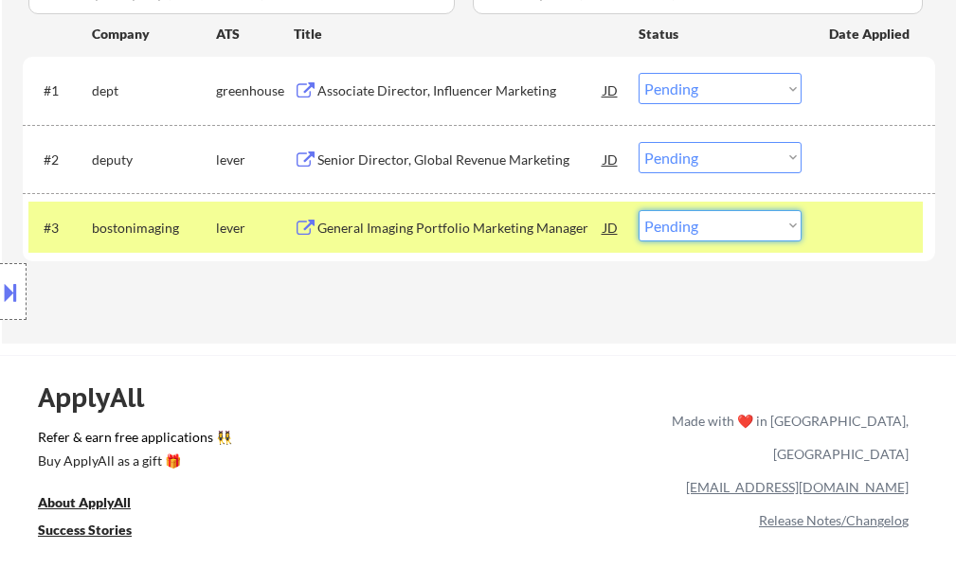
click at [738, 240] on select "Choose an option... Pending Applied Excluded (Questions) Excluded (Expired) Exc…" at bounding box center [719, 225] width 163 height 31
select select ""excluded__bad_match_""
click at [638, 210] on select "Choose an option... Pending Applied Excluded (Questions) Excluded (Expired) Exc…" at bounding box center [719, 225] width 163 height 31
click at [855, 219] on div at bounding box center [870, 227] width 83 height 34
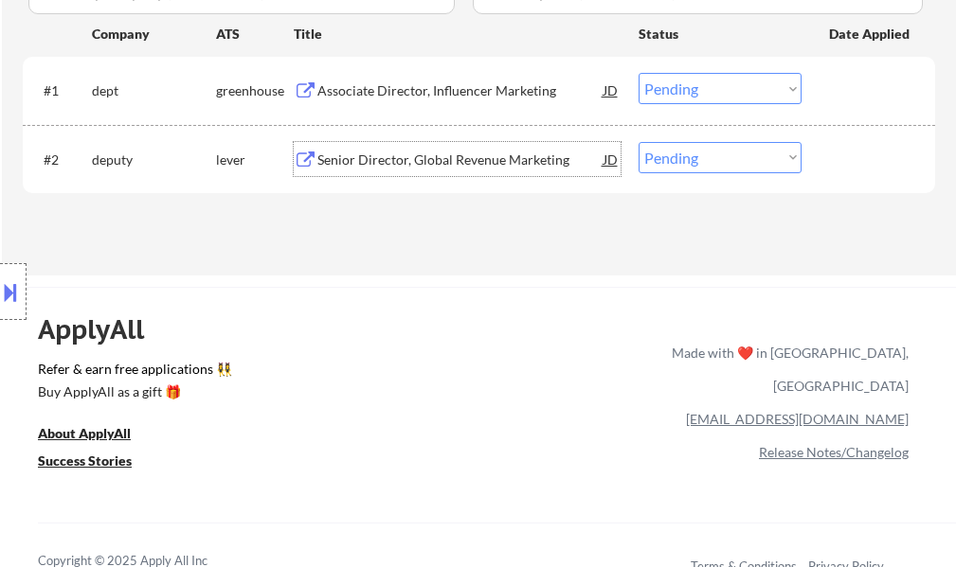
click at [523, 172] on div "Senior Director, Global Revenue Marketing" at bounding box center [460, 159] width 286 height 34
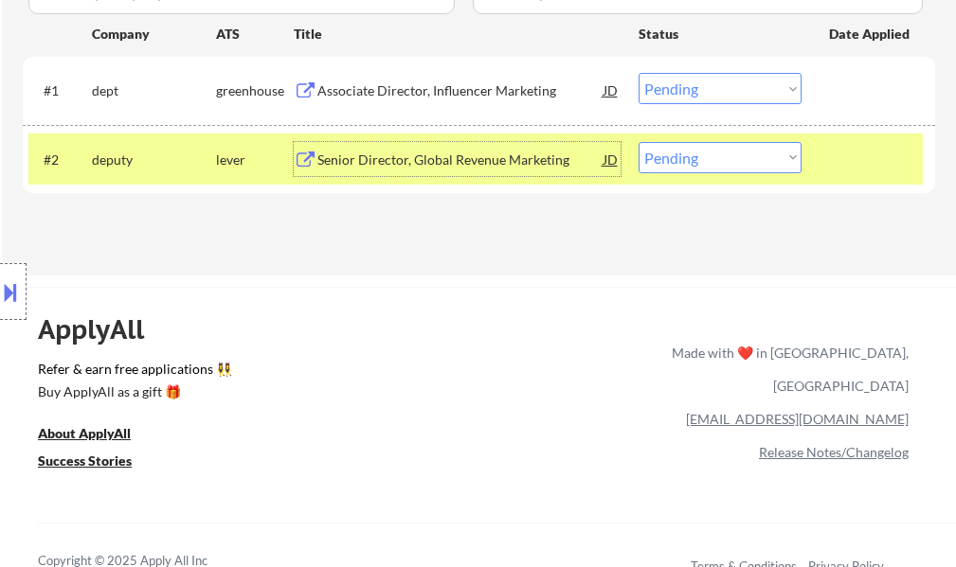
click at [688, 165] on select "Choose an option... Pending Applied Excluded (Questions) Excluded (Expired) Exc…" at bounding box center [719, 157] width 163 height 31
select select ""applied""
click at [638, 142] on select "Choose an option... Pending Applied Excluded (Questions) Excluded (Expired) Exc…" at bounding box center [719, 157] width 163 height 31
click at [830, 163] on div at bounding box center [870, 159] width 83 height 34
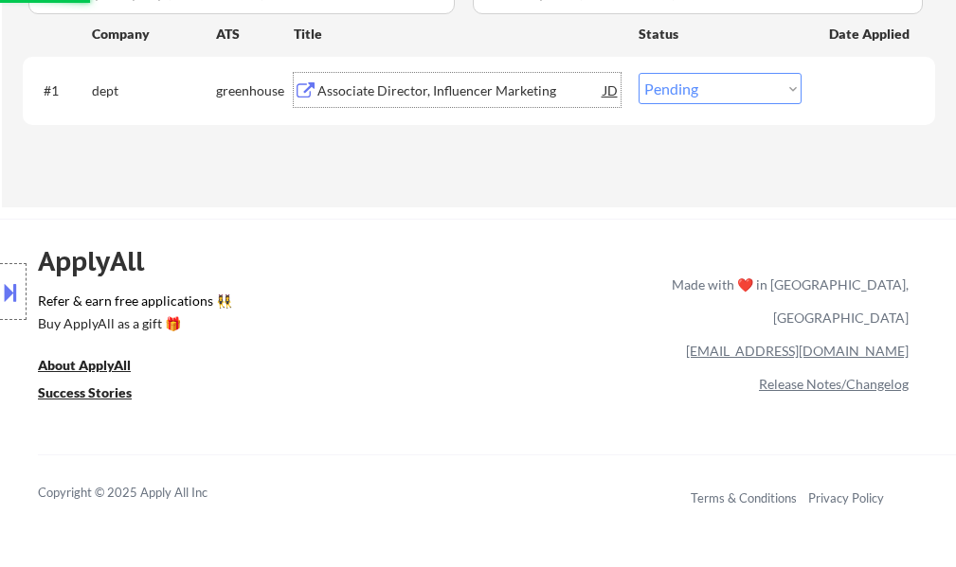
click at [434, 85] on div "Associate Director, Influencer Marketing" at bounding box center [460, 90] width 286 height 19
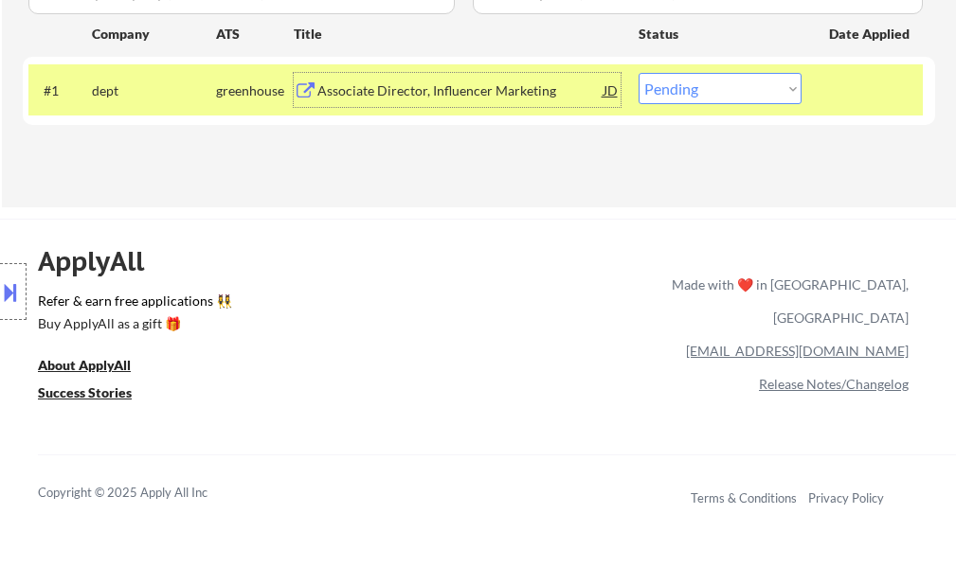
click at [706, 97] on select "Choose an option... Pending Applied Excluded (Questions) Excluded (Expired) Exc…" at bounding box center [719, 88] width 163 height 31
select select ""excluded__salary_""
click at [638, 73] on select "Choose an option... Pending Applied Excluded (Questions) Excluded (Expired) Exc…" at bounding box center [719, 88] width 163 height 31
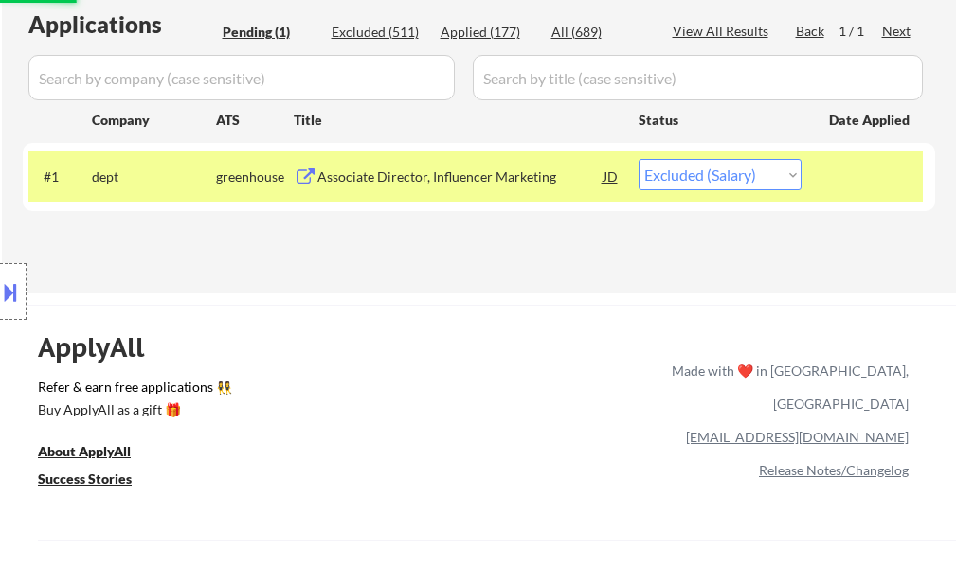
scroll to position [379, 0]
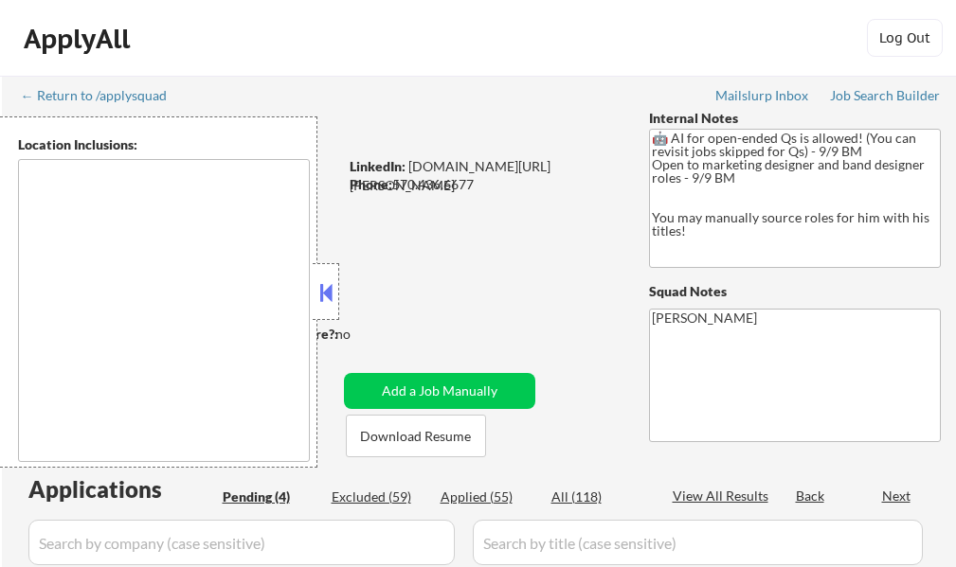
select select ""pending""
type textarea "remote"
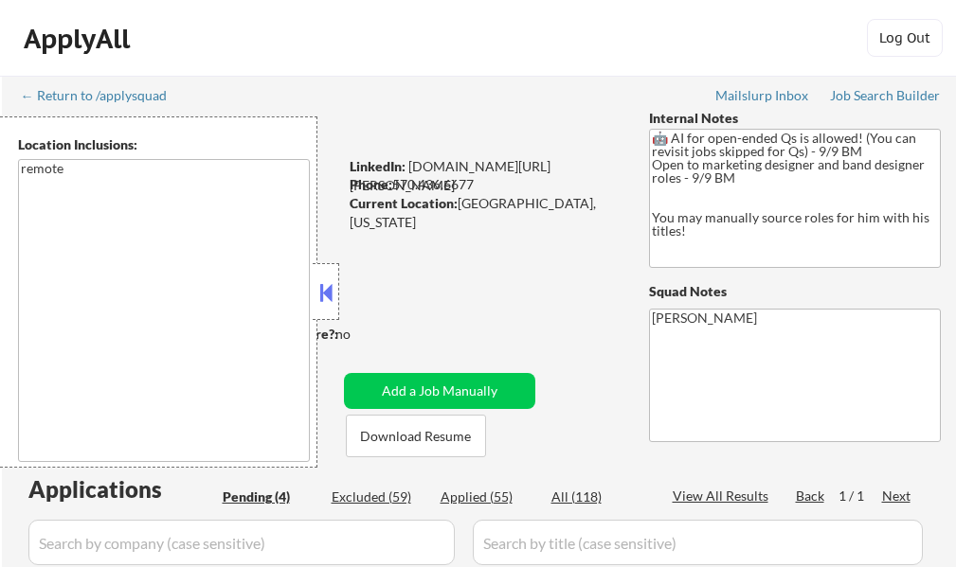
scroll to position [95, 0]
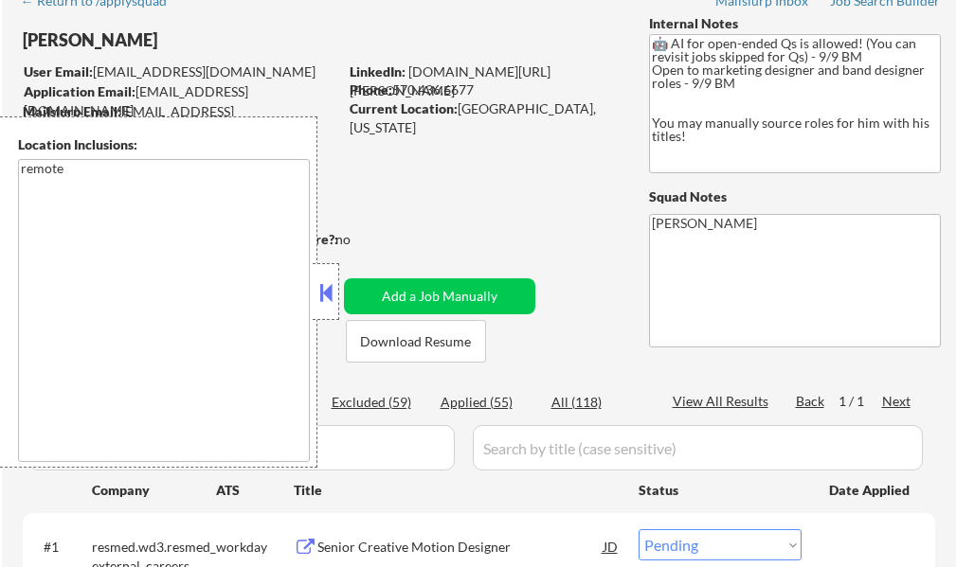
click at [334, 298] on button at bounding box center [325, 292] width 21 height 28
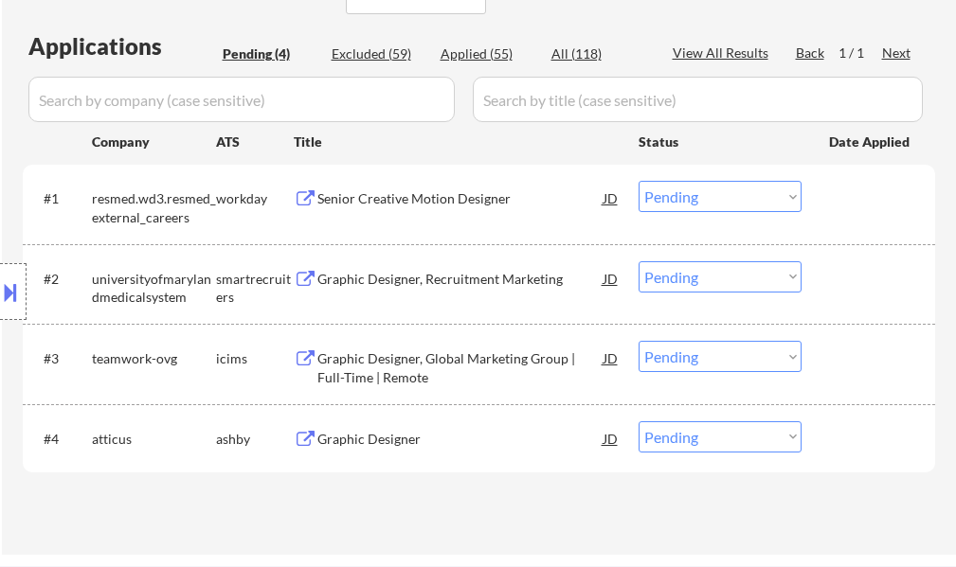
scroll to position [474, 0]
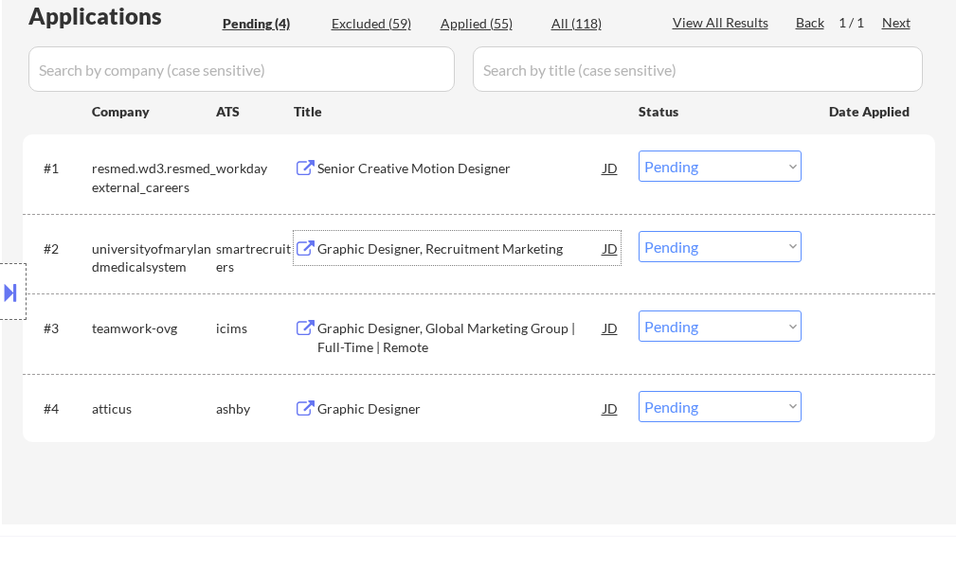
click at [422, 242] on div "Graphic Designer, Recruitment Marketing" at bounding box center [460, 249] width 286 height 19
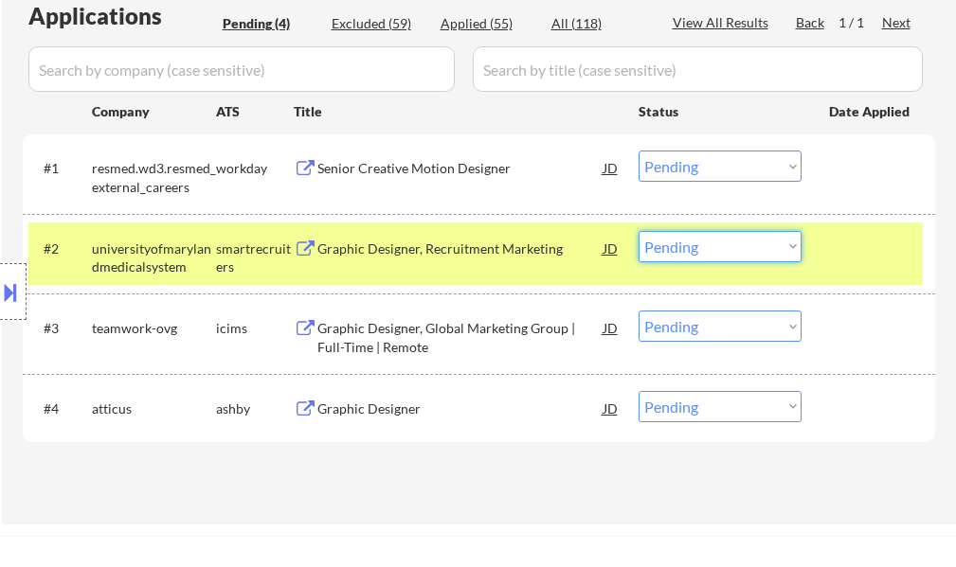
click at [682, 245] on select "Choose an option... Pending Applied Excluded (Questions) Excluded (Expired) Exc…" at bounding box center [719, 246] width 163 height 31
click at [638, 231] on select "Choose an option... Pending Applied Excluded (Questions) Excluded (Expired) Exc…" at bounding box center [719, 246] width 163 height 31
click at [852, 257] on div at bounding box center [870, 248] width 83 height 34
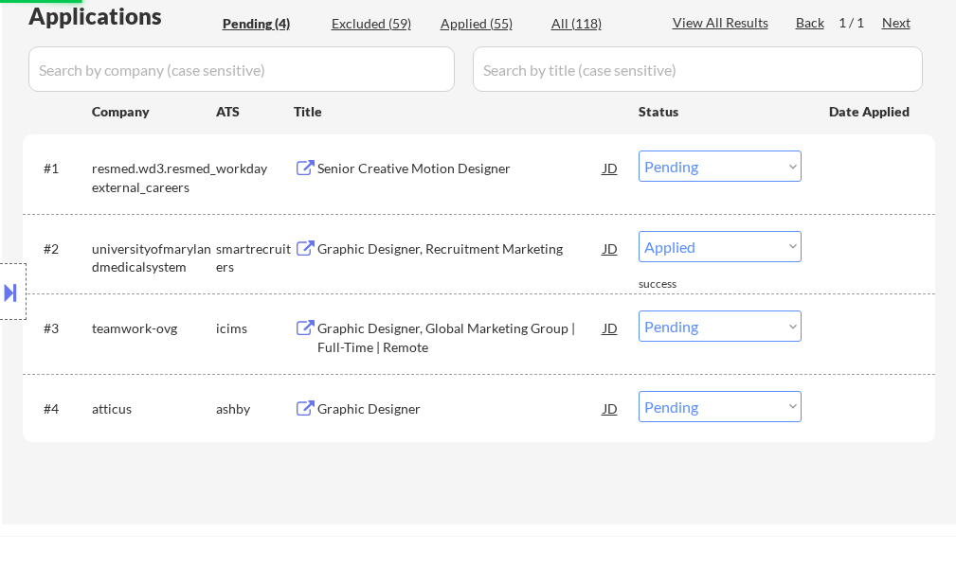
select select ""pending""
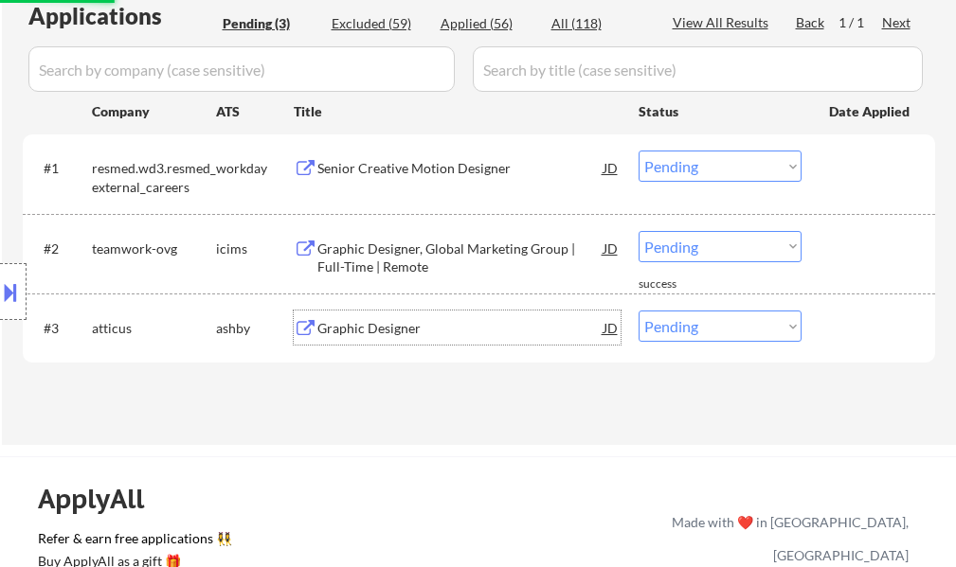
click at [392, 319] on div "Graphic Designer" at bounding box center [460, 328] width 286 height 19
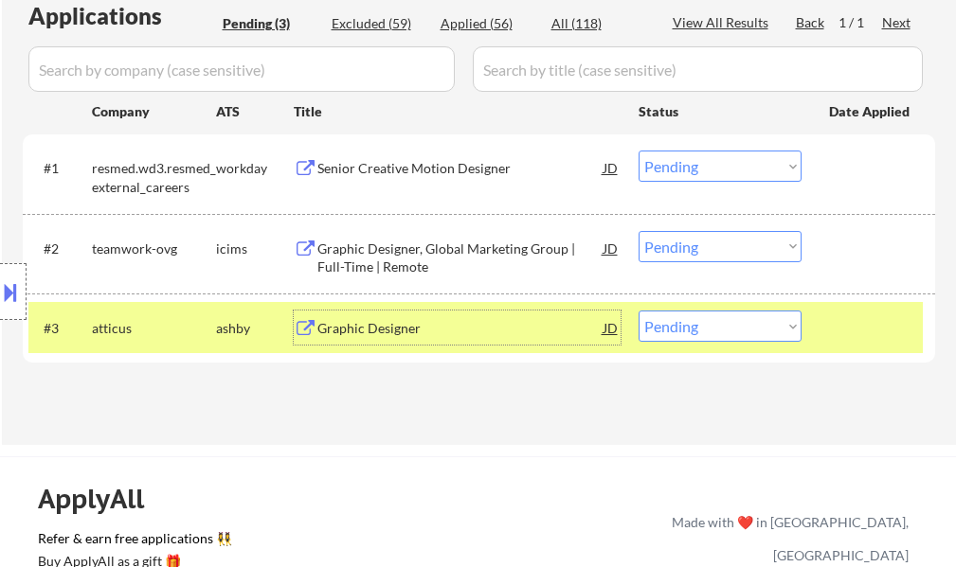
click at [689, 334] on select "Choose an option... Pending Applied Excluded (Questions) Excluded (Expired) Exc…" at bounding box center [719, 326] width 163 height 31
select select ""applied""
click at [638, 311] on select "Choose an option... Pending Applied Excluded (Questions) Excluded (Expired) Exc…" at bounding box center [719, 326] width 163 height 31
click at [834, 336] on div at bounding box center [870, 328] width 83 height 34
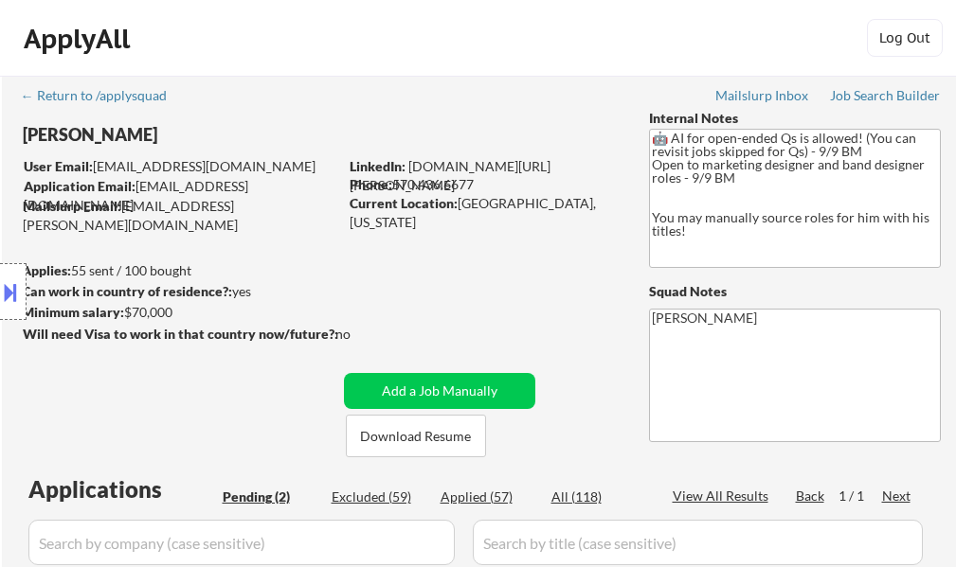
scroll to position [189, 0]
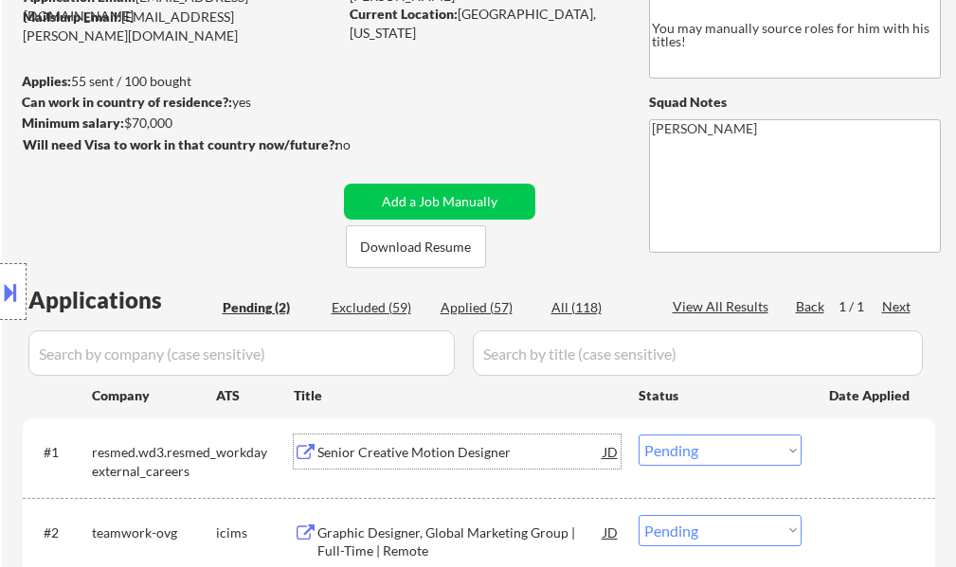
click at [441, 440] on div "Senior Creative Motion Designer" at bounding box center [460, 452] width 286 height 34
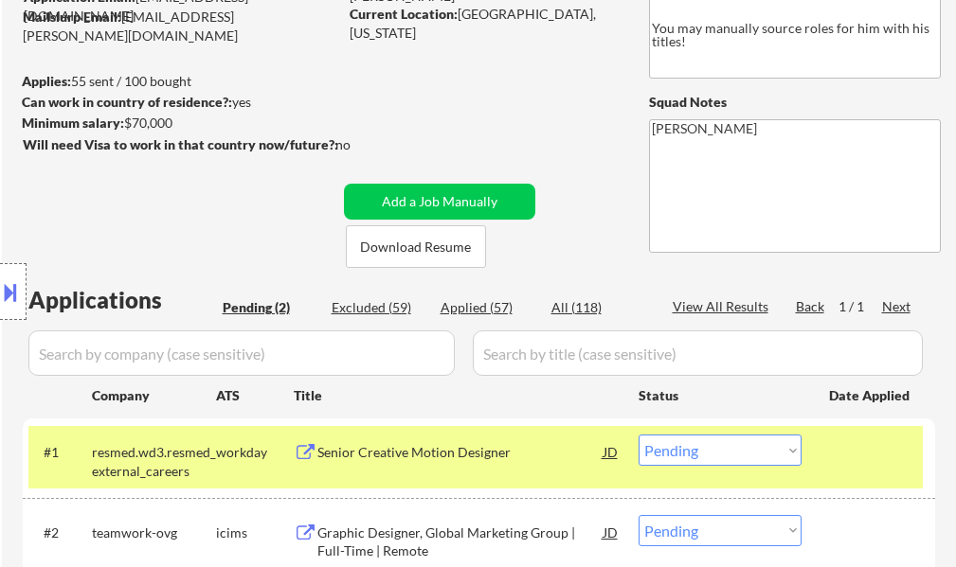
click at [594, 245] on div "← Return to /applysquad Mailslurp Inbox Job Search Builder [PERSON_NAME] User E…" at bounding box center [479, 265] width 945 height 759
click at [865, 458] on div at bounding box center [870, 452] width 83 height 34
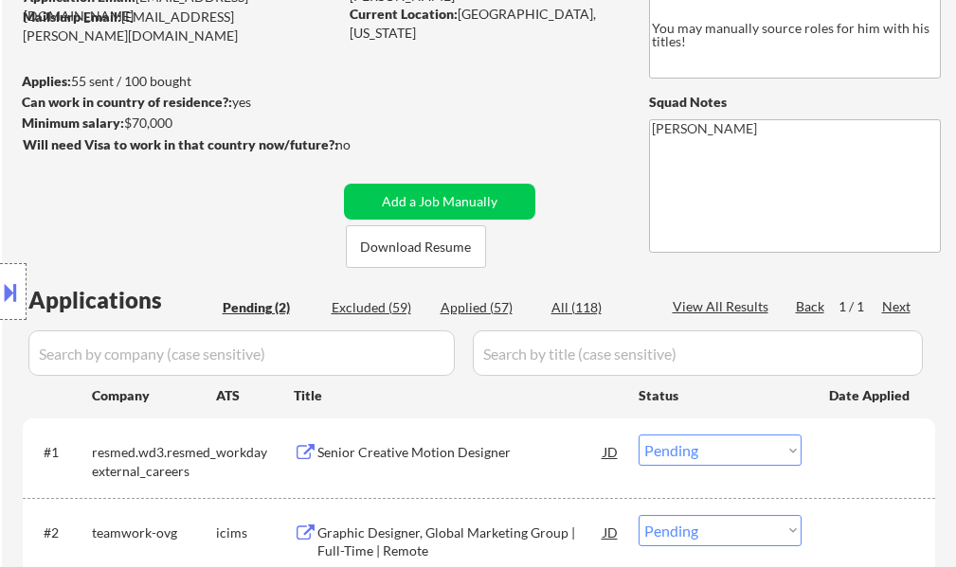
click at [498, 453] on div "Senior Creative Motion Designer" at bounding box center [460, 452] width 286 height 19
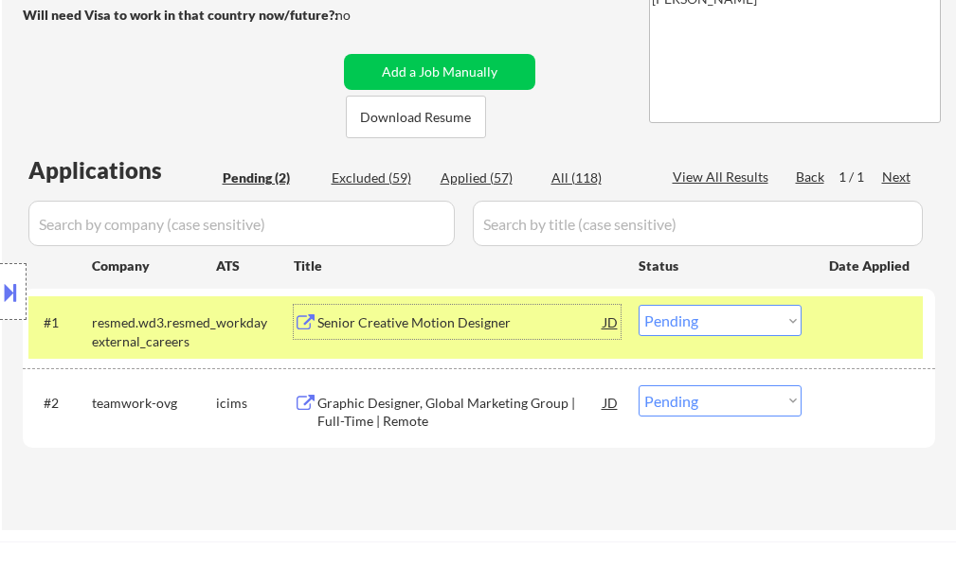
scroll to position [379, 0]
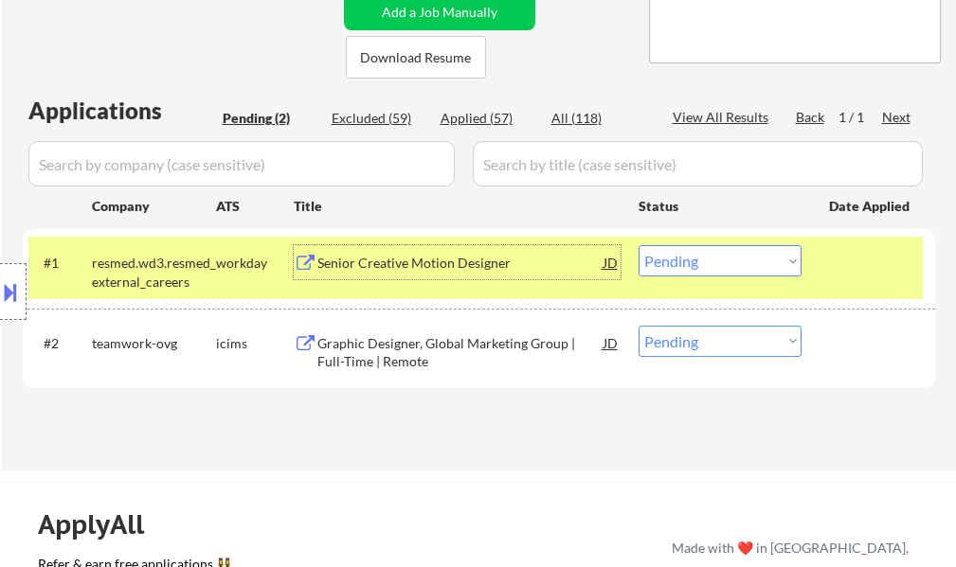
click at [729, 276] on select "Choose an option... Pending Applied Excluded (Questions) Excluded (Expired) Exc…" at bounding box center [719, 260] width 163 height 31
click at [638, 245] on select "Choose an option... Pending Applied Excluded (Questions) Excluded (Expired) Exc…" at bounding box center [719, 260] width 163 height 31
click at [837, 262] on div at bounding box center [870, 262] width 83 height 34
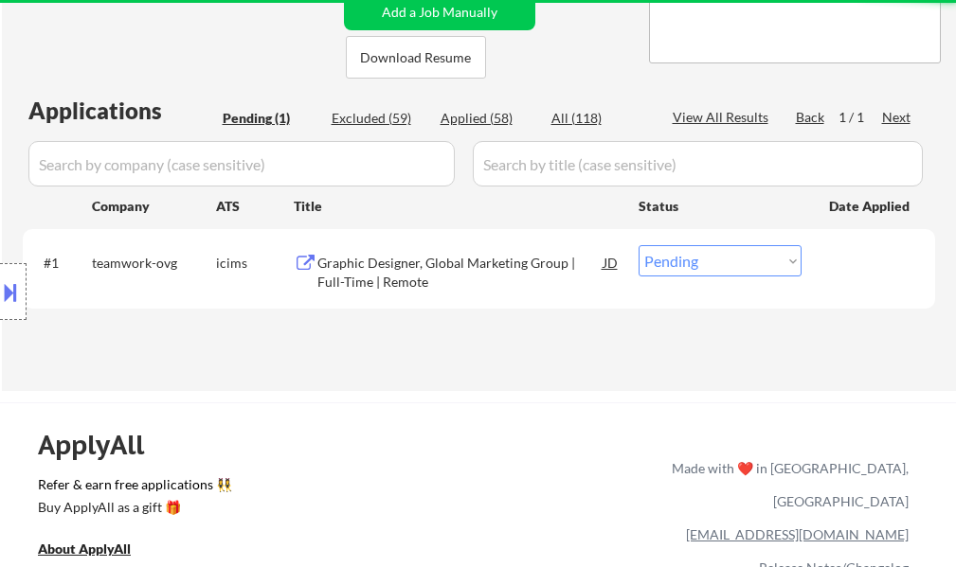
click at [474, 267] on div "Graphic Designer, Global Marketing Group | Full-Time | Remote" at bounding box center [460, 272] width 286 height 37
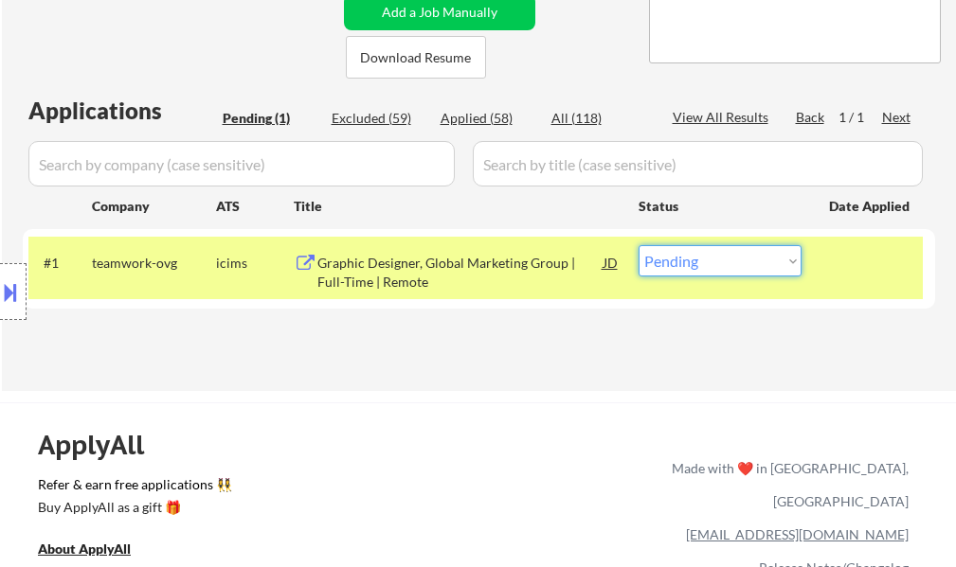
click at [677, 268] on select "Choose an option... Pending Applied Excluded (Questions) Excluded (Expired) Exc…" at bounding box center [719, 260] width 163 height 31
select select ""applied""
click at [638, 245] on select "Choose an option... Pending Applied Excluded (Questions) Excluded (Expired) Exc…" at bounding box center [719, 260] width 163 height 31
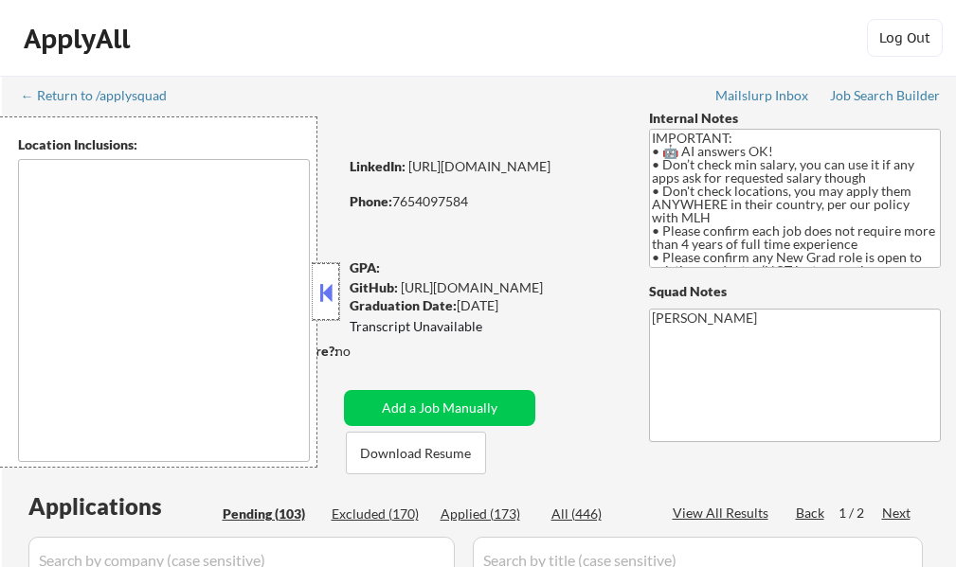
type textarea "country:[GEOGRAPHIC_DATA]"
click at [325, 307] on div at bounding box center [326, 291] width 27 height 57
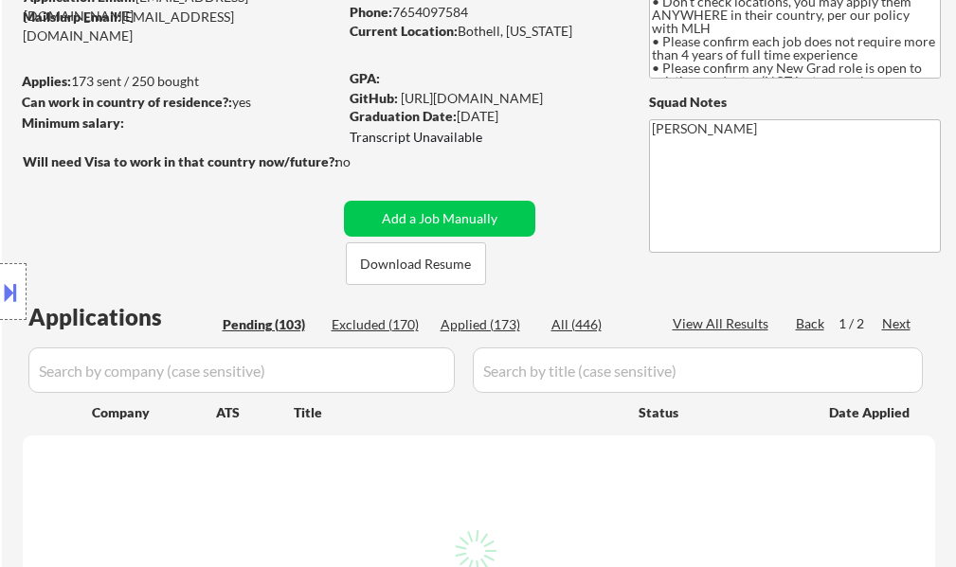
scroll to position [284, 0]
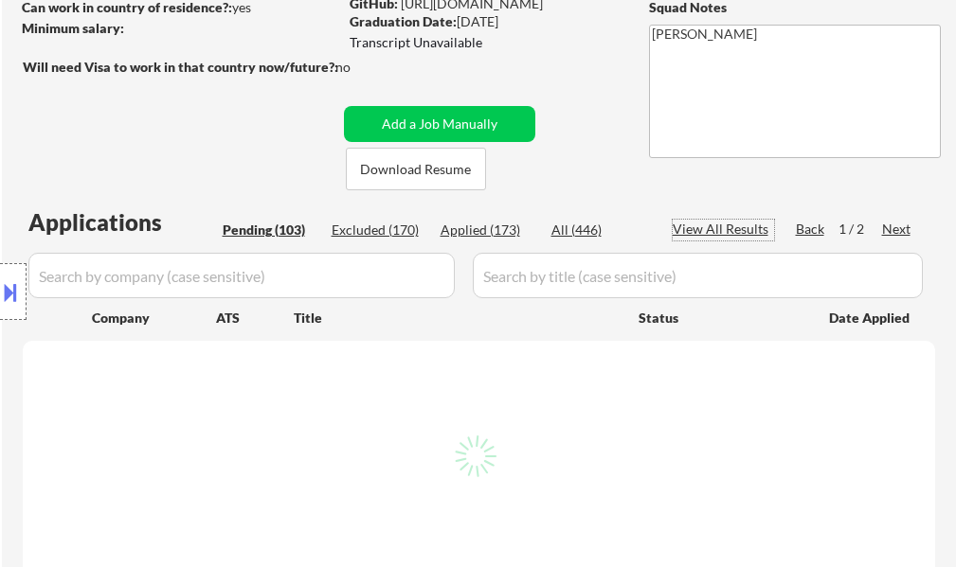
click at [755, 237] on div "View All Results" at bounding box center [723, 229] width 101 height 19
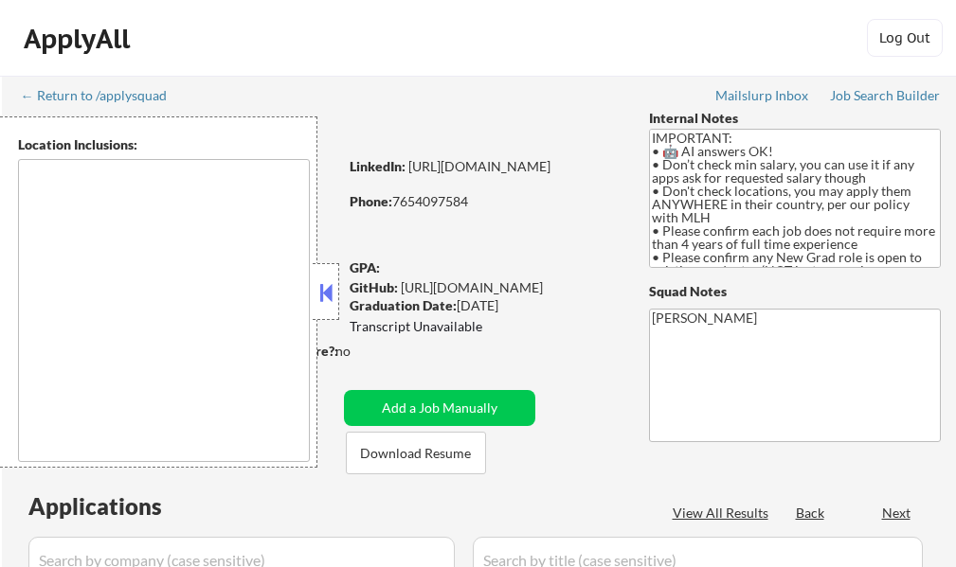
click at [334, 292] on button at bounding box center [325, 292] width 21 height 28
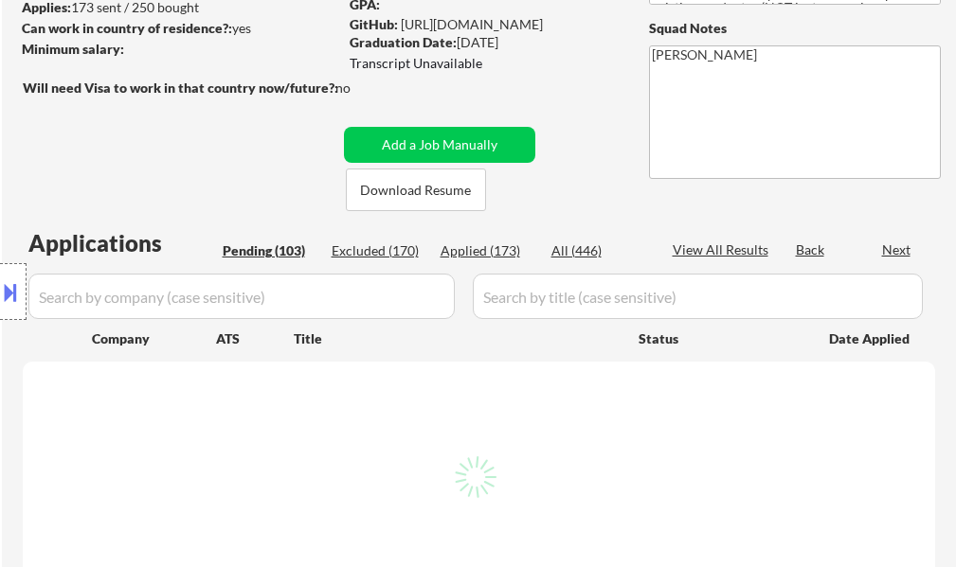
scroll to position [284, 0]
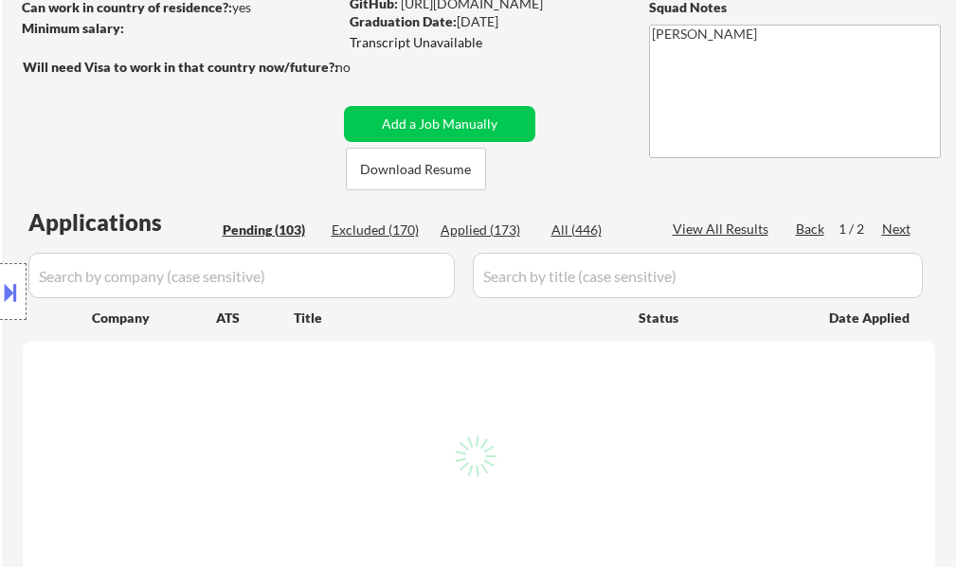
click at [264, 178] on div "Location Inclusions: country:[GEOGRAPHIC_DATA]" at bounding box center [169, 292] width 339 height 351
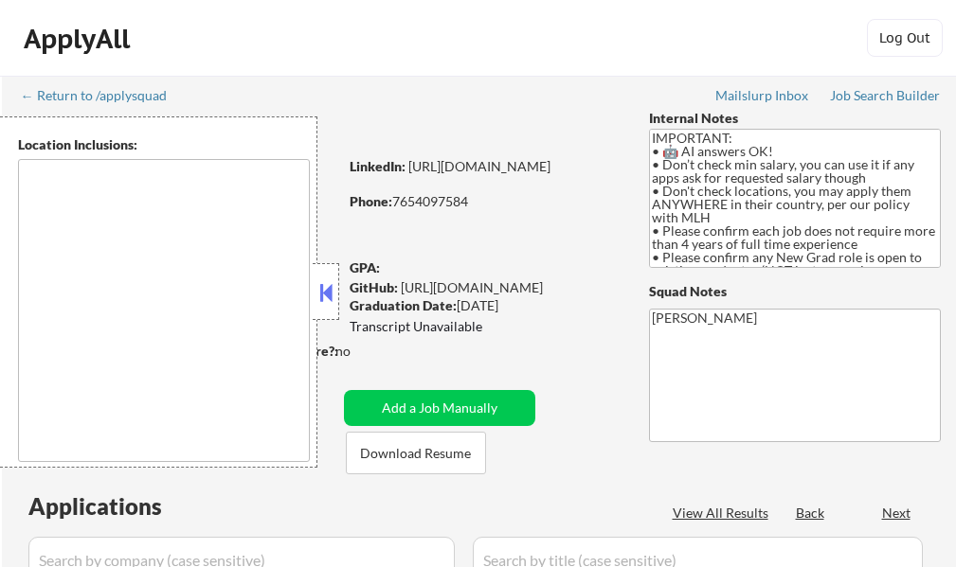
select select ""pending""
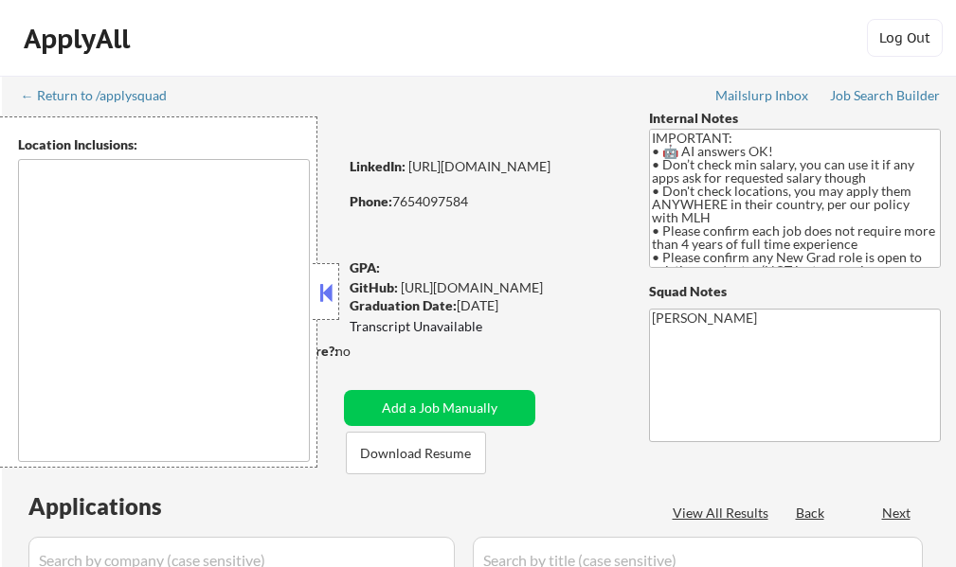
select select ""pending""
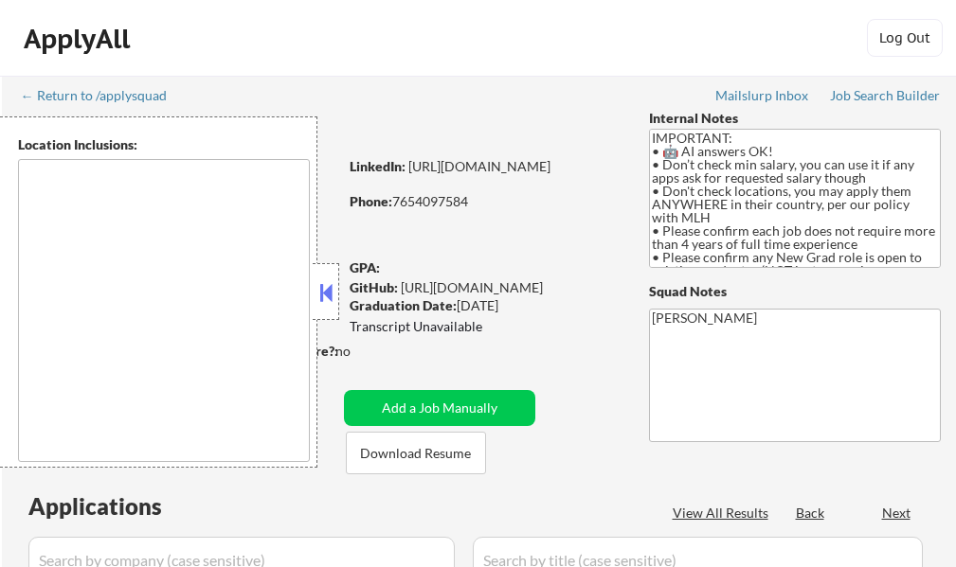
select select ""pending""
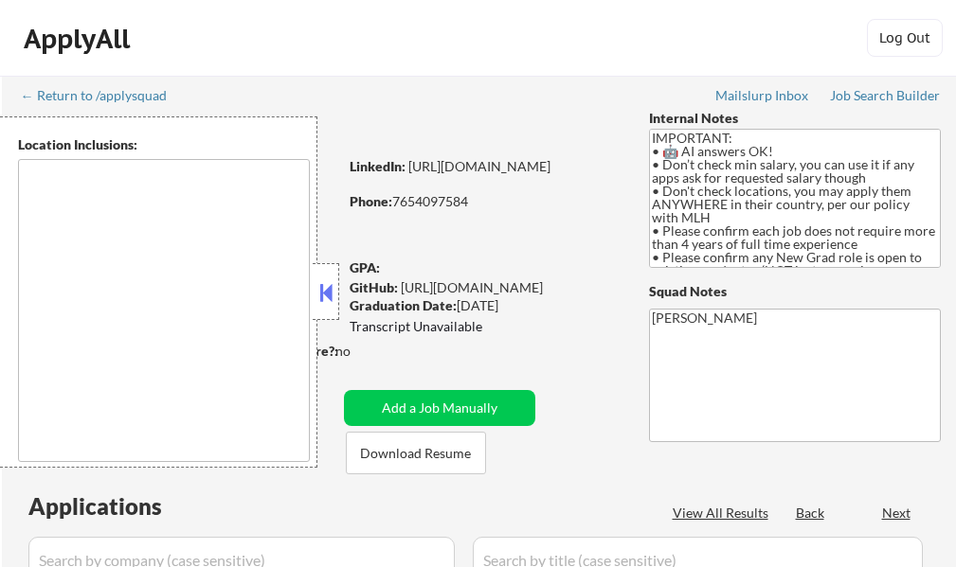
select select ""pending""
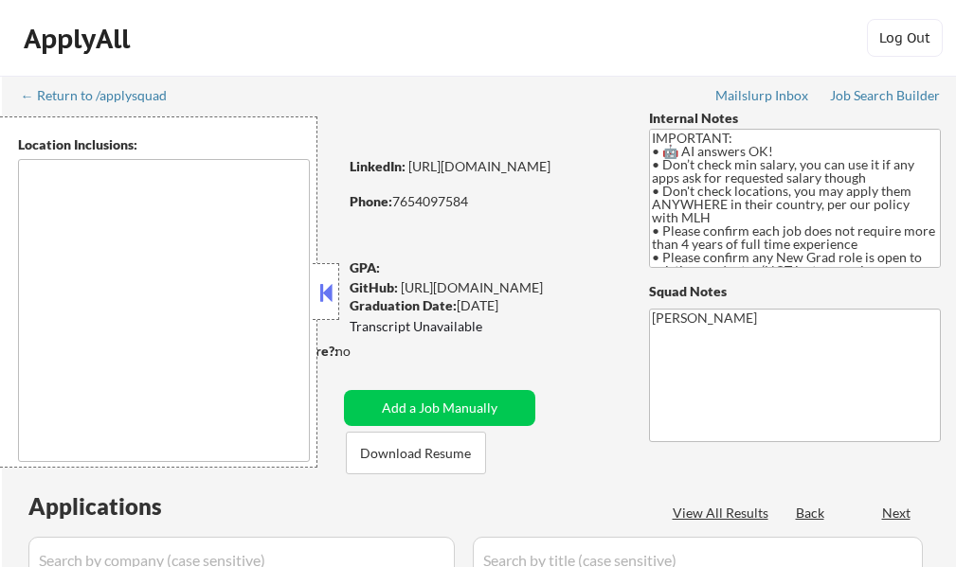
select select ""pending""
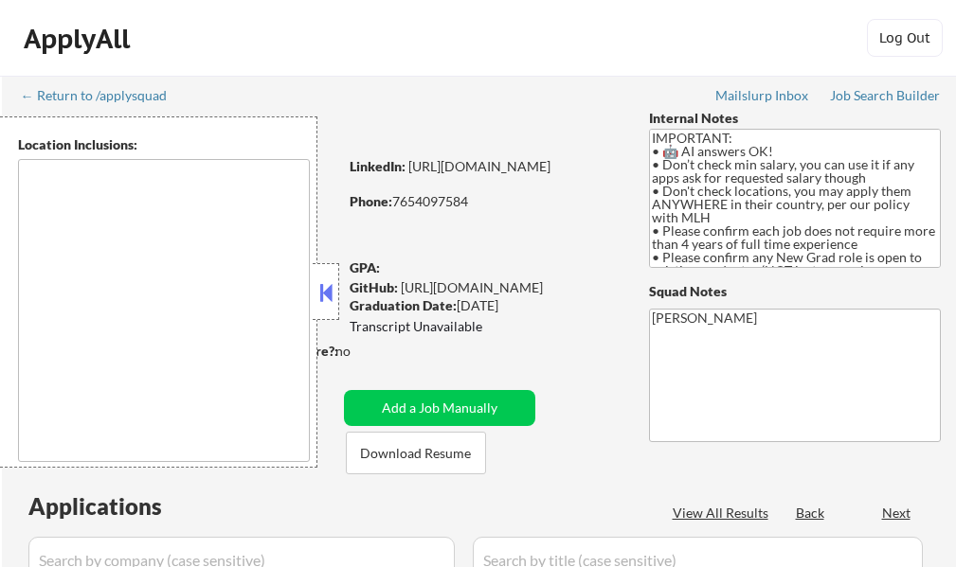
select select ""pending""
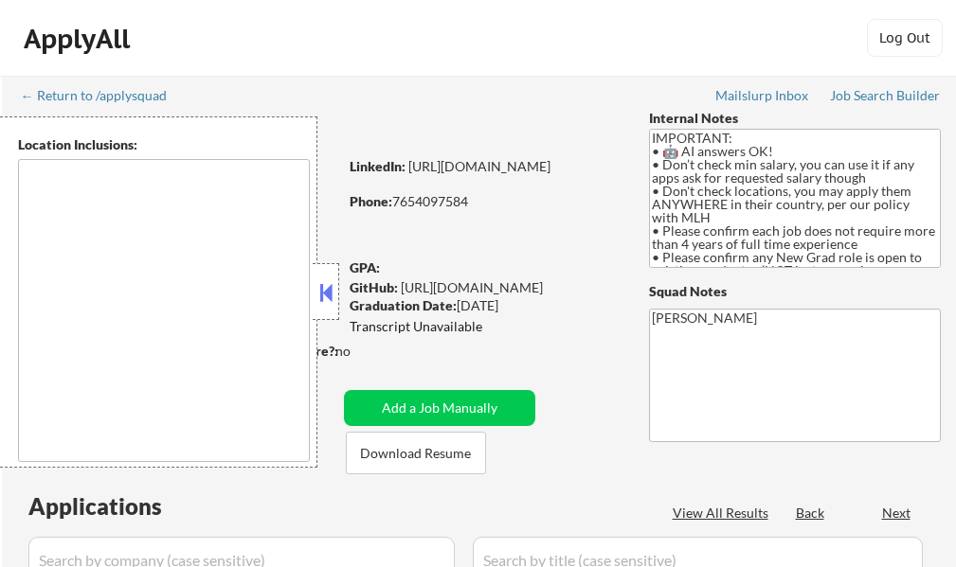
select select ""pending""
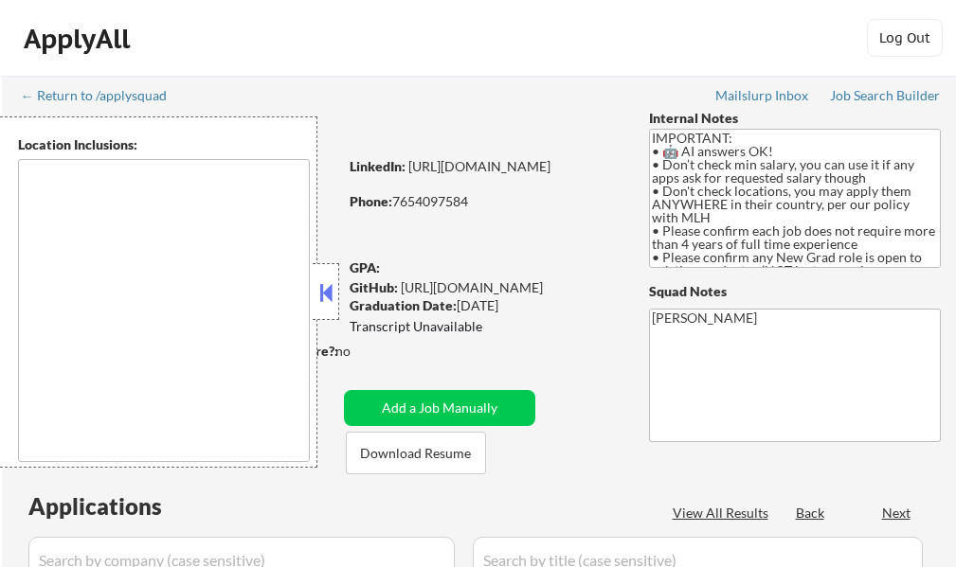
select select ""pending""
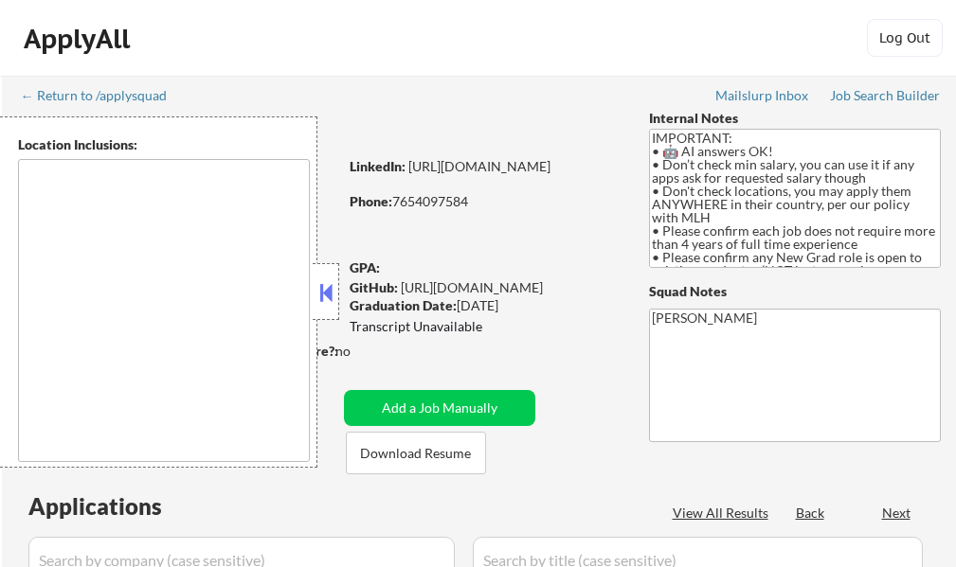
select select ""pending""
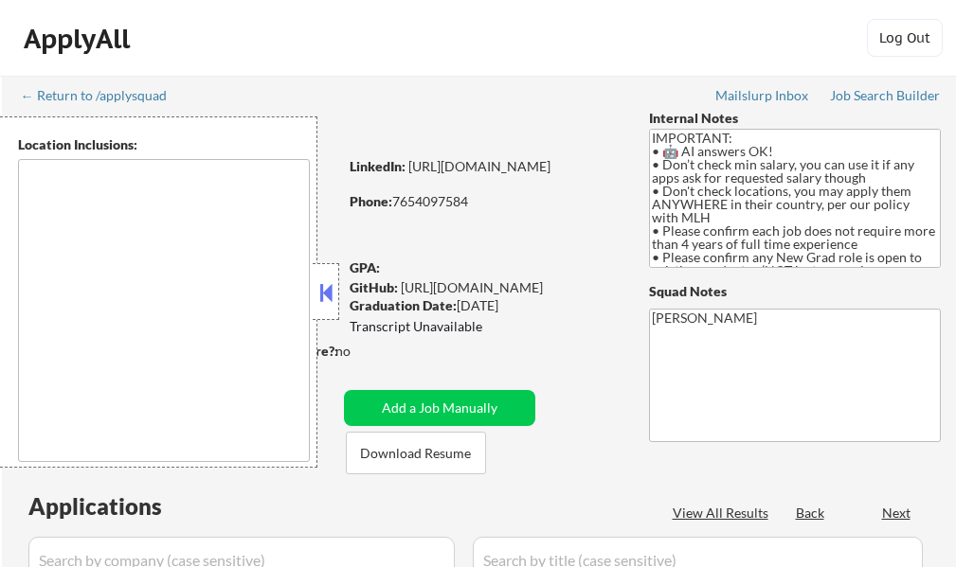
select select ""pending""
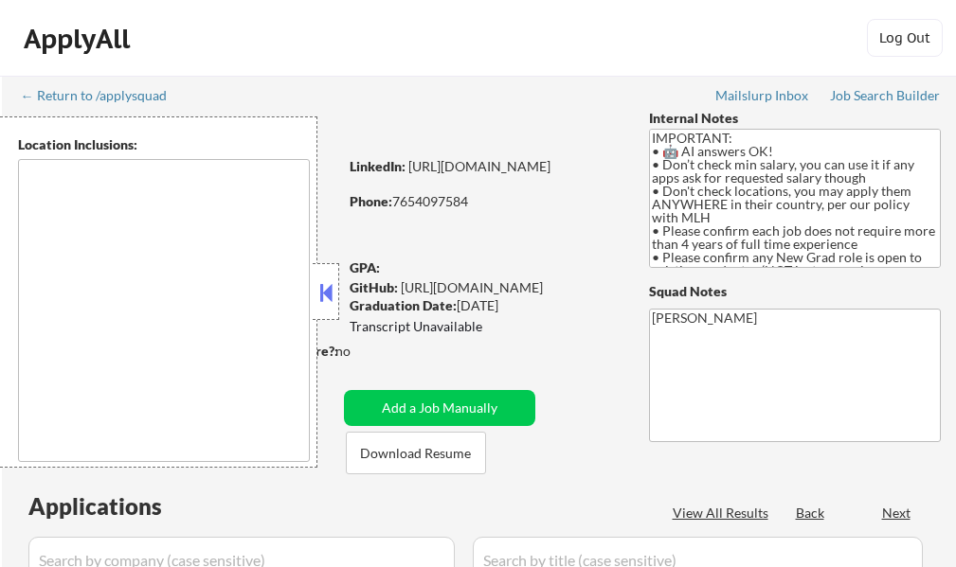
select select ""pending""
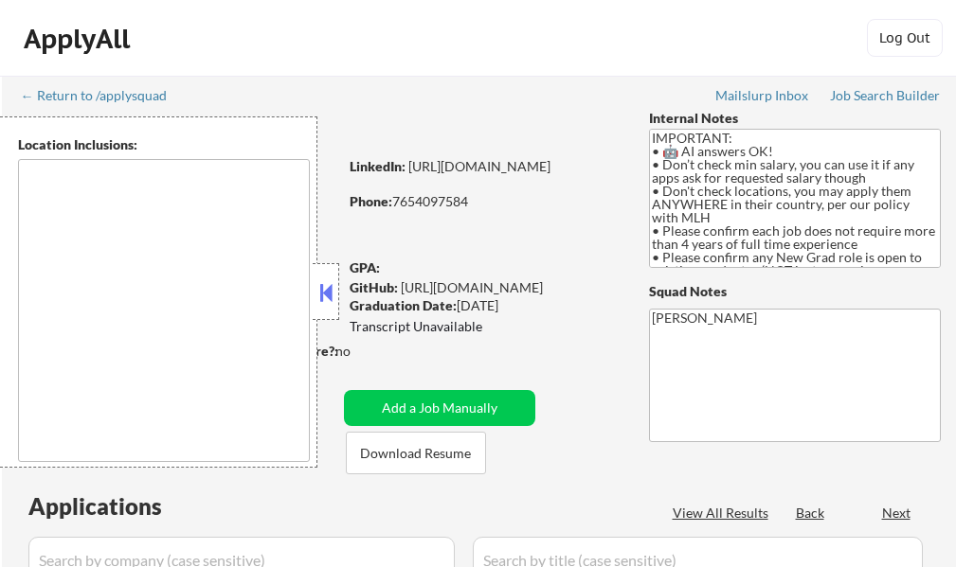
select select ""pending""
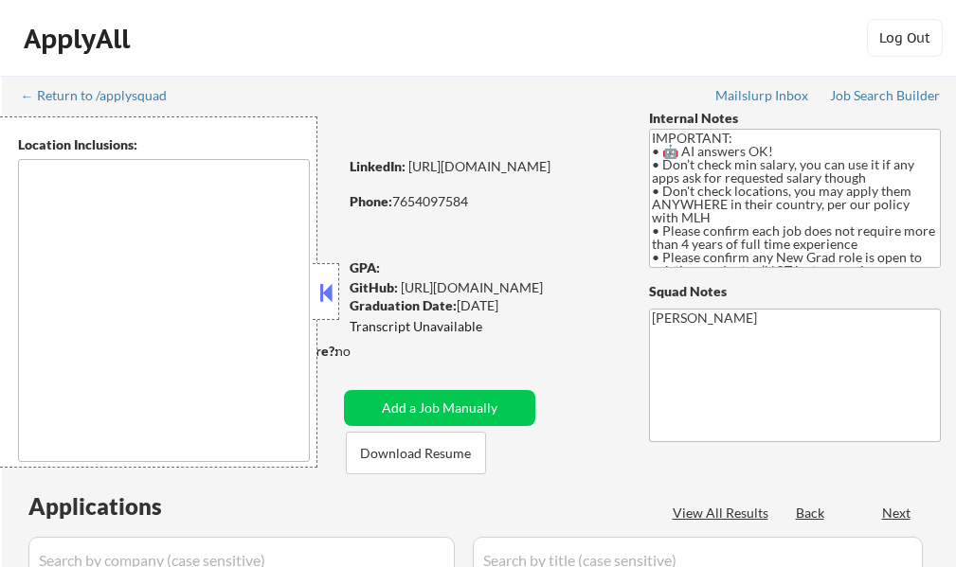
select select ""pending""
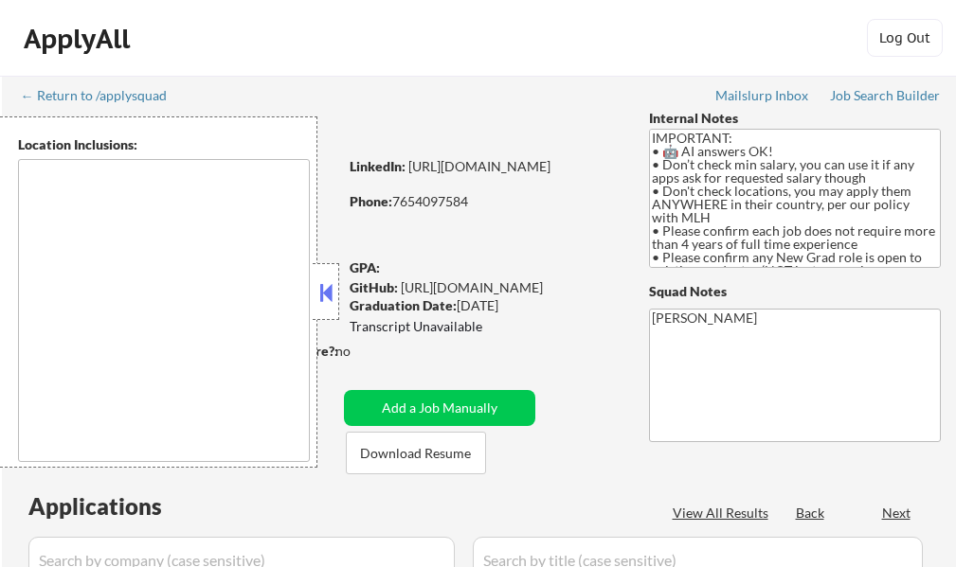
select select ""pending""
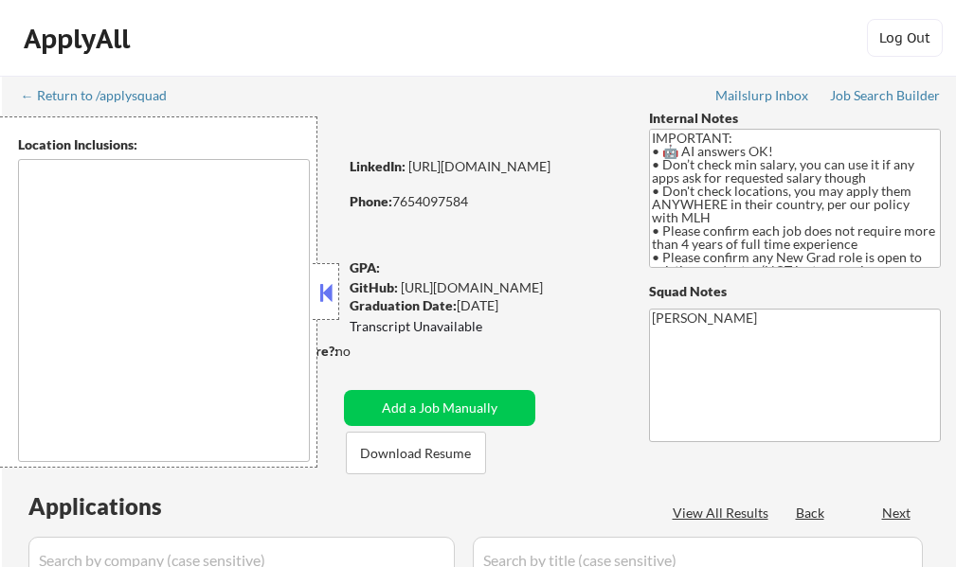
select select ""pending""
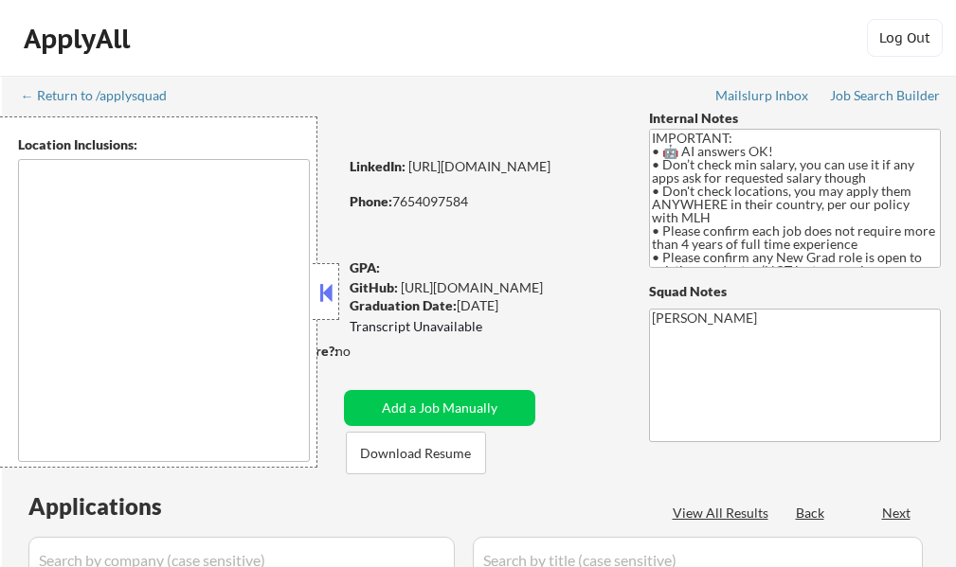
select select ""pending""
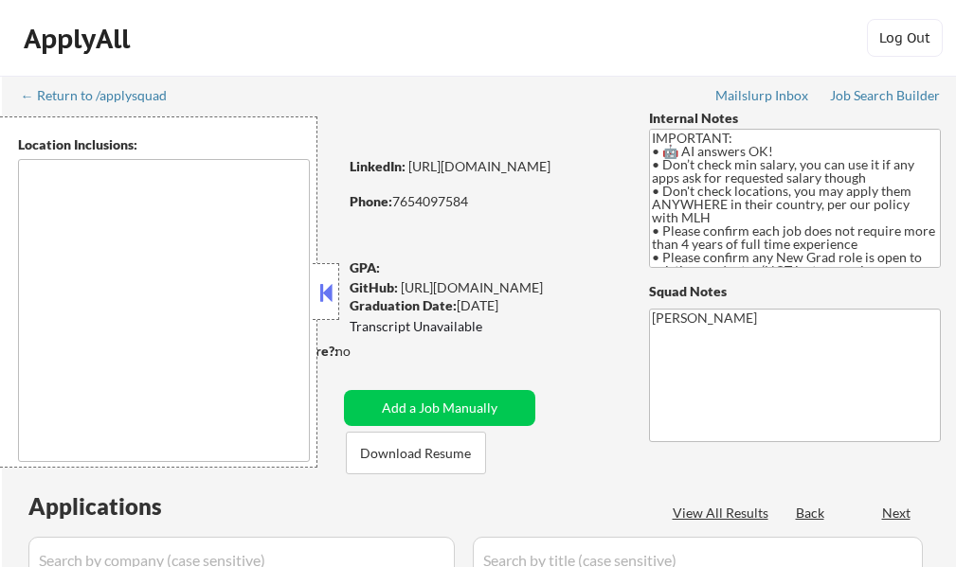
select select ""pending""
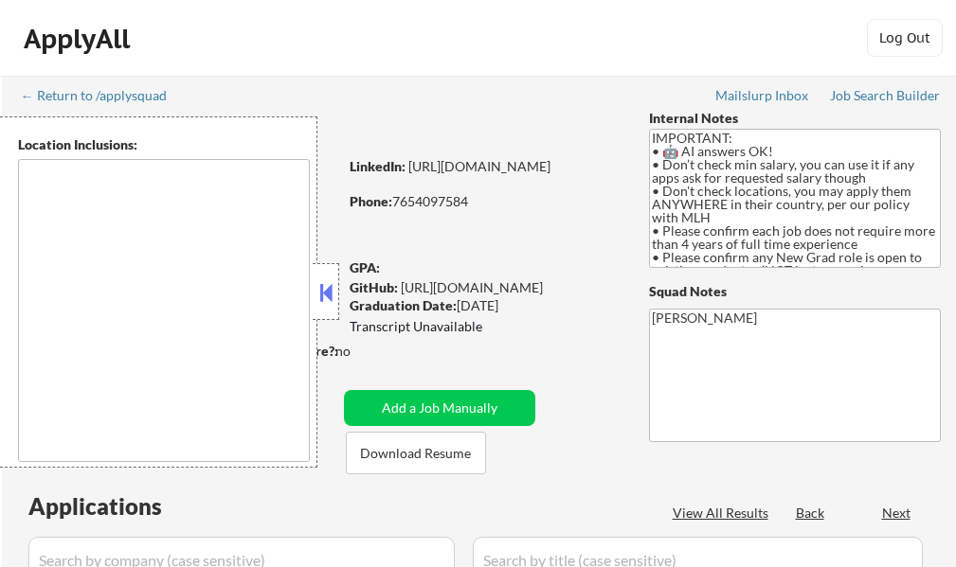
select select ""pending""
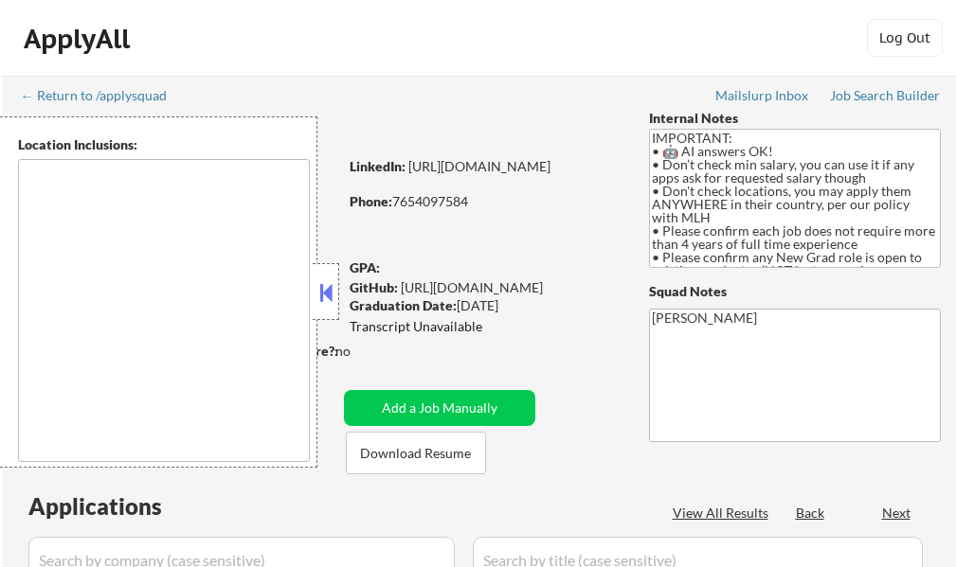
select select ""pending""
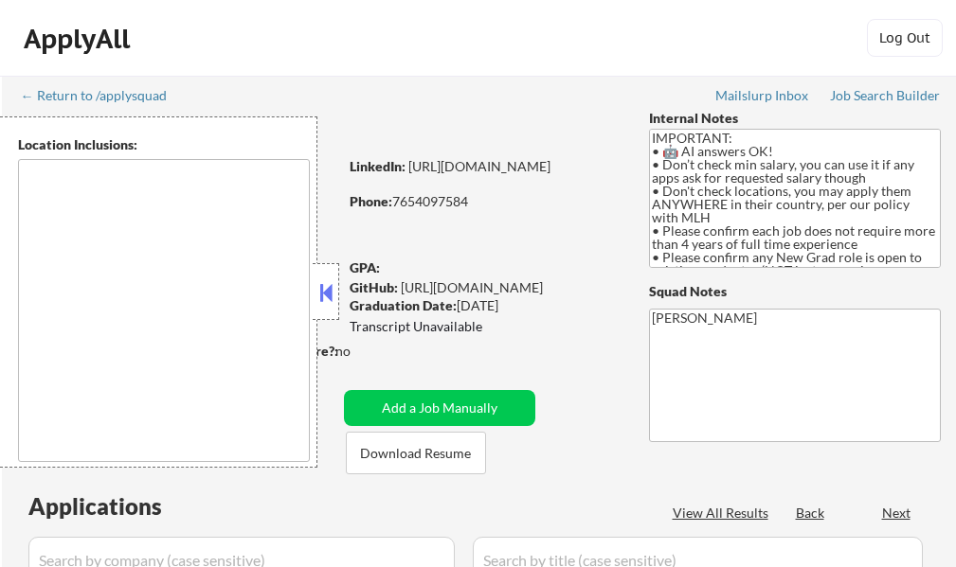
select select ""pending""
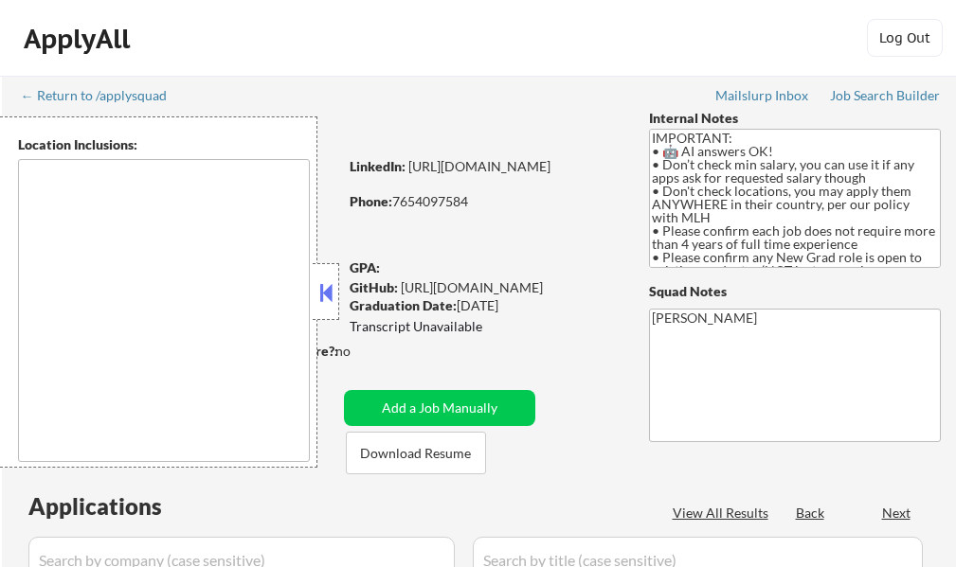
select select ""pending""
type textarea "country:[GEOGRAPHIC_DATA]"
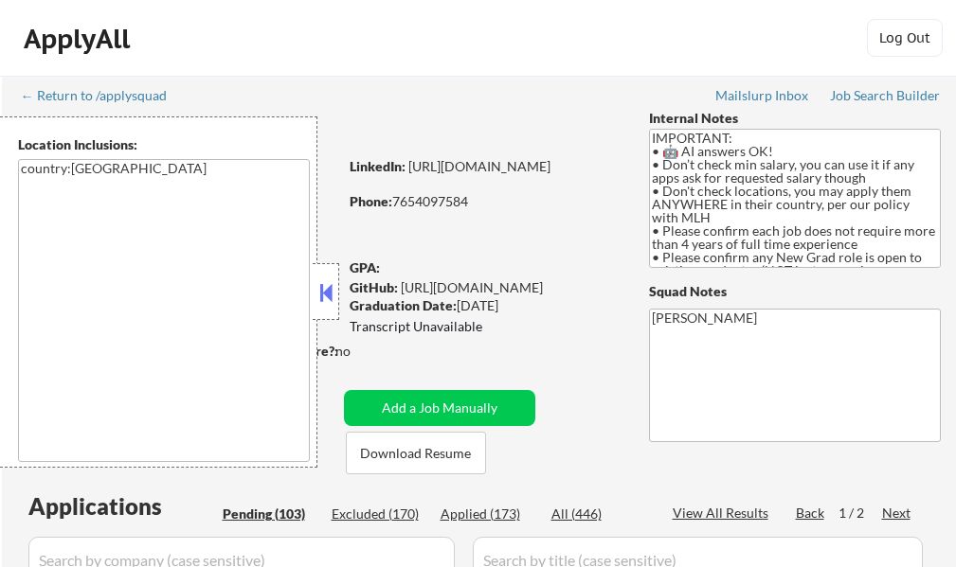
click at [332, 282] on button at bounding box center [325, 292] width 21 height 28
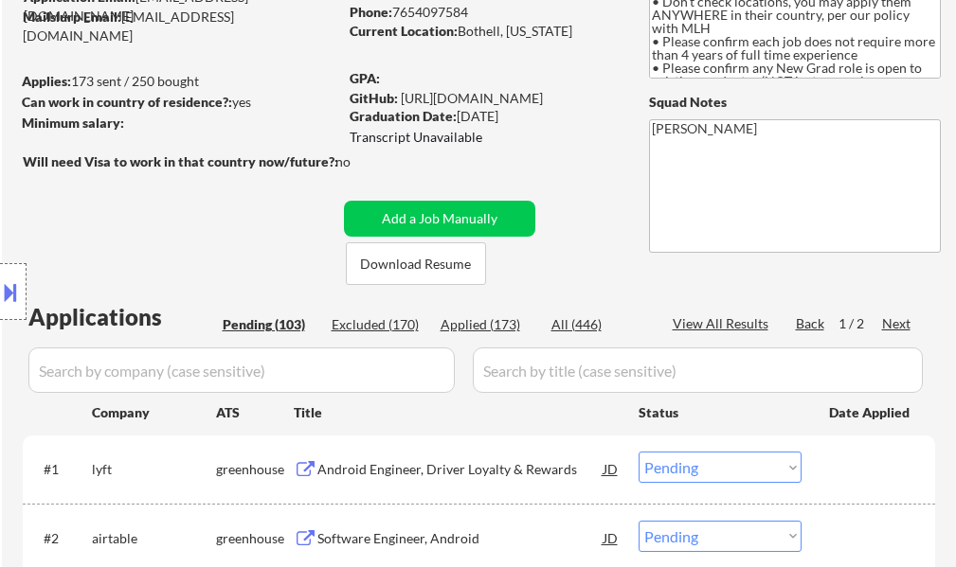
scroll to position [284, 0]
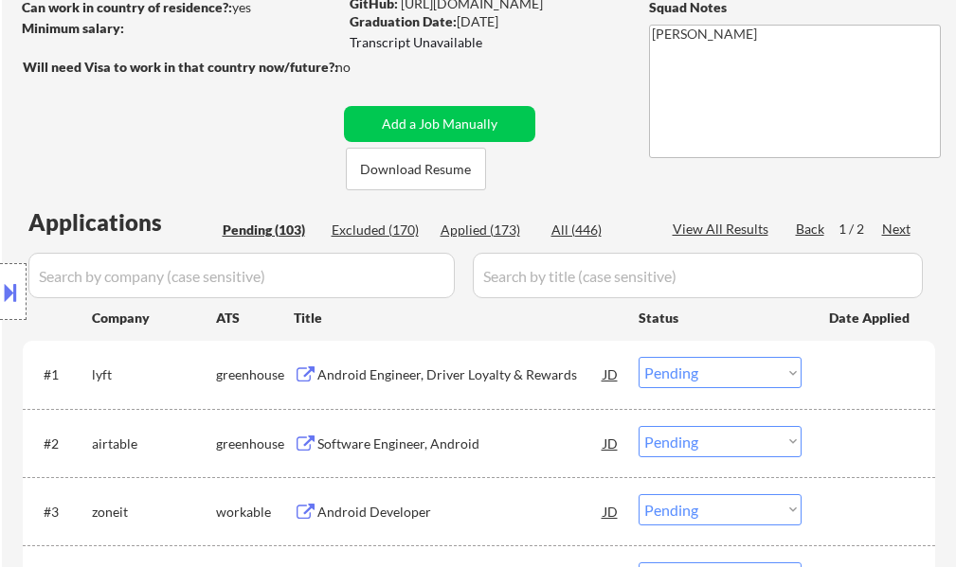
click at [746, 224] on div "View All Results" at bounding box center [723, 229] width 101 height 19
select select ""pending""
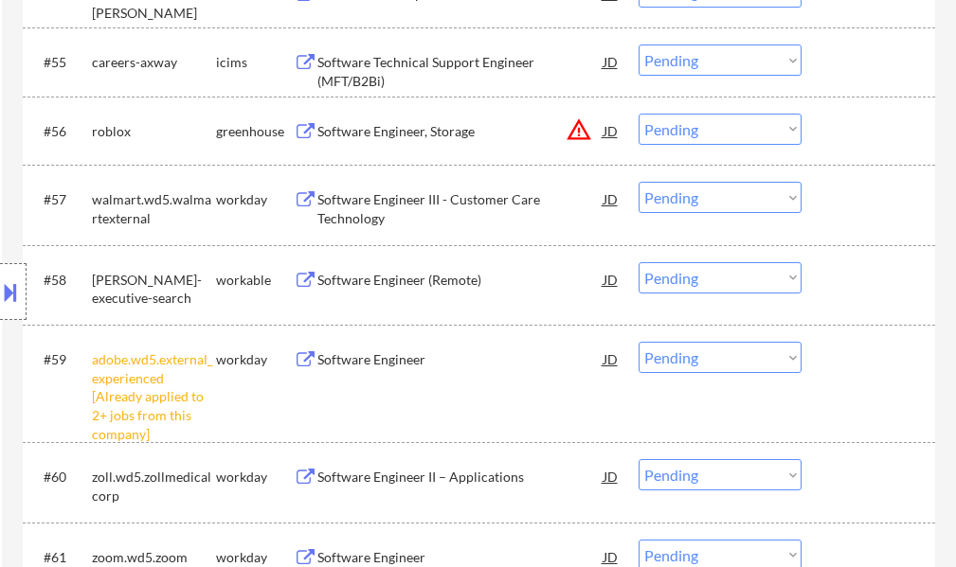
scroll to position [4641, 0]
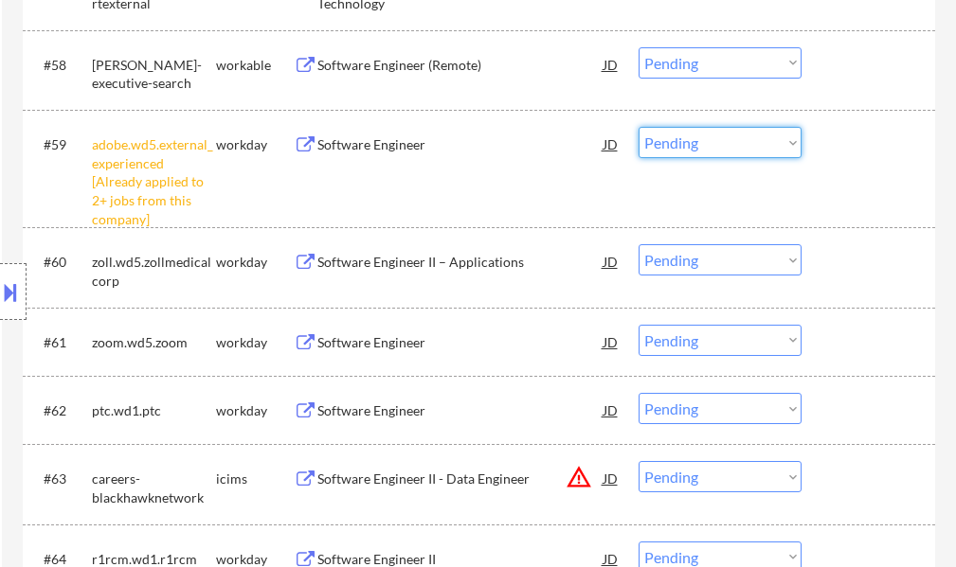
click at [715, 142] on select "Choose an option... Pending Applied Excluded (Questions) Excluded (Expired) Exc…" at bounding box center [719, 142] width 163 height 31
click at [638, 127] on select "Choose an option... Pending Applied Excluded (Questions) Excluded (Expired) Exc…" at bounding box center [719, 142] width 163 height 31
select select ""pending""
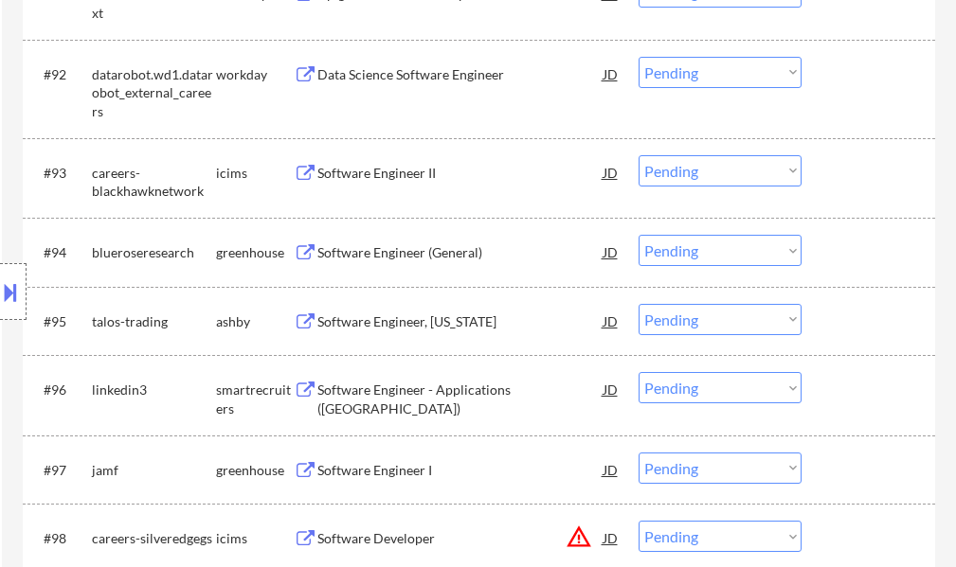
scroll to position [7009, 0]
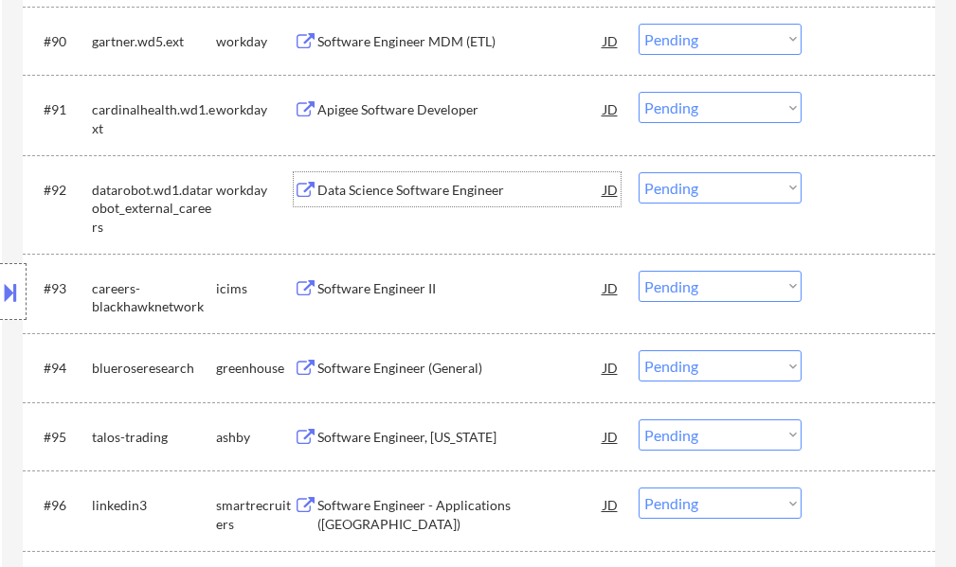
click at [397, 201] on div "Data Science Software Engineer" at bounding box center [460, 189] width 286 height 34
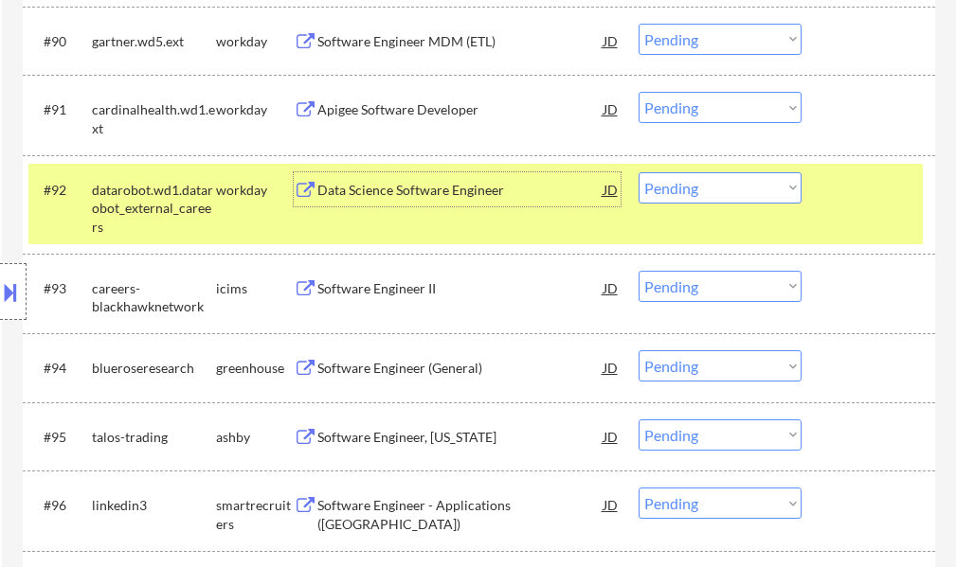
click at [710, 184] on select "Choose an option... Pending Applied Excluded (Questions) Excluded (Expired) Exc…" at bounding box center [719, 187] width 163 height 31
click at [638, 172] on select "Choose an option... Pending Applied Excluded (Questions) Excluded (Expired) Exc…" at bounding box center [719, 187] width 163 height 31
click at [845, 204] on div at bounding box center [870, 189] width 83 height 34
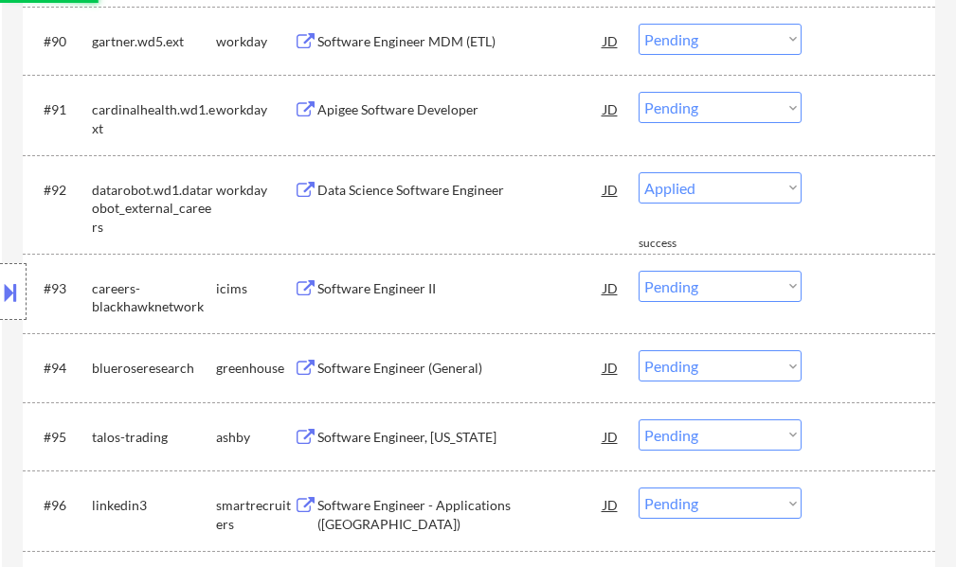
select select ""pending""
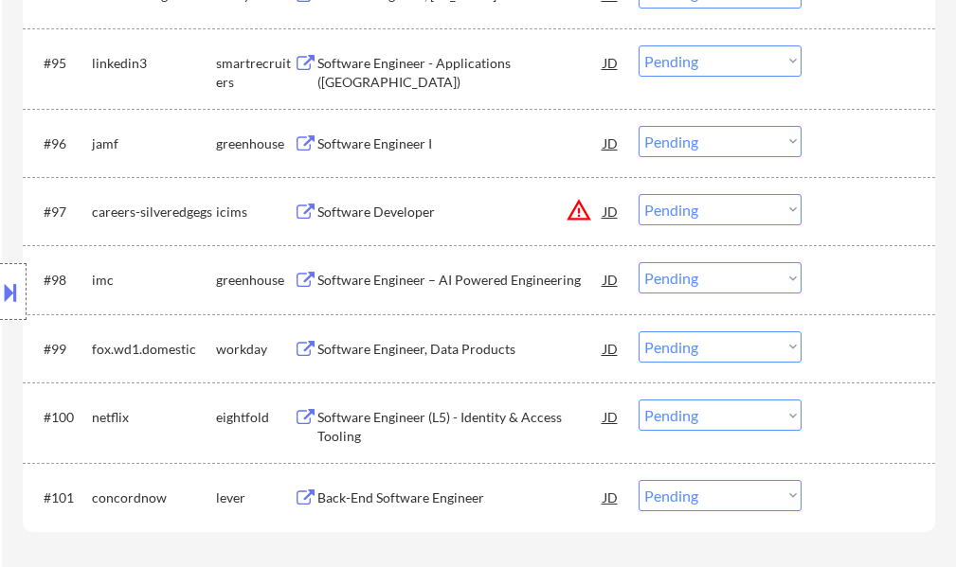
scroll to position [7578, 0]
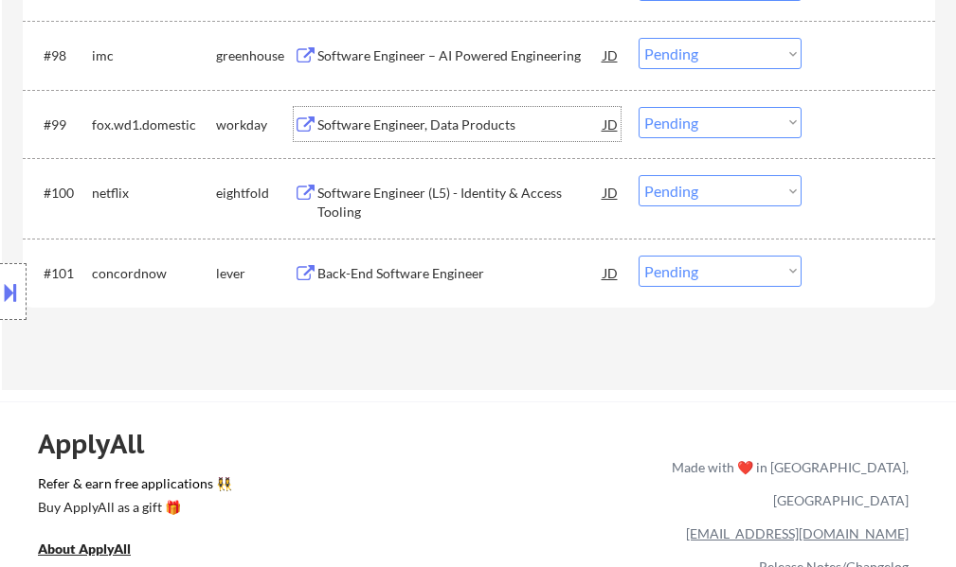
click at [422, 129] on div "Software Engineer, Data Products" at bounding box center [460, 125] width 286 height 19
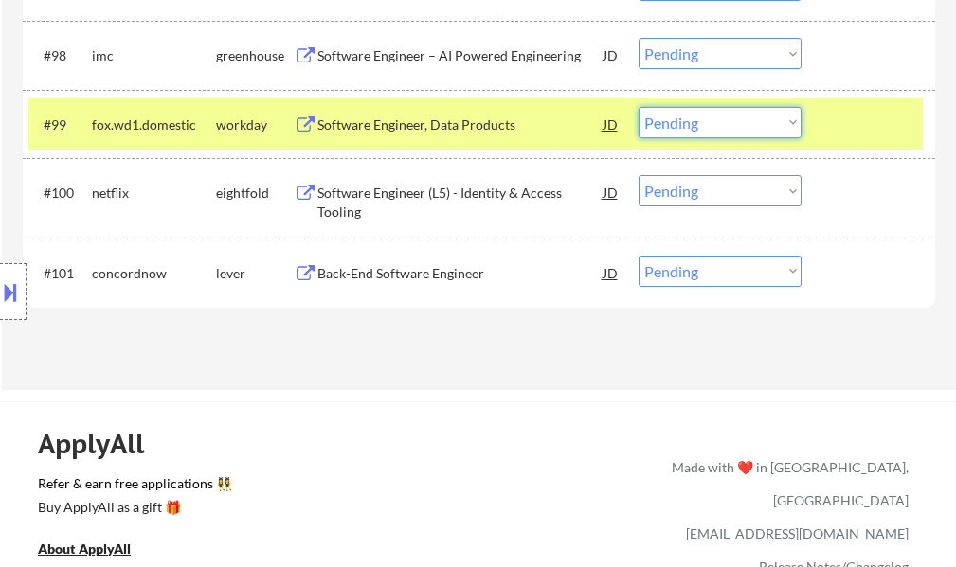
click at [673, 125] on select "Choose an option... Pending Applied Excluded (Questions) Excluded (Expired) Exc…" at bounding box center [719, 122] width 163 height 31
click at [638, 107] on select "Choose an option... Pending Applied Excluded (Questions) Excluded (Expired) Exc…" at bounding box center [719, 122] width 163 height 31
click at [843, 119] on div at bounding box center [870, 124] width 83 height 34
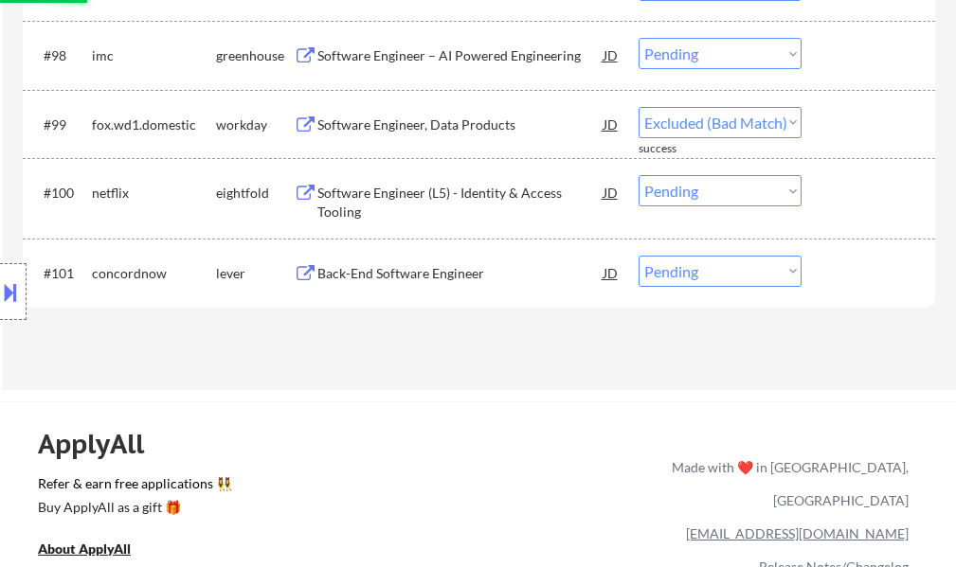
select select ""pending""
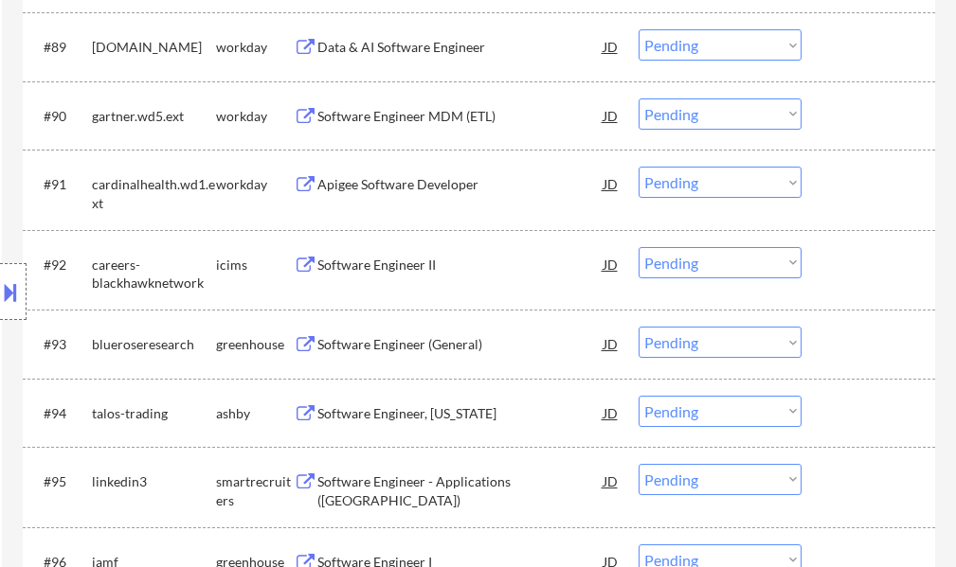
scroll to position [6915, 0]
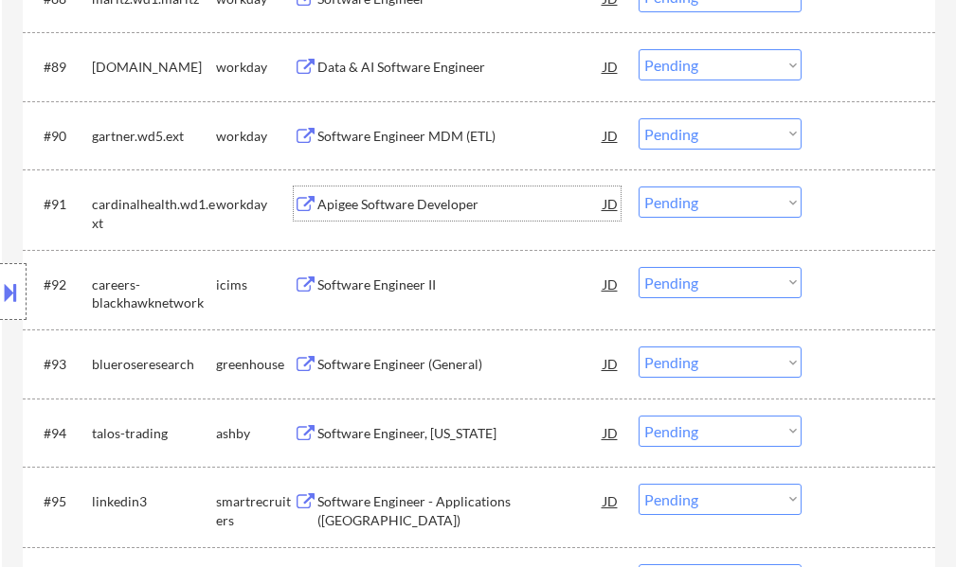
click at [411, 199] on div "Apigee Software Developer" at bounding box center [460, 204] width 286 height 19
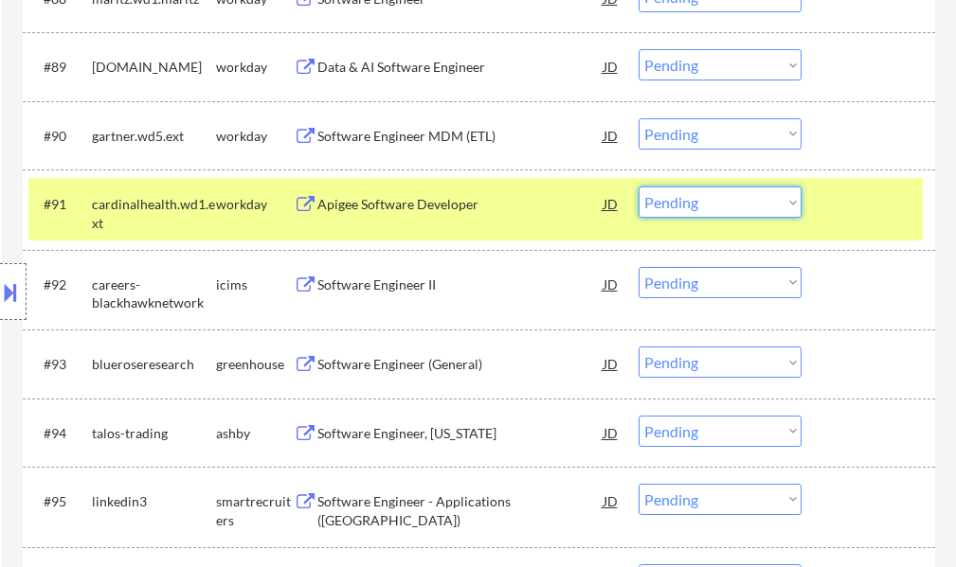
click at [677, 199] on select "Choose an option... Pending Applied Excluded (Questions) Excluded (Expired) Exc…" at bounding box center [719, 202] width 163 height 31
click at [638, 187] on select "Choose an option... Pending Applied Excluded (Questions) Excluded (Expired) Exc…" at bounding box center [719, 202] width 163 height 31
click at [818, 207] on div "#91 cardinalhealth.wd1.ext workday Apigee Software Developer JD Choose an optio…" at bounding box center [475, 209] width 894 height 63
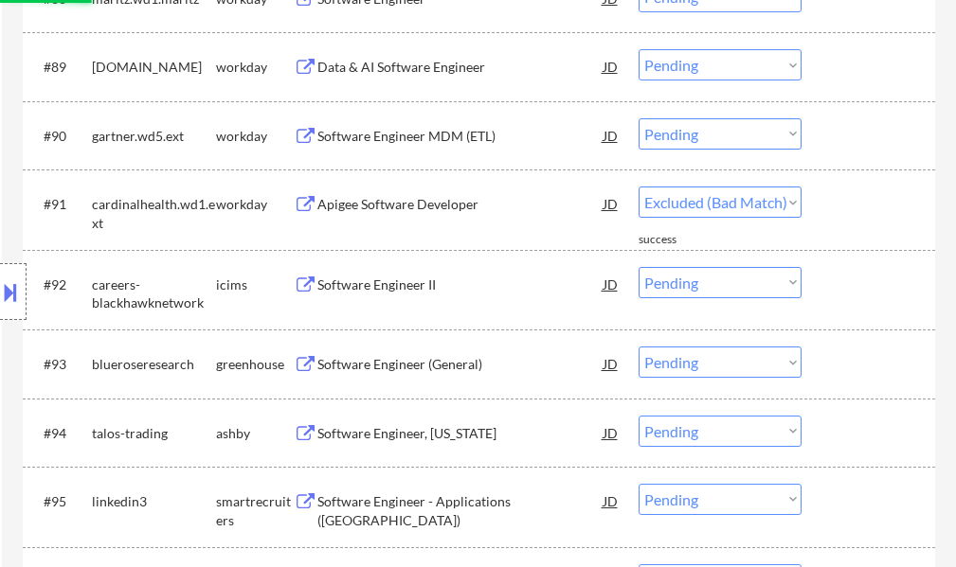
select select ""pending""
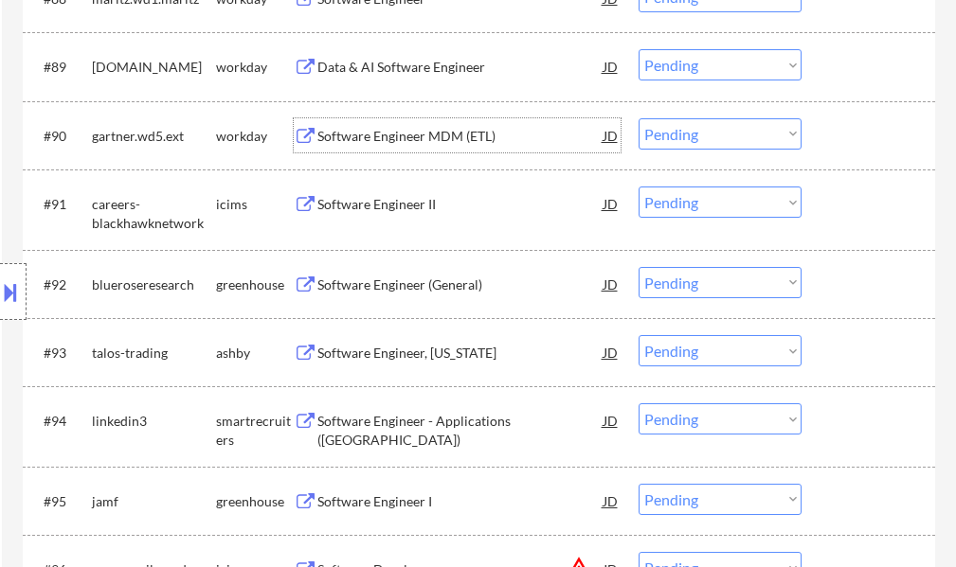
click at [376, 134] on div "Software Engineer MDM (ETL)" at bounding box center [460, 136] width 286 height 19
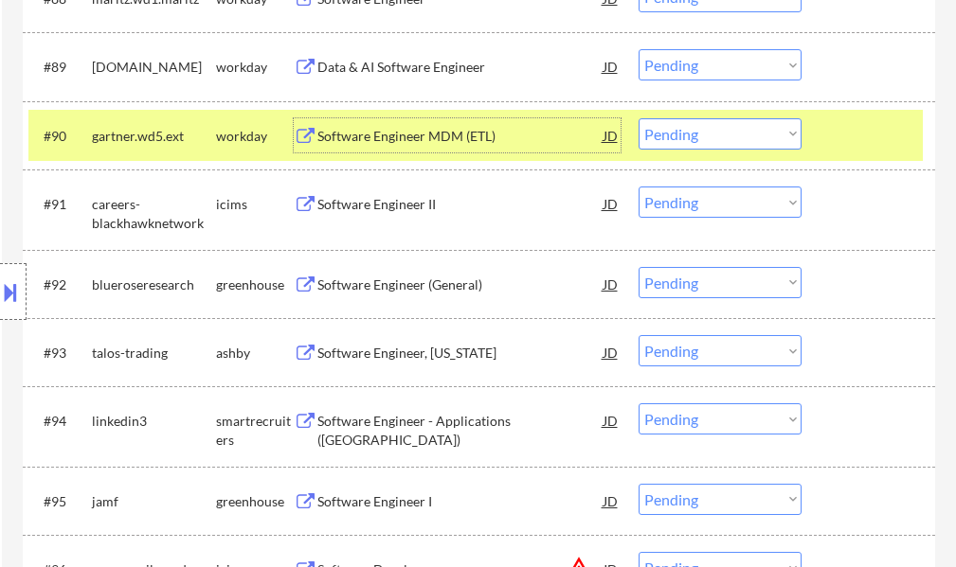
click at [722, 131] on select "Choose an option... Pending Applied Excluded (Questions) Excluded (Expired) Exc…" at bounding box center [719, 133] width 163 height 31
click at [638, 118] on select "Choose an option... Pending Applied Excluded (Questions) Excluded (Expired) Exc…" at bounding box center [719, 133] width 163 height 31
select select ""pending""
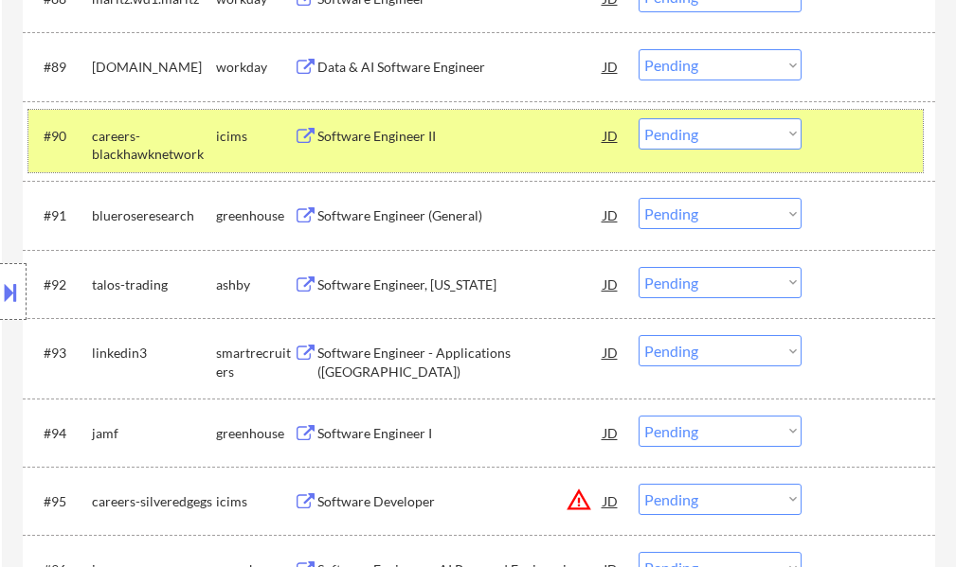
click at [846, 152] on div at bounding box center [870, 135] width 83 height 34
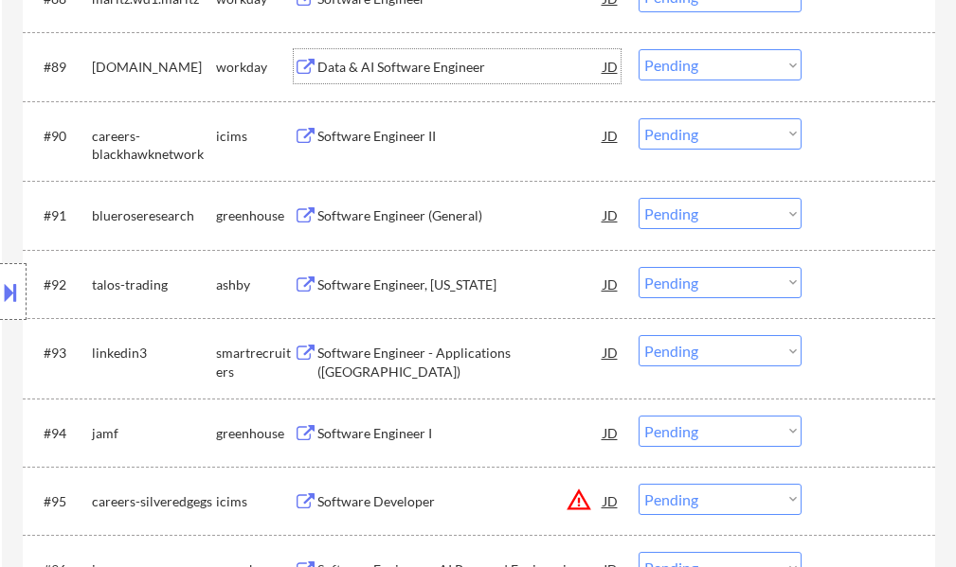
click at [363, 72] on div "Data & AI Software Engineer" at bounding box center [460, 67] width 286 height 19
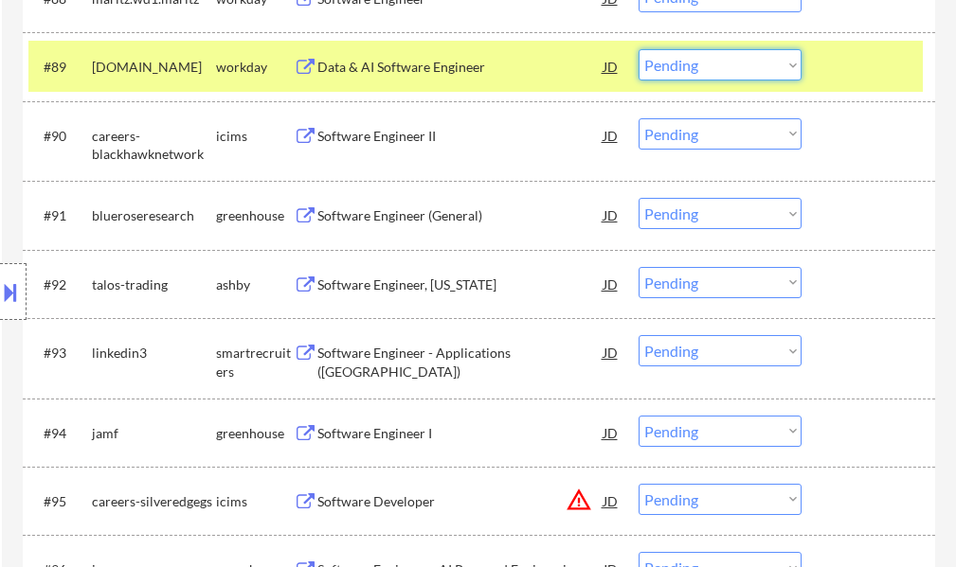
click at [675, 71] on select "Choose an option... Pending Applied Excluded (Questions) Excluded (Expired) Exc…" at bounding box center [719, 64] width 163 height 31
click at [638, 49] on select "Choose an option... Pending Applied Excluded (Questions) Excluded (Expired) Exc…" at bounding box center [719, 64] width 163 height 31
click at [835, 65] on div at bounding box center [870, 66] width 83 height 34
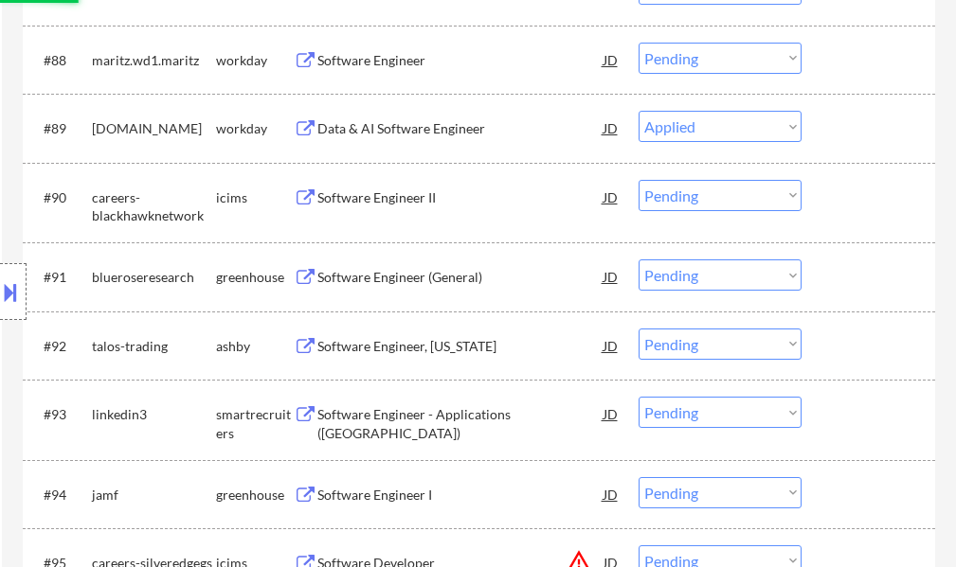
scroll to position [6820, 0]
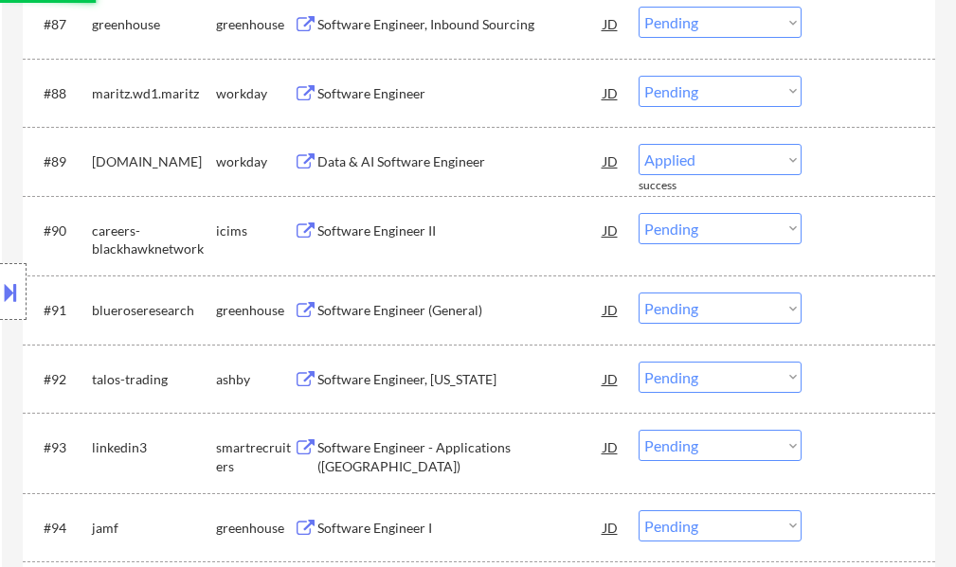
select select ""pending""
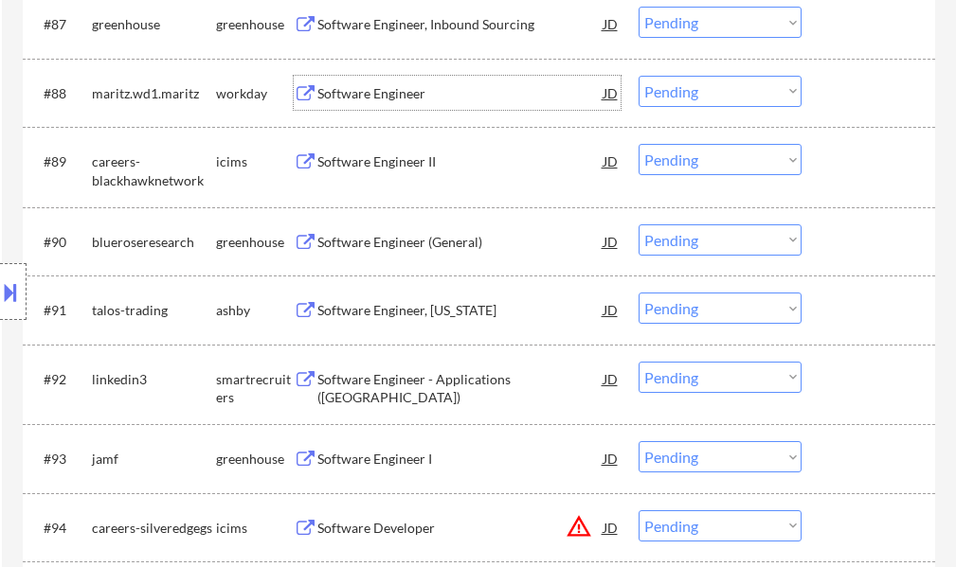
click at [329, 88] on div "Software Engineer" at bounding box center [460, 93] width 286 height 19
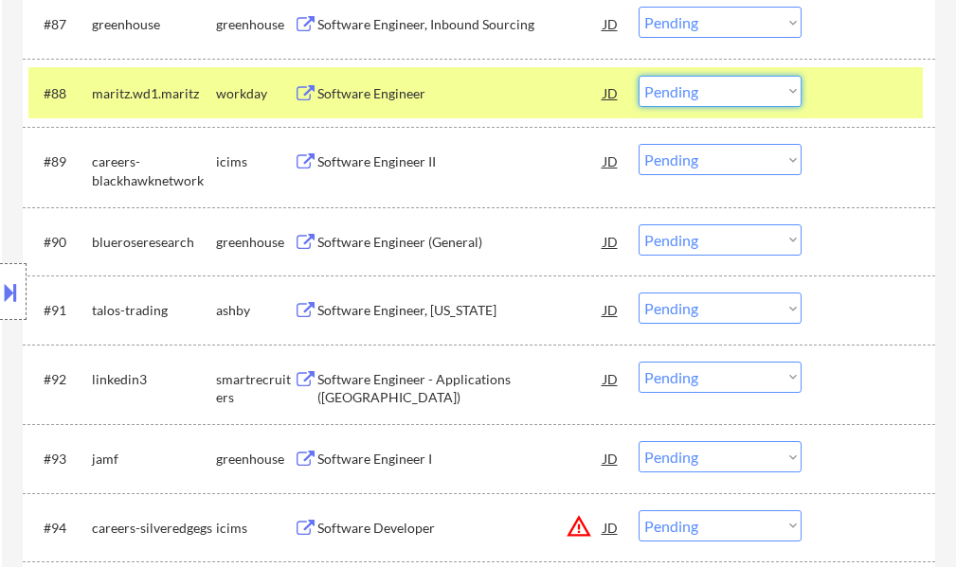
click at [709, 79] on select "Choose an option... Pending Applied Excluded (Questions) Excluded (Expired) Exc…" at bounding box center [719, 91] width 163 height 31
click at [638, 76] on select "Choose an option... Pending Applied Excluded (Questions) Excluded (Expired) Exc…" at bounding box center [719, 91] width 163 height 31
click at [885, 94] on div at bounding box center [870, 93] width 83 height 34
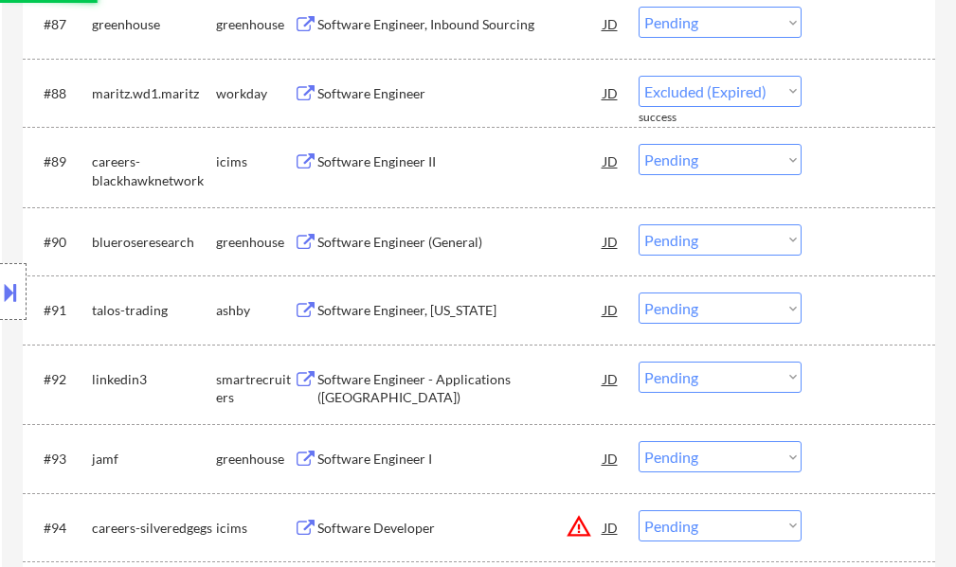
select select ""pending""
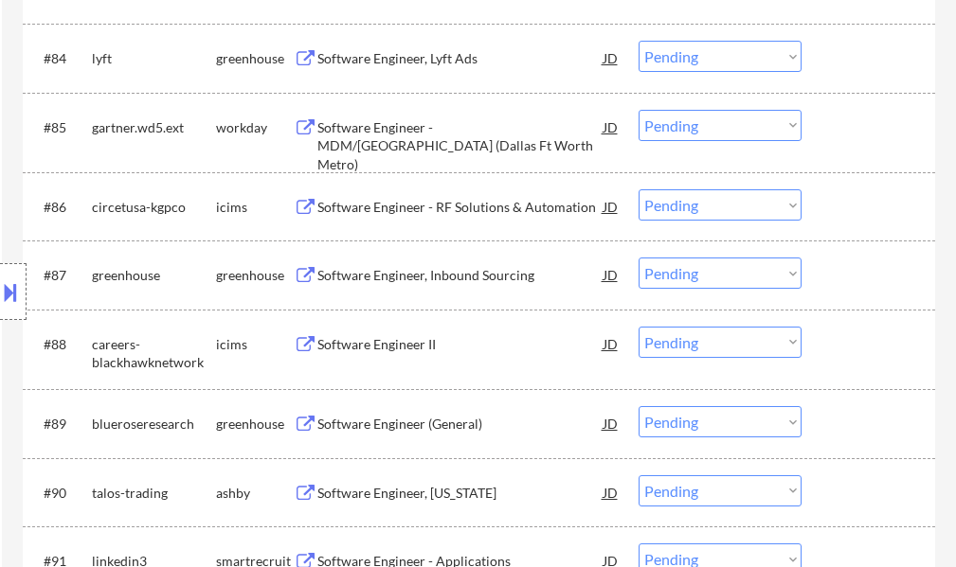
scroll to position [6536, 0]
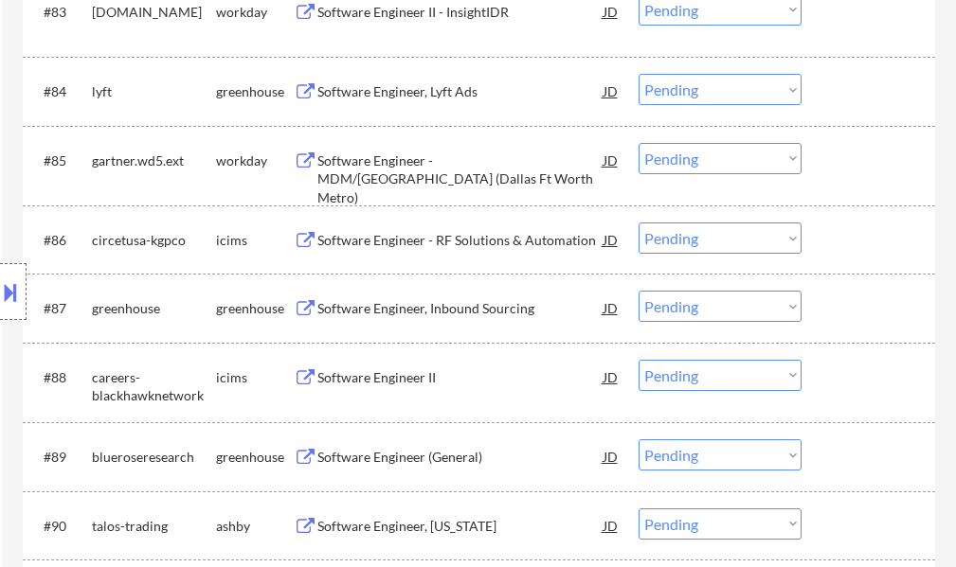
click at [352, 153] on div "Software Engineer - MDM/Java (Dallas Ft Worth Metro)" at bounding box center [460, 180] width 286 height 56
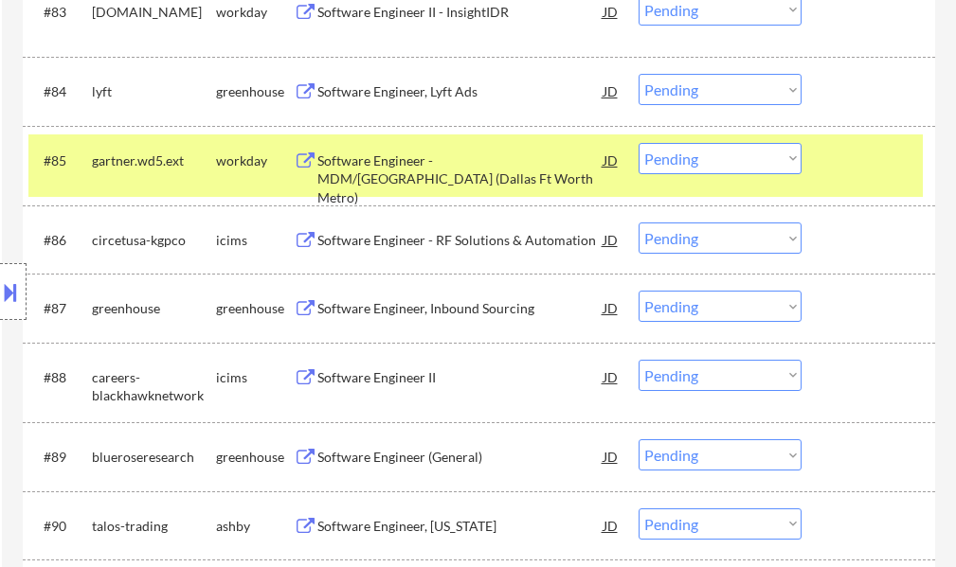
click at [922, 165] on div "#85 gartner.wd5.ext workday Software Engineer - MDM/Java (Dallas Ft Worth Metro…" at bounding box center [479, 166] width 912 height 81
click at [851, 170] on div at bounding box center [870, 160] width 83 height 34
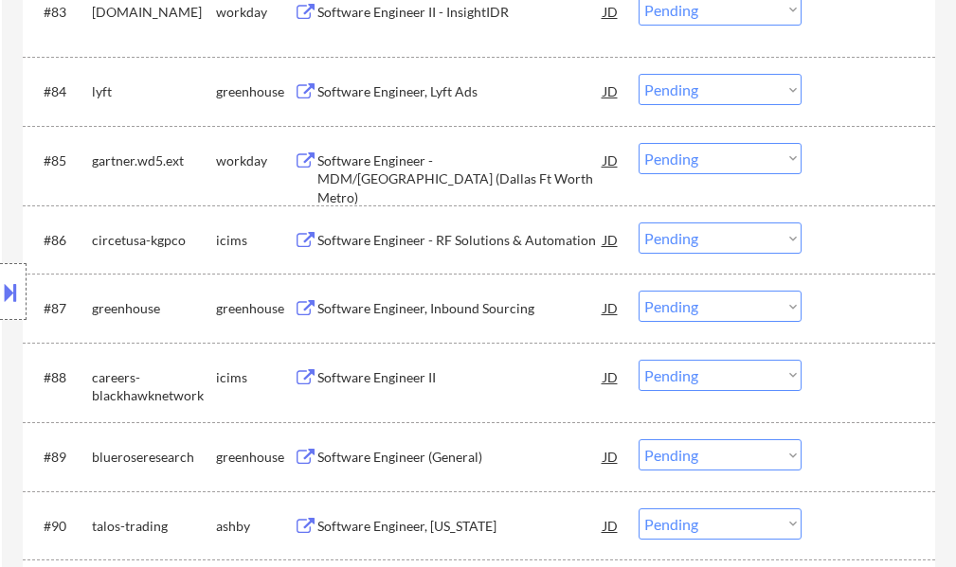
click at [493, 152] on div "Software Engineer - MDM/Java (Dallas Ft Worth Metro)" at bounding box center [460, 180] width 286 height 56
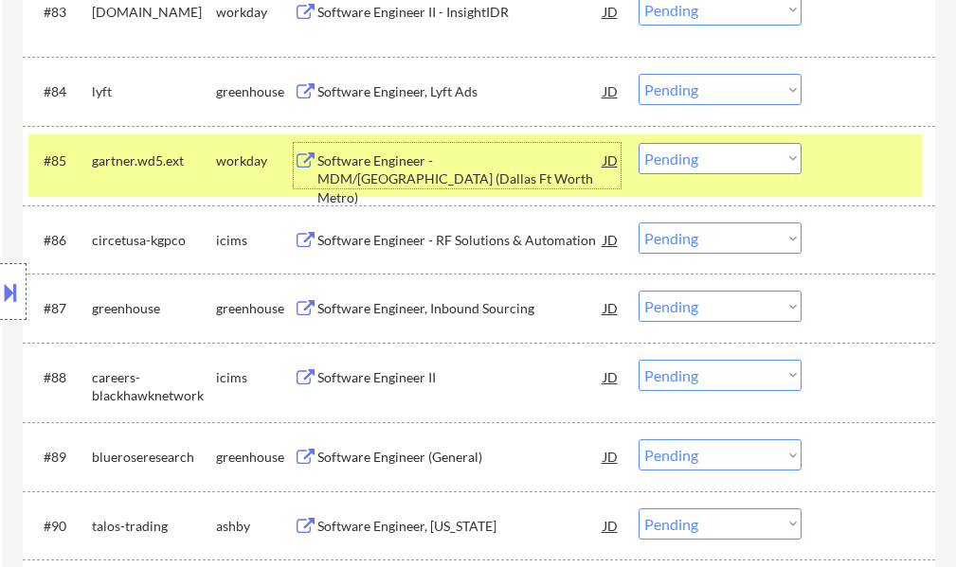
click at [827, 157] on div "#85 gartner.wd5.ext workday Software Engineer - MDM/Java (Dallas Ft Worth Metro…" at bounding box center [475, 166] width 894 height 63
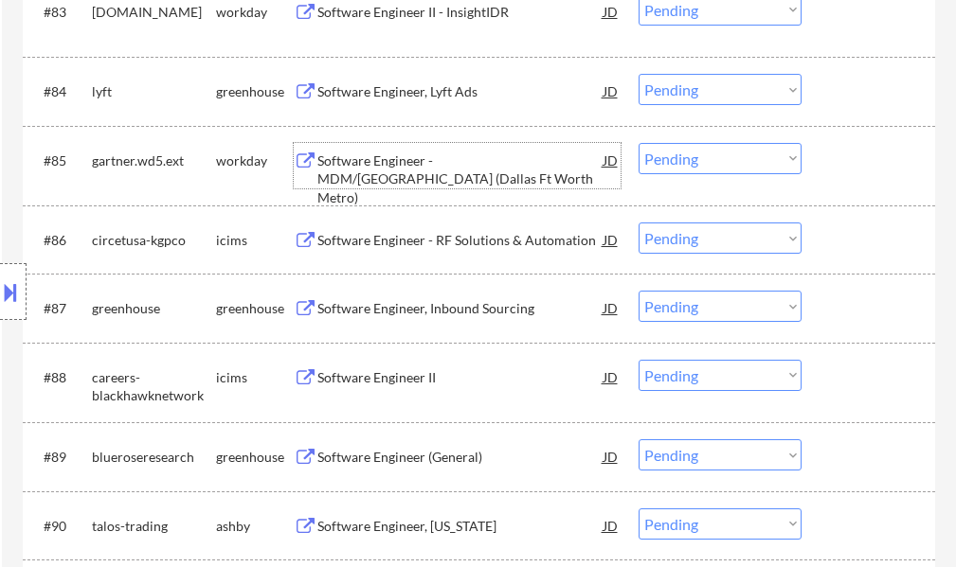
click at [540, 169] on div "Software Engineer - MDM/Java (Dallas Ft Worth Metro)" at bounding box center [460, 180] width 286 height 56
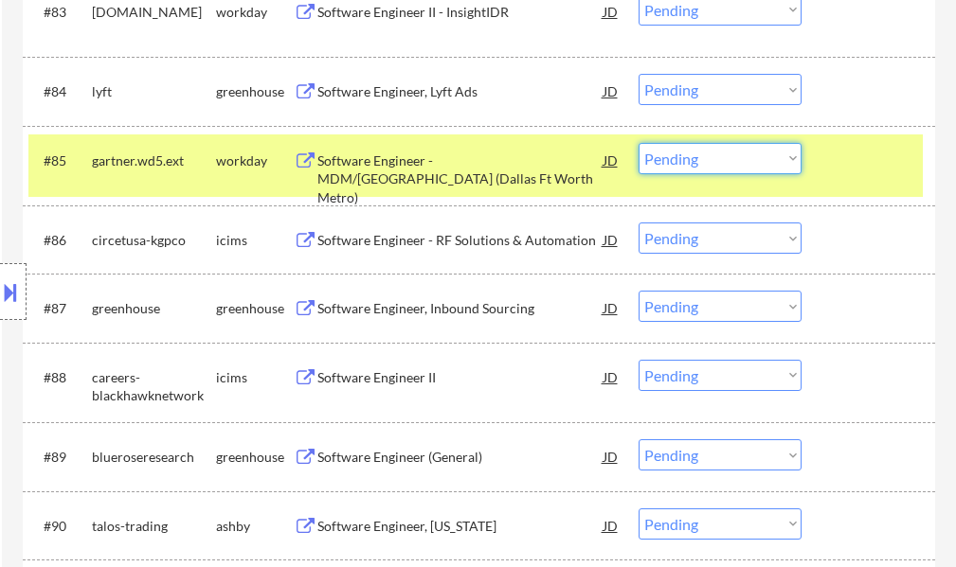
click at [707, 165] on select "Choose an option... Pending Applied Excluded (Questions) Excluded (Expired) Exc…" at bounding box center [719, 158] width 163 height 31
click at [638, 143] on select "Choose an option... Pending Applied Excluded (Questions) Excluded (Expired) Exc…" at bounding box center [719, 158] width 163 height 31
click at [820, 152] on div "#85 gartner.wd5.ext workday Software Engineer - MDM/Java (Dallas Ft Worth Metro…" at bounding box center [475, 166] width 894 height 63
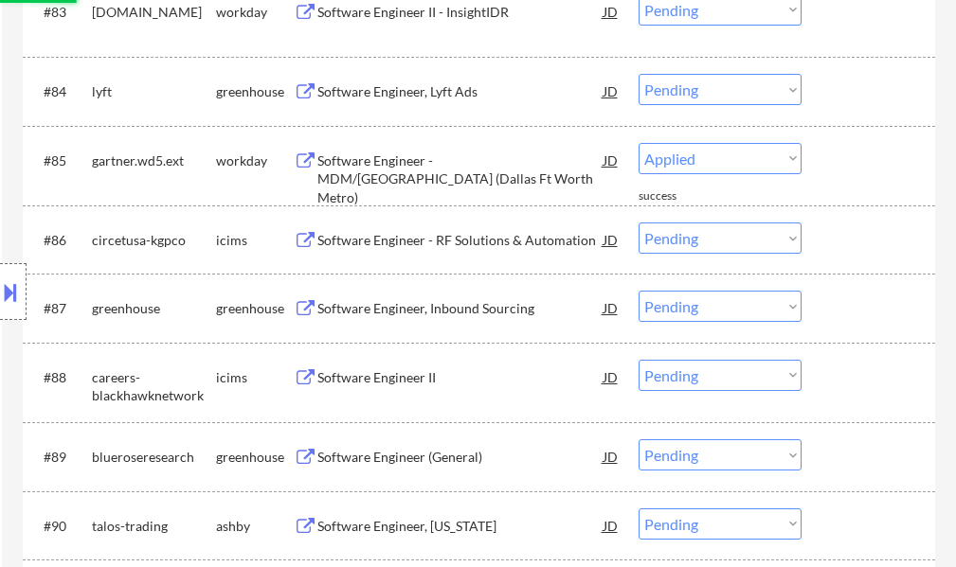
select select ""pending""
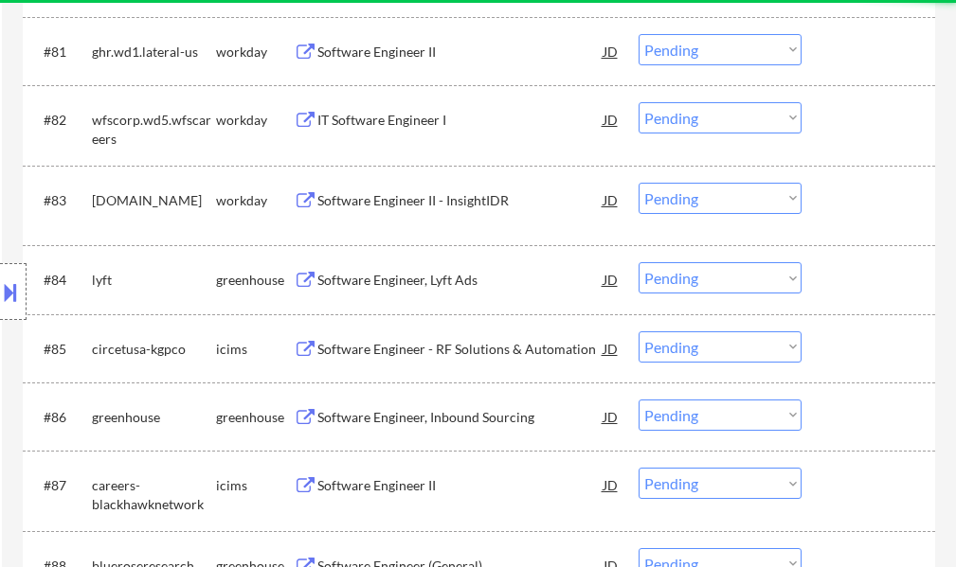
scroll to position [6346, 0]
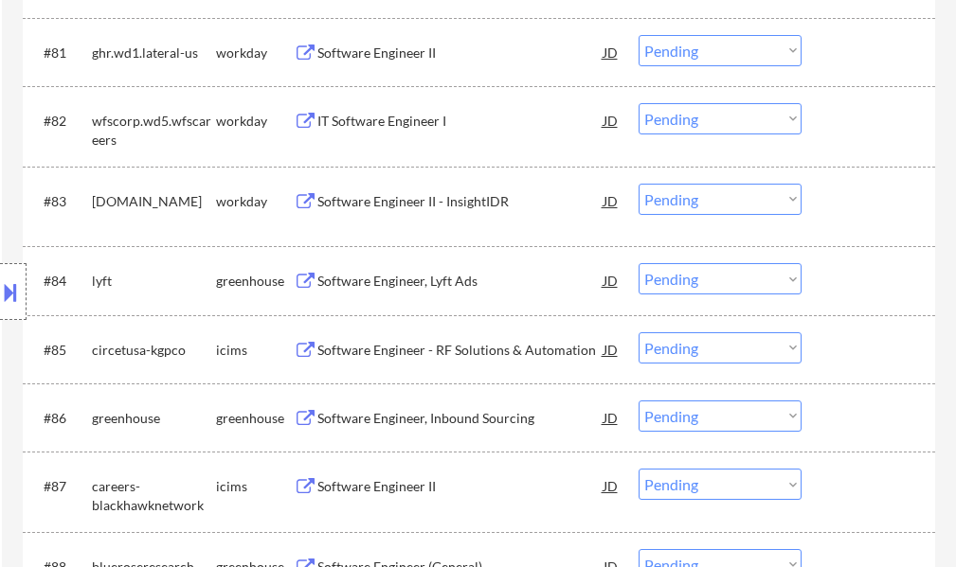
click at [424, 200] on div "Software Engineer II - InsightIDR" at bounding box center [460, 201] width 286 height 19
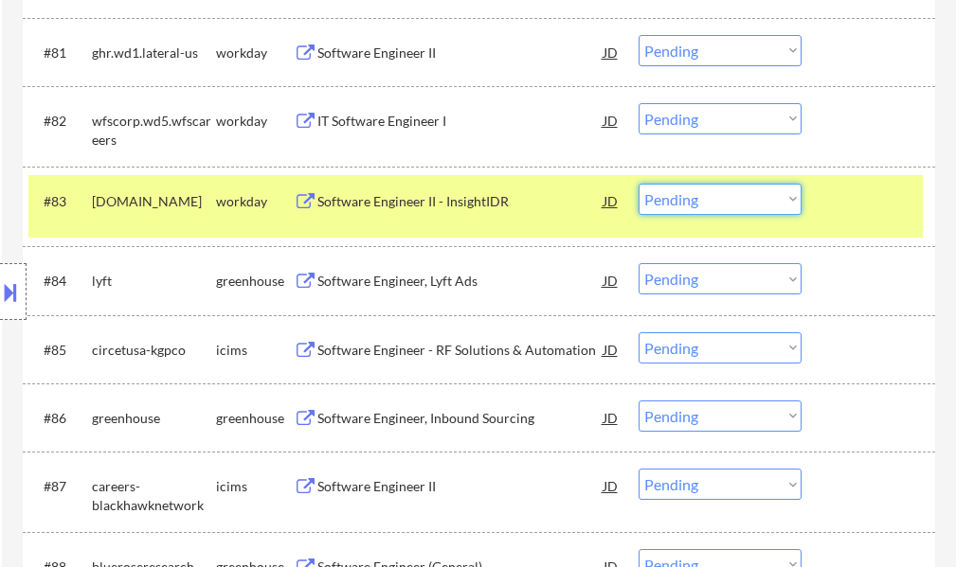
click at [695, 199] on select "Choose an option... Pending Applied Excluded (Questions) Excluded (Expired) Exc…" at bounding box center [719, 199] width 163 height 31
click at [638, 184] on select "Choose an option... Pending Applied Excluded (Questions) Excluded (Expired) Exc…" at bounding box center [719, 199] width 163 height 31
click at [862, 206] on div at bounding box center [870, 201] width 83 height 34
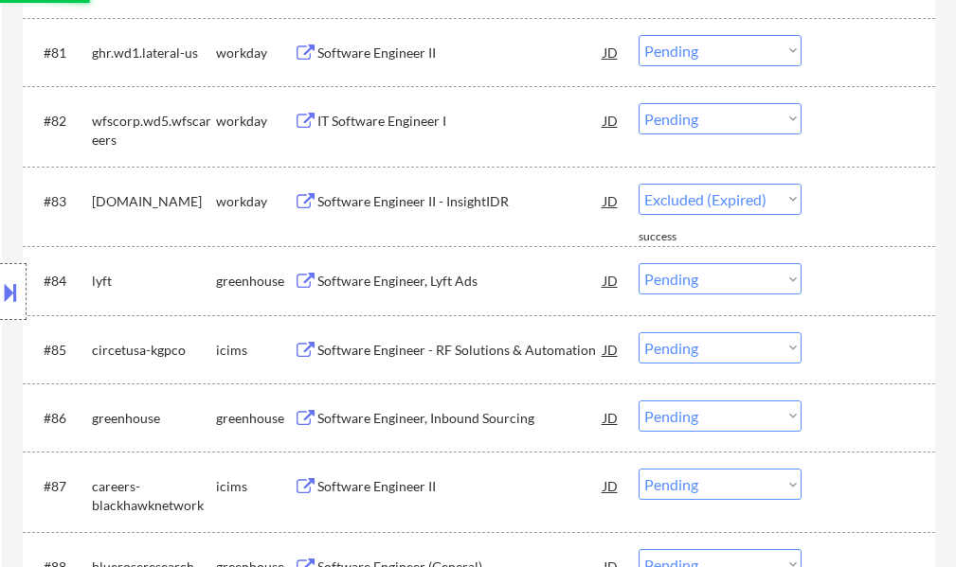
click at [342, 123] on div "IT Software Engineer I" at bounding box center [460, 121] width 286 height 19
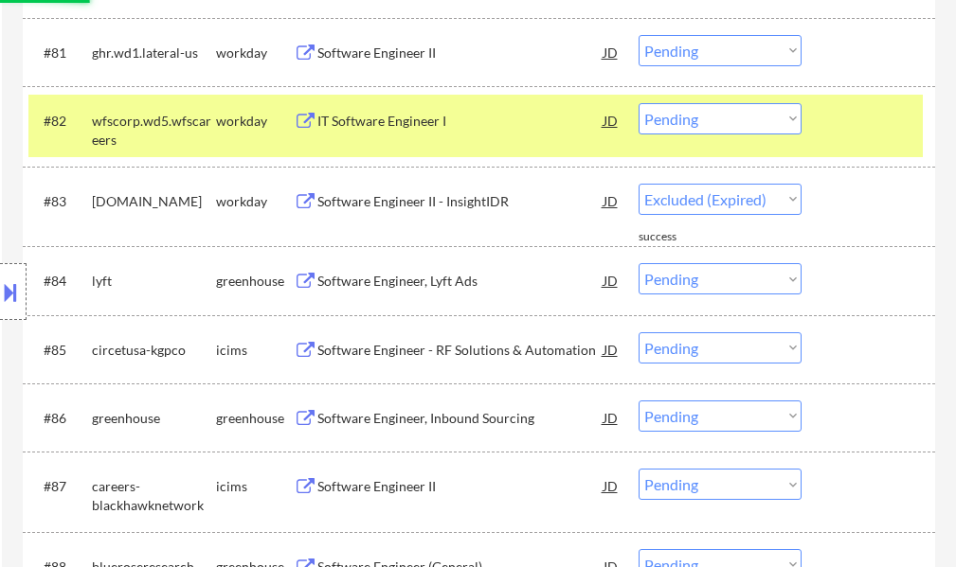
select select ""pending""
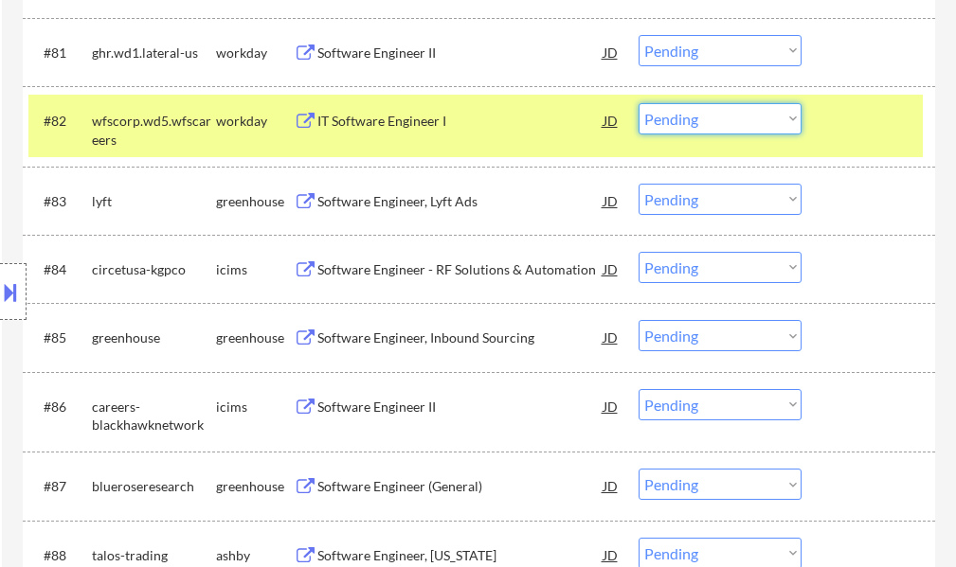
click at [730, 115] on select "Choose an option... Pending Applied Excluded (Questions) Excluded (Expired) Exc…" at bounding box center [719, 118] width 163 height 31
click at [638, 103] on select "Choose an option... Pending Applied Excluded (Questions) Excluded (Expired) Exc…" at bounding box center [719, 118] width 163 height 31
click at [861, 126] on div at bounding box center [870, 120] width 83 height 34
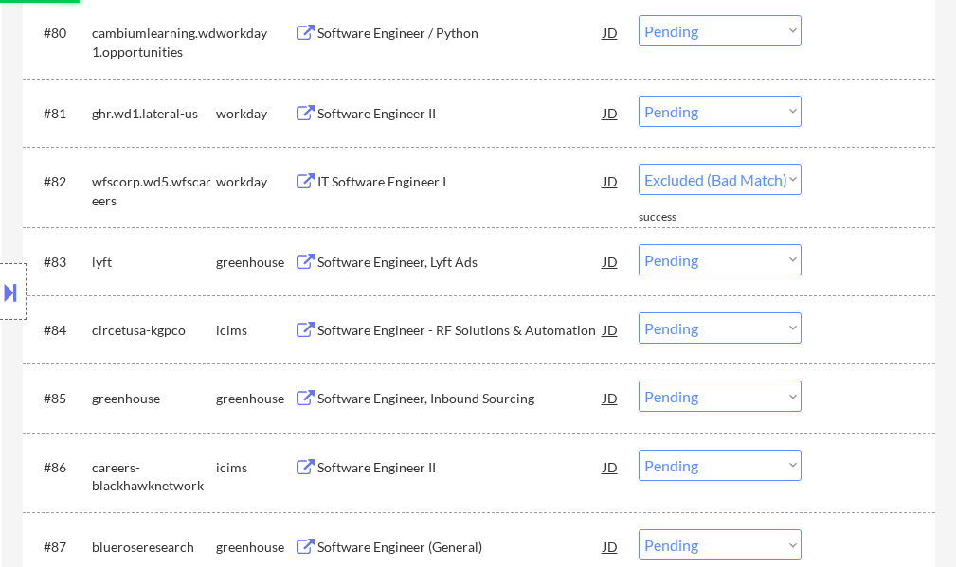
scroll to position [6252, 0]
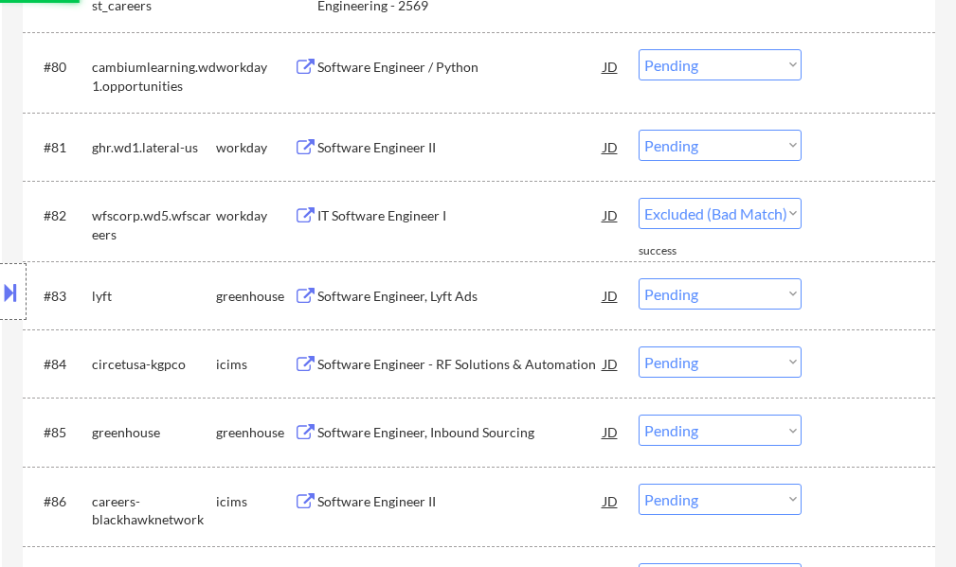
select select ""pending""
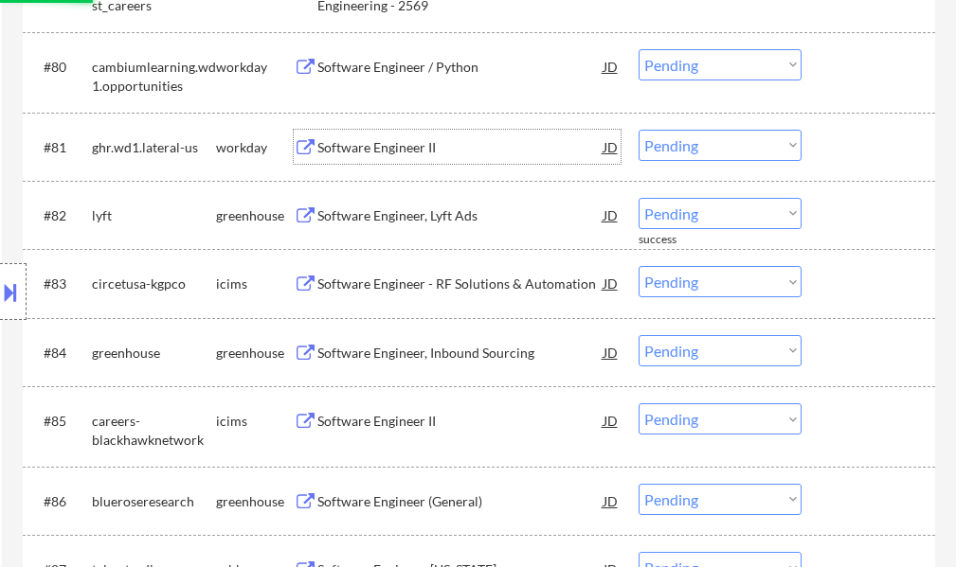
click at [339, 151] on div "Software Engineer II" at bounding box center [460, 147] width 286 height 19
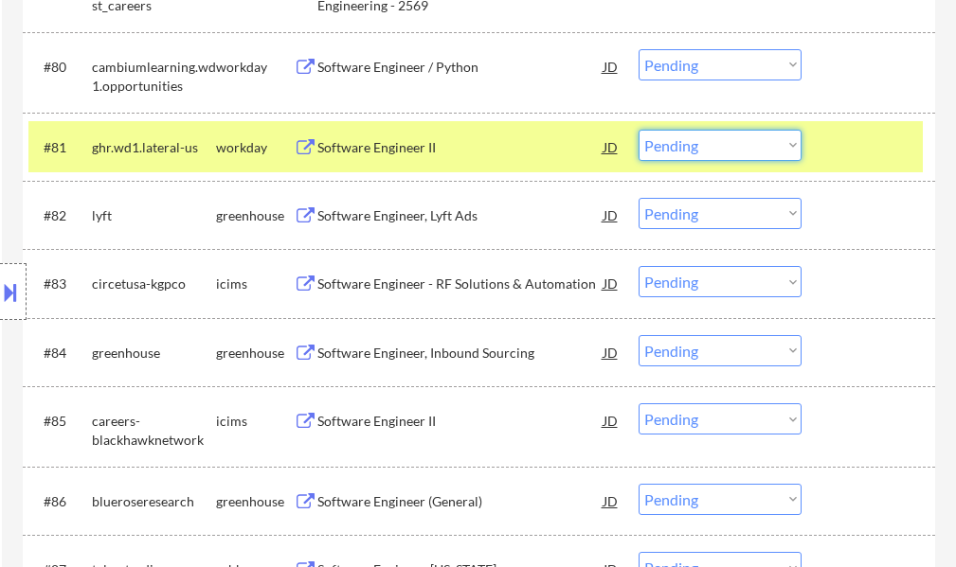
click at [686, 147] on select "Choose an option... Pending Applied Excluded (Questions) Excluded (Expired) Exc…" at bounding box center [719, 145] width 163 height 31
click at [638, 130] on select "Choose an option... Pending Applied Excluded (Questions) Excluded (Expired) Exc…" at bounding box center [719, 145] width 163 height 31
click at [843, 156] on div at bounding box center [870, 147] width 83 height 34
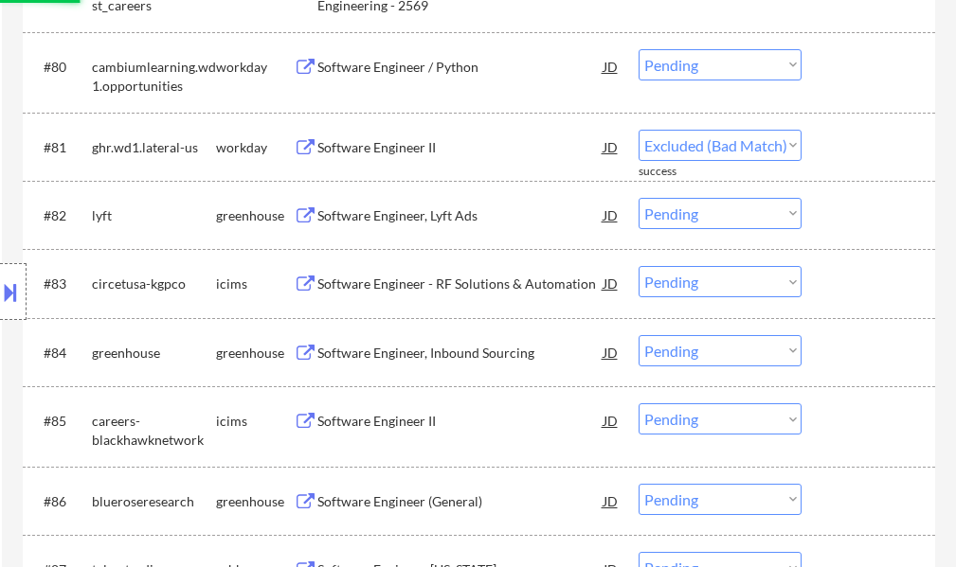
select select ""pending""
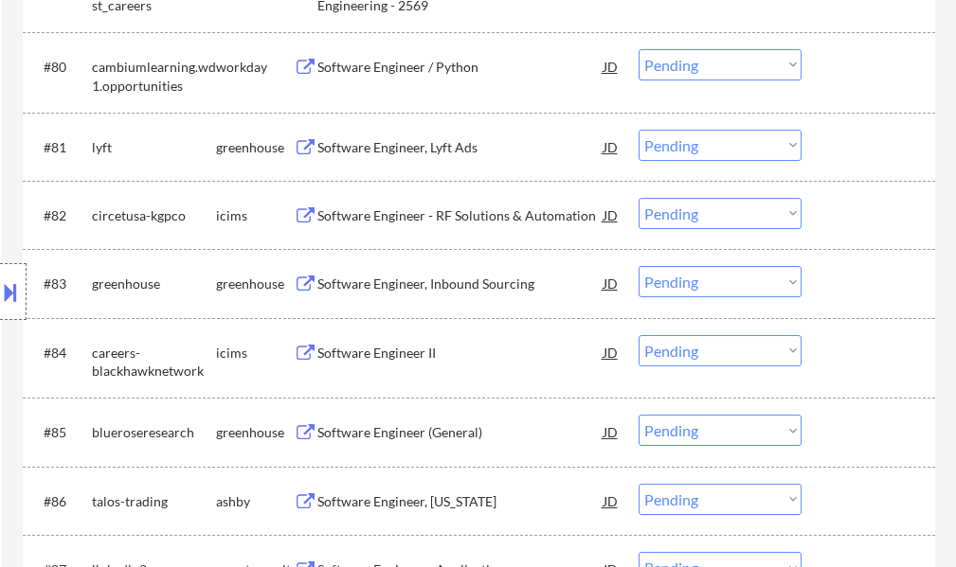
click at [381, 75] on div "Software Engineer / Python" at bounding box center [460, 67] width 286 height 19
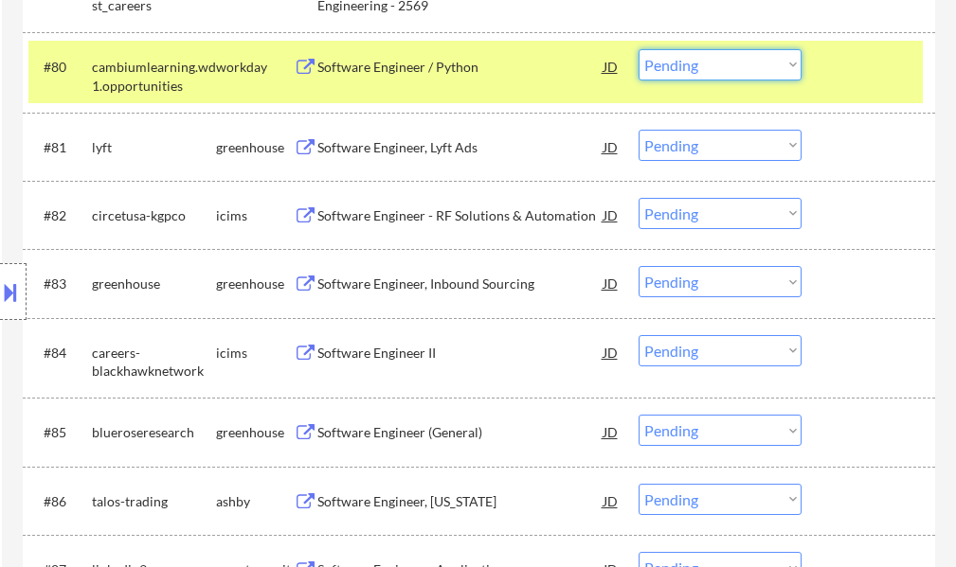
click at [654, 69] on select "Choose an option... Pending Applied Excluded (Questions) Excluded (Expired) Exc…" at bounding box center [719, 64] width 163 height 31
click at [638, 49] on select "Choose an option... Pending Applied Excluded (Questions) Excluded (Expired) Exc…" at bounding box center [719, 64] width 163 height 31
select select ""pending""
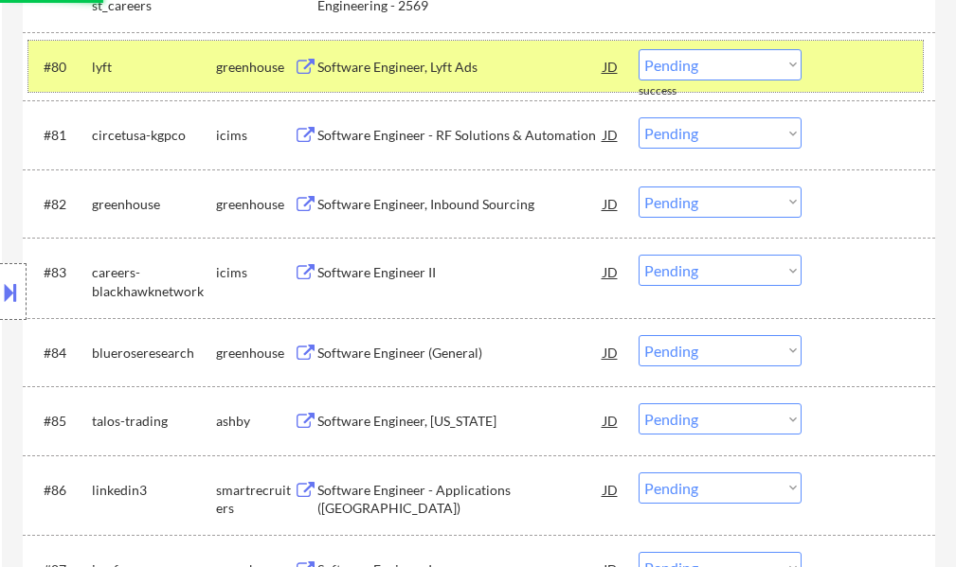
click at [841, 77] on div at bounding box center [870, 66] width 83 height 34
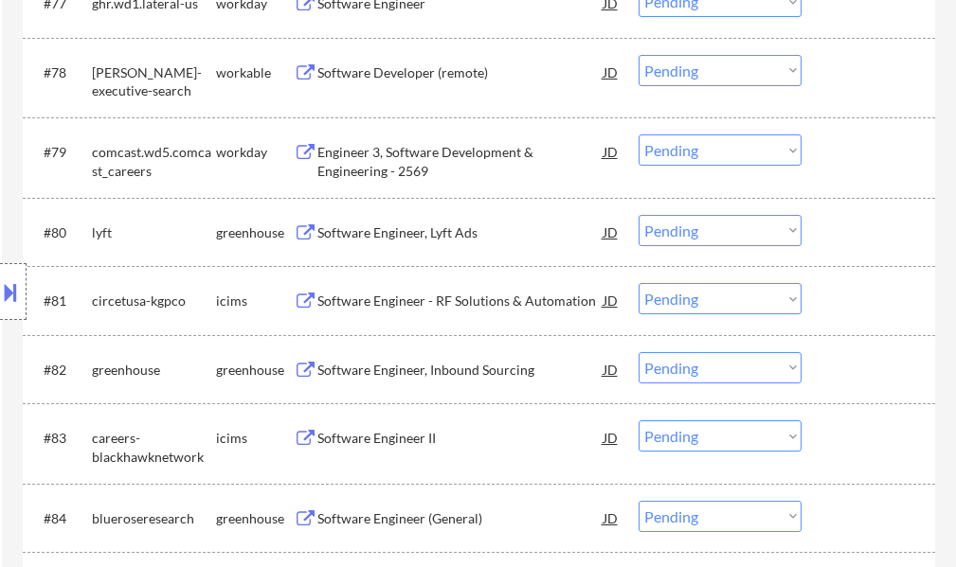
scroll to position [6062, 0]
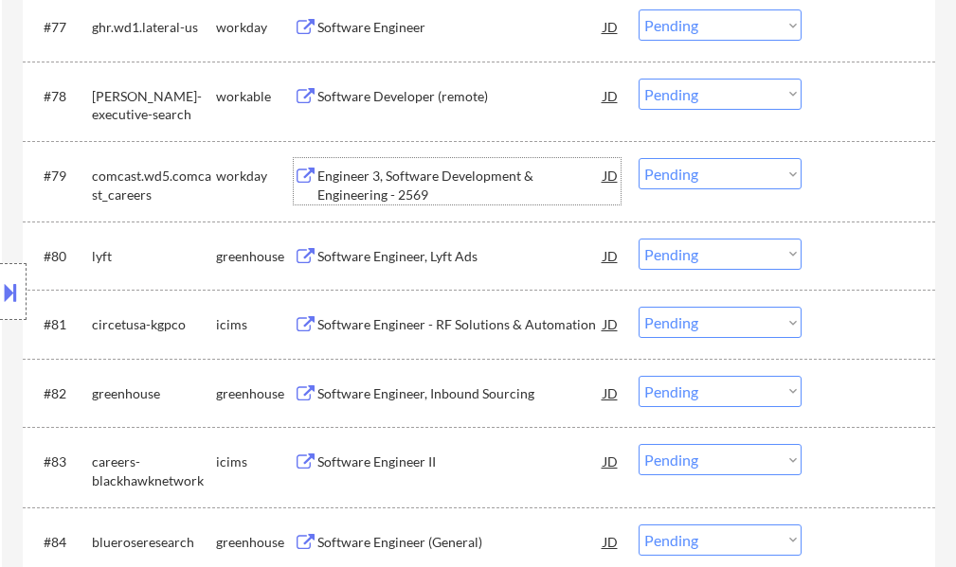
click at [407, 183] on div "Engineer 3, Software Development & Engineering - 2569" at bounding box center [460, 185] width 286 height 37
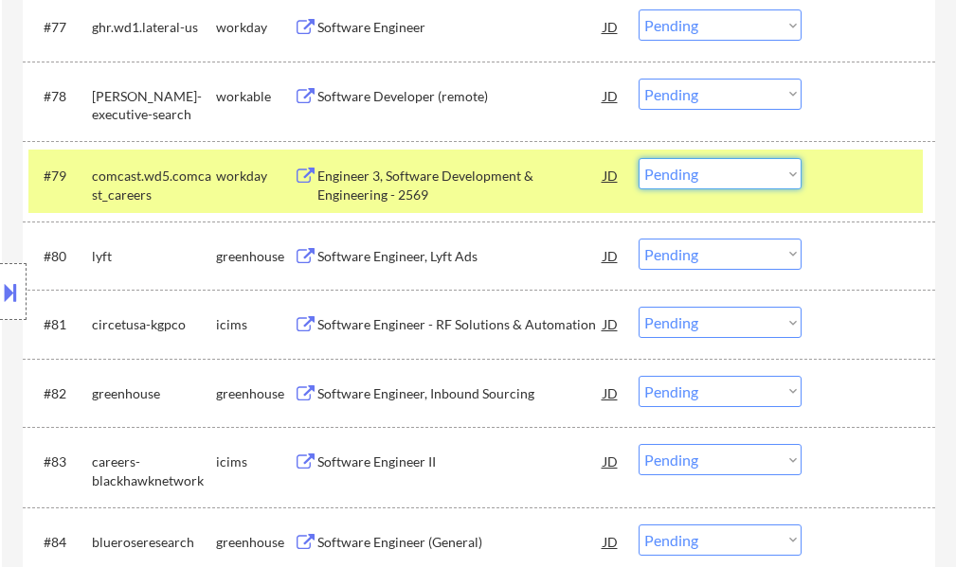
click at [706, 170] on select "Choose an option... Pending Applied Excluded (Questions) Excluded (Expired) Exc…" at bounding box center [719, 173] width 163 height 31
click at [638, 158] on select "Choose an option... Pending Applied Excluded (Questions) Excluded (Expired) Exc…" at bounding box center [719, 173] width 163 height 31
click at [848, 179] on div at bounding box center [870, 175] width 83 height 34
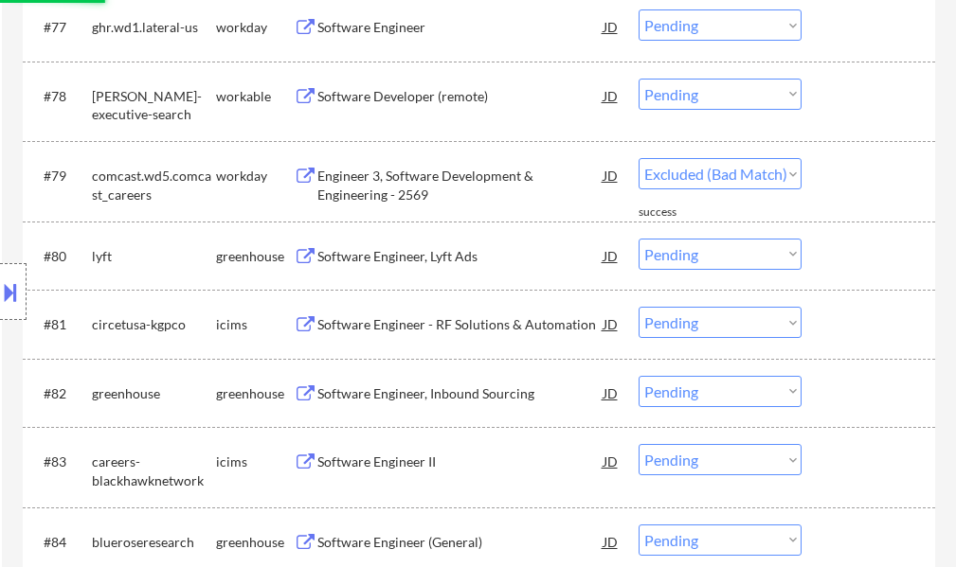
select select ""pending""
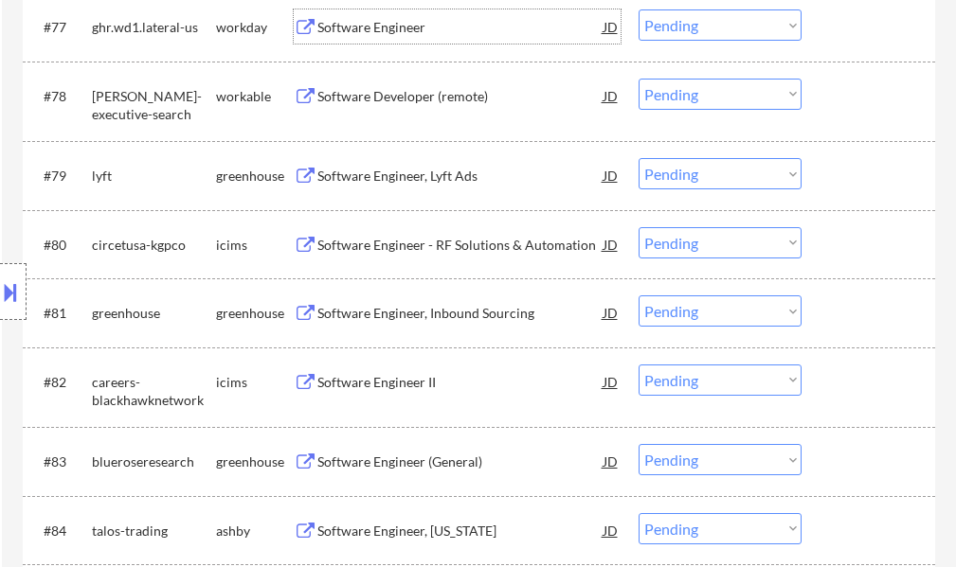
click at [332, 36] on div "Software Engineer" at bounding box center [460, 27] width 286 height 19
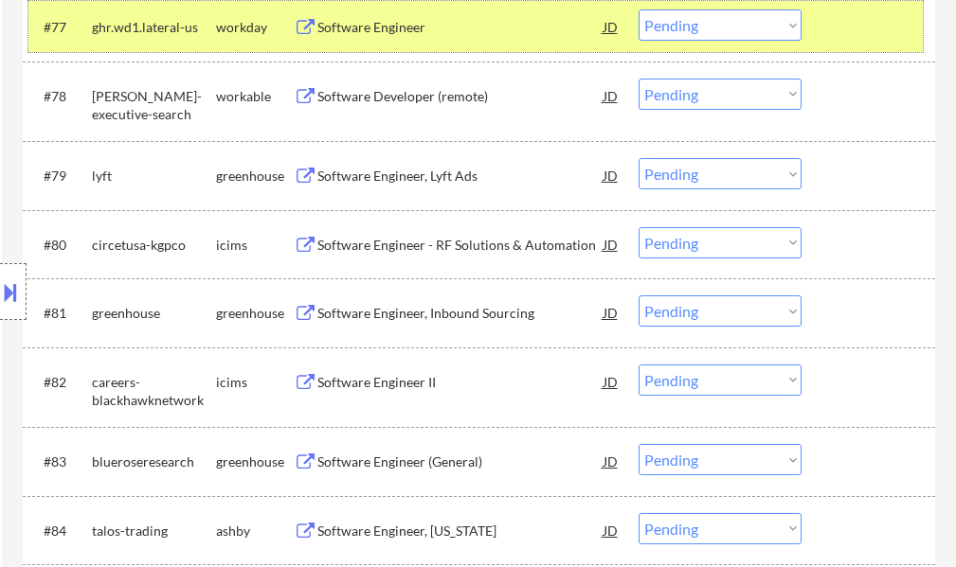
click at [884, 21] on div at bounding box center [870, 26] width 83 height 34
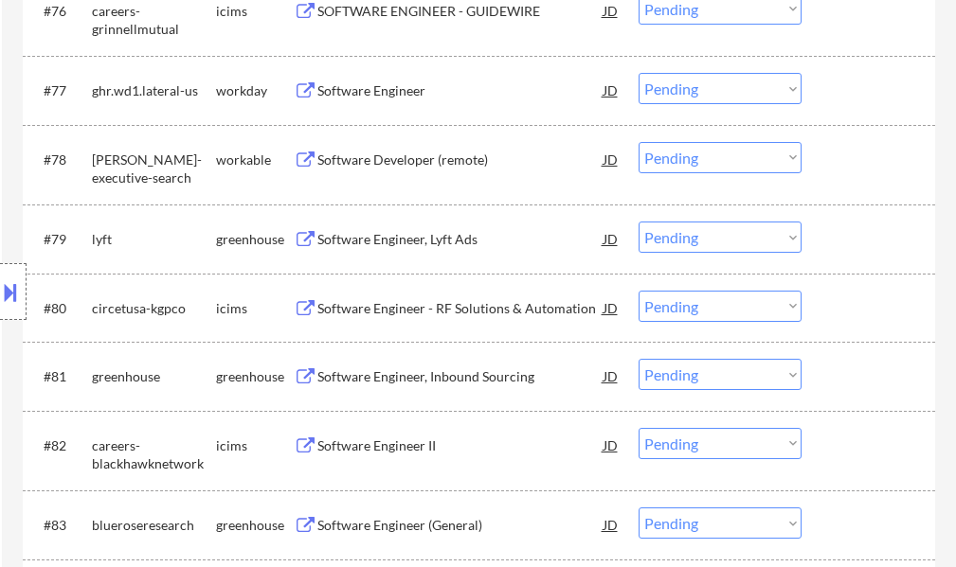
scroll to position [5778, 0]
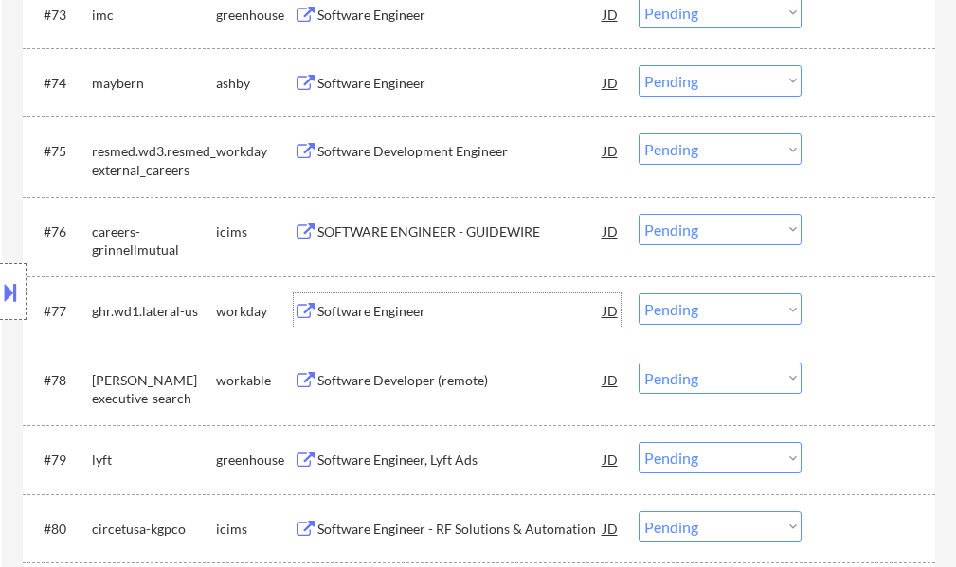
click at [400, 310] on div "Software Engineer" at bounding box center [460, 311] width 286 height 19
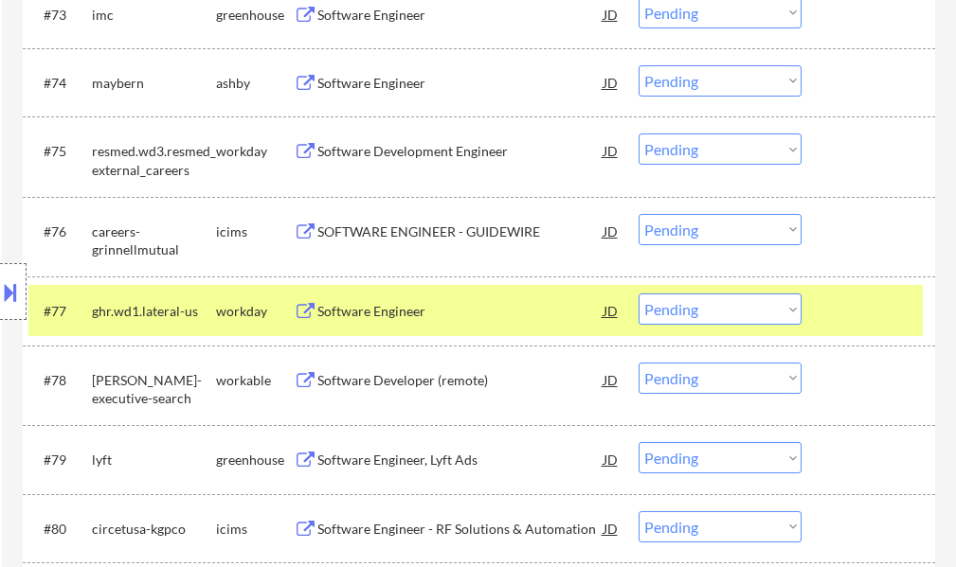
click at [6, 294] on button at bounding box center [10, 292] width 21 height 31
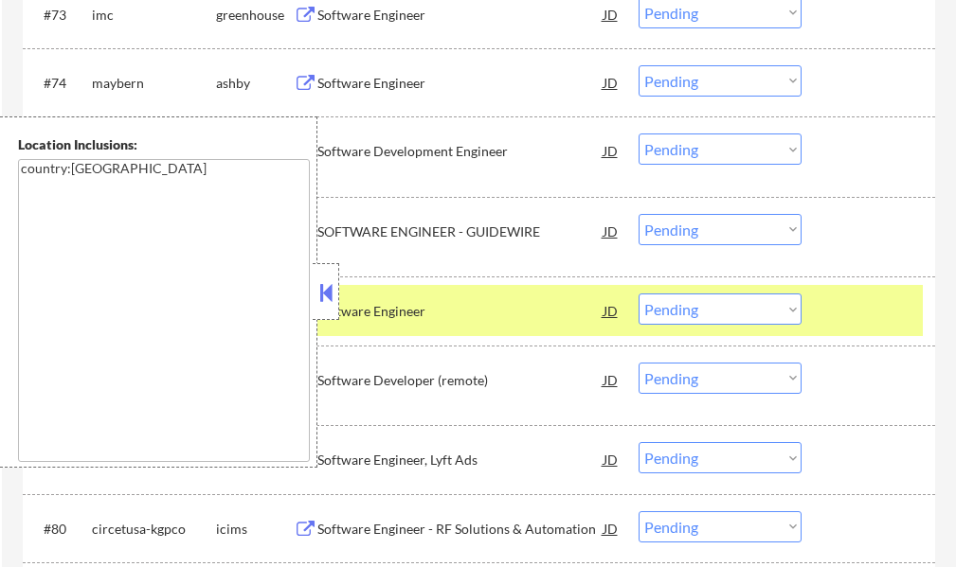
click at [716, 312] on select "Choose an option... Pending Applied Excluded (Questions) Excluded (Expired) Exc…" at bounding box center [719, 309] width 163 height 31
click at [638, 294] on select "Choose an option... Pending Applied Excluded (Questions) Excluded (Expired) Exc…" at bounding box center [719, 309] width 163 height 31
click at [823, 300] on div "#77 ghr.wd1.lateral-us workday Software Engineer JD Choose an option... Pending…" at bounding box center [475, 310] width 894 height 51
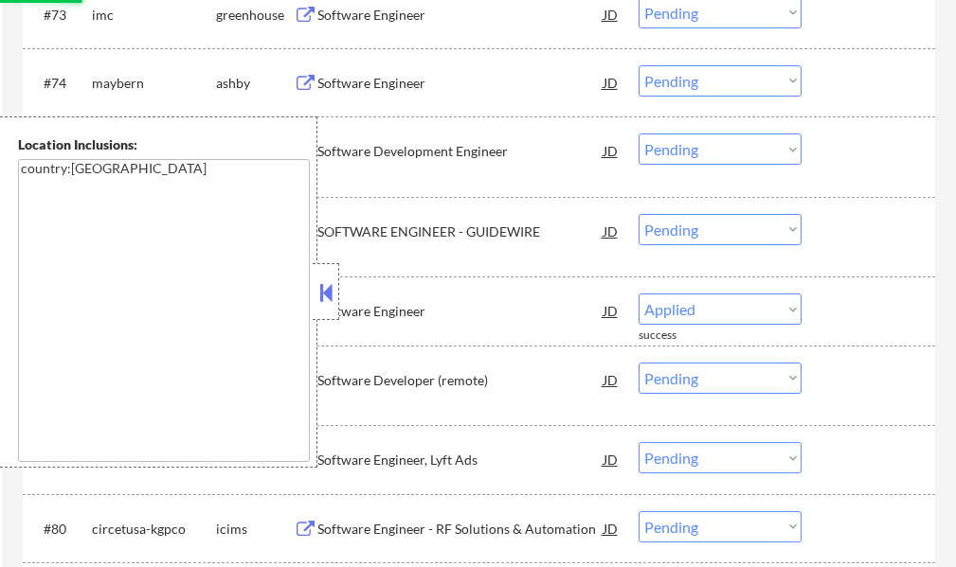
click at [331, 299] on button at bounding box center [325, 292] width 21 height 28
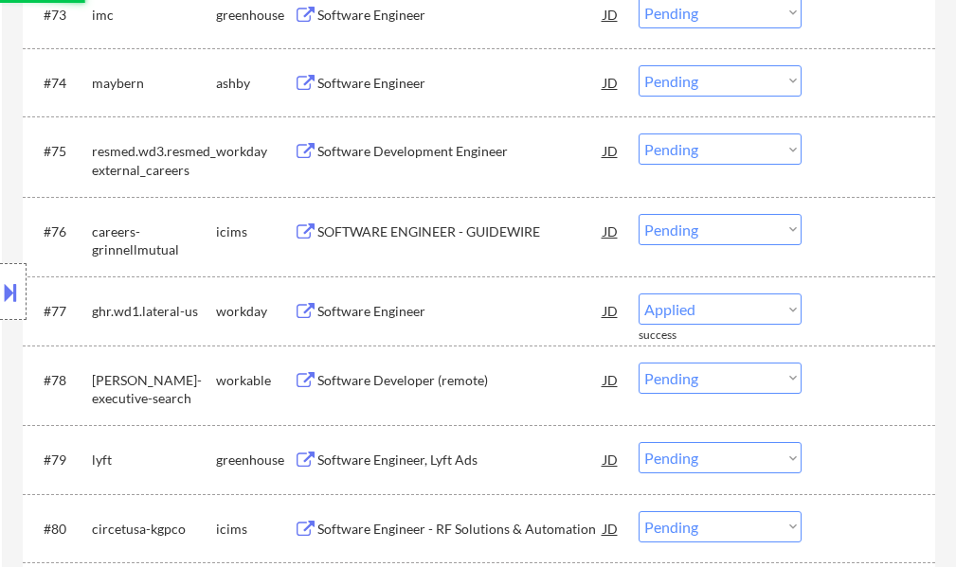
select select ""pending""
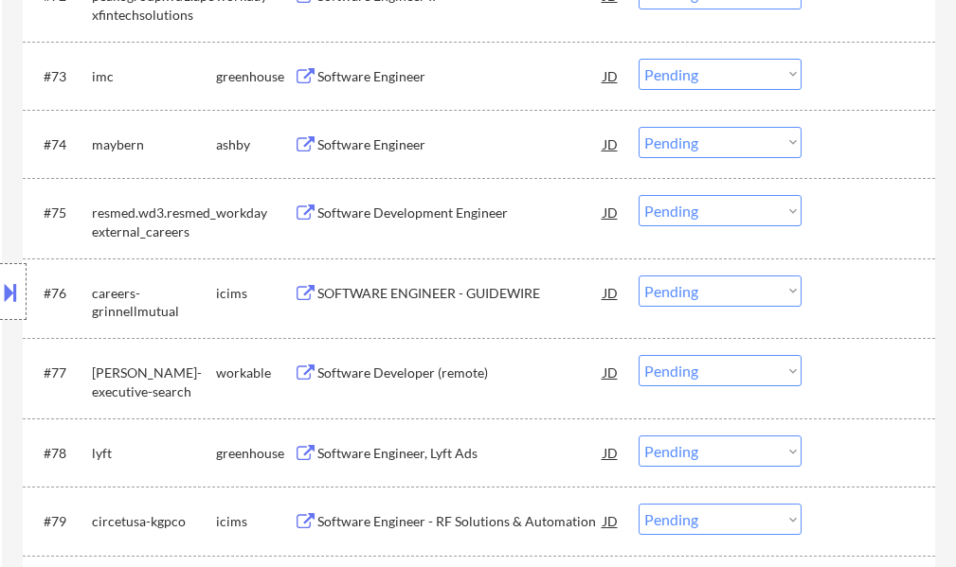
scroll to position [5683, 0]
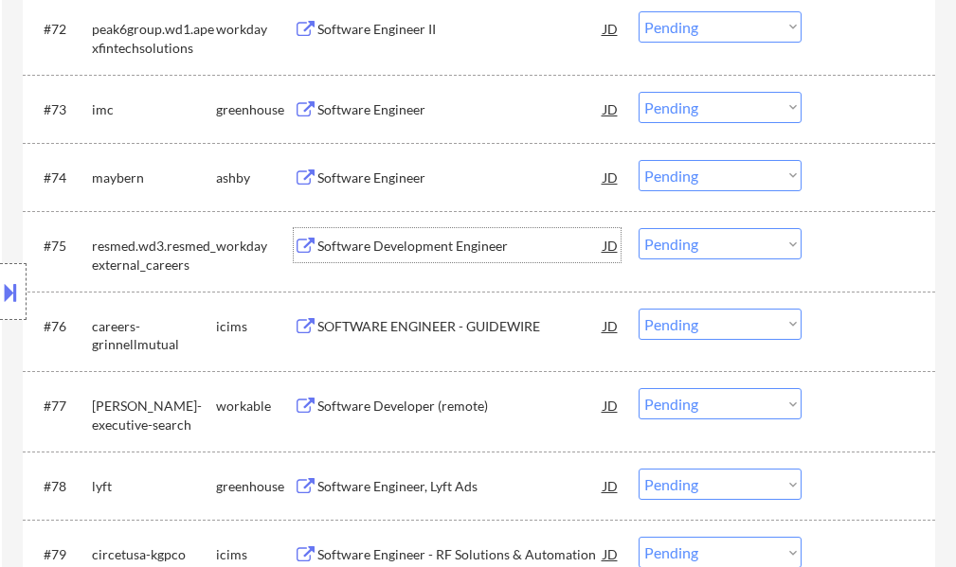
click at [399, 253] on div "Software Development Engineer" at bounding box center [460, 246] width 286 height 19
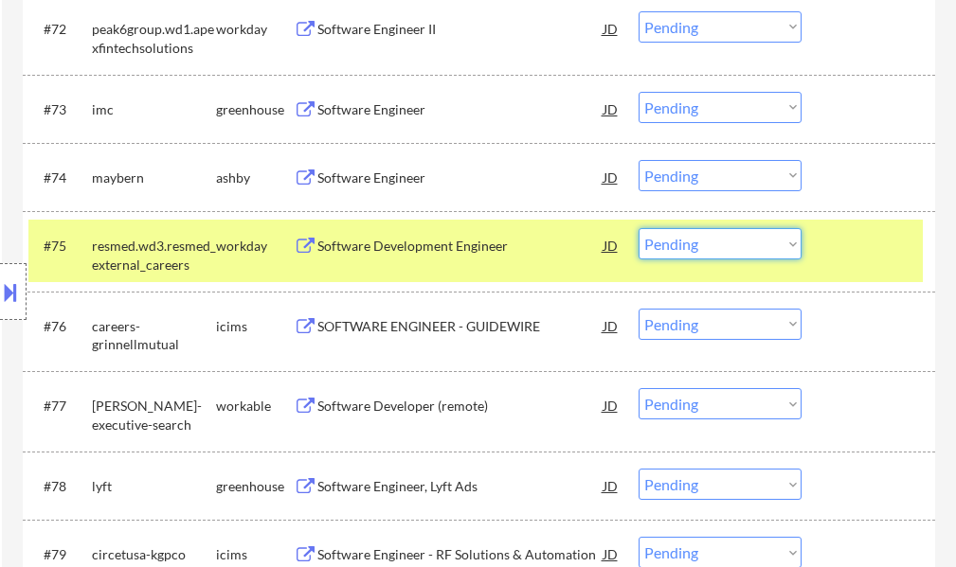
click at [655, 244] on select "Choose an option... Pending Applied Excluded (Questions) Excluded (Expired) Exc…" at bounding box center [719, 243] width 163 height 31
click at [638, 228] on select "Choose an option... Pending Applied Excluded (Questions) Excluded (Expired) Exc…" at bounding box center [719, 243] width 163 height 31
click at [864, 245] on div at bounding box center [870, 245] width 83 height 34
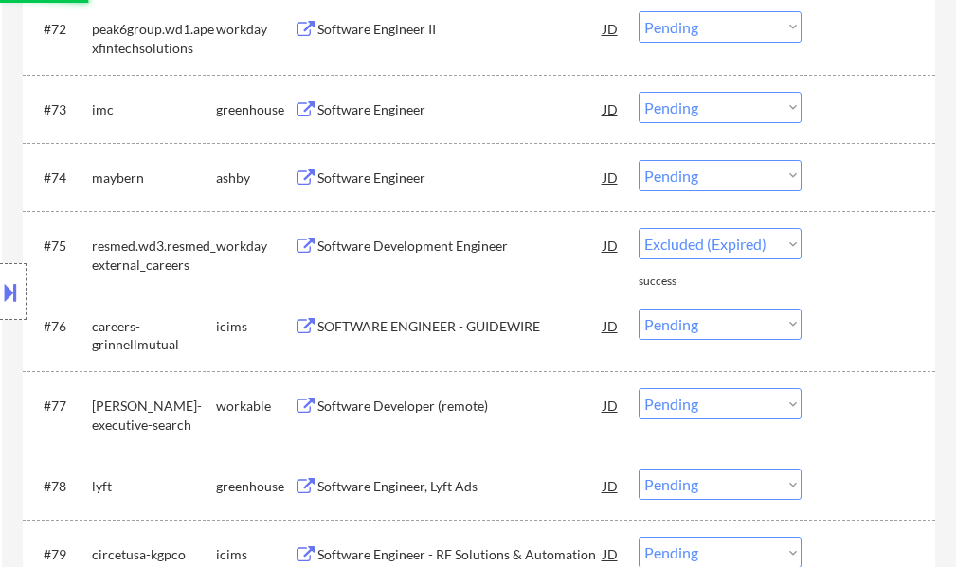
select select ""pending""
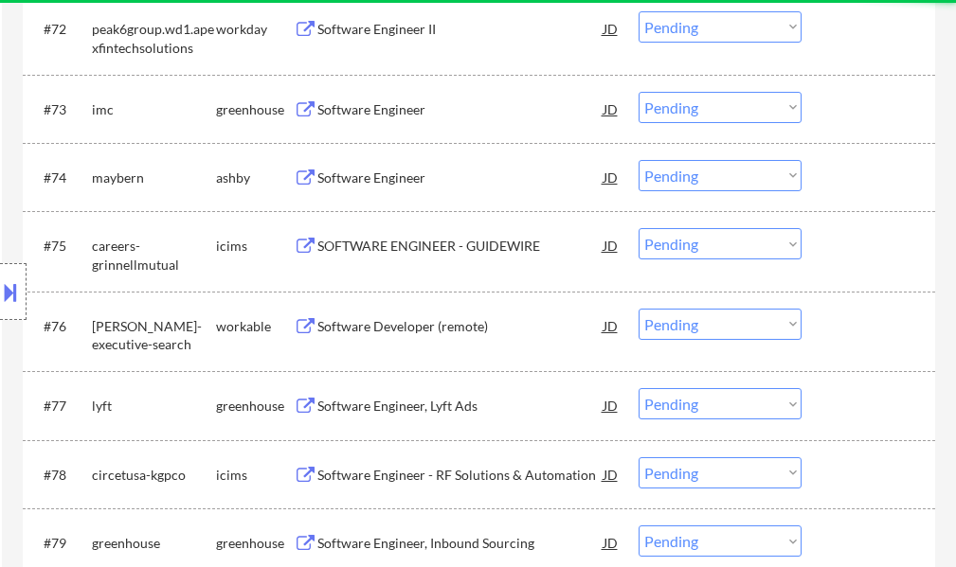
scroll to position [5588, 0]
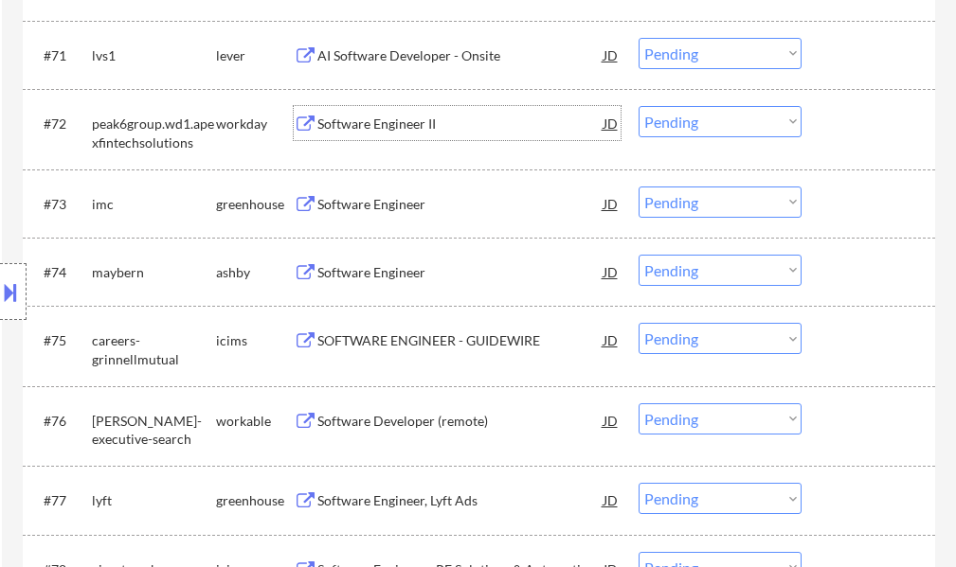
click at [383, 121] on div "Software Engineer II" at bounding box center [460, 124] width 286 height 19
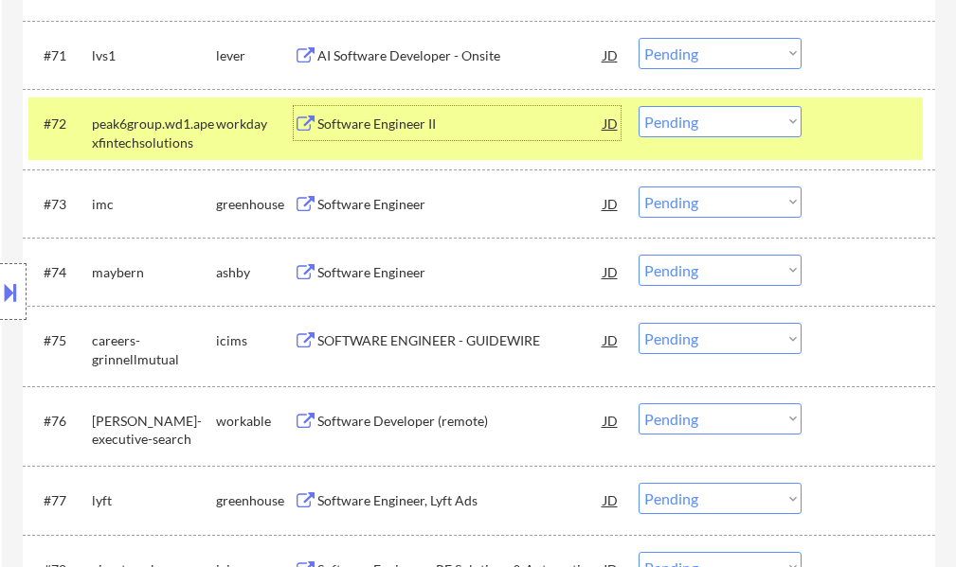
click at [716, 128] on select "Choose an option... Pending Applied Excluded (Questions) Excluded (Expired) Exc…" at bounding box center [719, 121] width 163 height 31
click at [638, 106] on select "Choose an option... Pending Applied Excluded (Questions) Excluded (Expired) Exc…" at bounding box center [719, 121] width 163 height 31
click at [861, 139] on div at bounding box center [870, 123] width 83 height 34
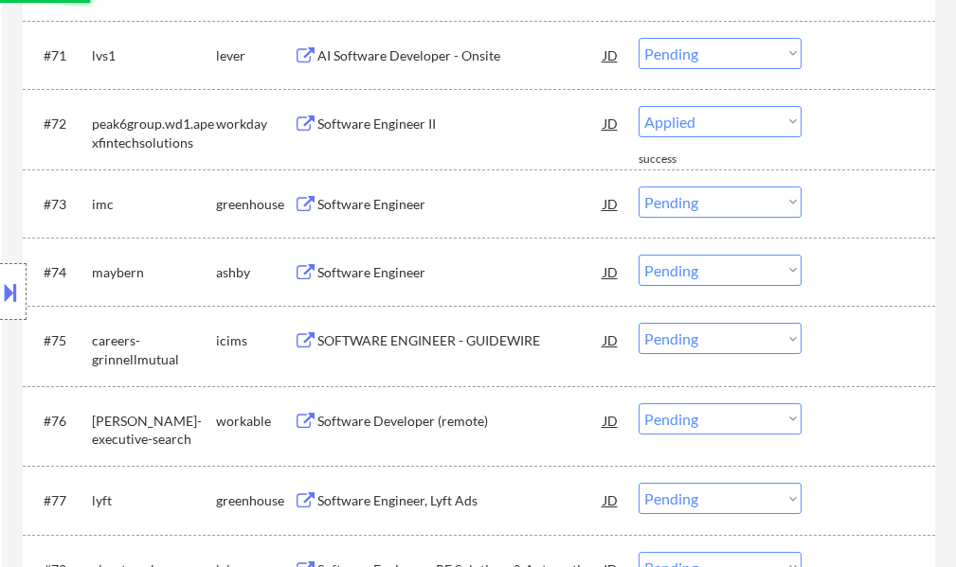
select select ""pending""
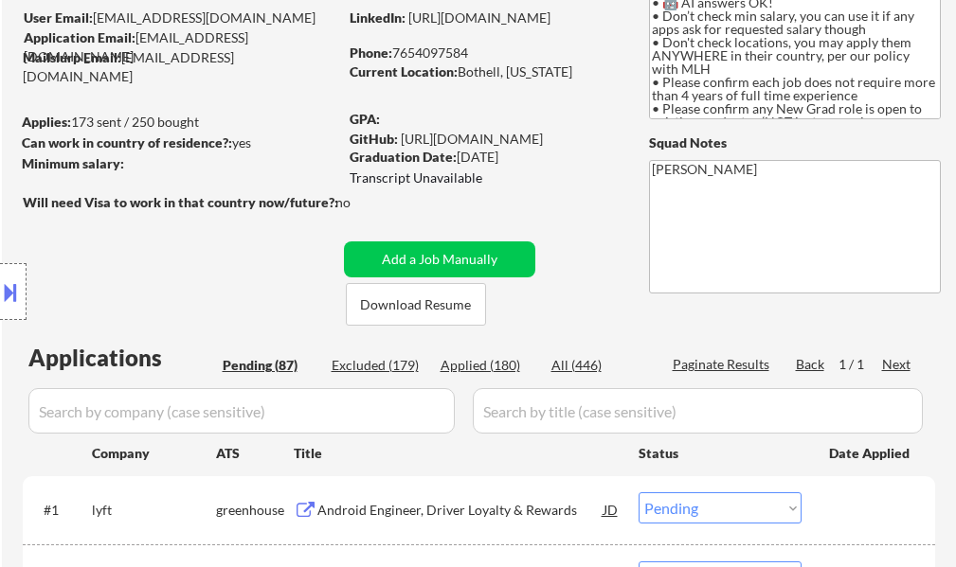
scroll to position [135, 0]
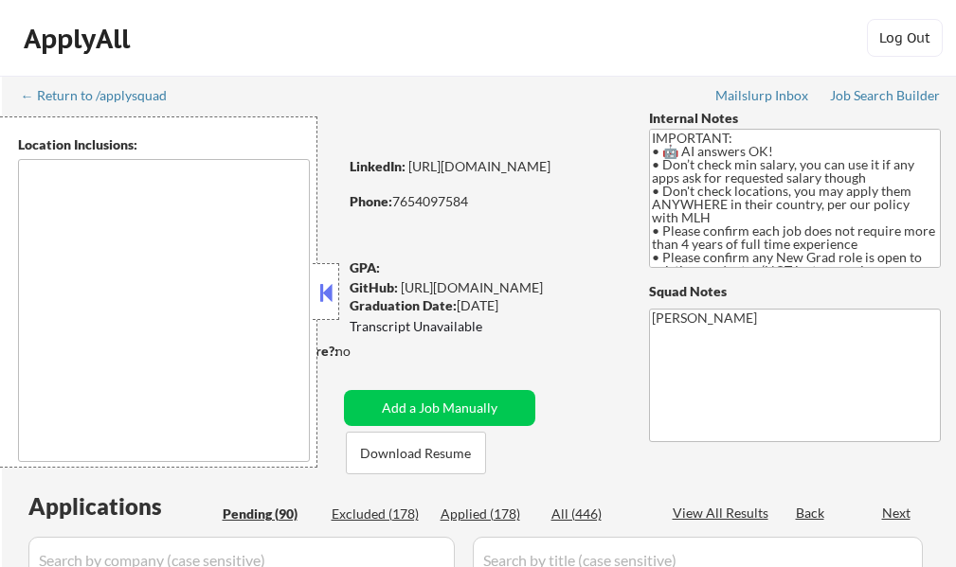
type textarea "country:[GEOGRAPHIC_DATA]"
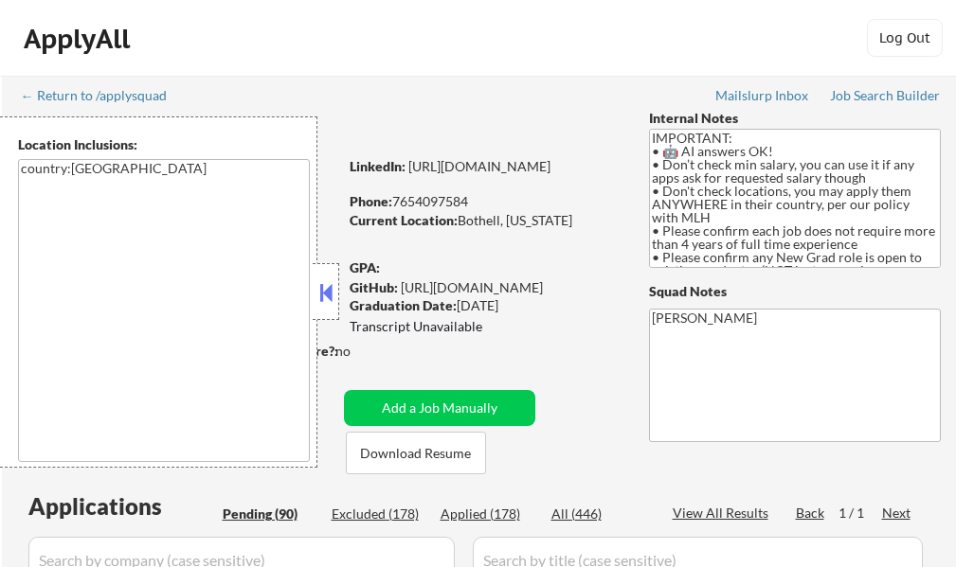
select select ""pending""
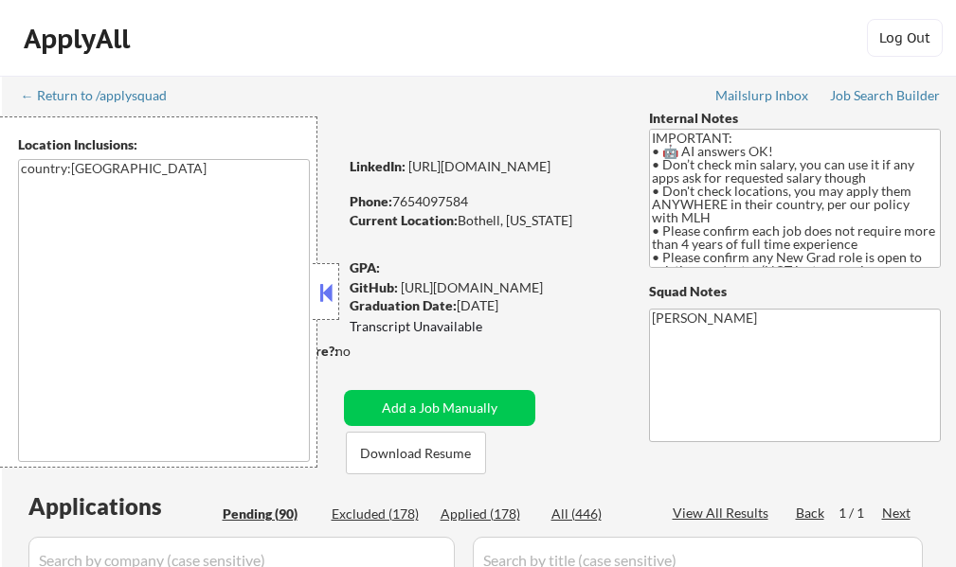
select select ""pending""
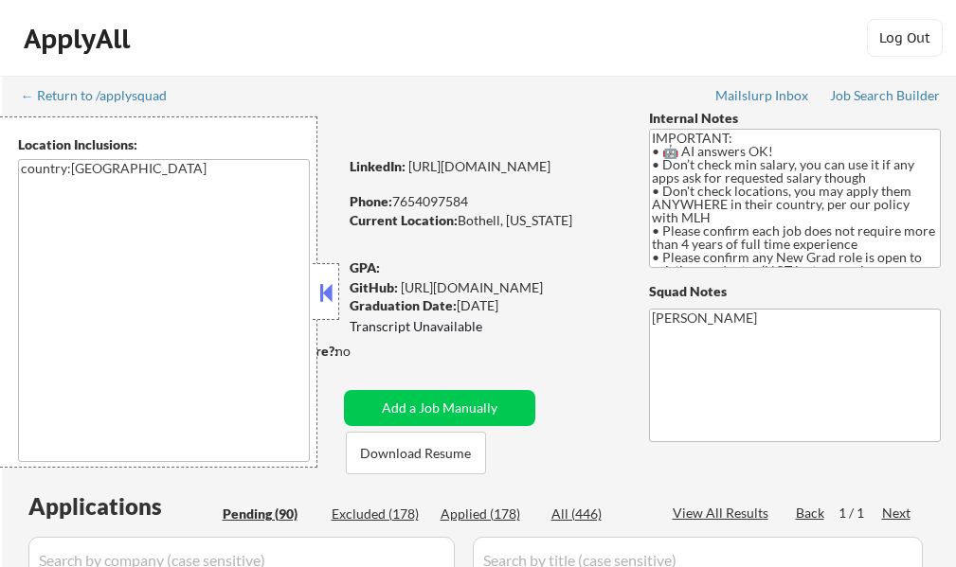
select select ""pending""
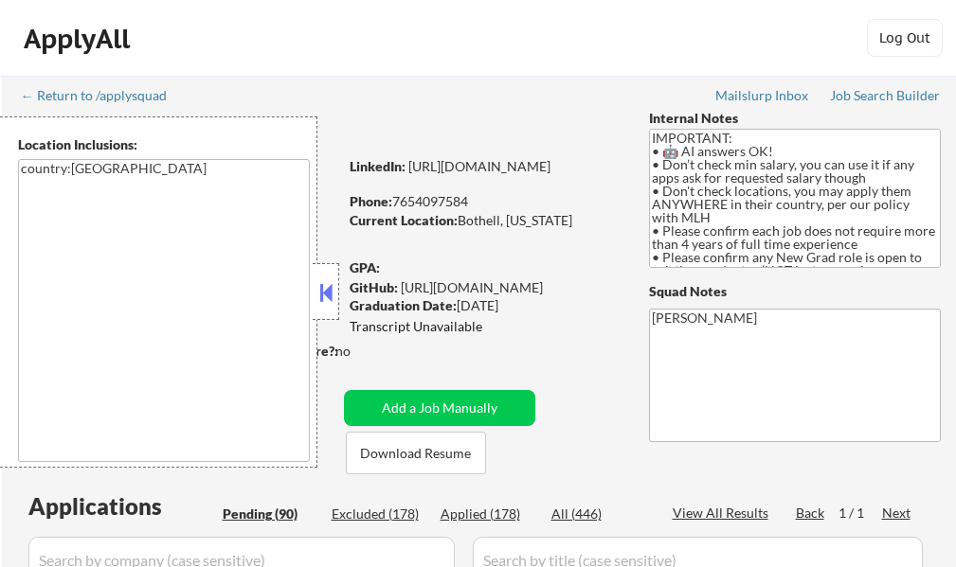
select select ""pending""
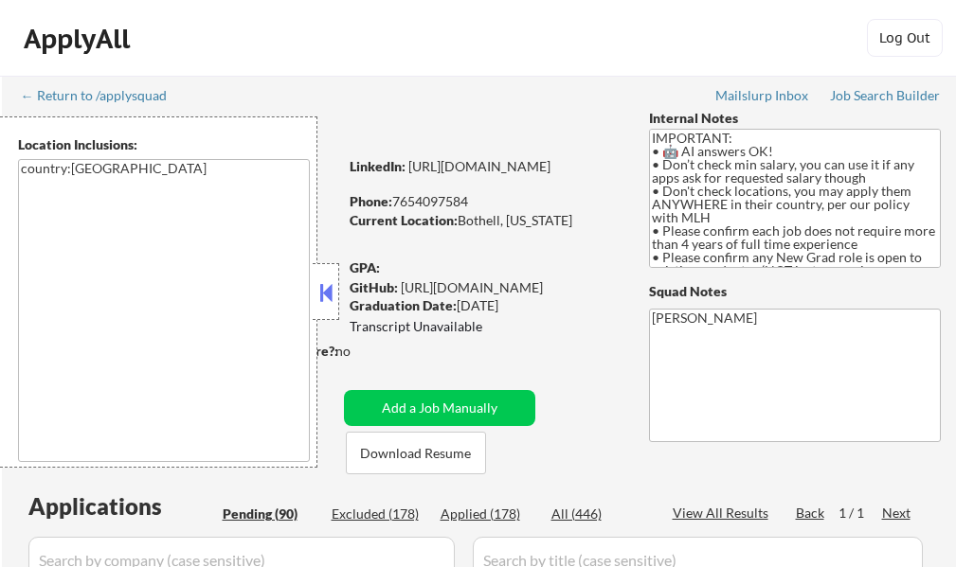
select select ""pending""
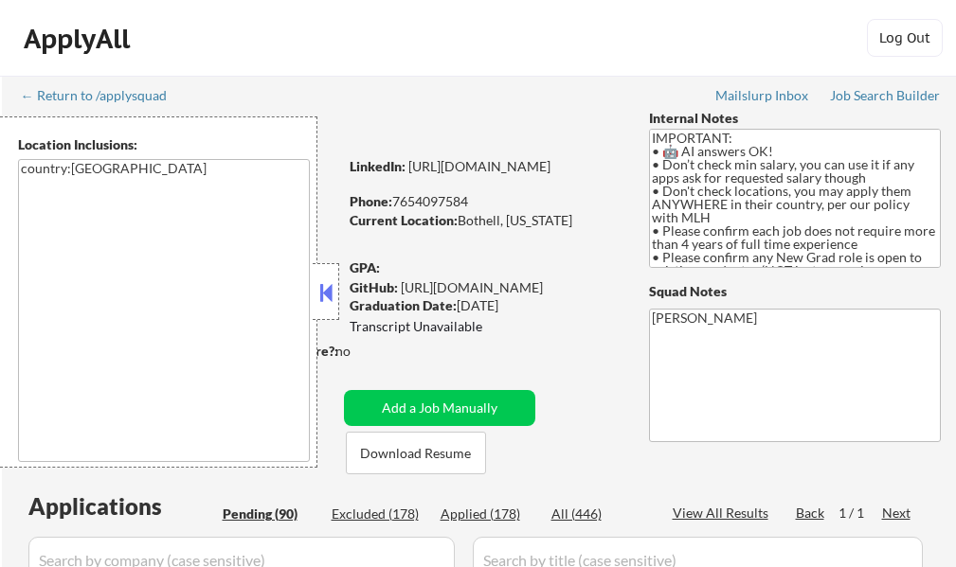
select select ""pending""
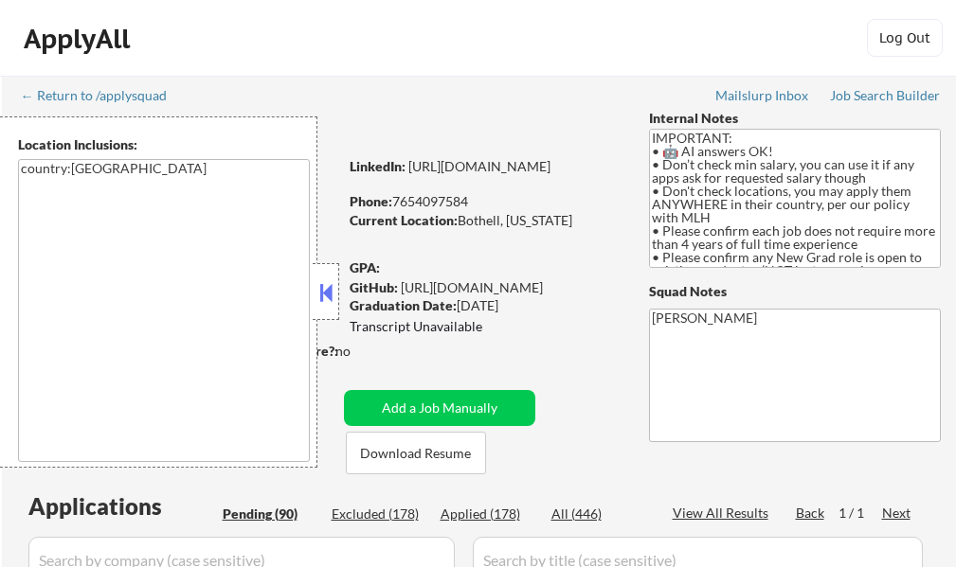
select select ""pending""
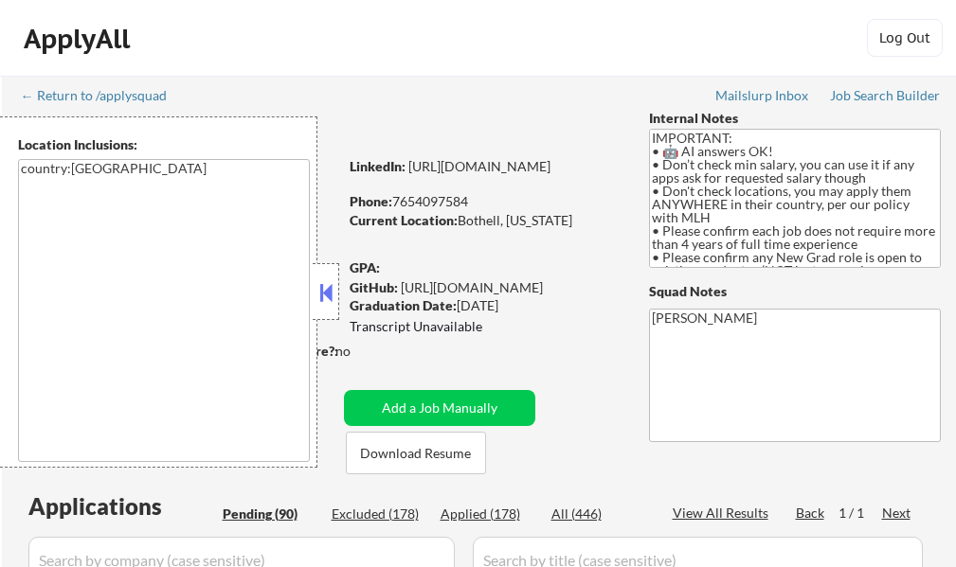
select select ""pending""
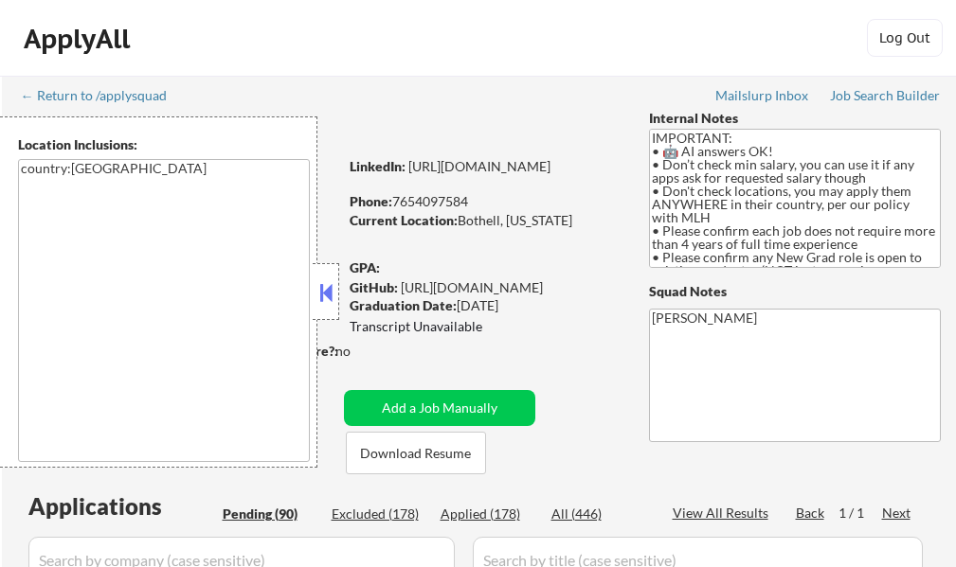
select select ""pending""
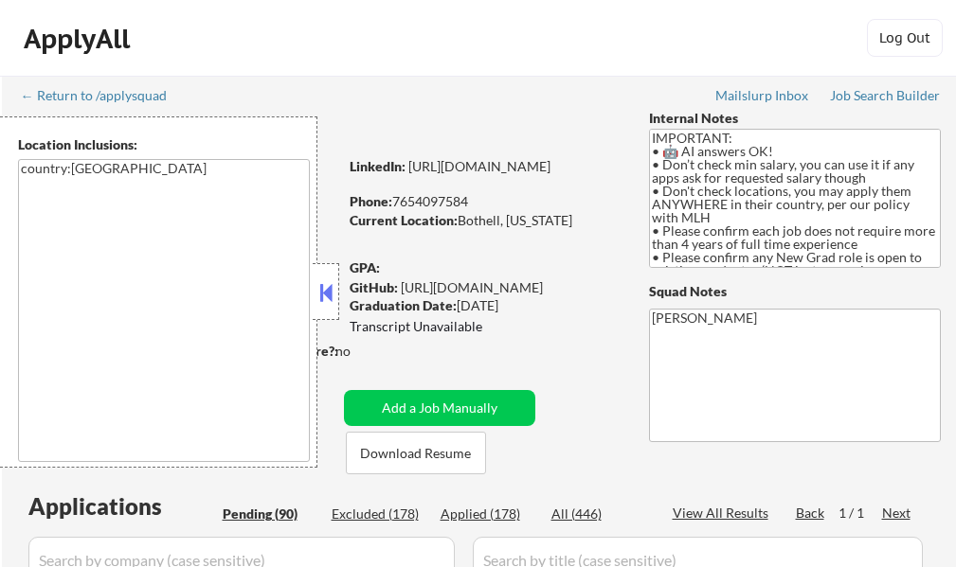
select select ""pending""
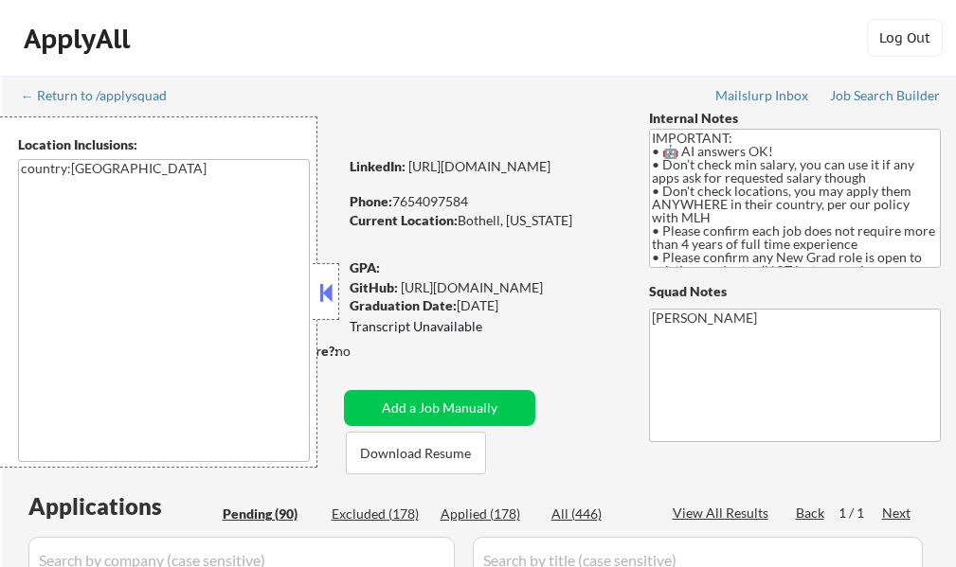
select select ""pending""
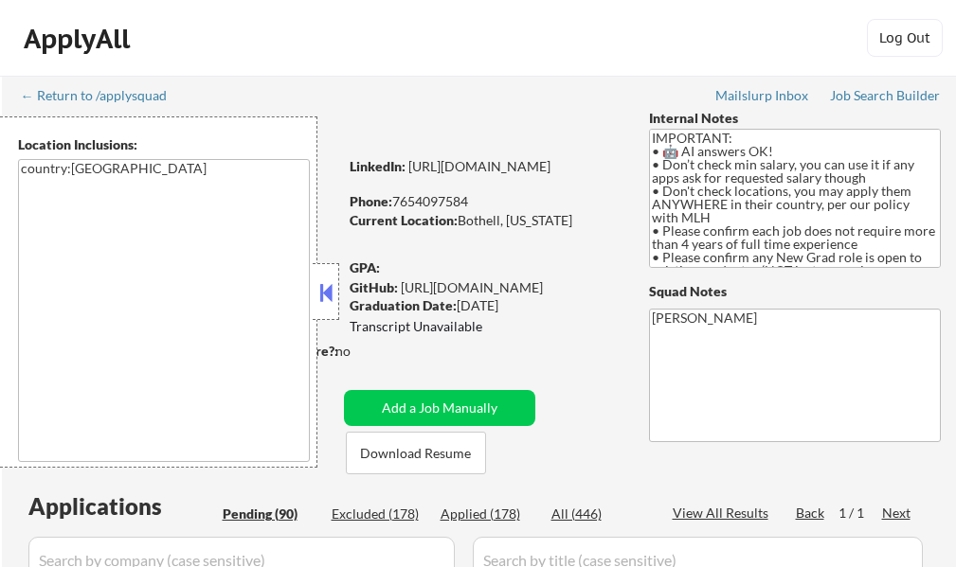
select select ""pending""
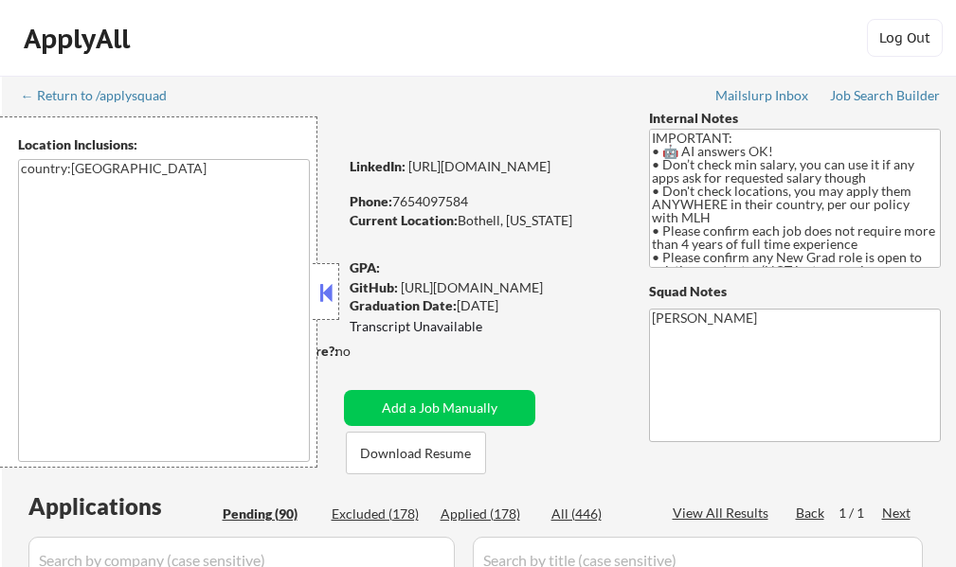
select select ""pending""
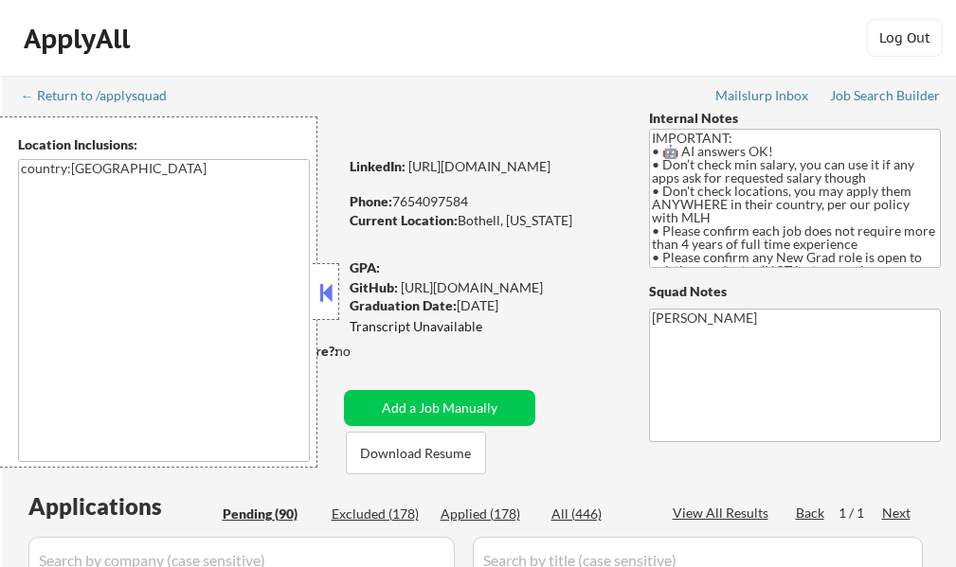
select select ""pending""
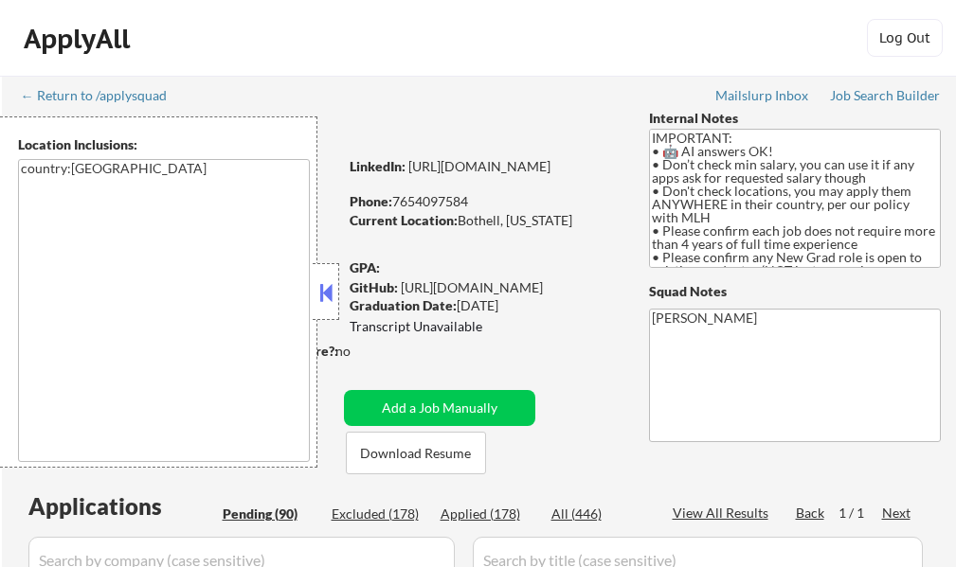
select select ""pending""
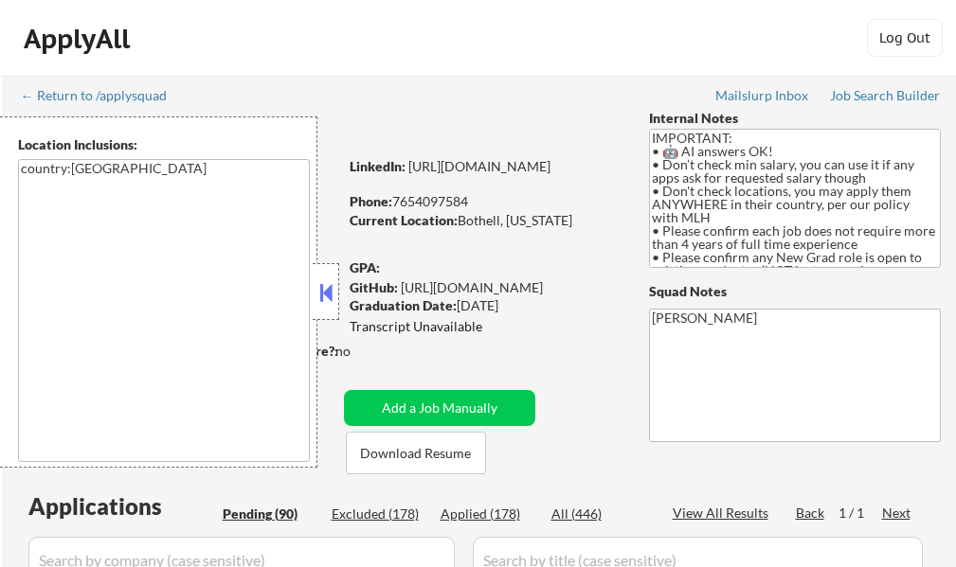
select select ""pending""
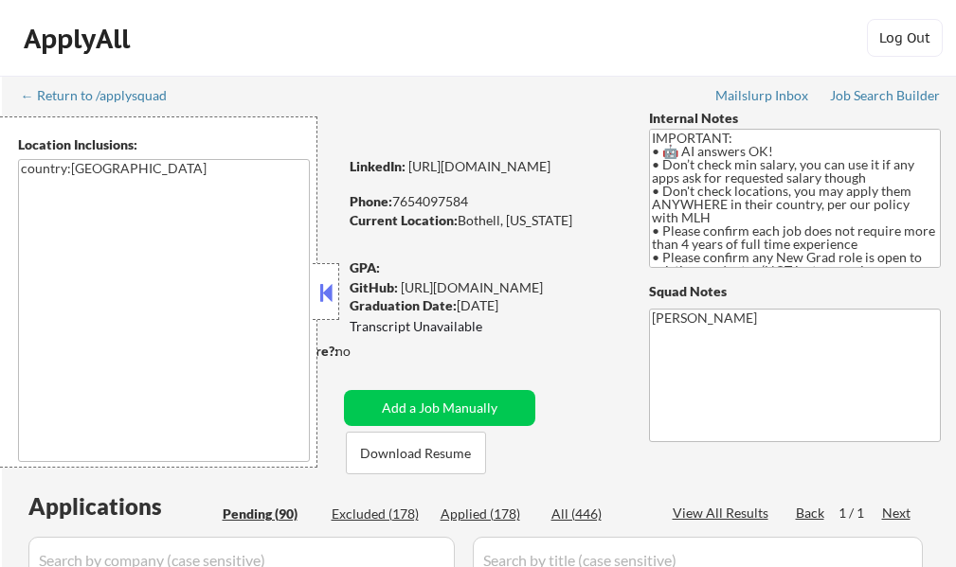
select select ""pending""
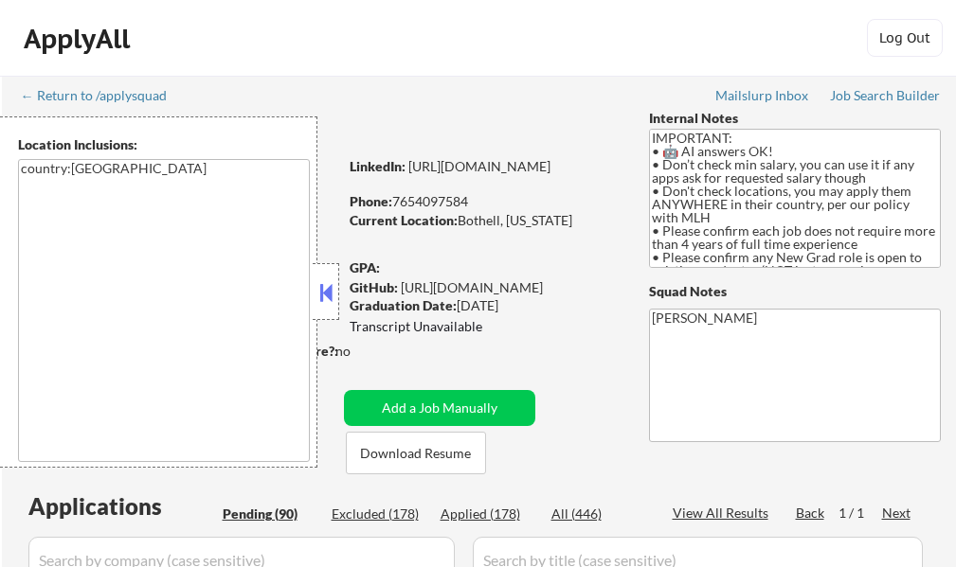
select select ""pending""
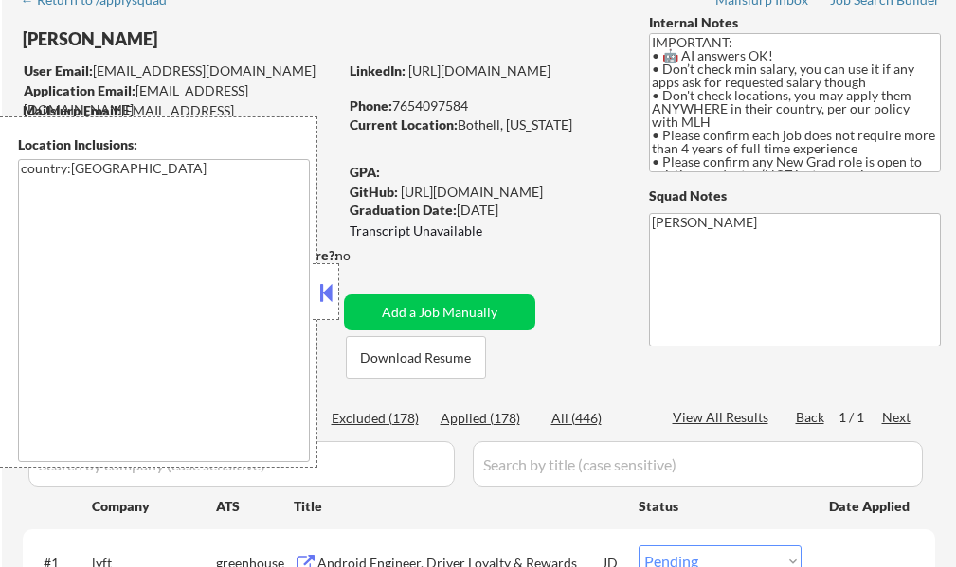
scroll to position [95, 0]
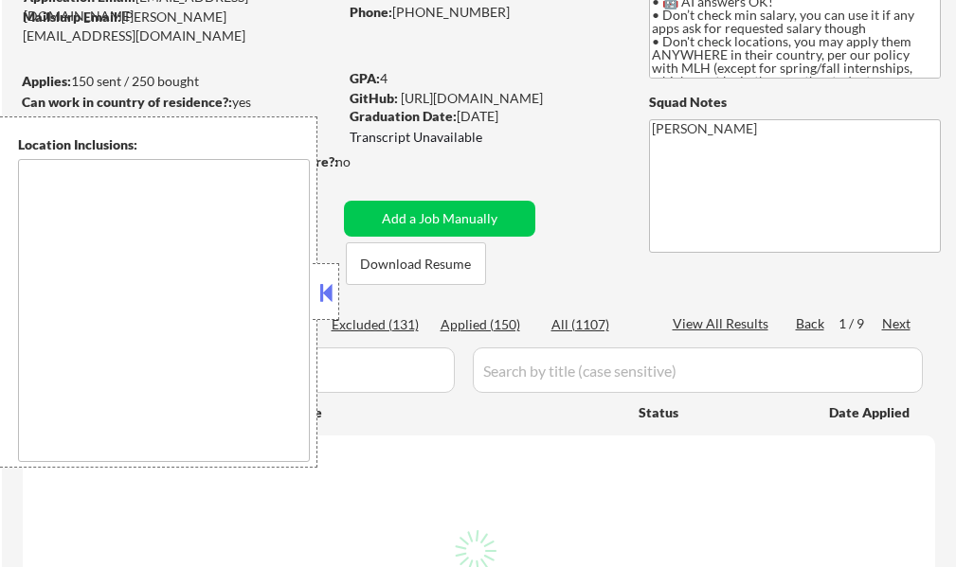
type textarea "country:[GEOGRAPHIC_DATA]"
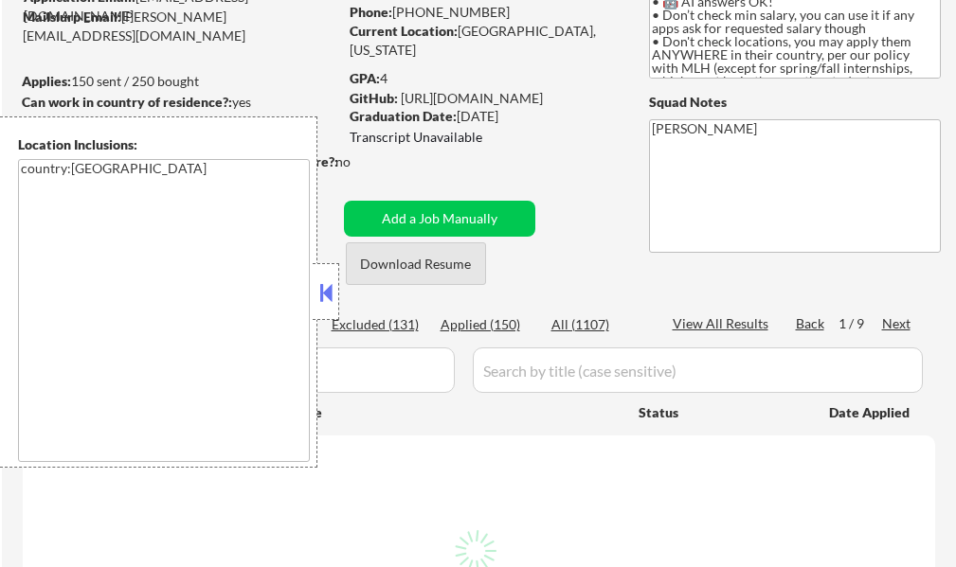
scroll to position [190, 0]
click at [331, 283] on button at bounding box center [325, 292] width 21 height 28
select select ""pending""
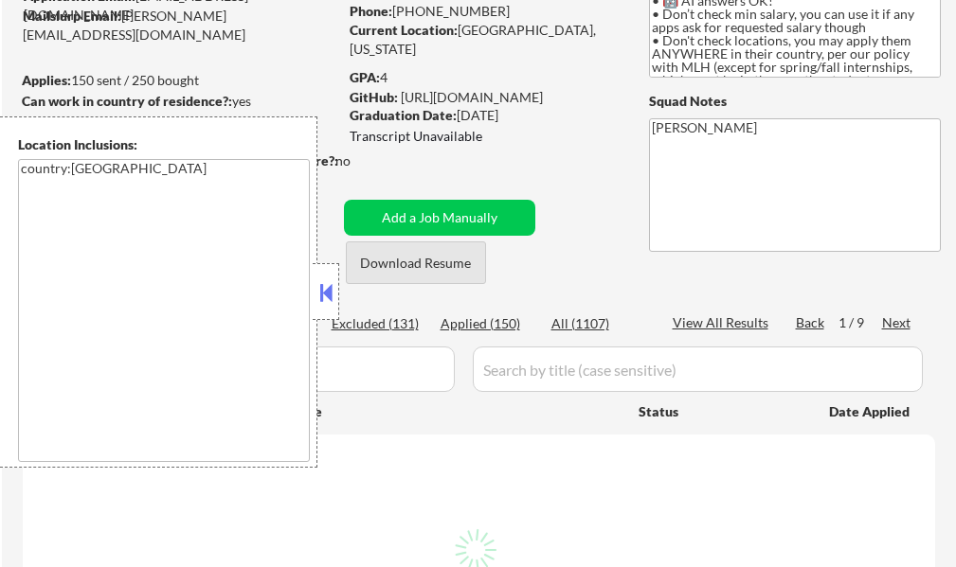
select select ""pending""
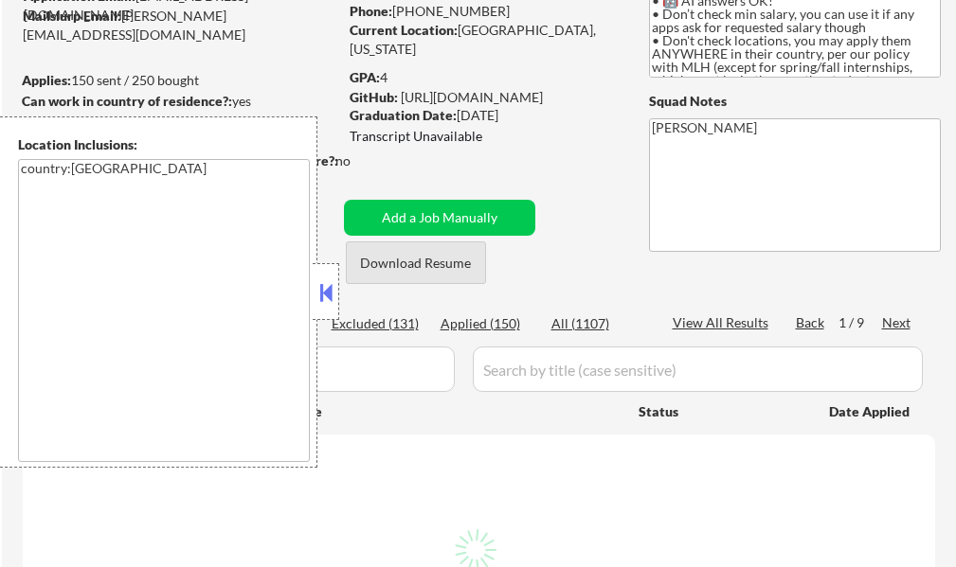
select select ""pending""
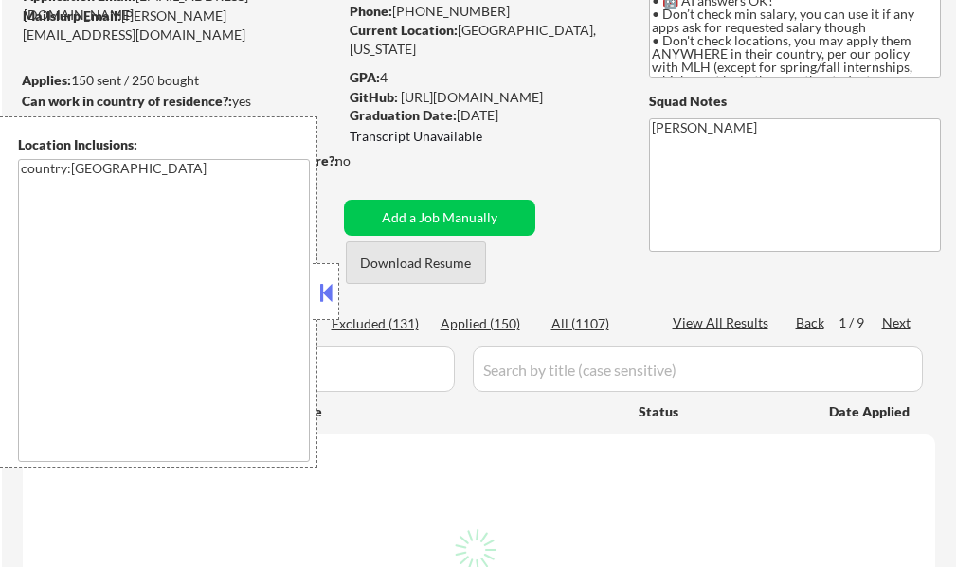
select select ""pending""
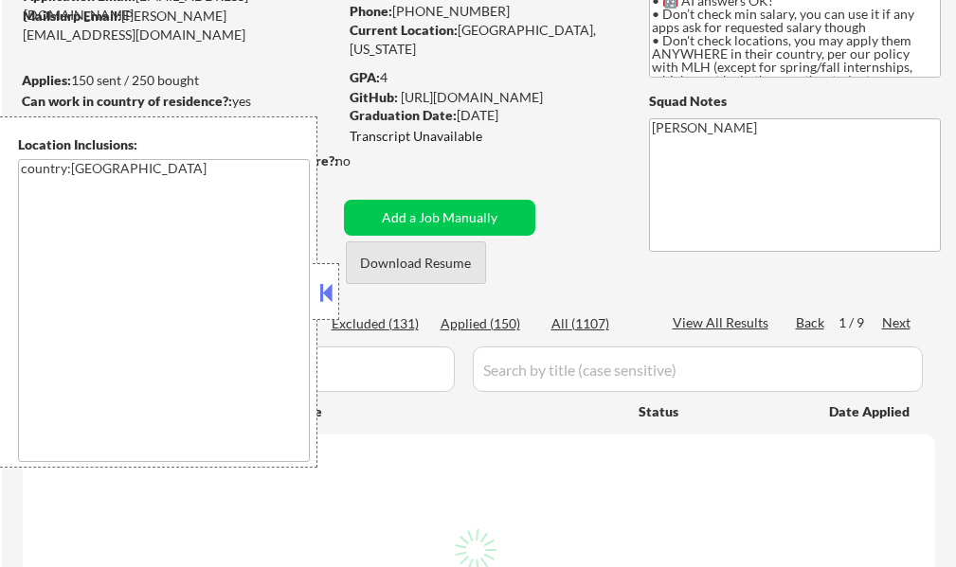
select select ""pending""
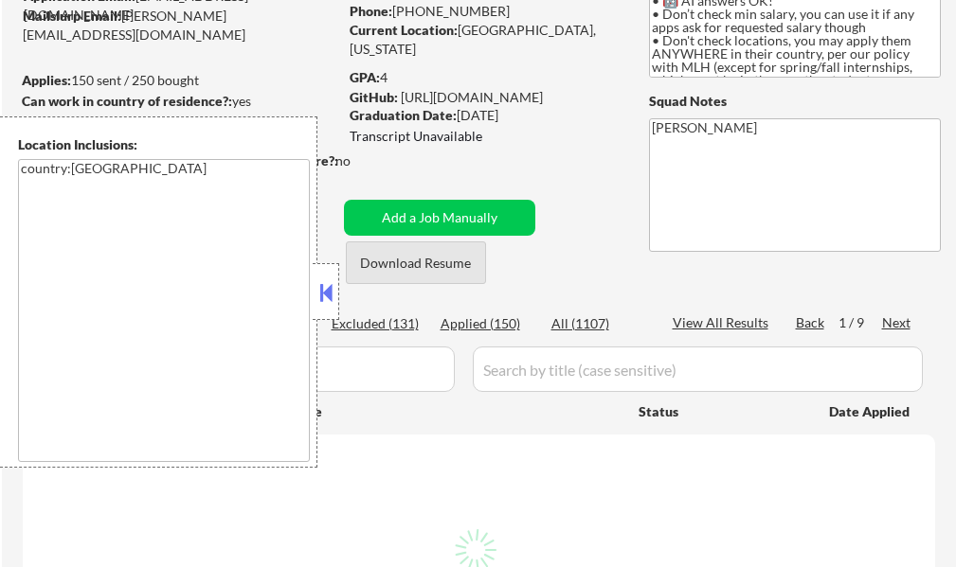
select select ""pending""
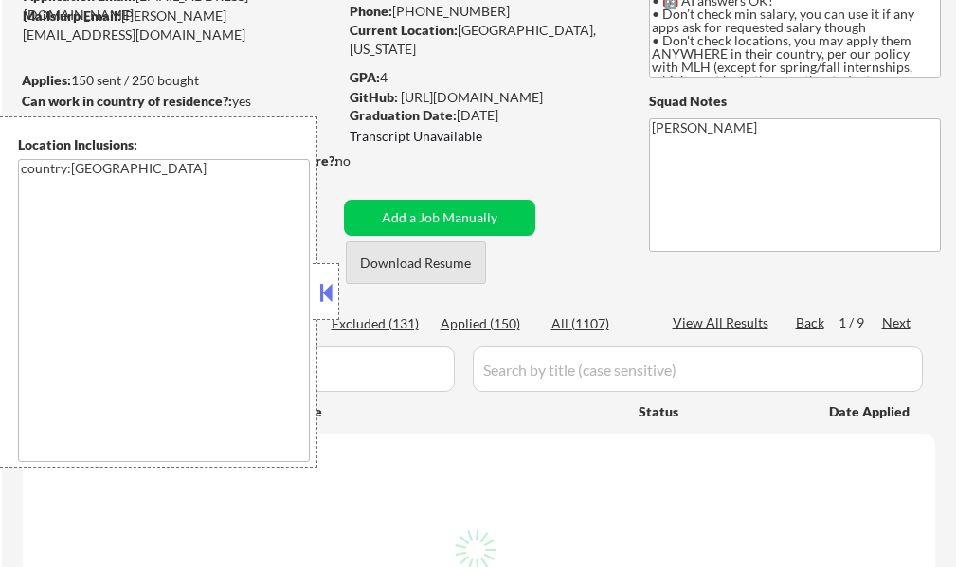
select select ""pending""
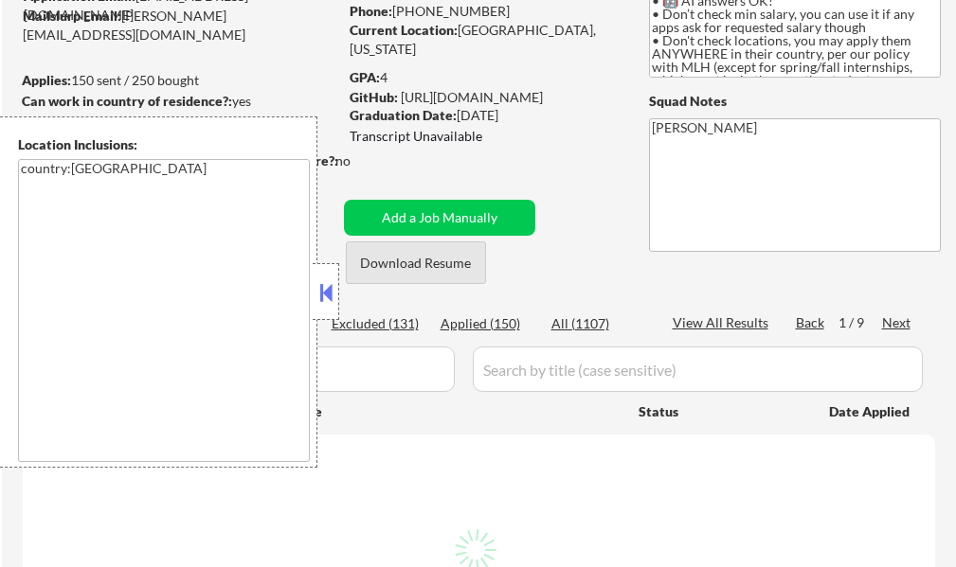
select select ""pending""
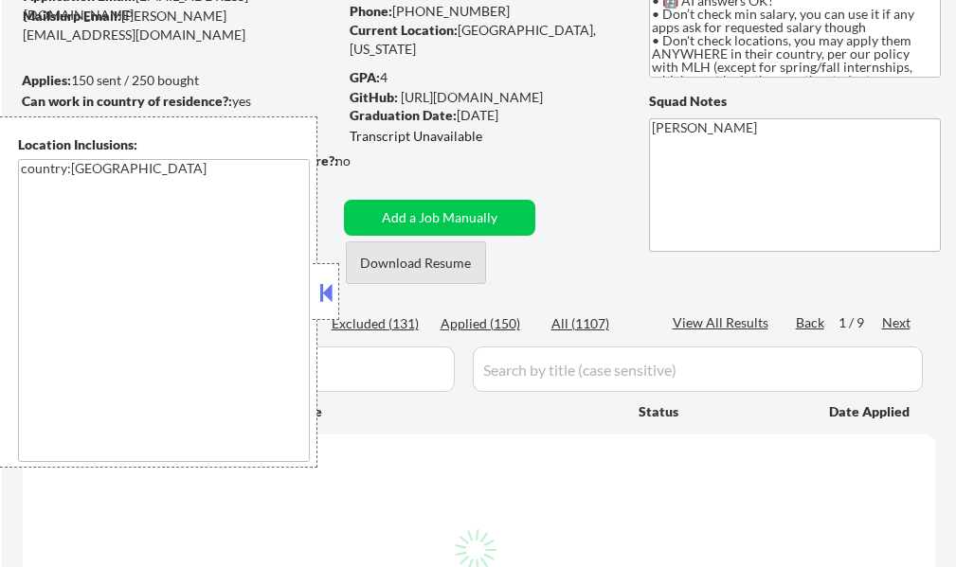
select select ""pending""
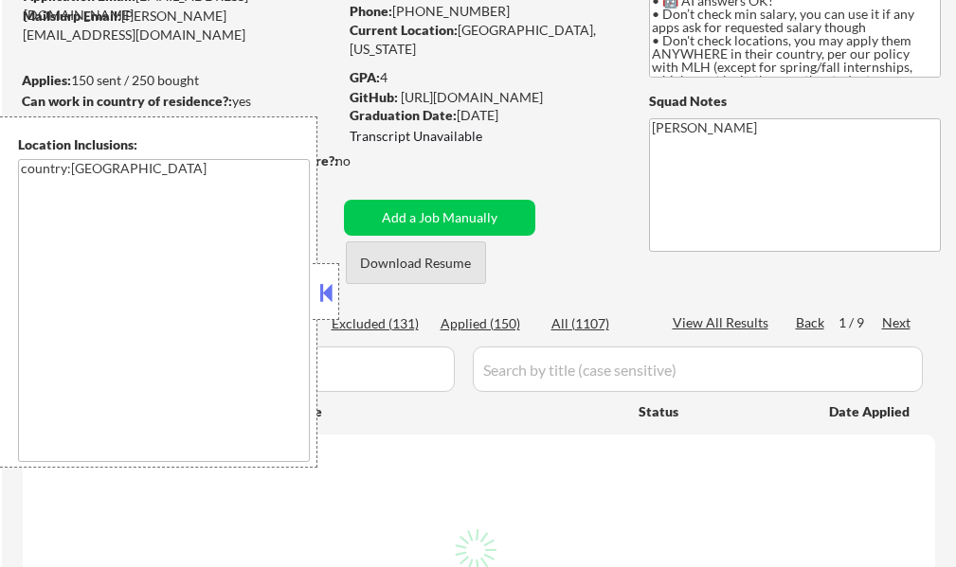
select select ""pending""
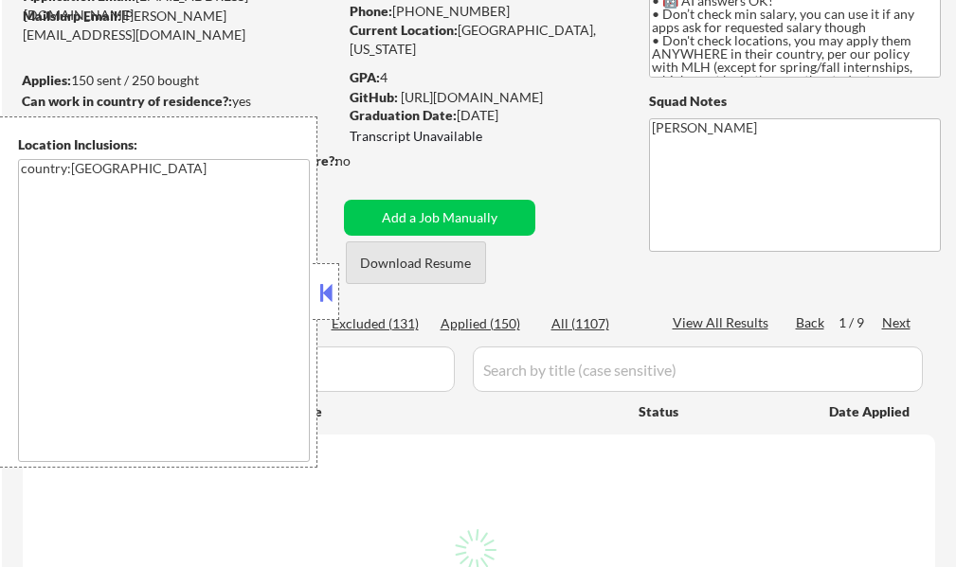
select select ""pending""
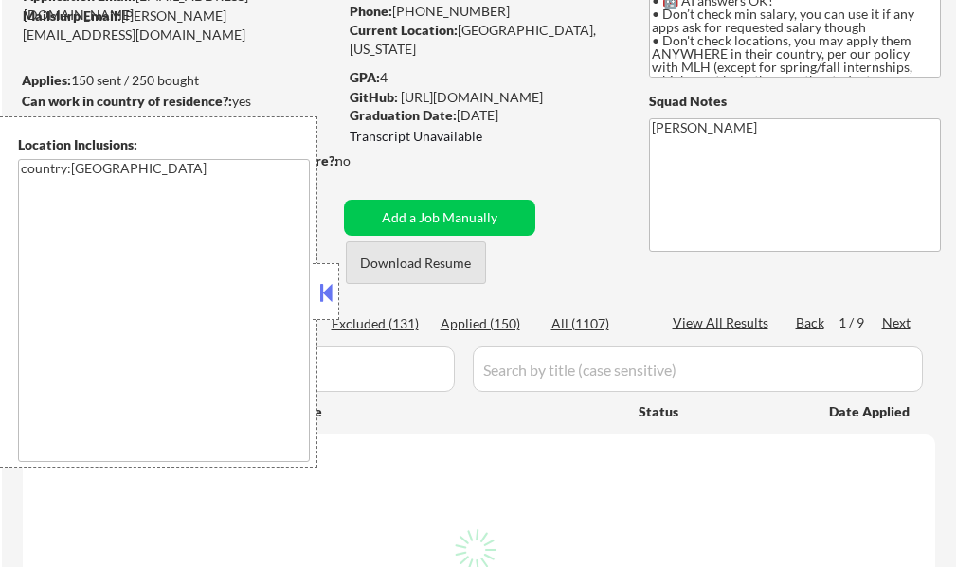
select select ""pending""
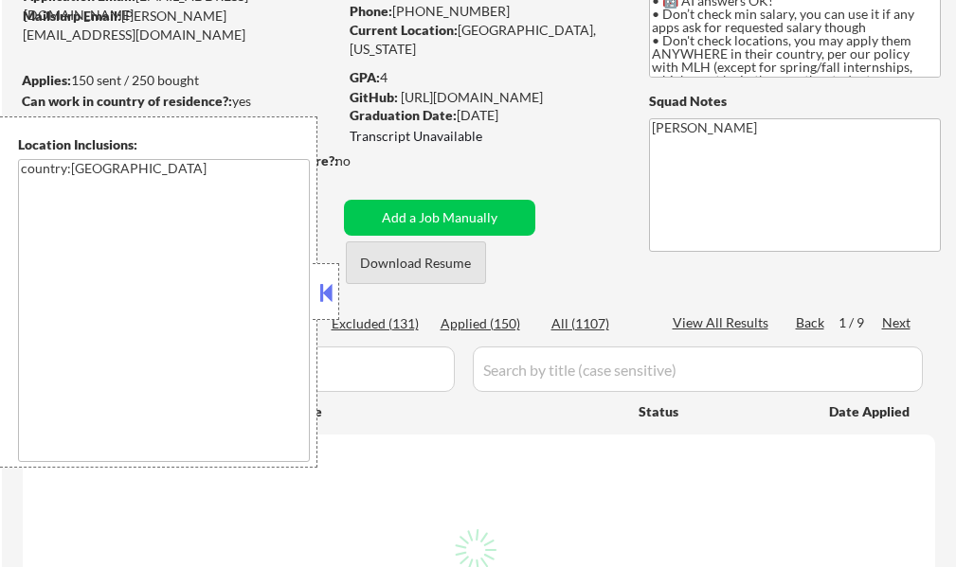
select select ""pending""
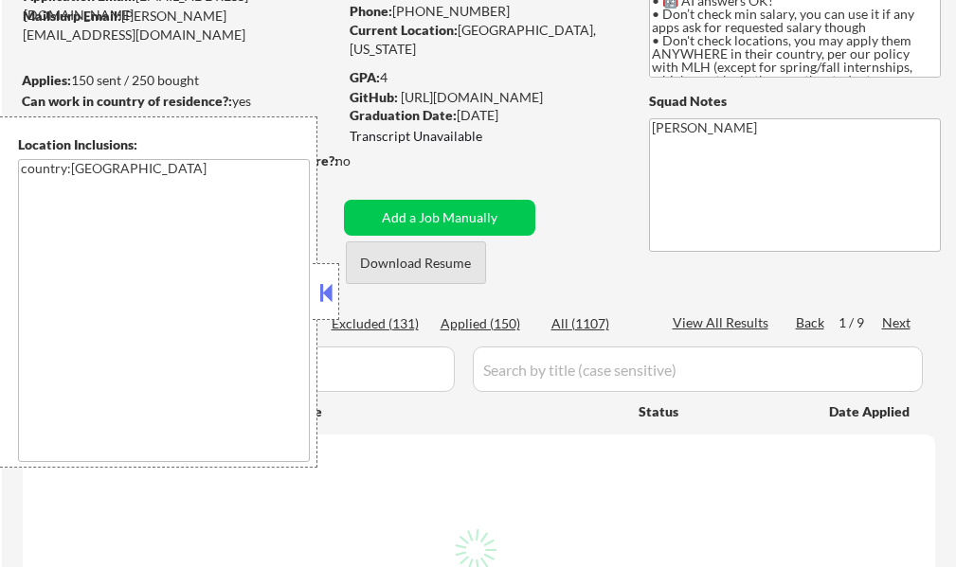
select select ""pending""
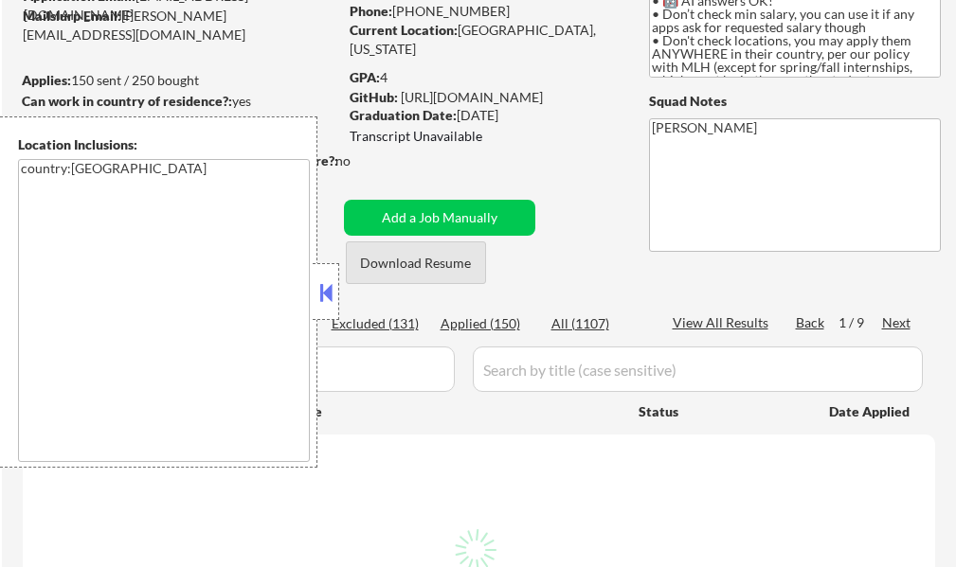
select select ""pending""
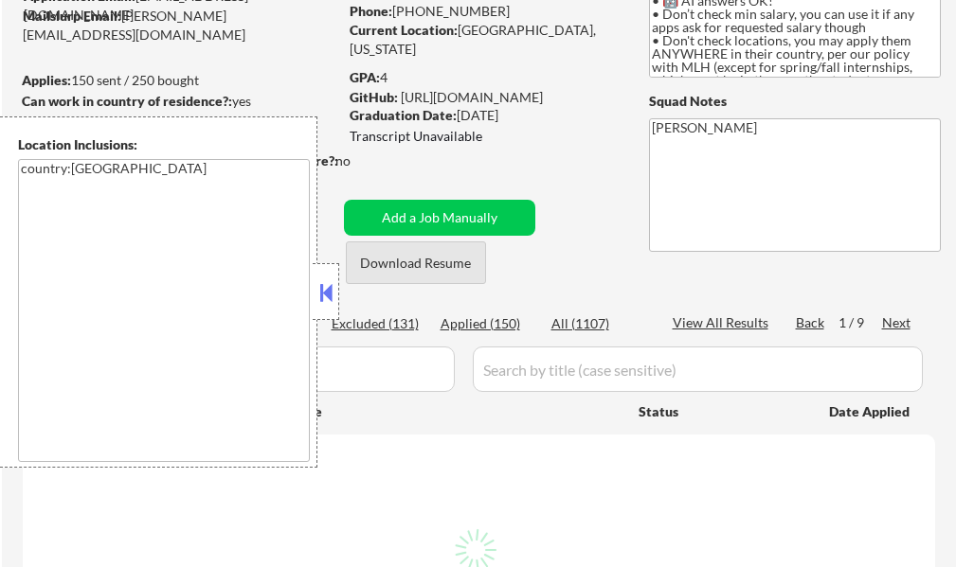
select select ""pending""
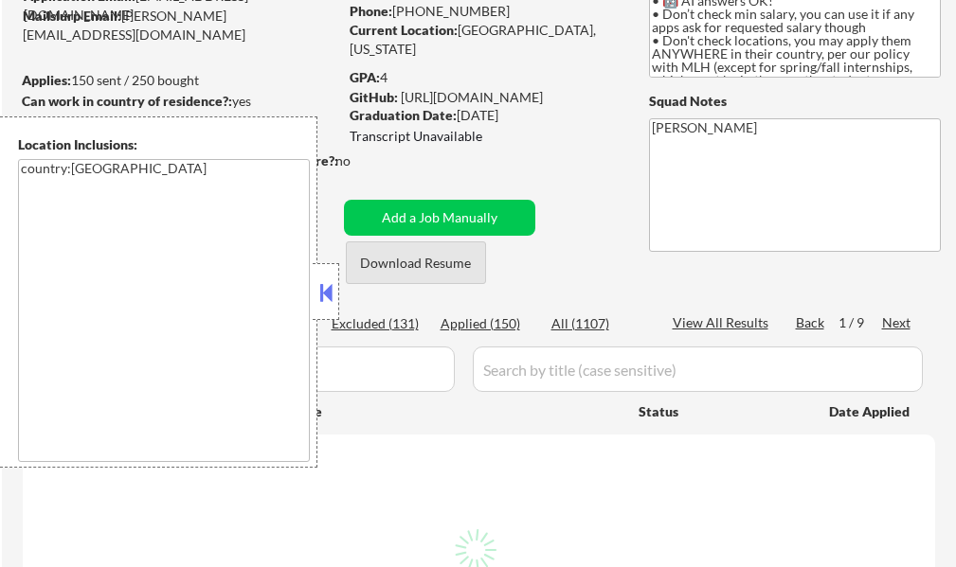
select select ""pending""
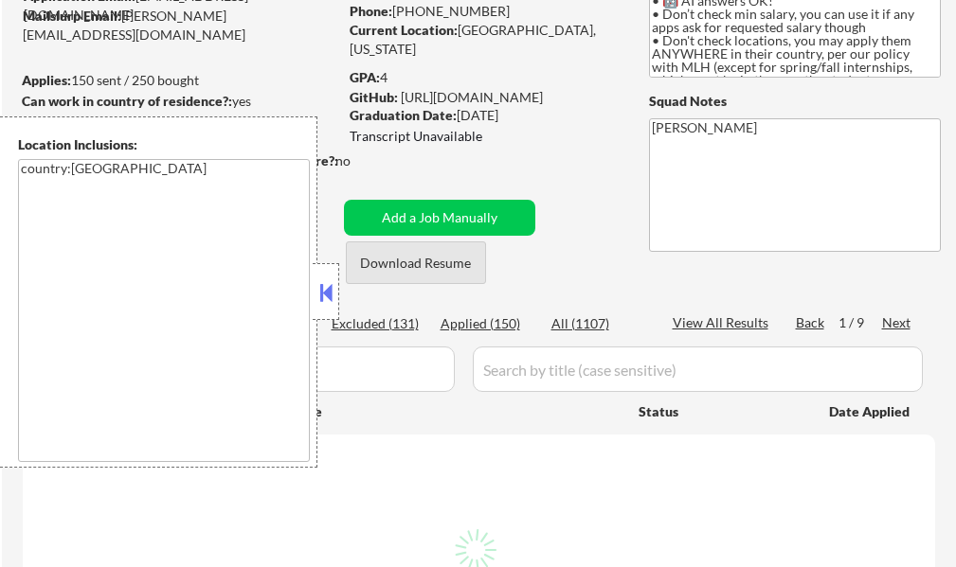
select select ""pending""
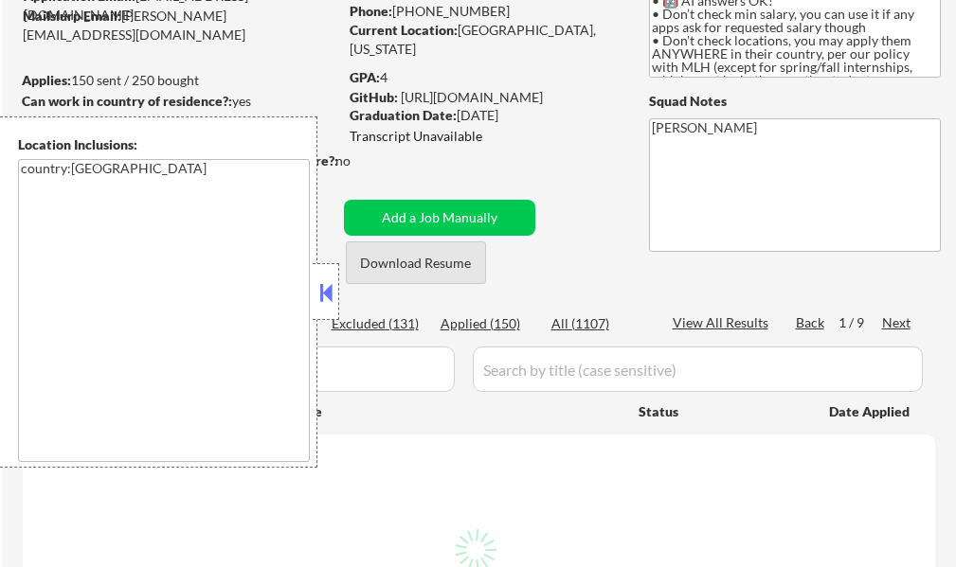
select select ""pending""
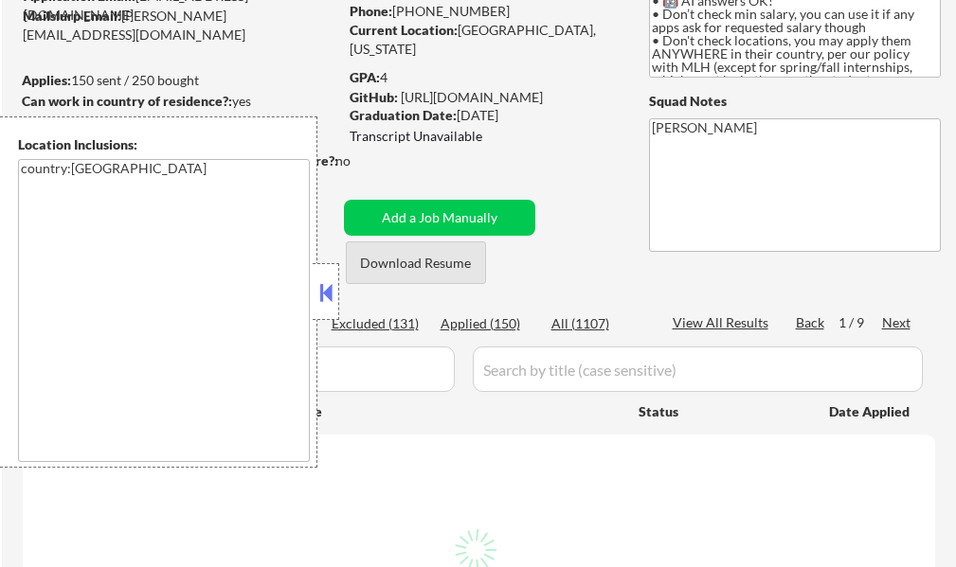
select select ""pending""
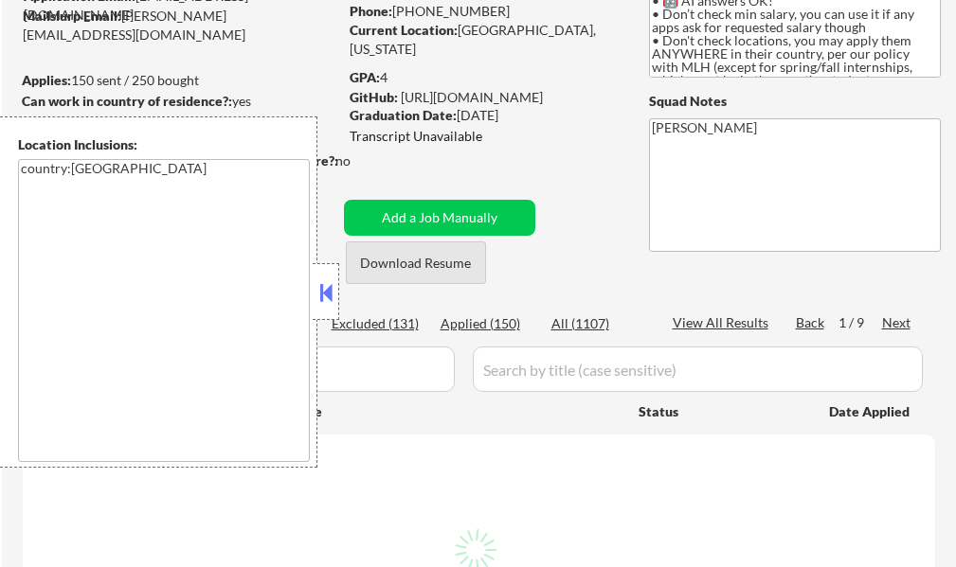
select select ""pending""
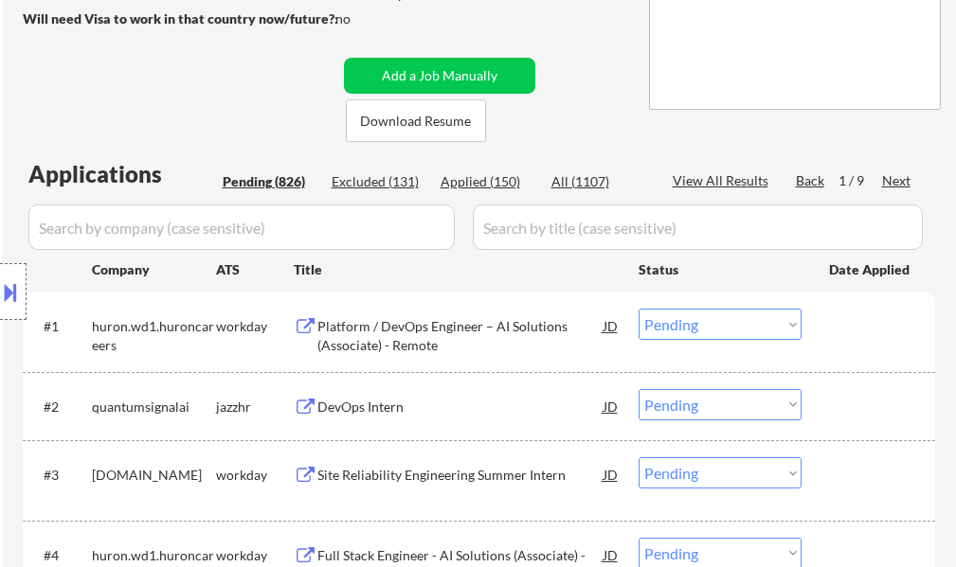
scroll to position [379, 0]
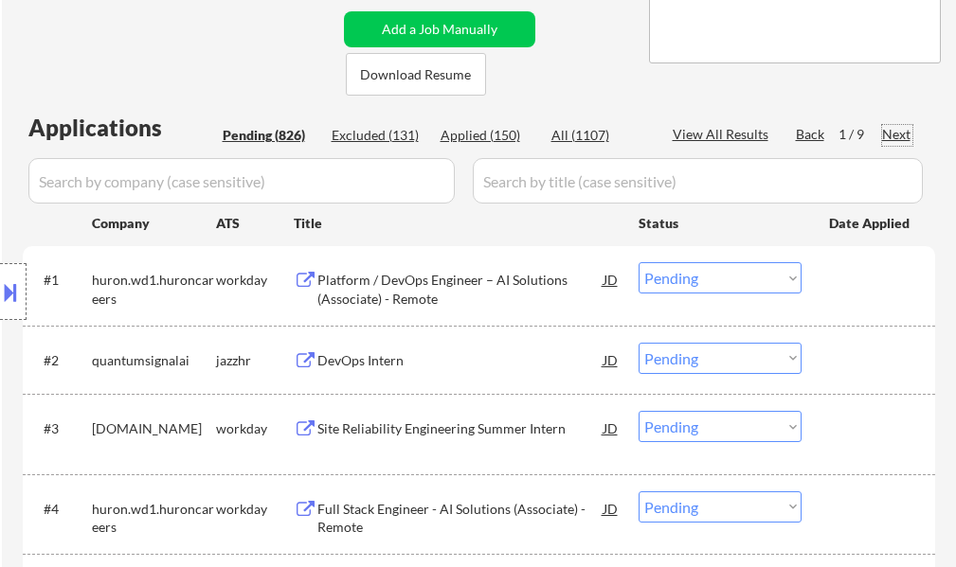
click at [902, 134] on div "Next" at bounding box center [897, 134] width 30 height 19
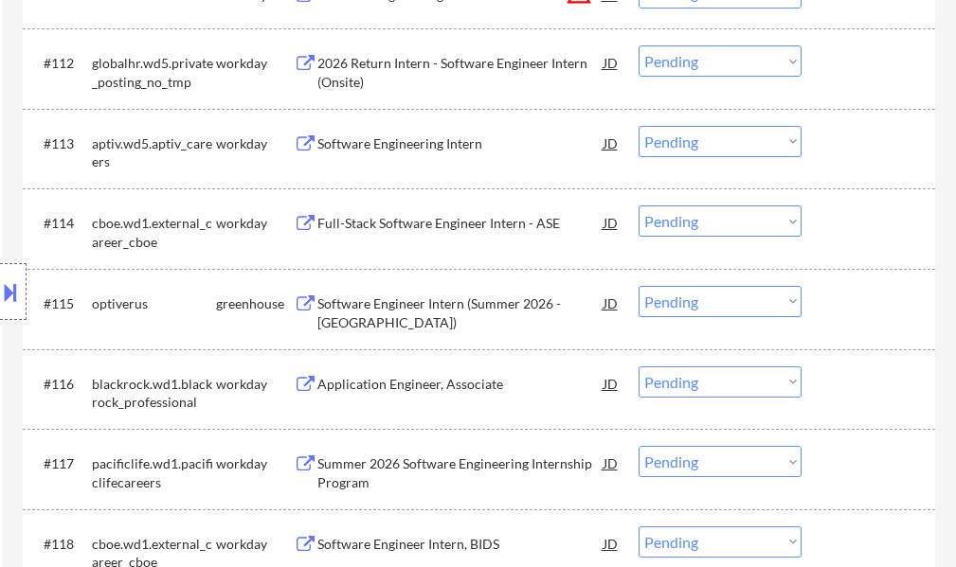
scroll to position [1421, 0]
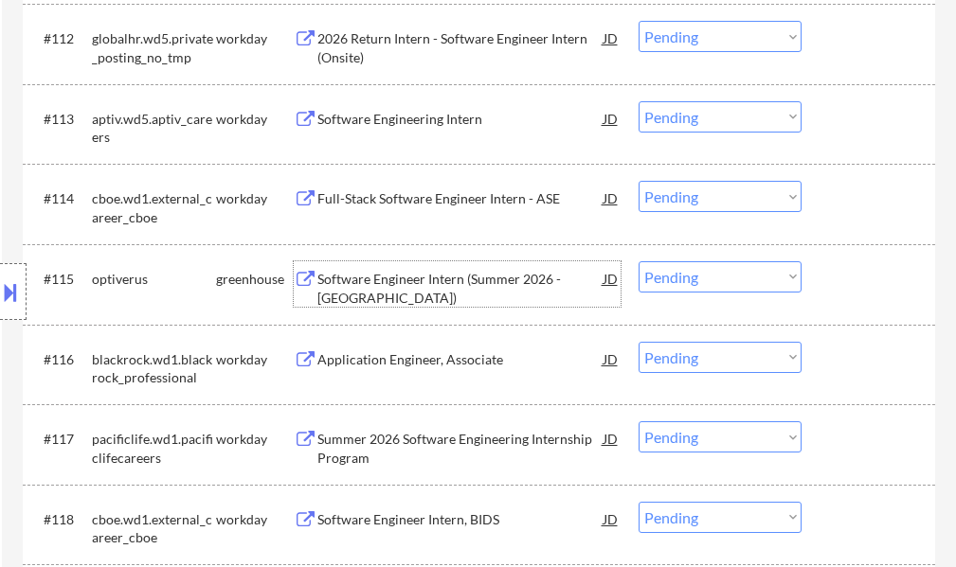
click at [352, 301] on div "Software Engineer Intern (Summer 2026 - [GEOGRAPHIC_DATA])" at bounding box center [460, 288] width 286 height 37
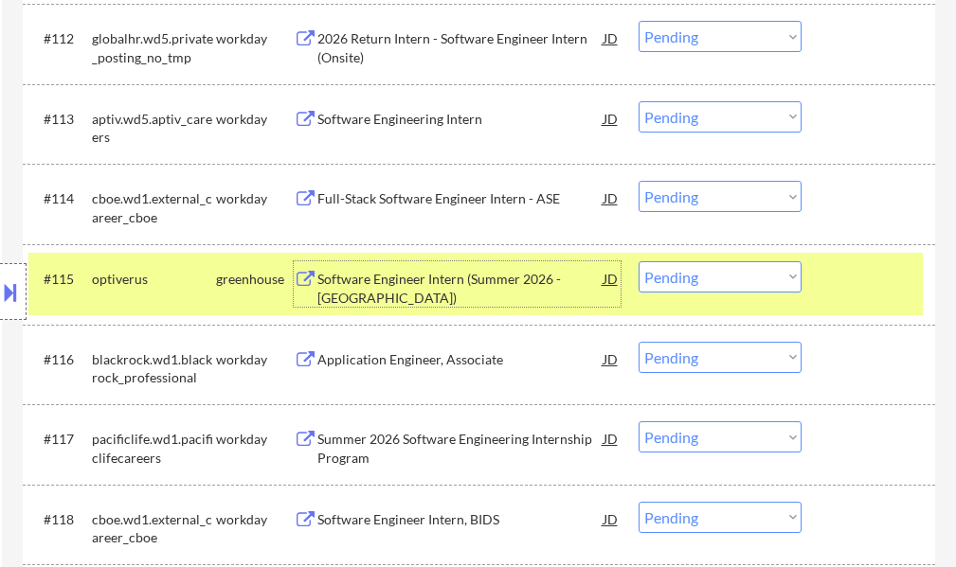
click at [861, 278] on div at bounding box center [870, 278] width 83 height 34
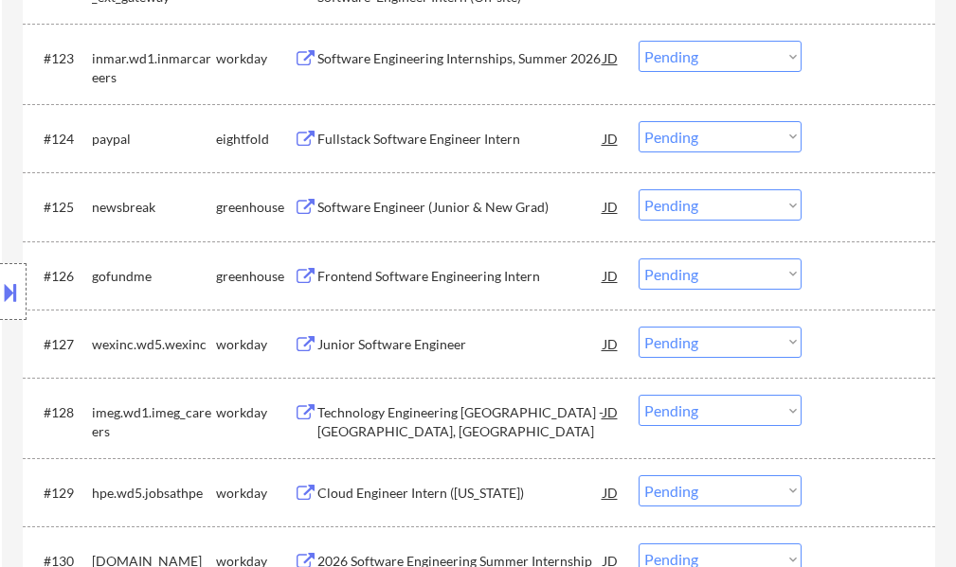
scroll to position [2463, 0]
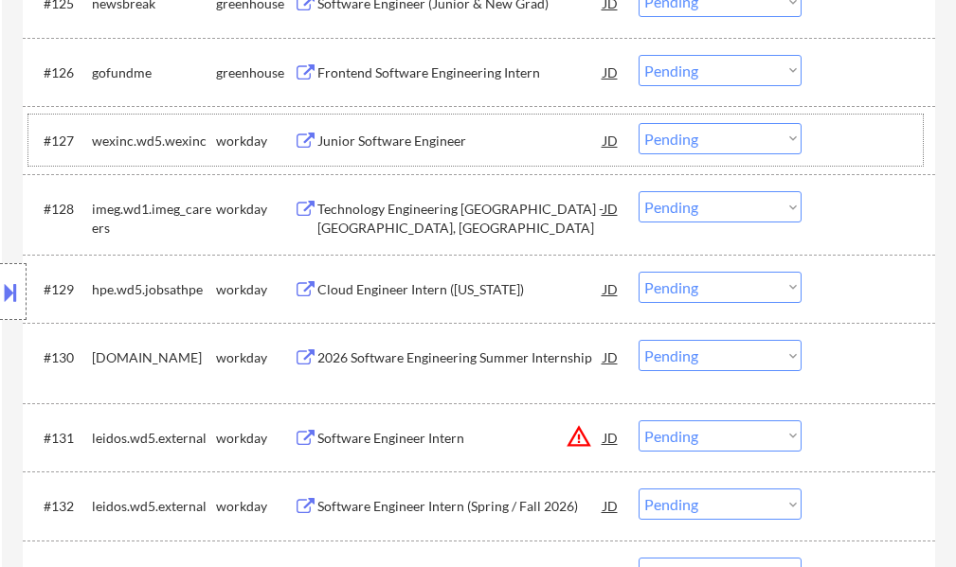
click at [345, 157] on div "#127 wexinc.wd5.wexinc workday Junior Software Engineer JD Choose an option... …" at bounding box center [475, 140] width 894 height 51
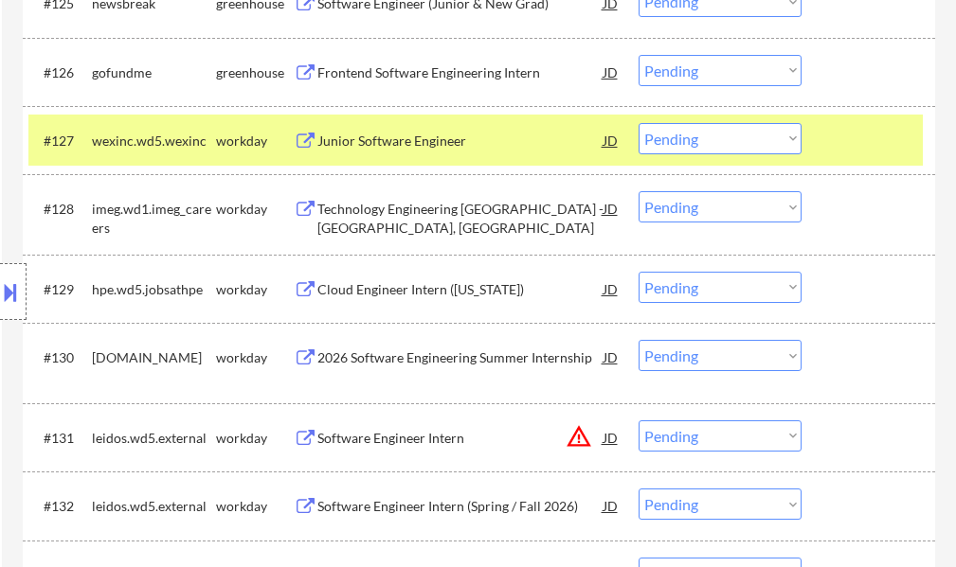
click at [865, 145] on div at bounding box center [870, 140] width 83 height 34
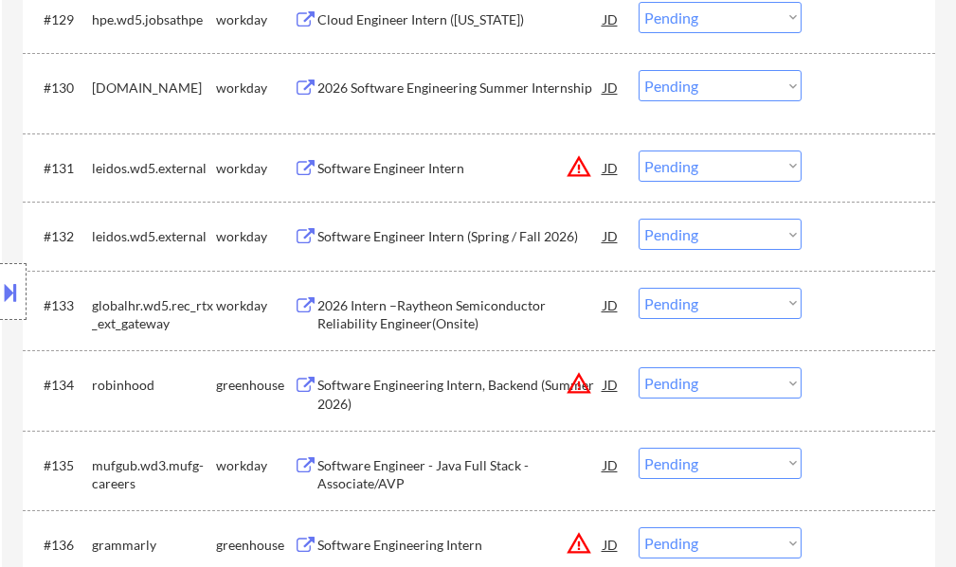
scroll to position [2842, 0]
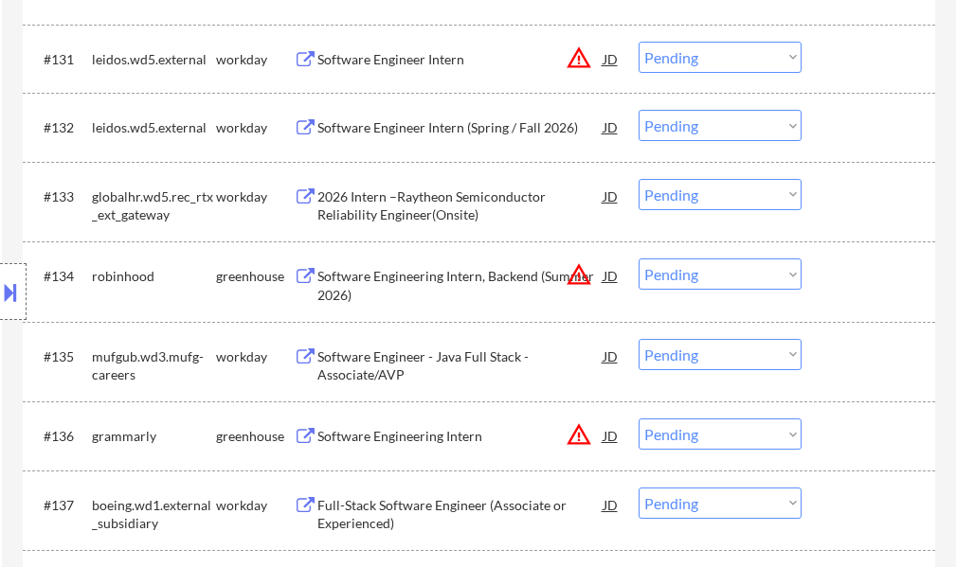
click at [337, 278] on div "Location Inclusions: country:[GEOGRAPHIC_DATA]" at bounding box center [169, 292] width 339 height 351
click at [408, 275] on div "Software Engineering Intern, Backend (Summer 2026)" at bounding box center [460, 285] width 286 height 37
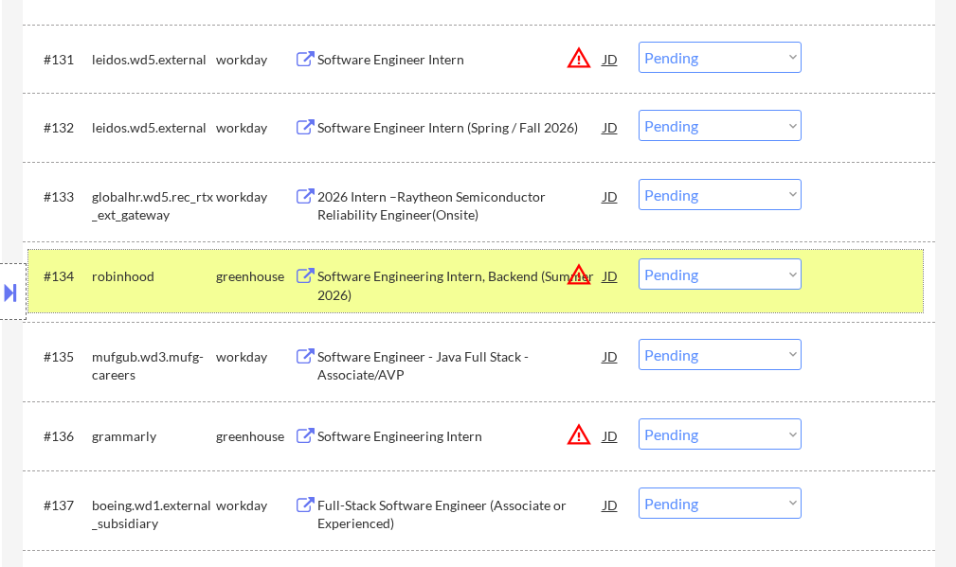
click at [848, 294] on div "#134 robinhood greenhouse Software Engineering Intern, Backend (Summer 2026) JD…" at bounding box center [475, 281] width 894 height 63
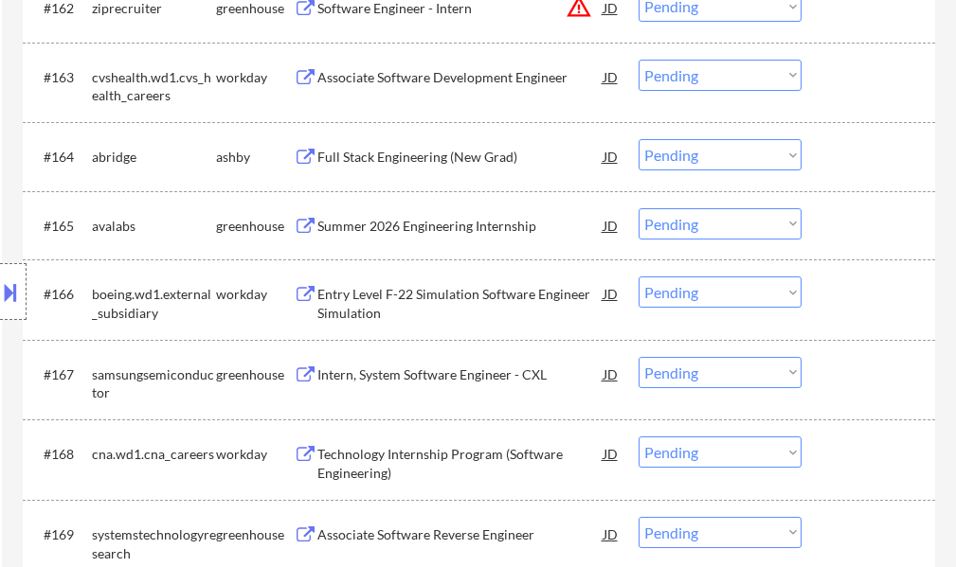
scroll to position [5115, 0]
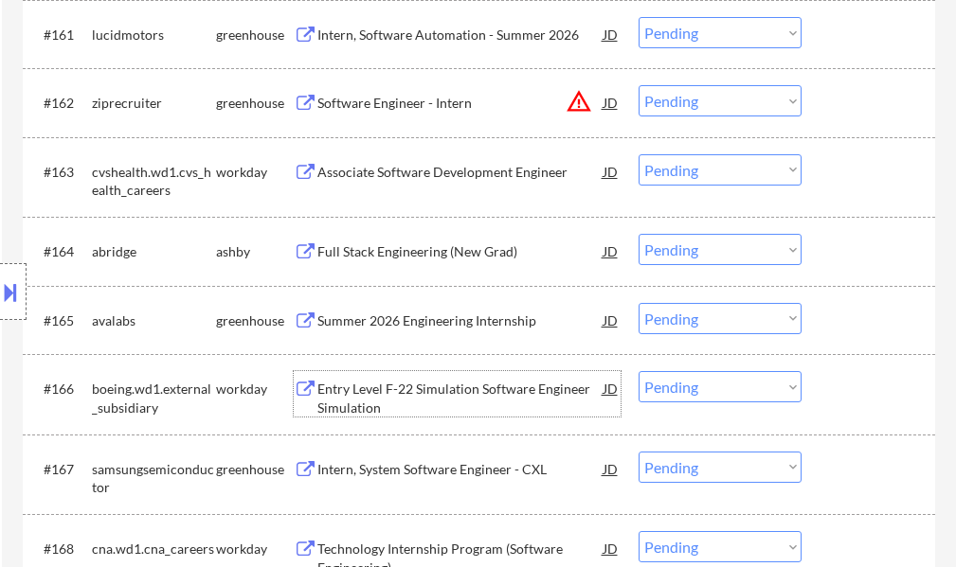
click at [360, 386] on div "Entry Level F-22 Simulation Software Engineer Simulation" at bounding box center [460, 398] width 286 height 37
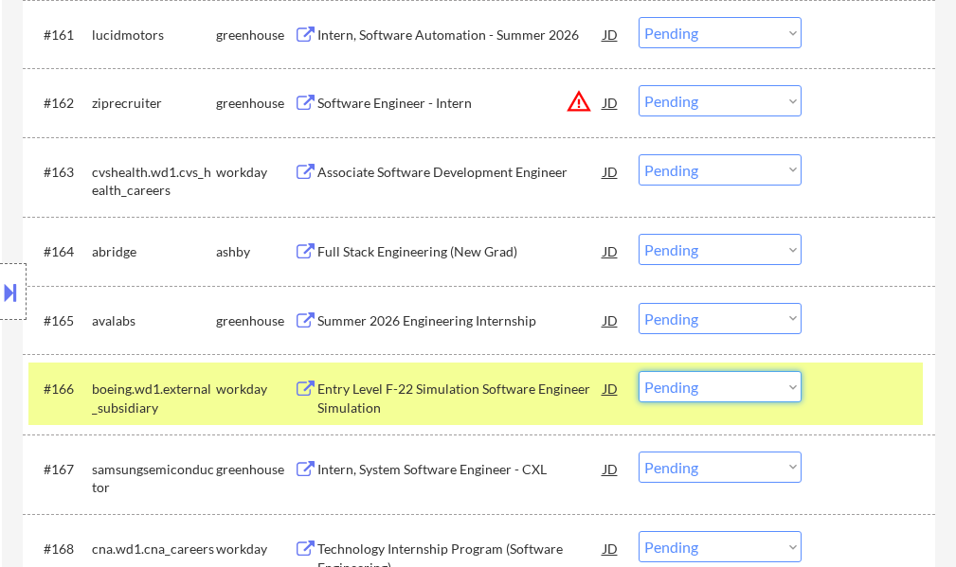
click at [692, 392] on select "Choose an option... Pending Applied Excluded (Questions) Excluded (Expired) Exc…" at bounding box center [719, 386] width 163 height 31
click at [638, 371] on select "Choose an option... Pending Applied Excluded (Questions) Excluded (Expired) Exc…" at bounding box center [719, 386] width 163 height 31
click at [848, 397] on div at bounding box center [870, 388] width 83 height 34
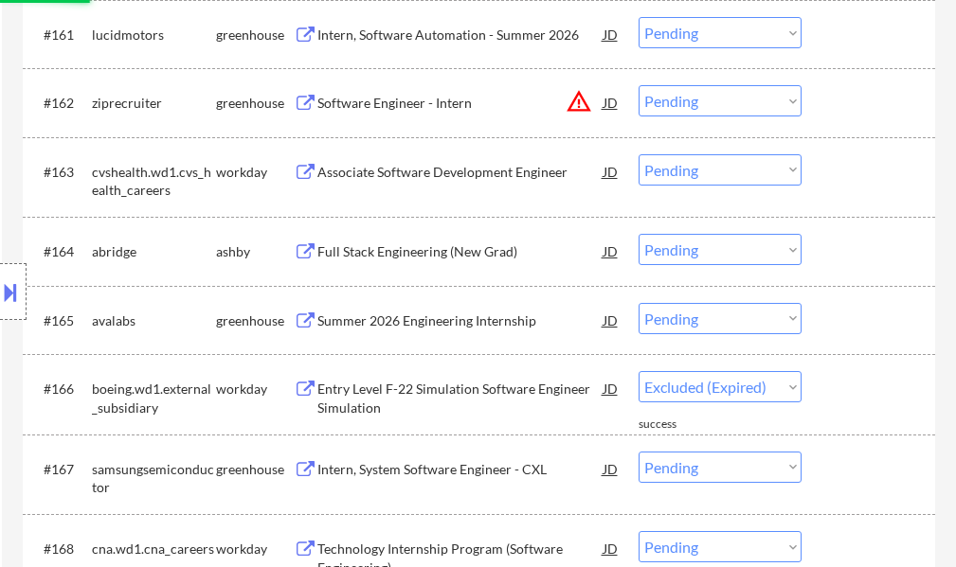
select select ""pending""
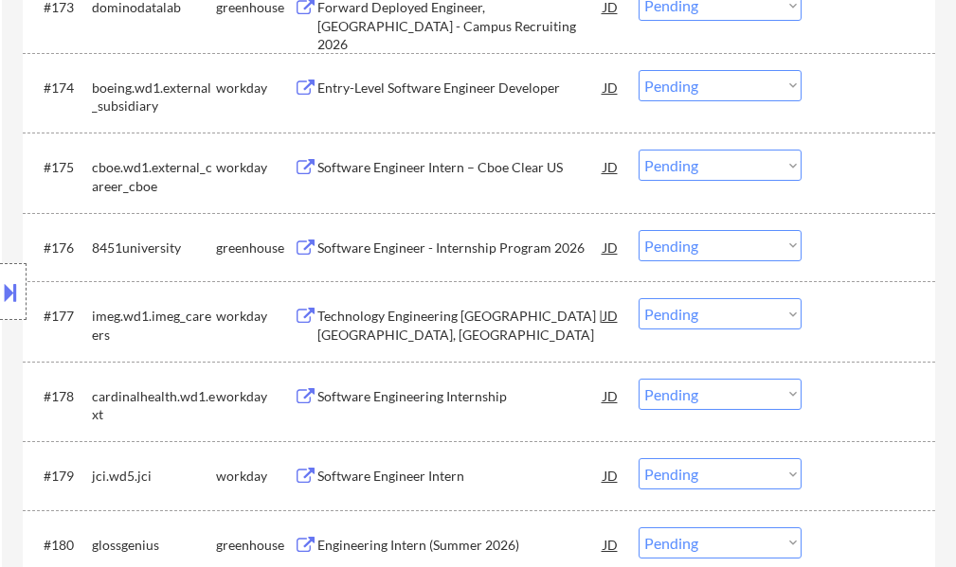
scroll to position [6062, 0]
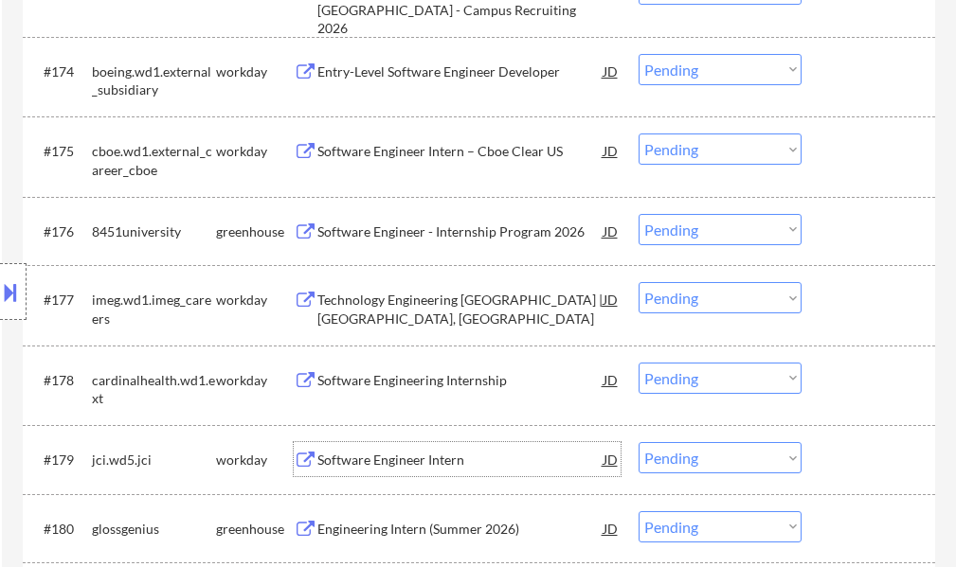
click at [366, 457] on div "Software Engineer Intern" at bounding box center [460, 460] width 286 height 19
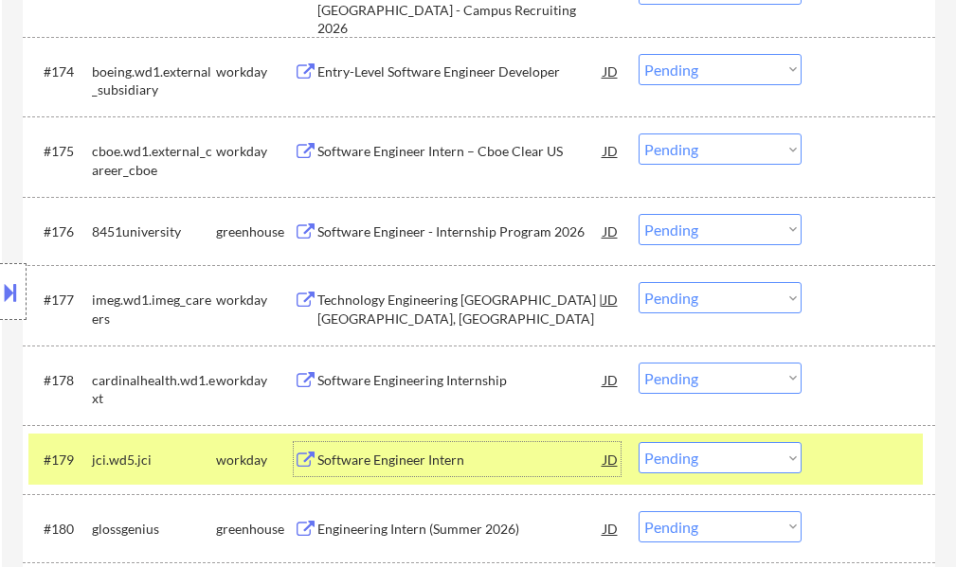
click at [733, 458] on select "Choose an option... Pending Applied Excluded (Questions) Excluded (Expired) Exc…" at bounding box center [719, 457] width 163 height 31
click at [638, 442] on select "Choose an option... Pending Applied Excluded (Questions) Excluded (Expired) Exc…" at bounding box center [719, 457] width 163 height 31
click at [854, 440] on div "#179 jci.wd5.jci workday Software Engineer Intern JD Choose an option... Pendin…" at bounding box center [475, 459] width 894 height 51
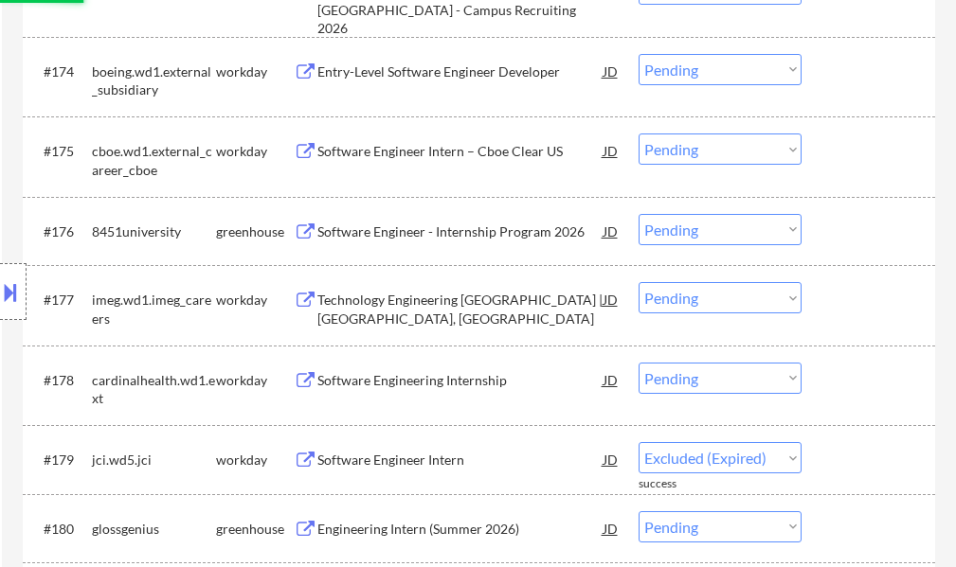
select select ""pending""
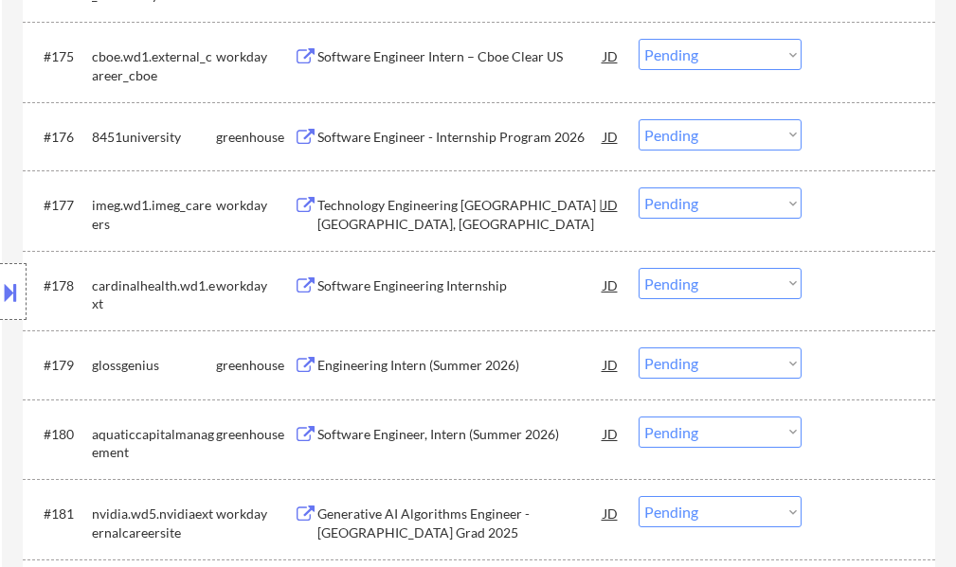
scroll to position [6252, 0]
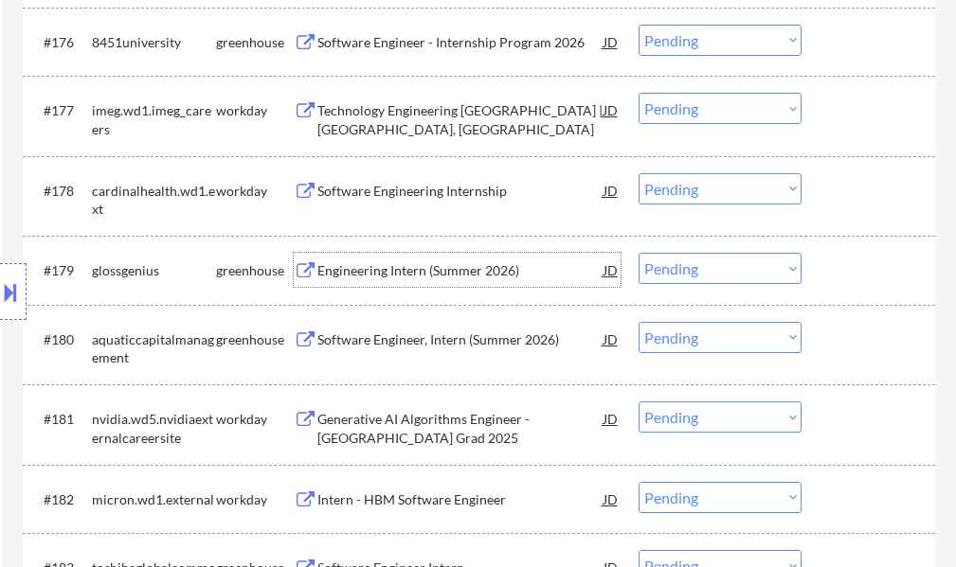
click at [426, 277] on div "Engineering Intern (Summer 2026)" at bounding box center [460, 270] width 286 height 19
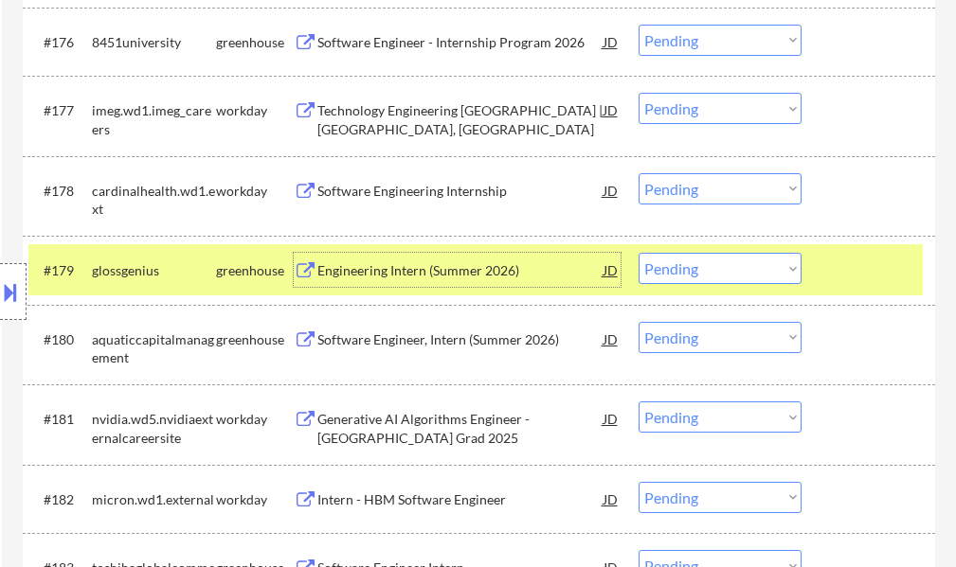
click at [848, 291] on div "#179 glossgenius greenhouse Engineering Intern (Summer 2026) JD Choose an optio…" at bounding box center [475, 269] width 894 height 51
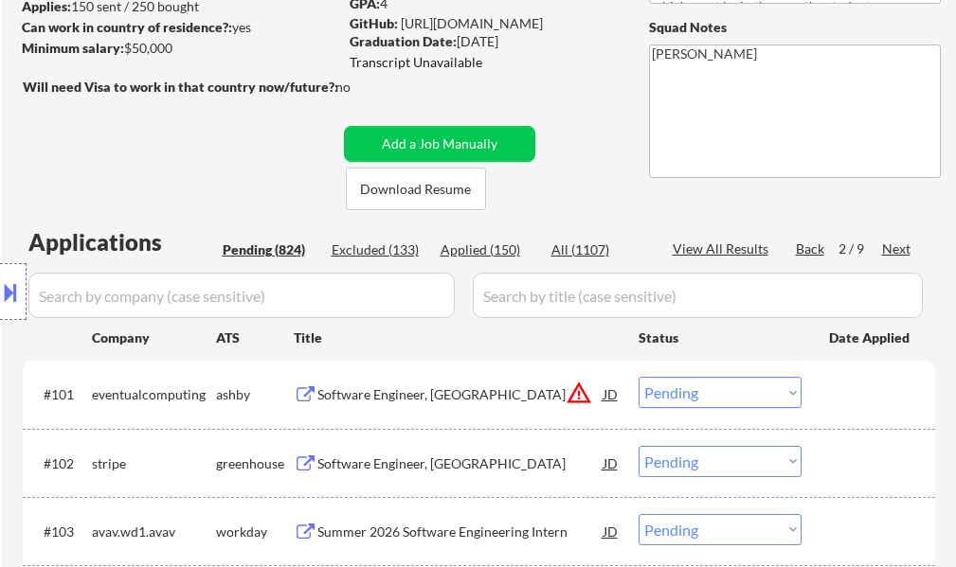
scroll to position [20, 0]
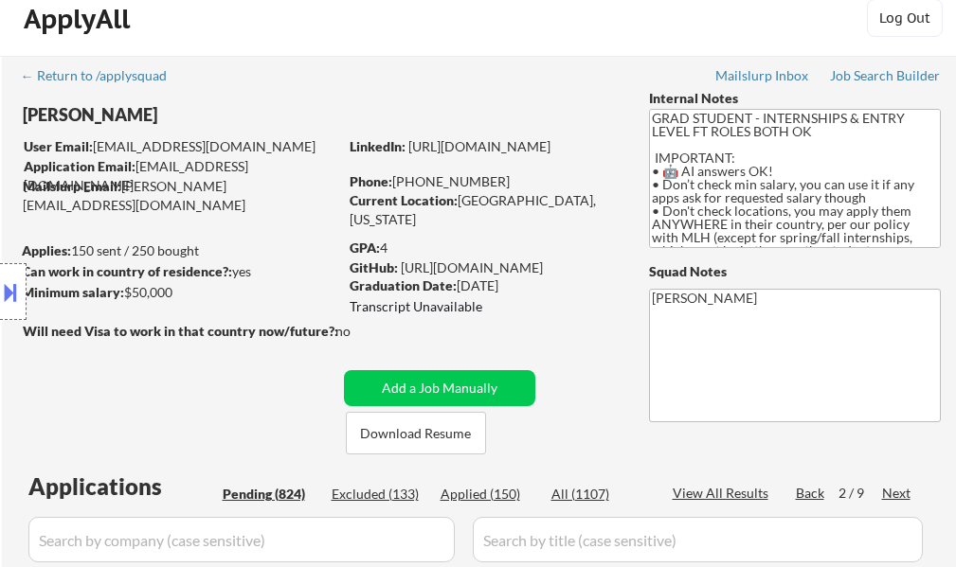
click at [886, 491] on div "Next" at bounding box center [897, 493] width 30 height 19
click at [884, 492] on div "Next" at bounding box center [897, 493] width 30 height 19
click at [801, 496] on div "Back" at bounding box center [811, 493] width 30 height 19
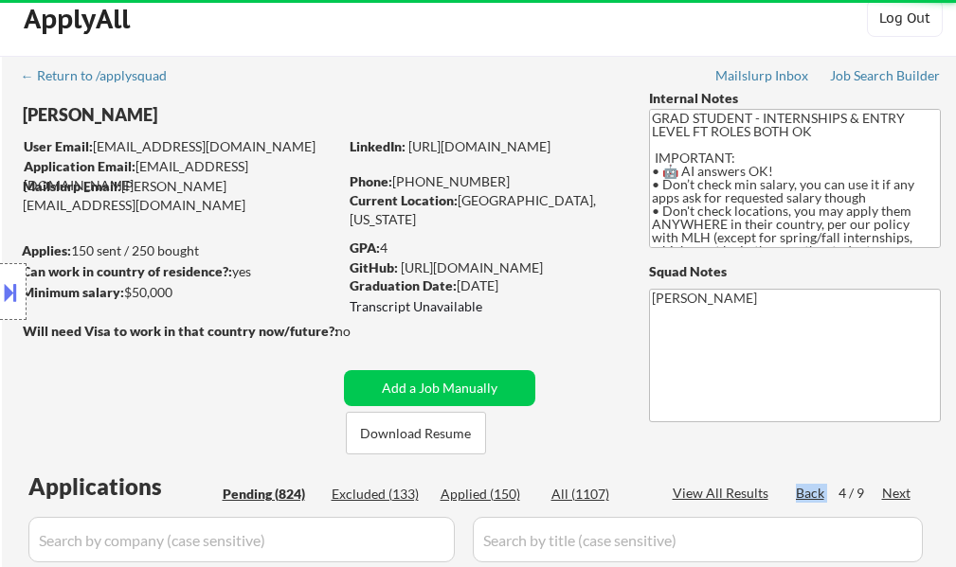
click at [801, 496] on div "Back" at bounding box center [811, 493] width 30 height 19
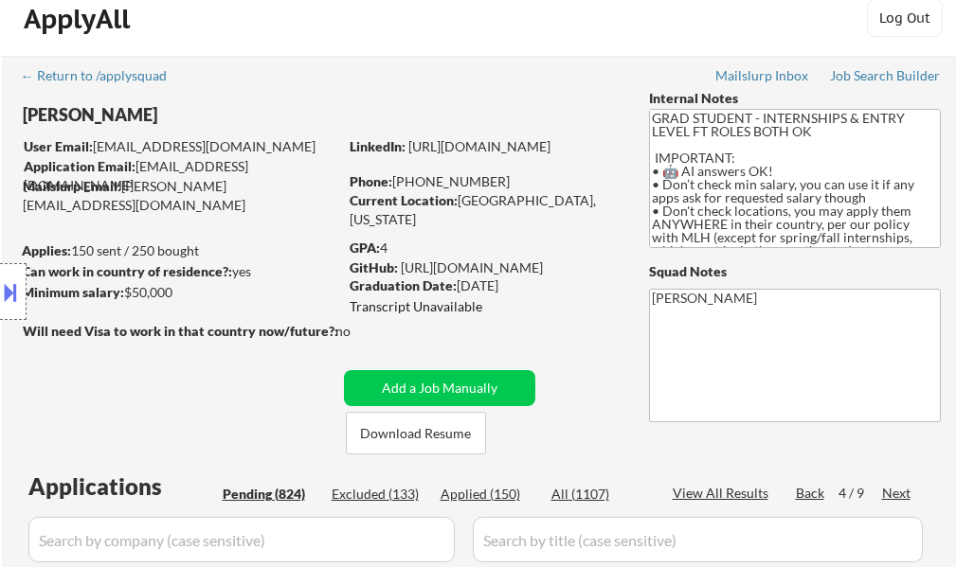
click at [801, 496] on div "Back" at bounding box center [811, 493] width 30 height 19
click at [799, 495] on div "Back" at bounding box center [811, 493] width 30 height 19
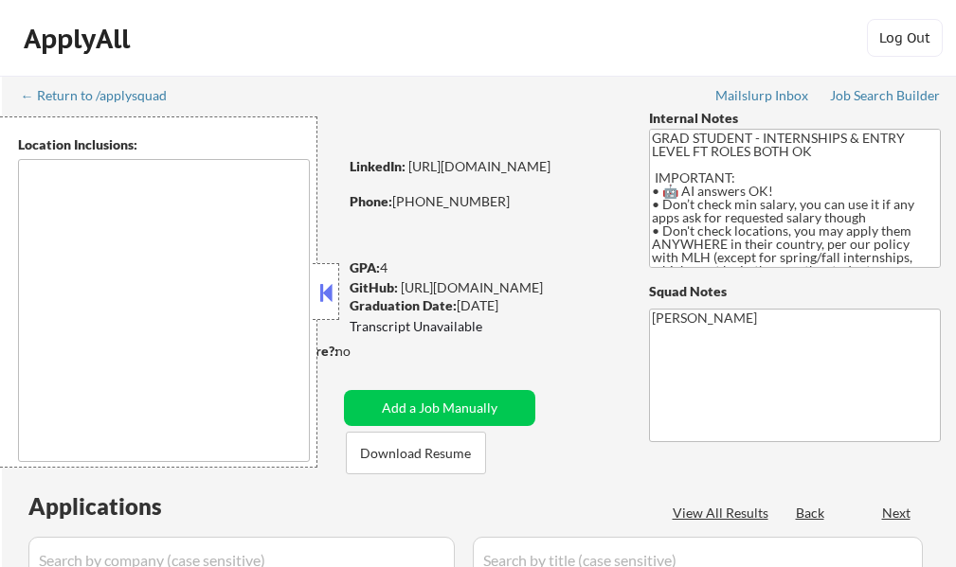
scroll to position [189, 0]
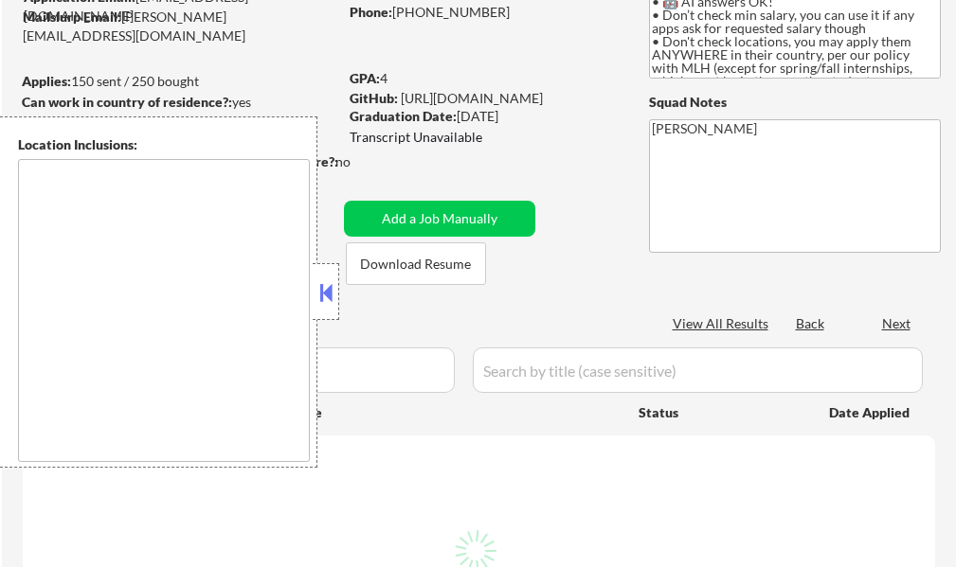
select select ""pending""
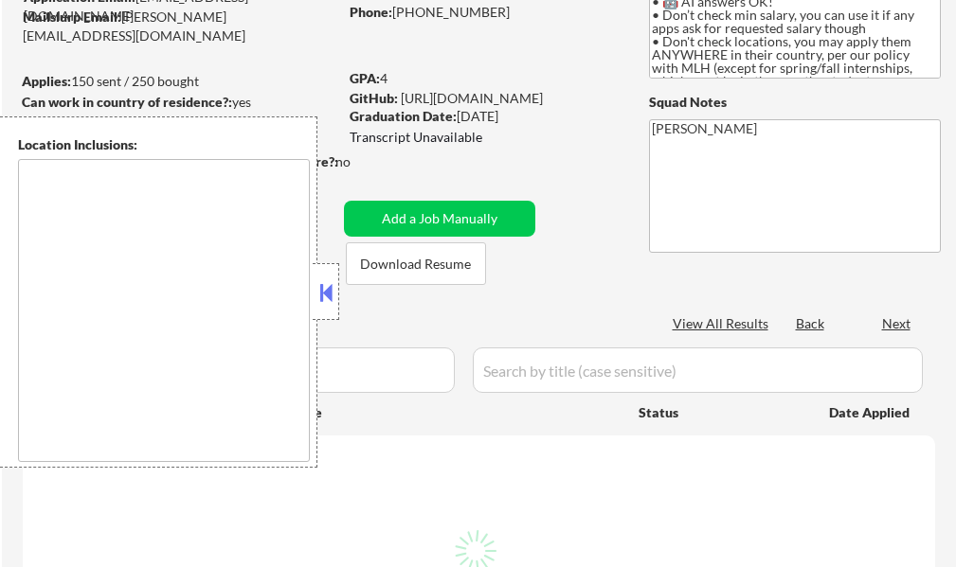
select select ""pending""
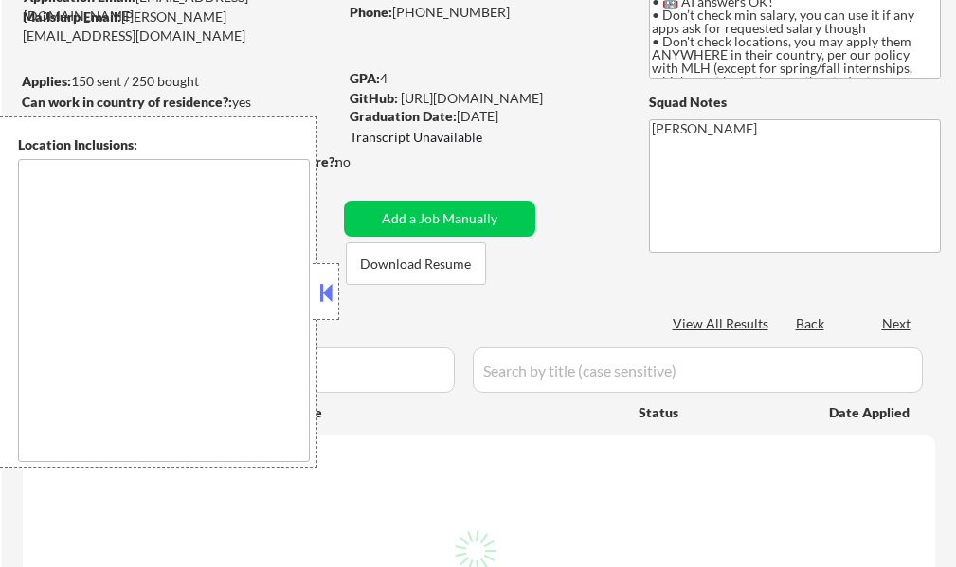
select select ""pending""
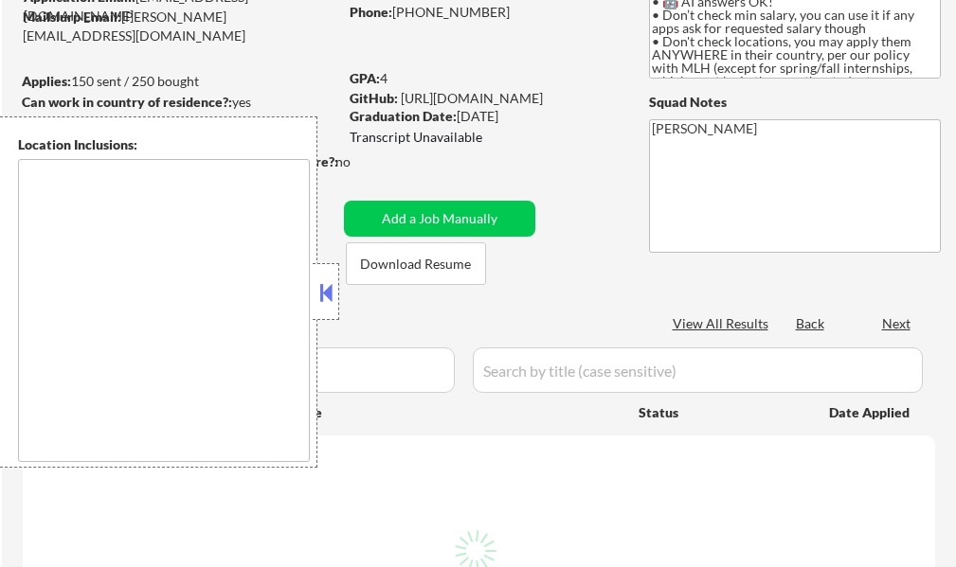
select select ""pending""
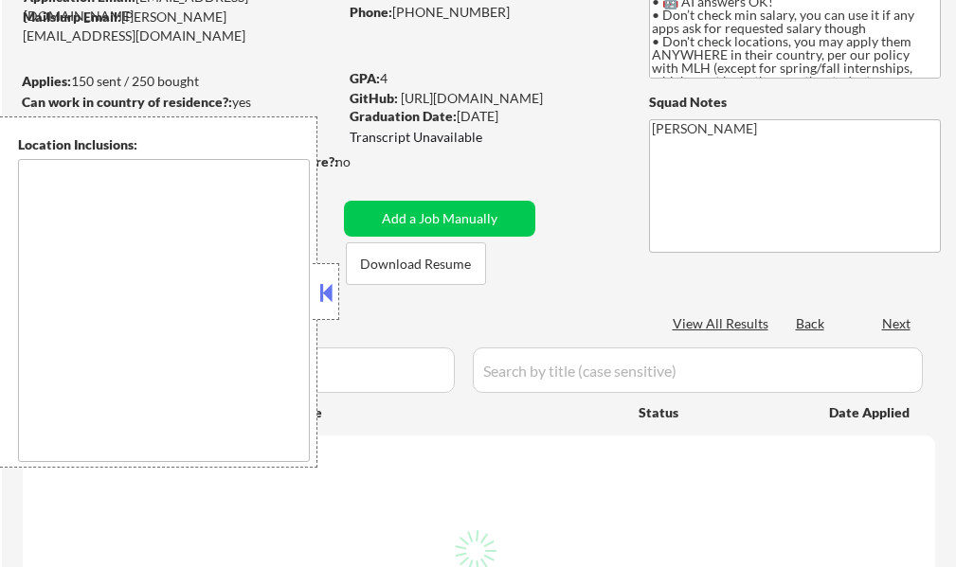
select select ""pending""
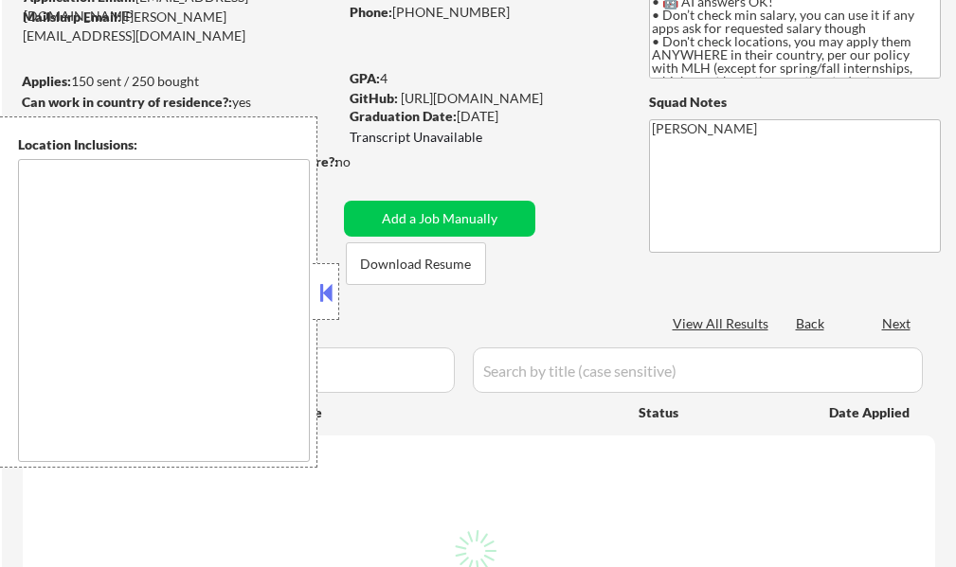
select select ""pending""
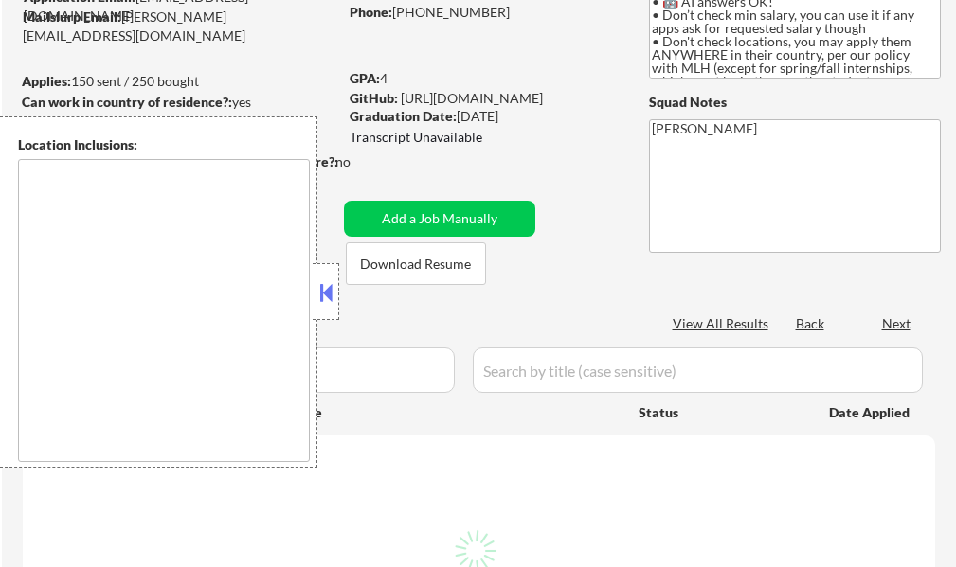
select select ""pending""
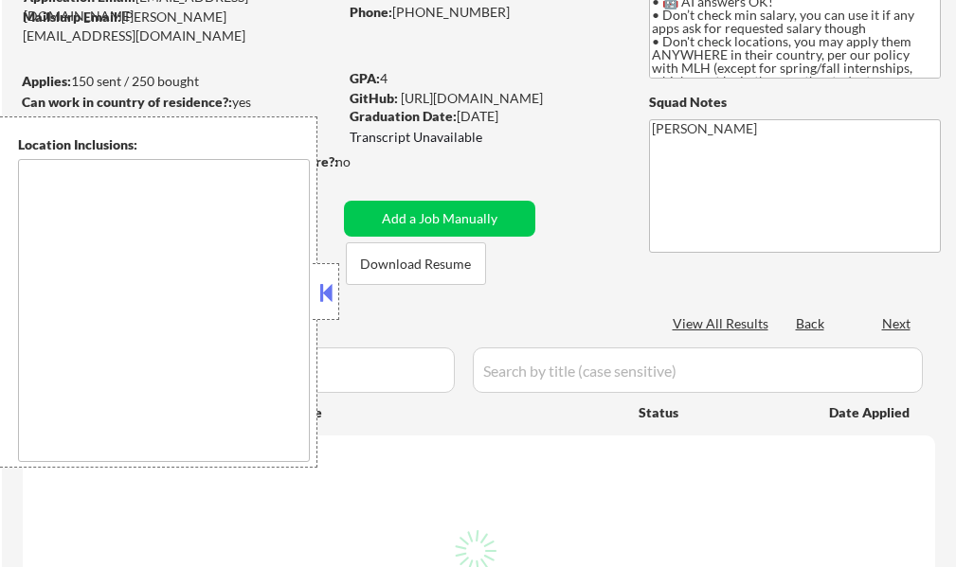
select select ""pending""
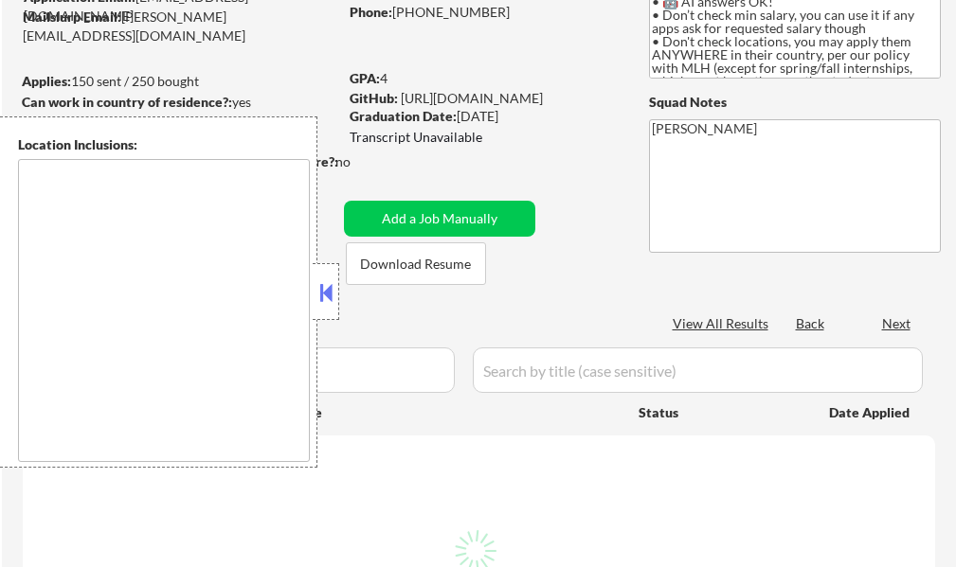
select select ""pending""
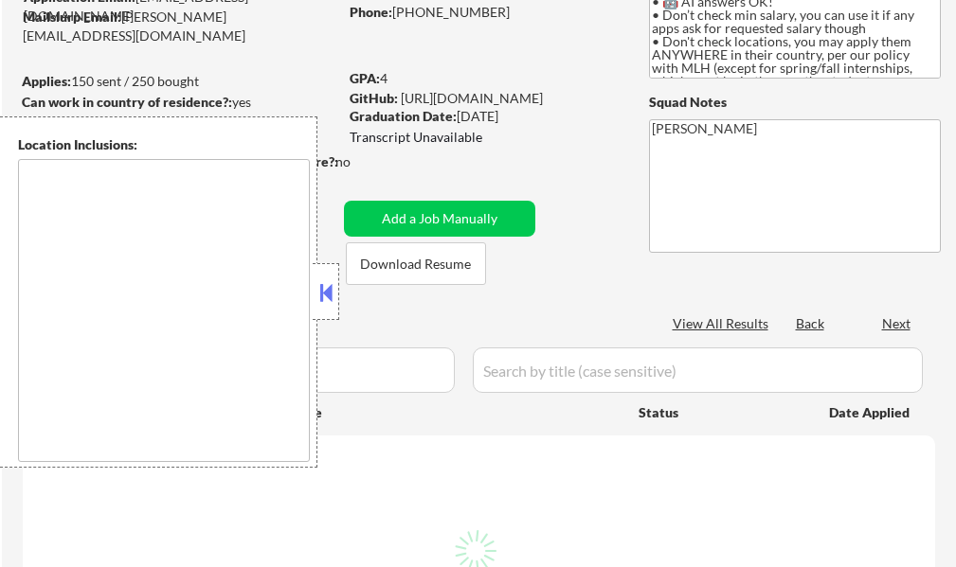
select select ""pending""
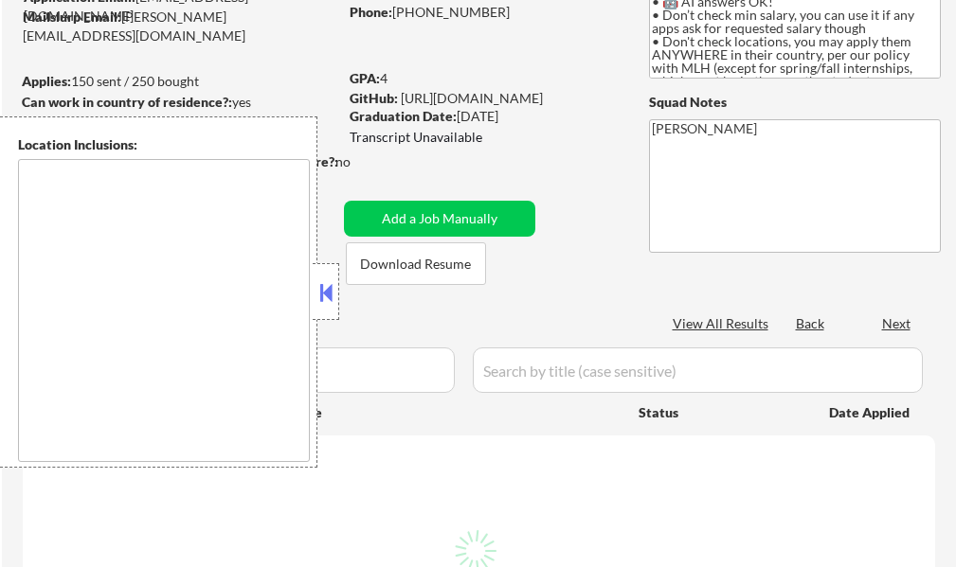
select select ""pending""
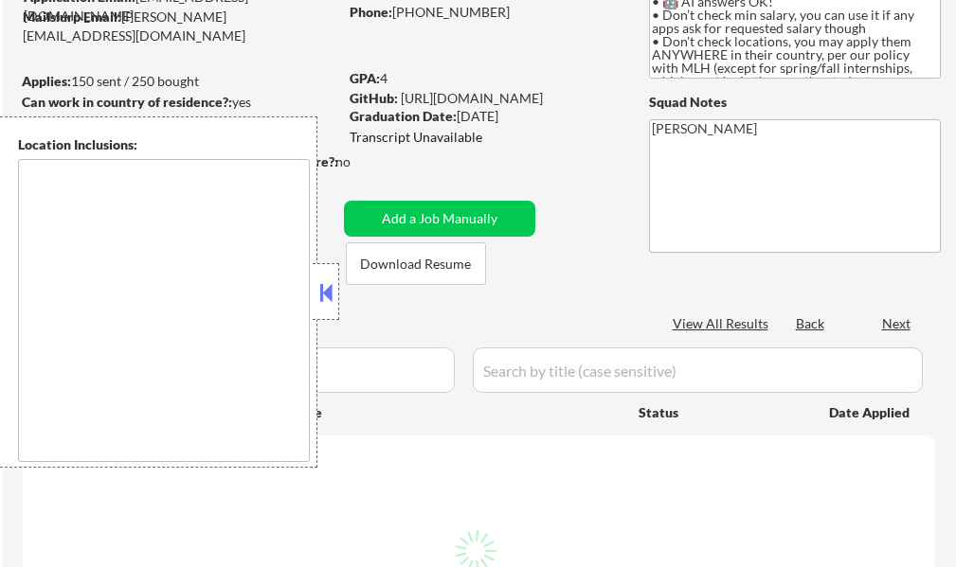
select select ""pending""
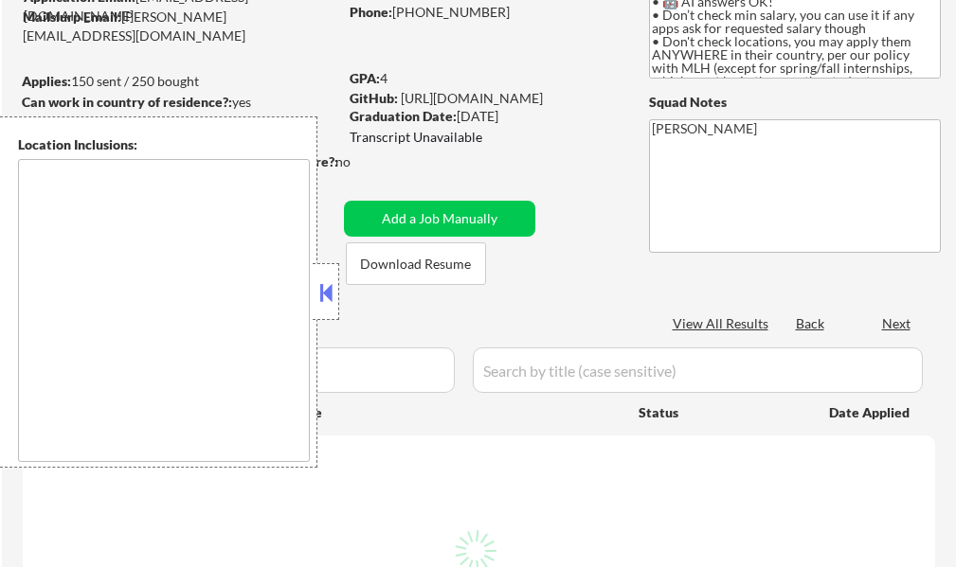
select select ""pending""
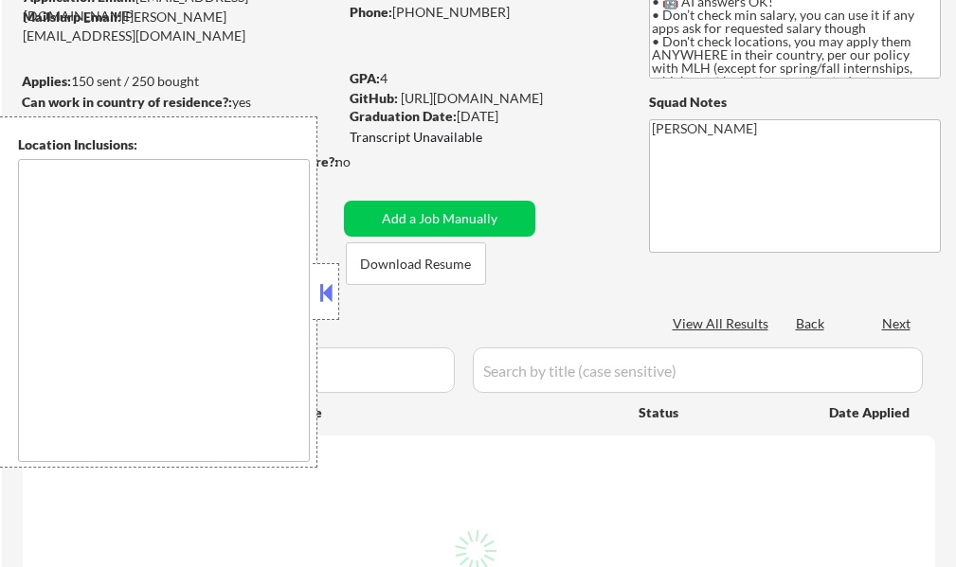
select select ""pending""
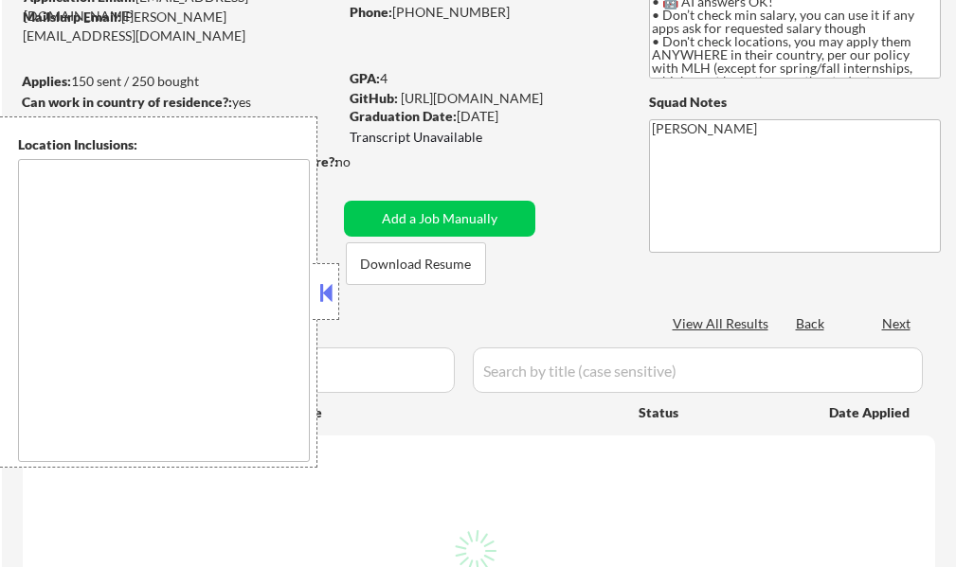
select select ""pending""
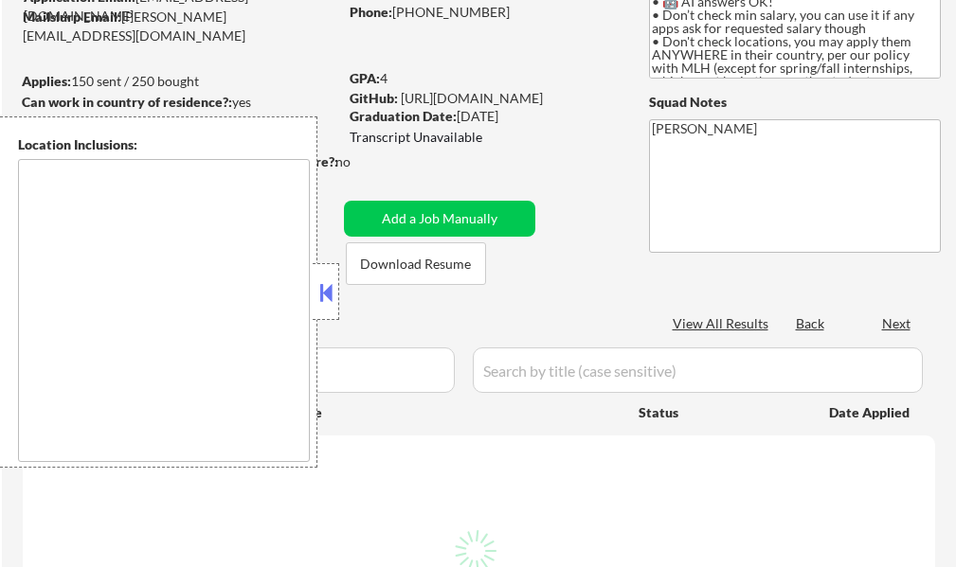
select select ""pending""
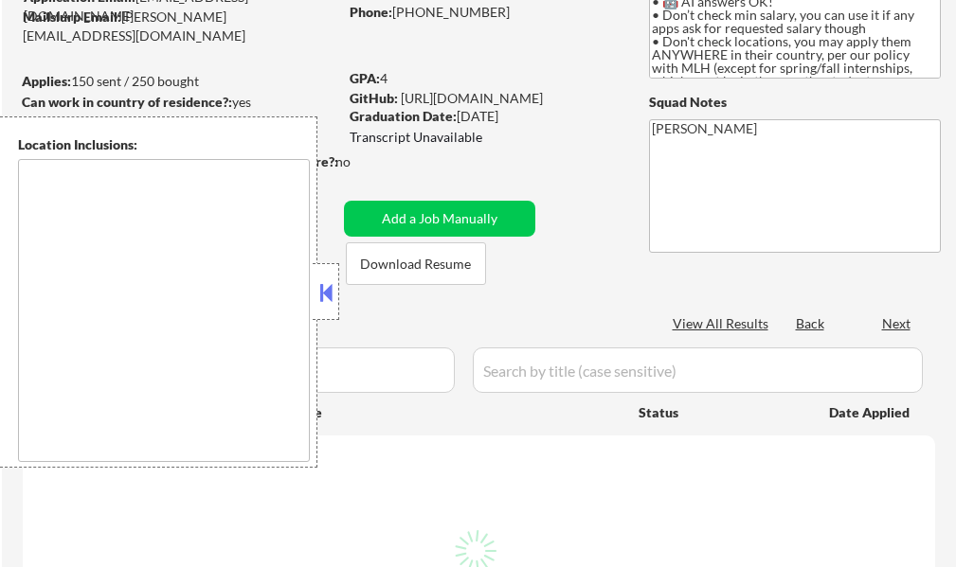
select select ""pending""
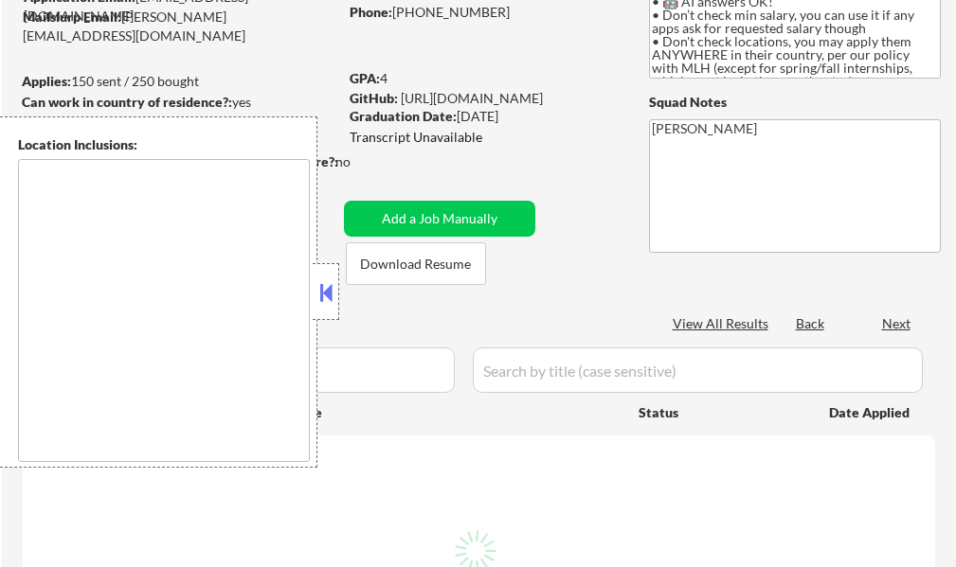
select select ""pending""
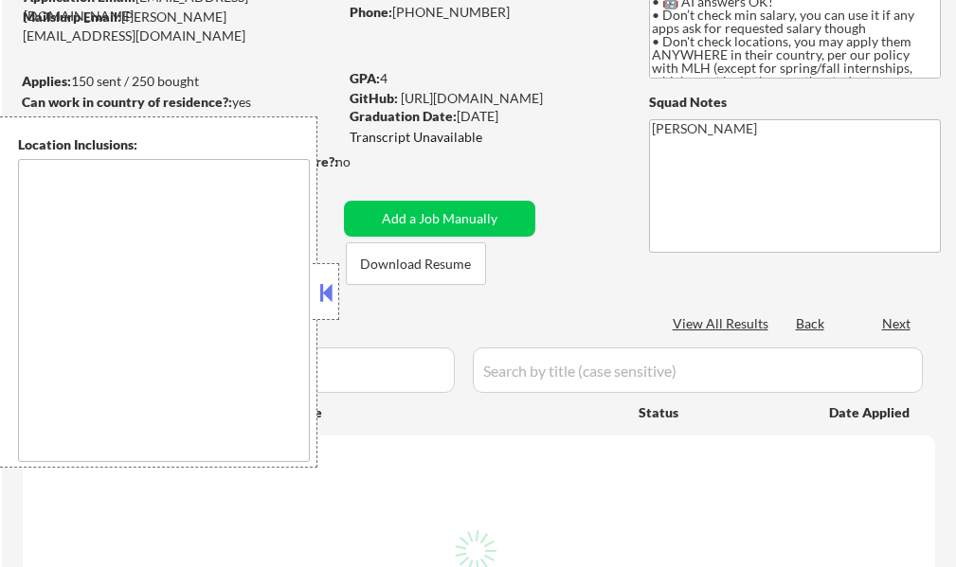
select select ""pending""
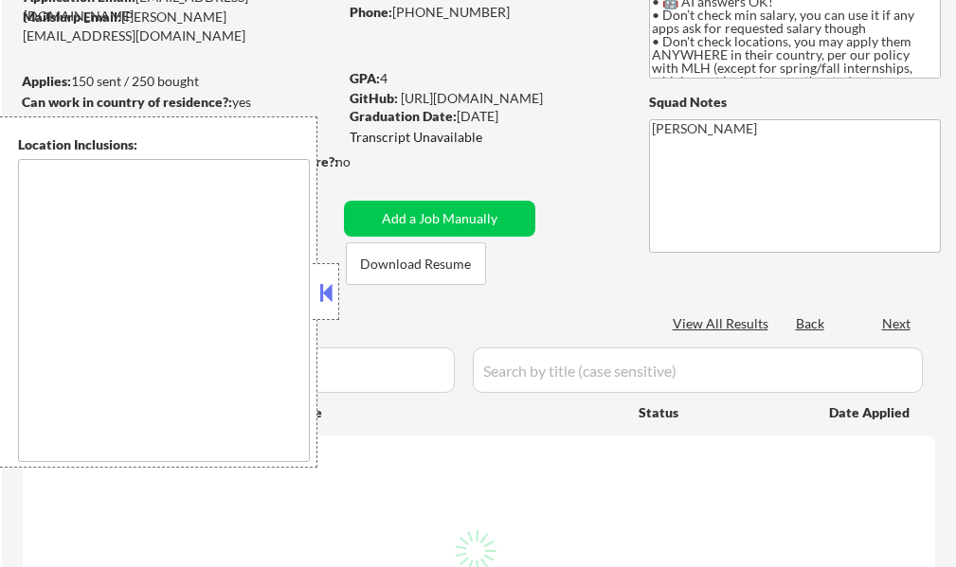
select select ""pending""
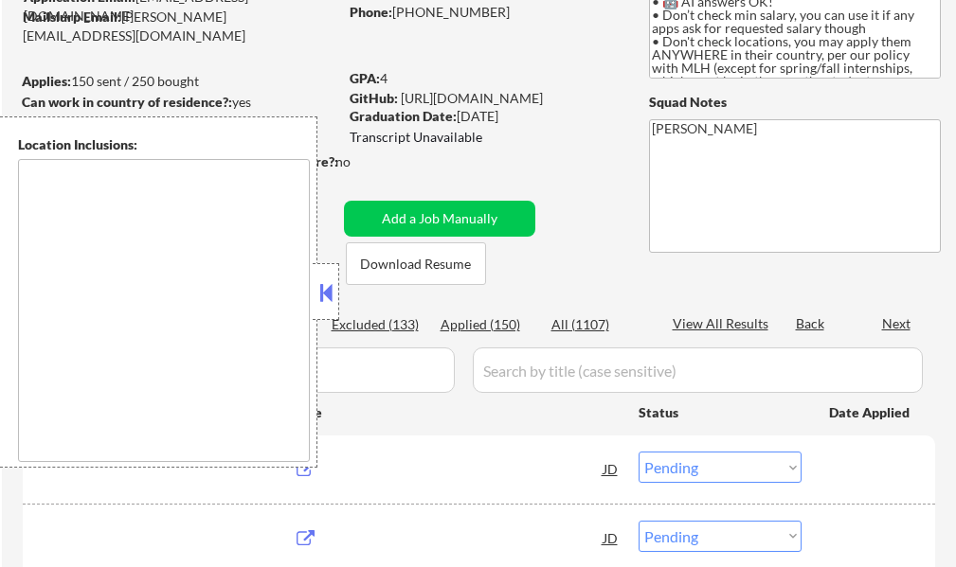
type textarea "country:[GEOGRAPHIC_DATA]"
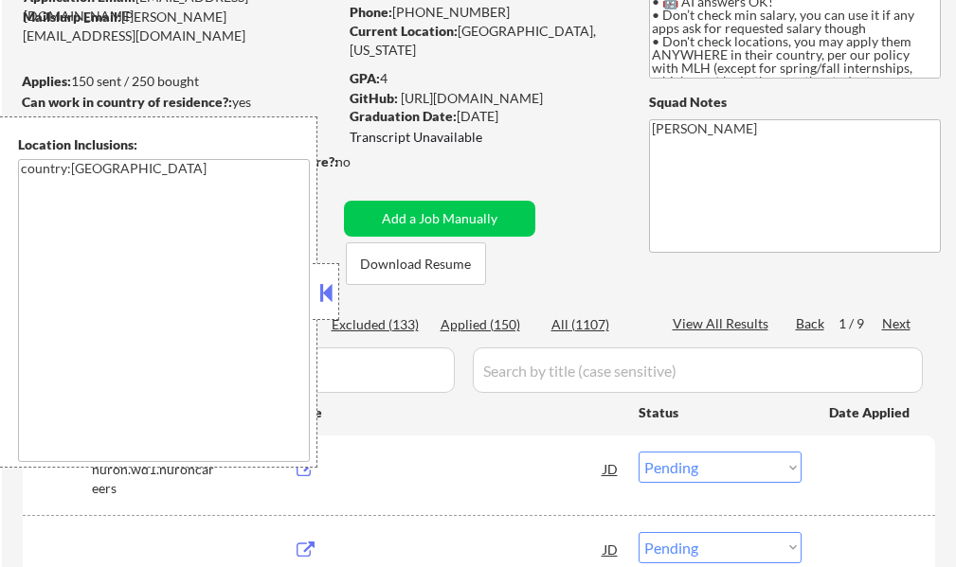
click at [324, 301] on button at bounding box center [325, 292] width 21 height 28
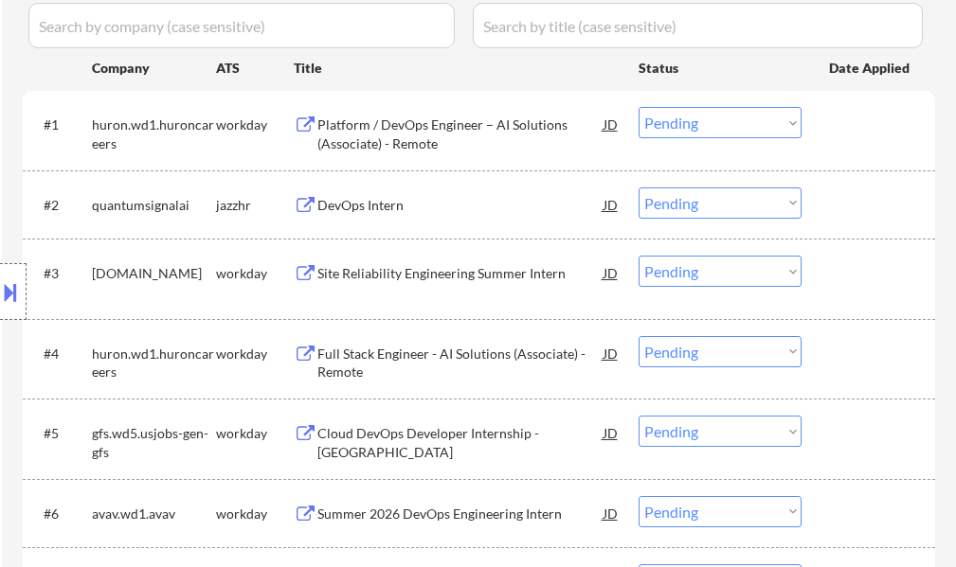
scroll to position [568, 0]
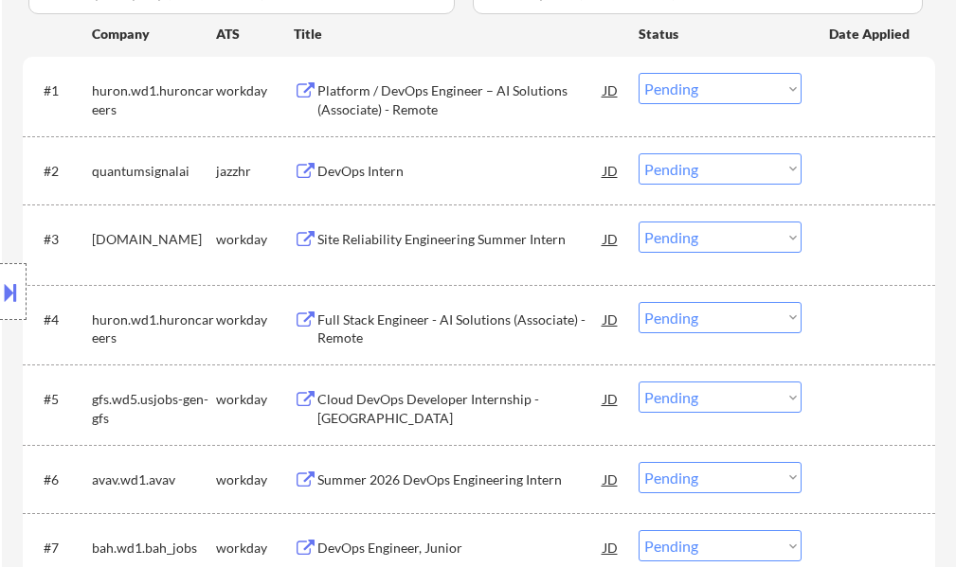
click at [361, 156] on div "DevOps Intern" at bounding box center [460, 170] width 286 height 34
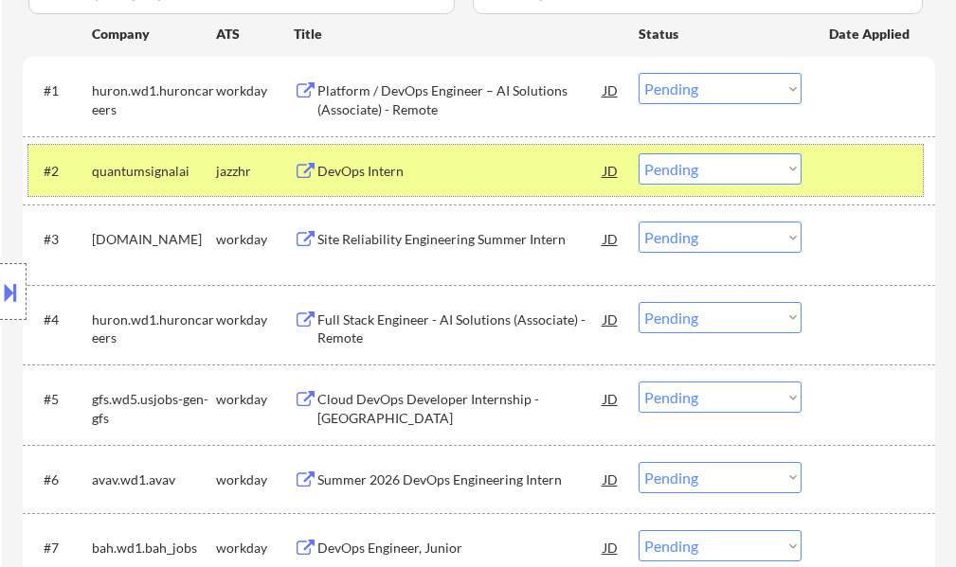
click at [842, 187] on div at bounding box center [870, 170] width 83 height 34
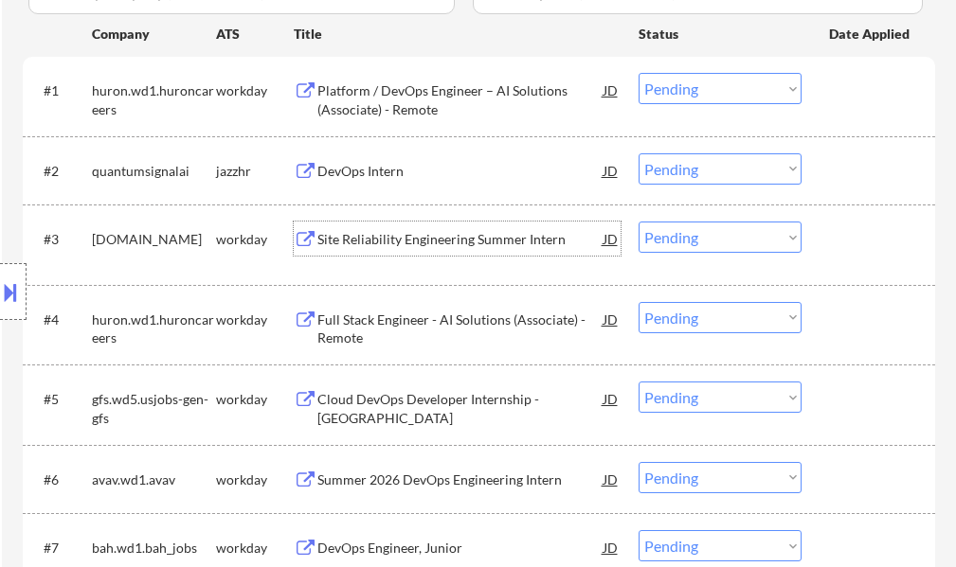
click at [468, 235] on div "Site Reliability Engineering Summer Intern" at bounding box center [460, 239] width 286 height 19
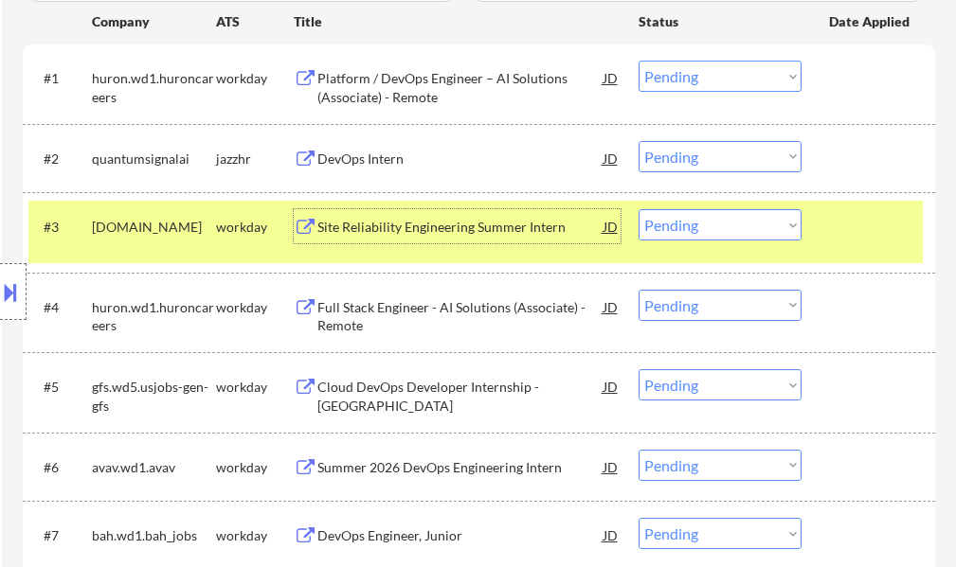
scroll to position [663, 0]
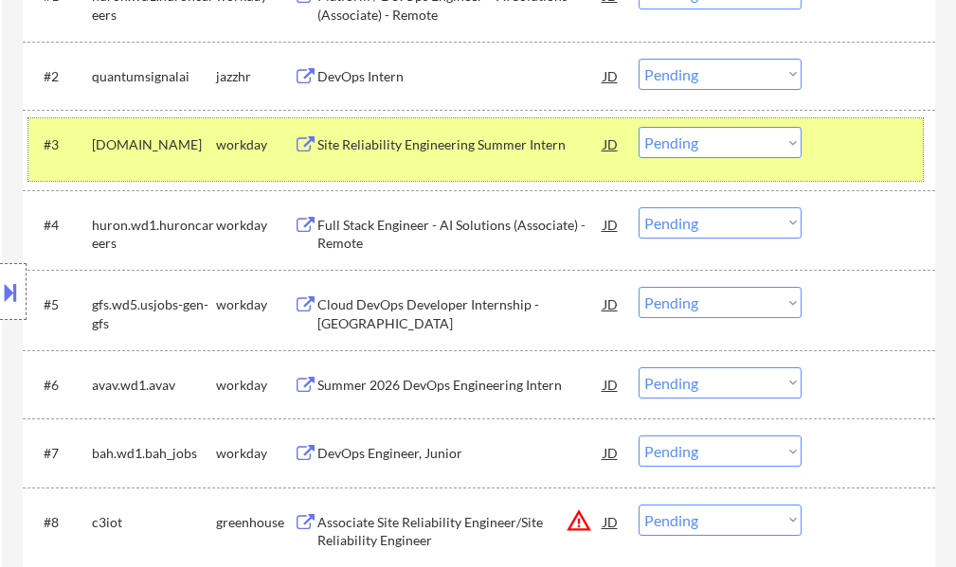
click at [857, 156] on div at bounding box center [870, 144] width 83 height 34
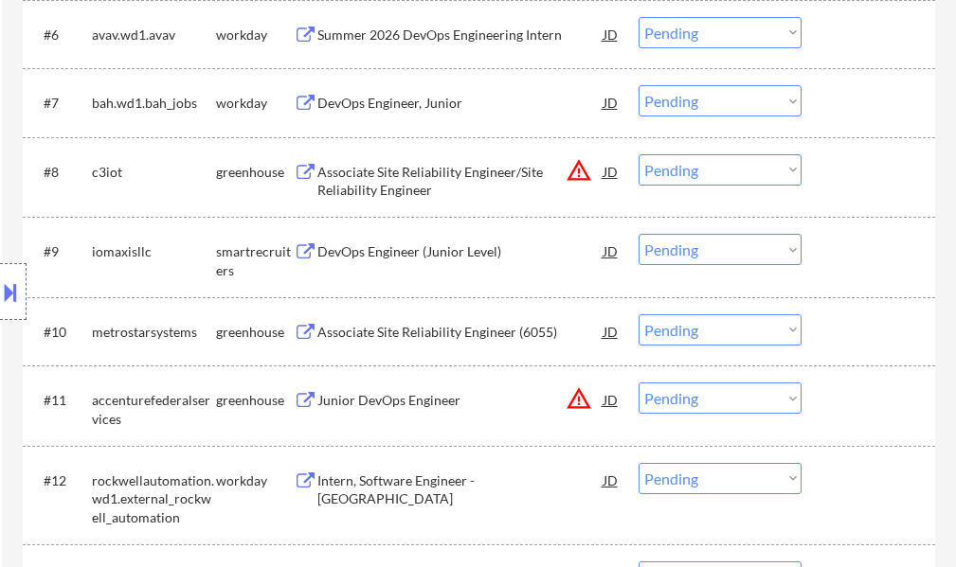
scroll to position [1042, 0]
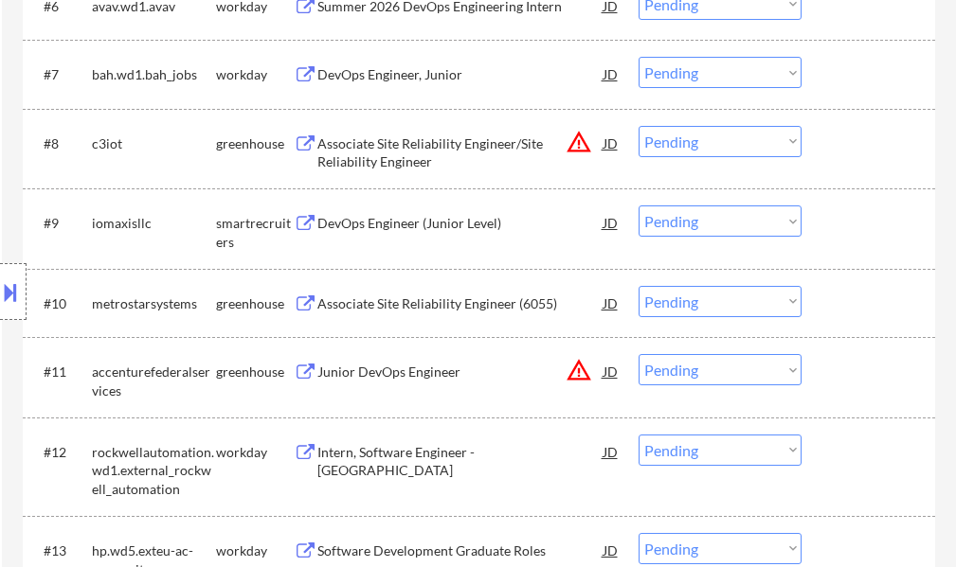
click at [405, 214] on div "DevOps Engineer (Junior Level)" at bounding box center [460, 223] width 286 height 19
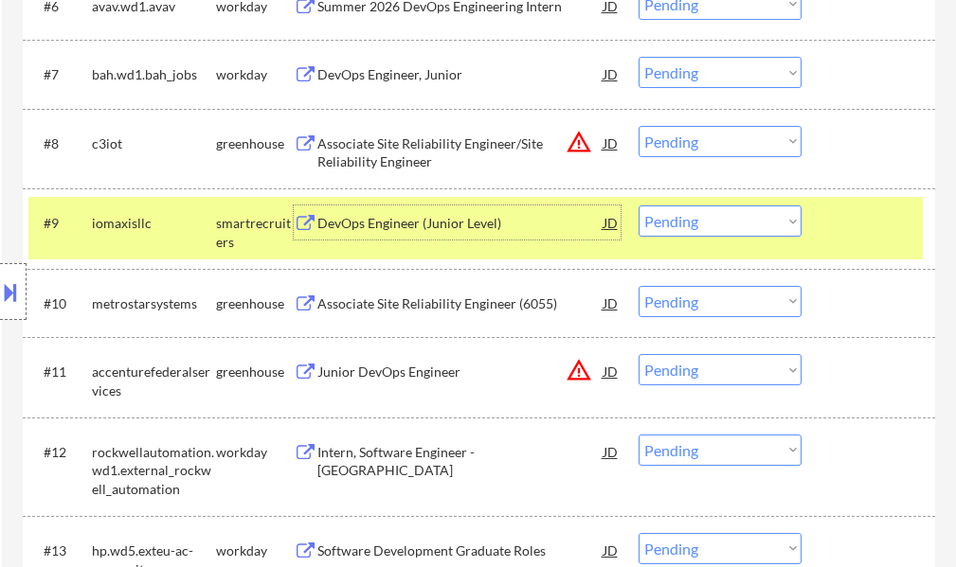
click at [731, 216] on select "Choose an option... Pending Applied Excluded (Questions) Excluded (Expired) Exc…" at bounding box center [719, 221] width 163 height 31
click at [638, 206] on select "Choose an option... Pending Applied Excluded (Questions) Excluded (Expired) Exc…" at bounding box center [719, 221] width 163 height 31
click at [847, 227] on div at bounding box center [870, 223] width 83 height 34
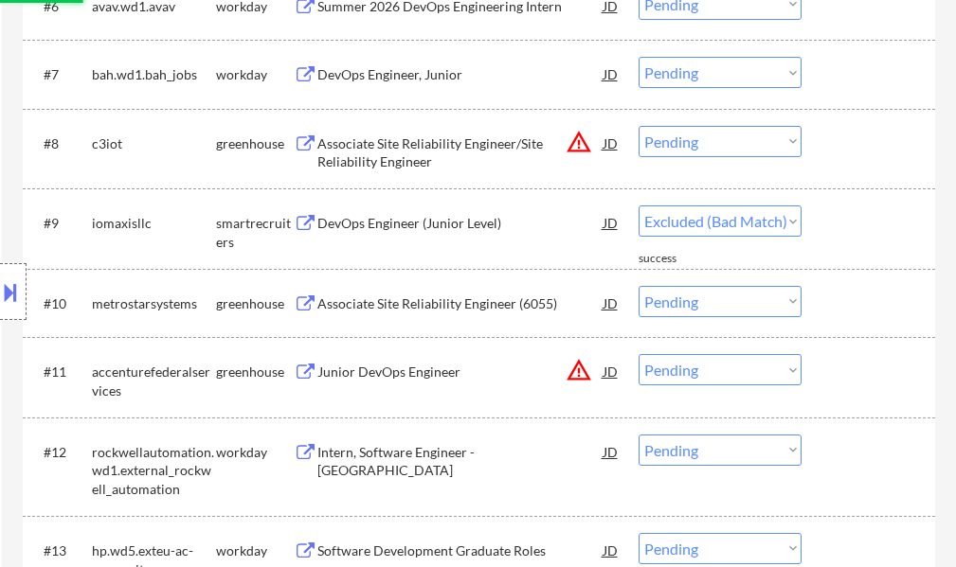
select select ""pending""
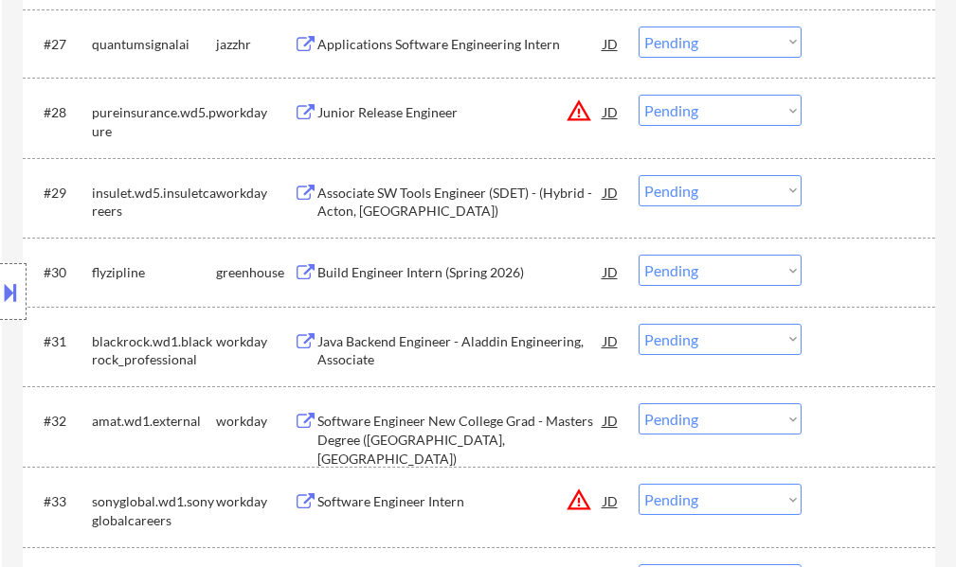
scroll to position [2652, 0]
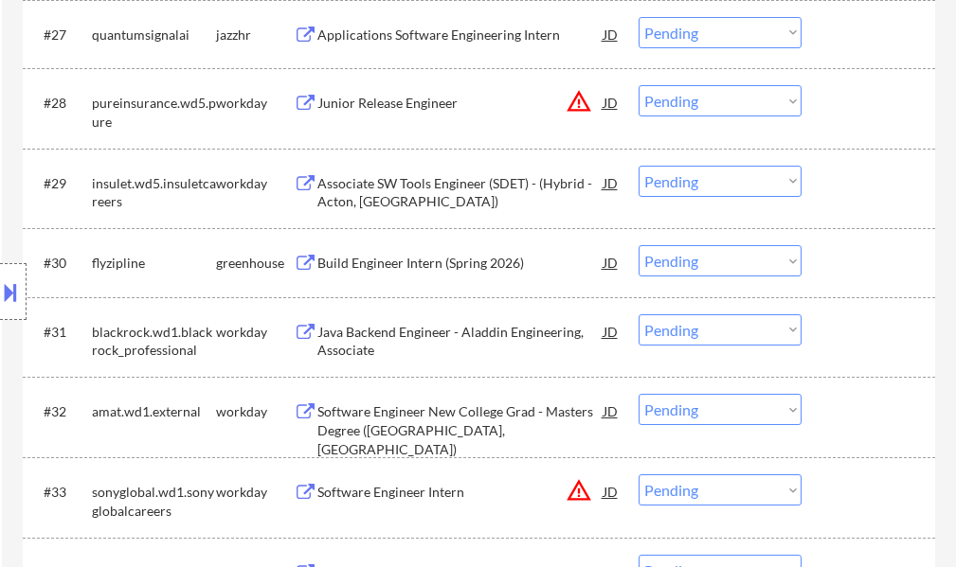
click at [392, 265] on div "Build Engineer Intern (Spring 2026)" at bounding box center [460, 263] width 286 height 19
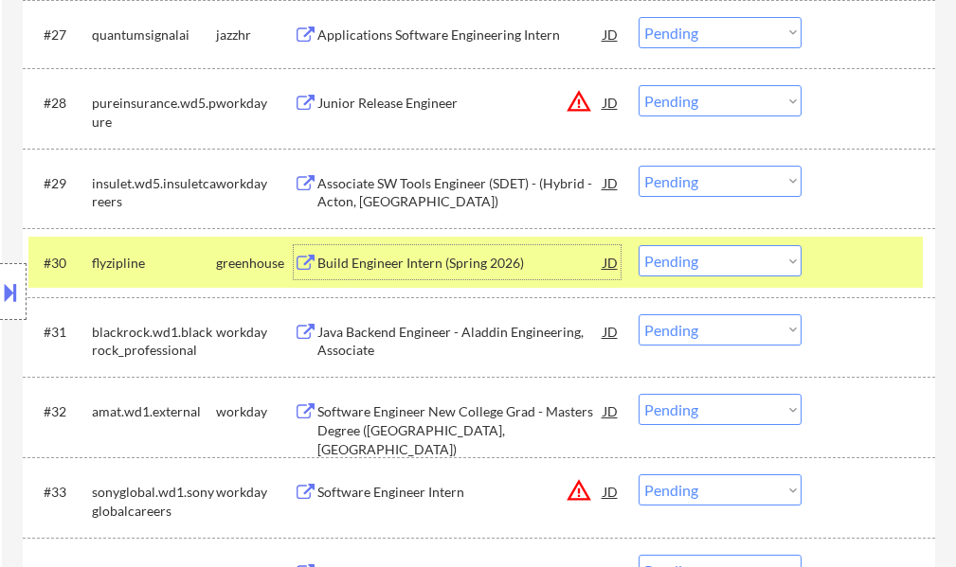
click at [690, 265] on select "Choose an option... Pending Applied Excluded (Questions) Excluded (Expired) Exc…" at bounding box center [719, 260] width 163 height 31
click at [638, 245] on select "Choose an option... Pending Applied Excluded (Questions) Excluded (Expired) Exc…" at bounding box center [719, 260] width 163 height 31
click at [867, 270] on div at bounding box center [870, 262] width 83 height 34
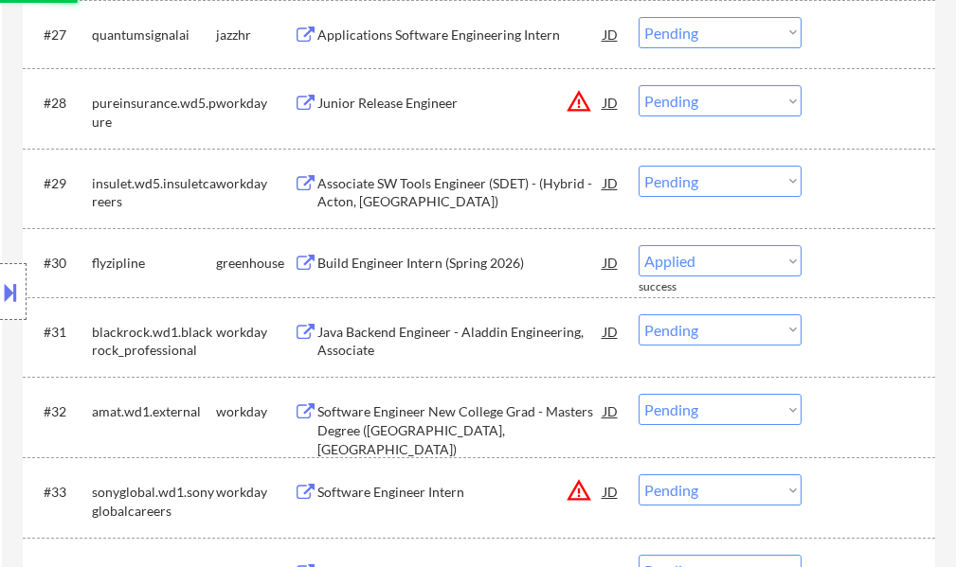
select select ""pending""
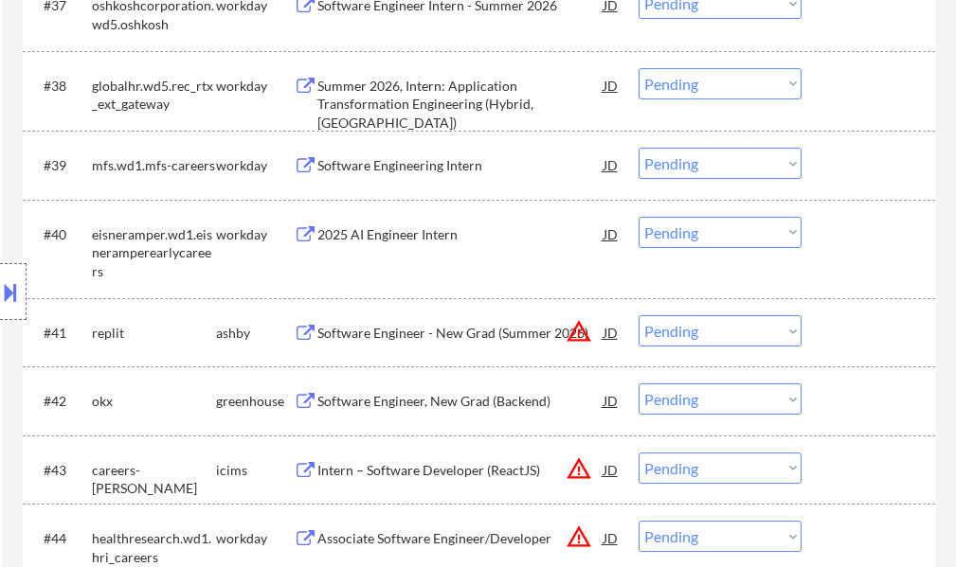
scroll to position [3599, 0]
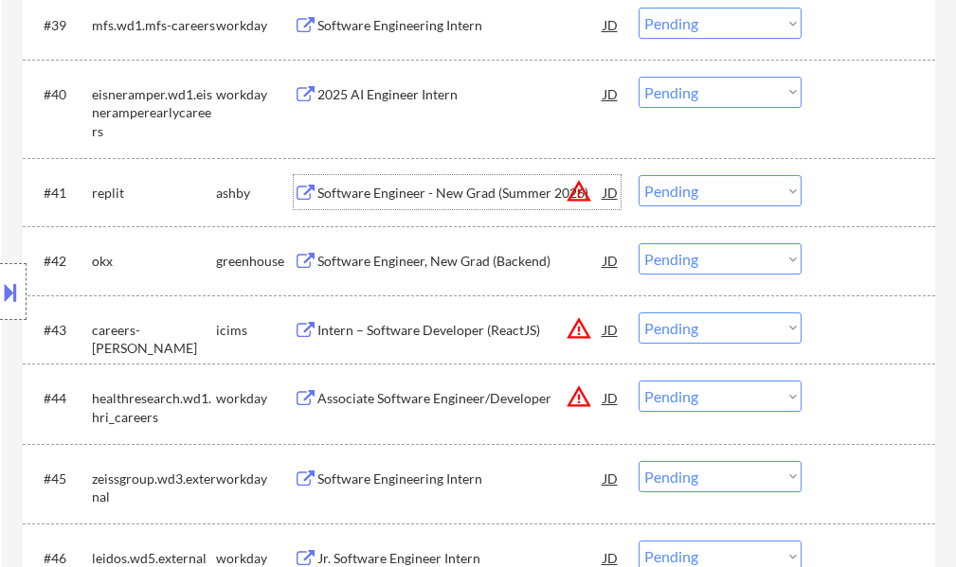
click at [457, 198] on div "Software Engineer - New Grad (Summer 2026)" at bounding box center [460, 193] width 286 height 19
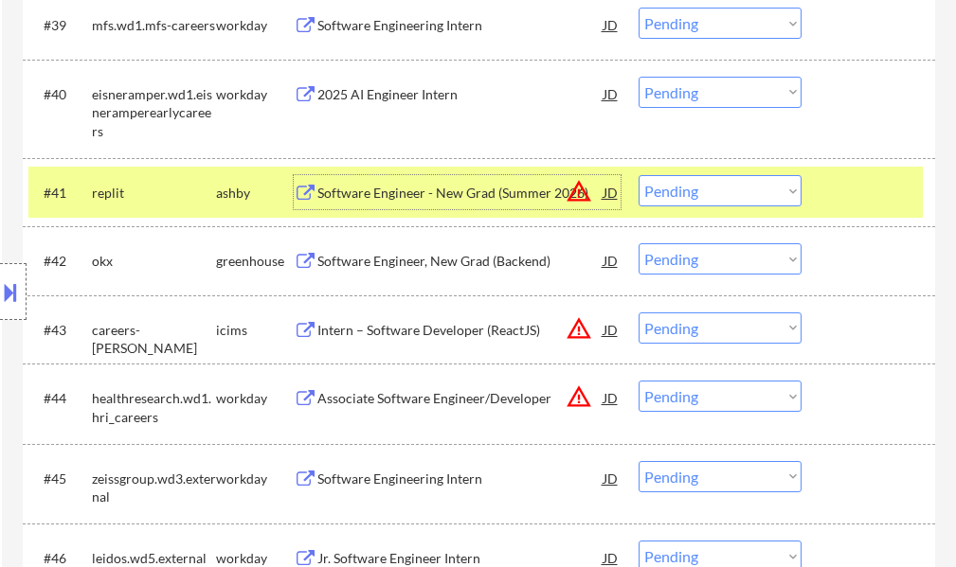
click at [867, 190] on div at bounding box center [870, 192] width 83 height 34
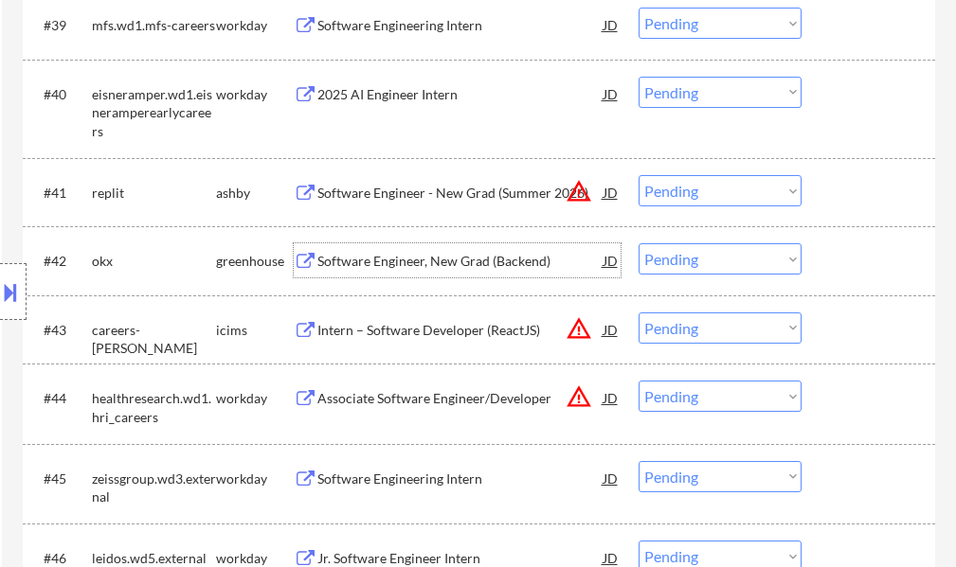
click at [447, 255] on div "Software Engineer, New Grad (Backend)" at bounding box center [460, 261] width 286 height 19
